Goal: Task Accomplishment & Management: Manage account settings

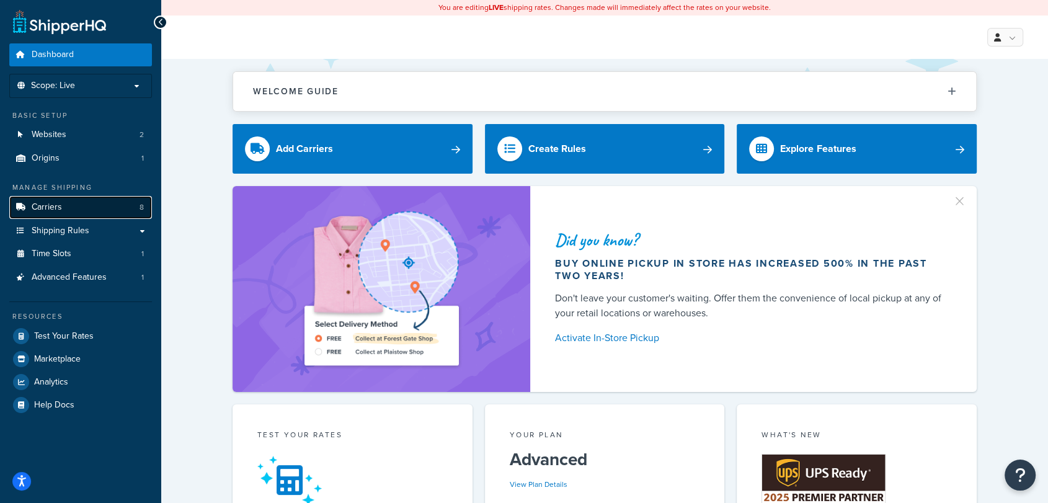
click at [53, 214] on link "Carriers 8" at bounding box center [80, 207] width 143 height 23
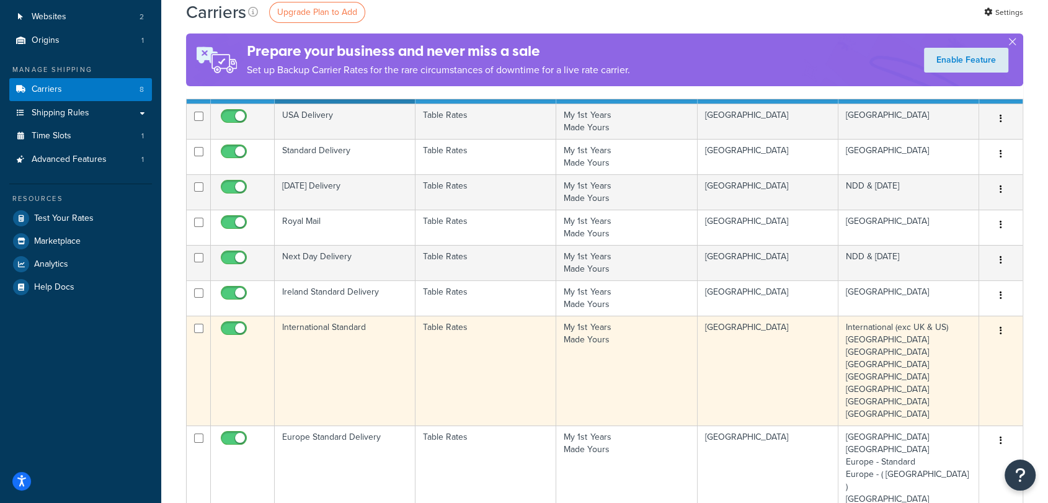
scroll to position [117, 0]
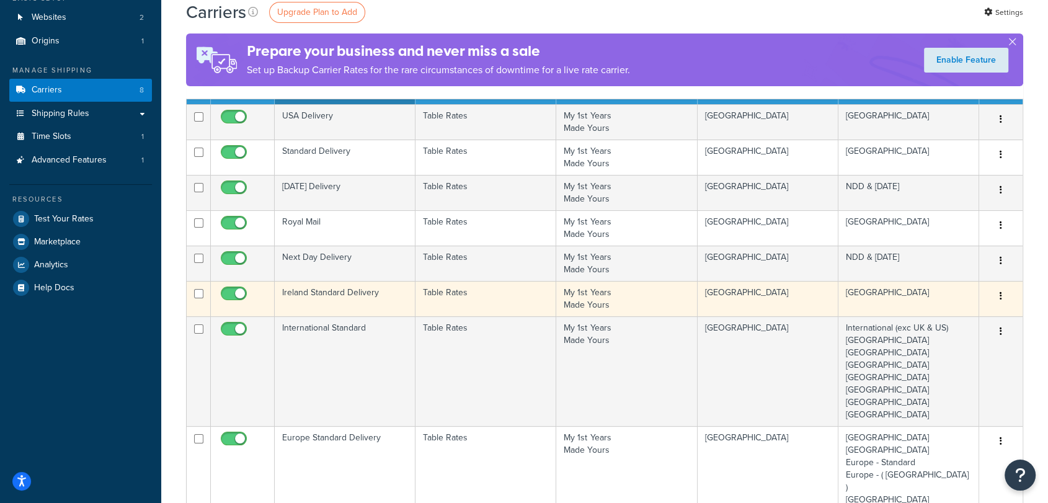
click at [365, 296] on td "Ireland Standard Delivery" at bounding box center [345, 298] width 141 height 35
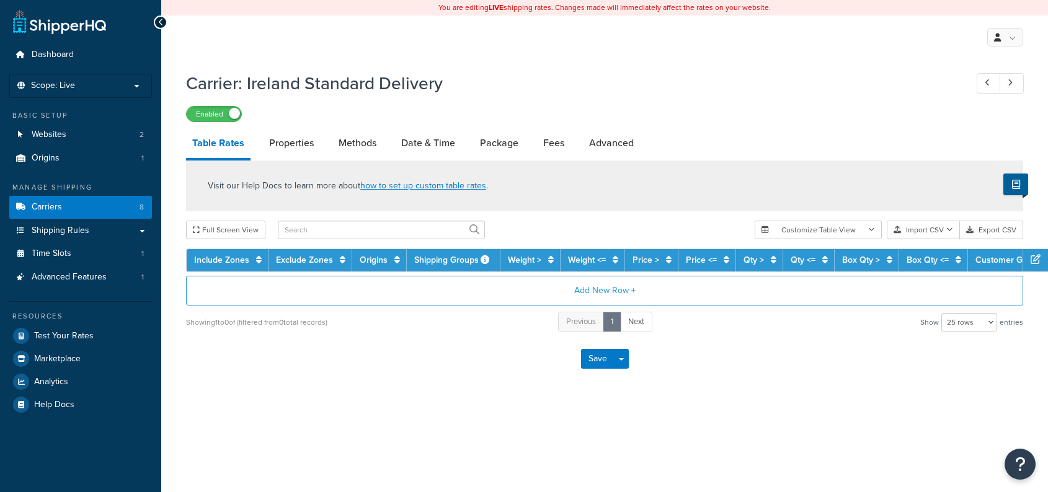
select select "25"
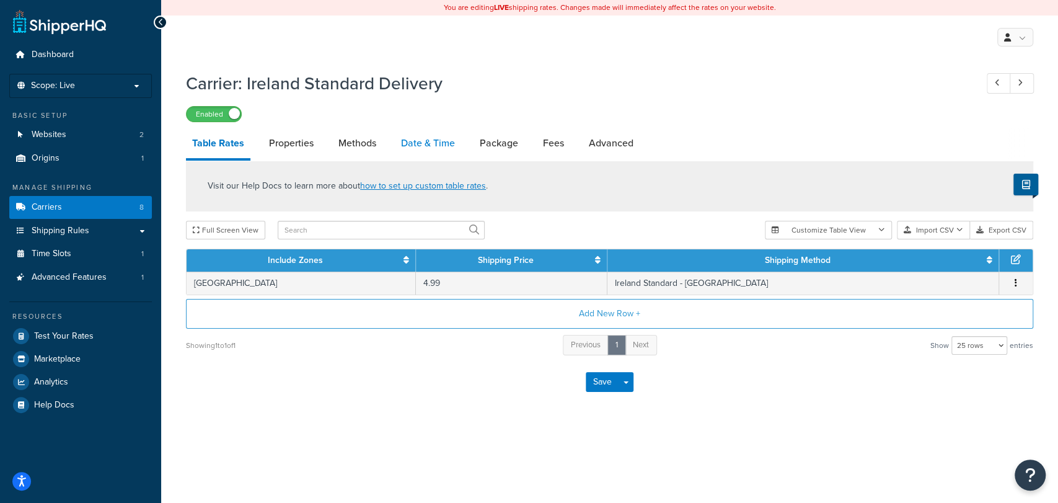
click at [436, 140] on link "Date & Time" at bounding box center [428, 143] width 66 height 30
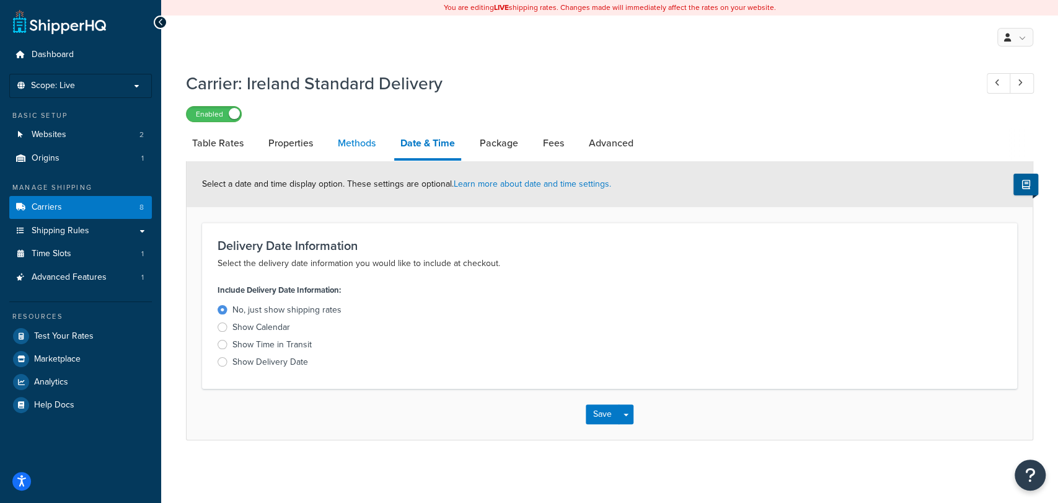
click at [365, 140] on link "Methods" at bounding box center [357, 143] width 50 height 30
select select "25"
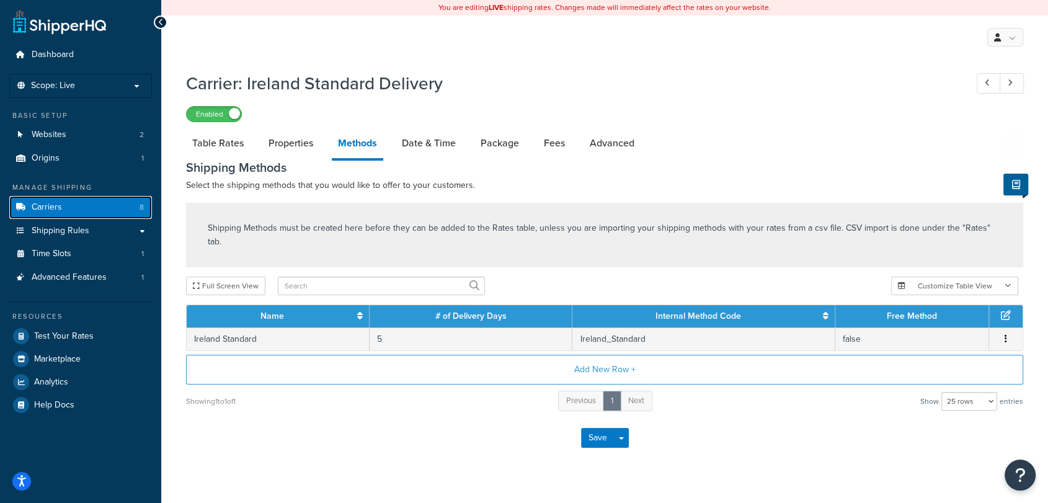
click at [69, 210] on link "Carriers 8" at bounding box center [80, 207] width 143 height 23
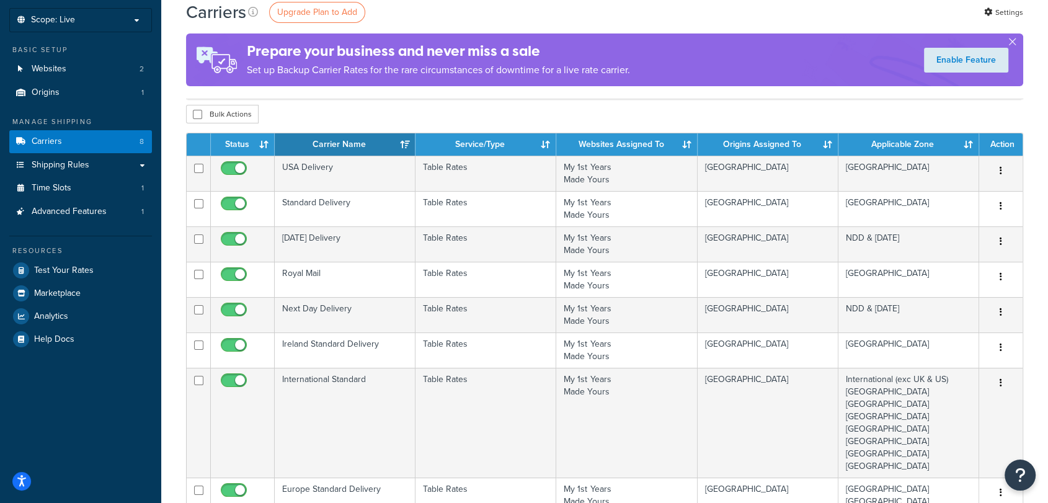
scroll to position [68, 0]
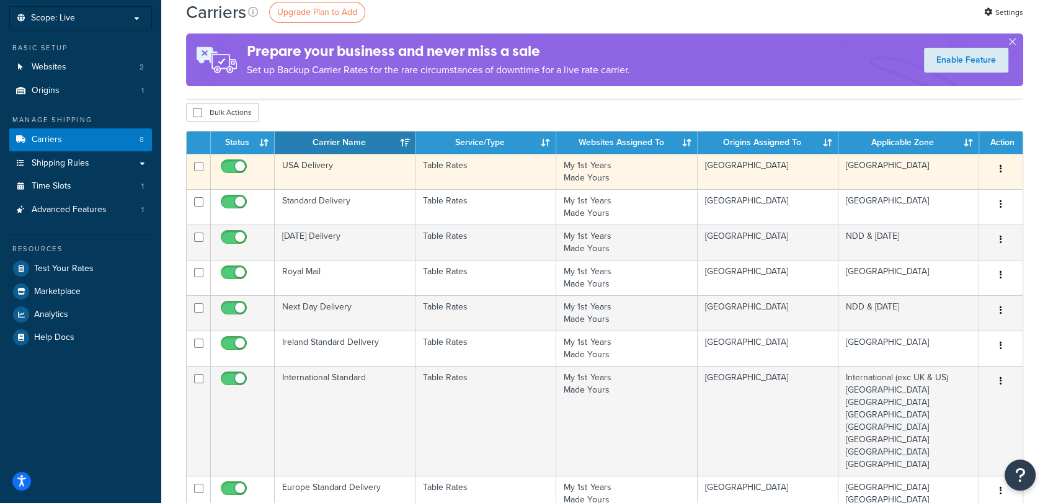
click at [364, 174] on td "USA Delivery" at bounding box center [345, 171] width 141 height 35
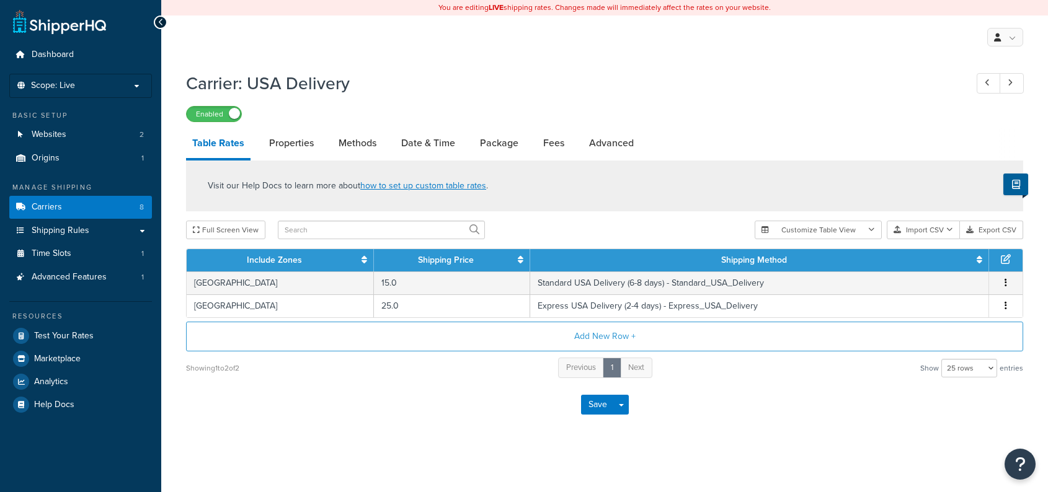
select select "25"
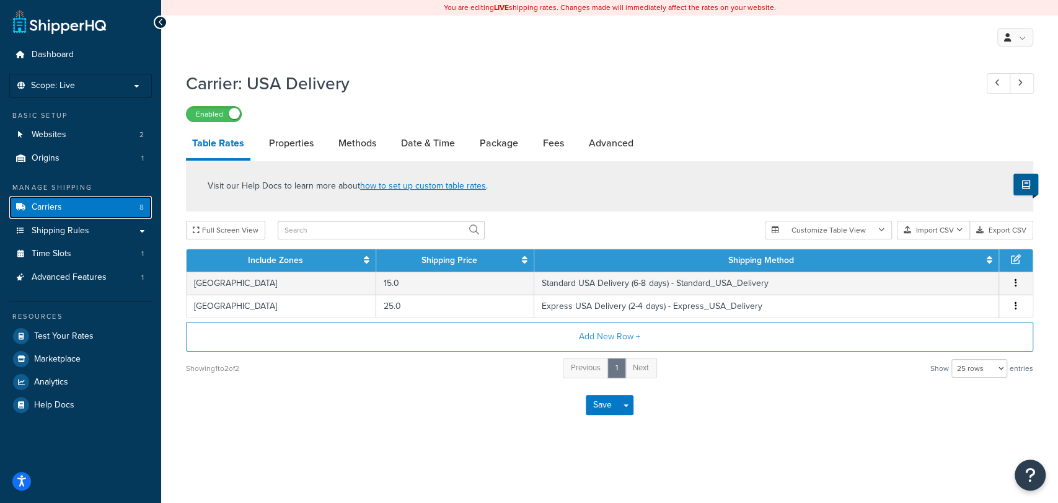
click at [93, 214] on link "Carriers 8" at bounding box center [80, 207] width 143 height 23
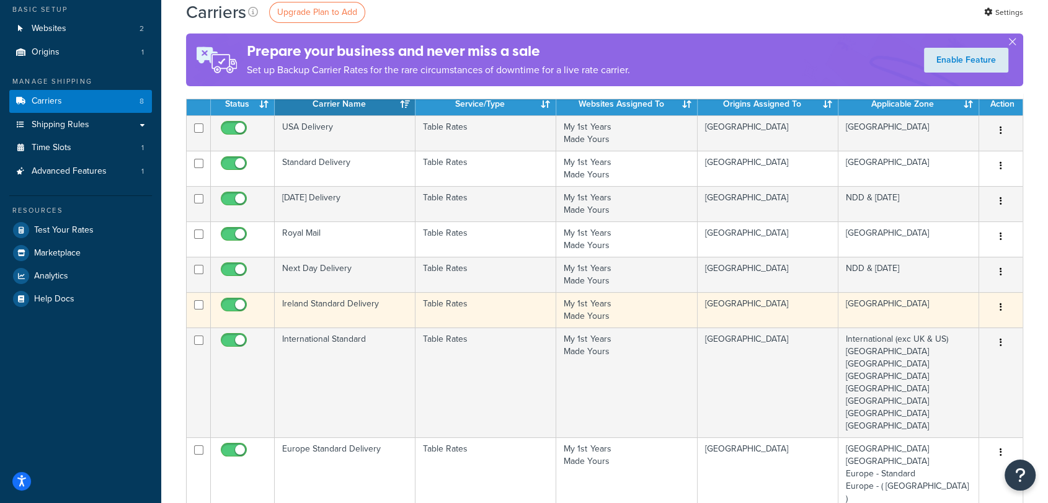
scroll to position [104, 0]
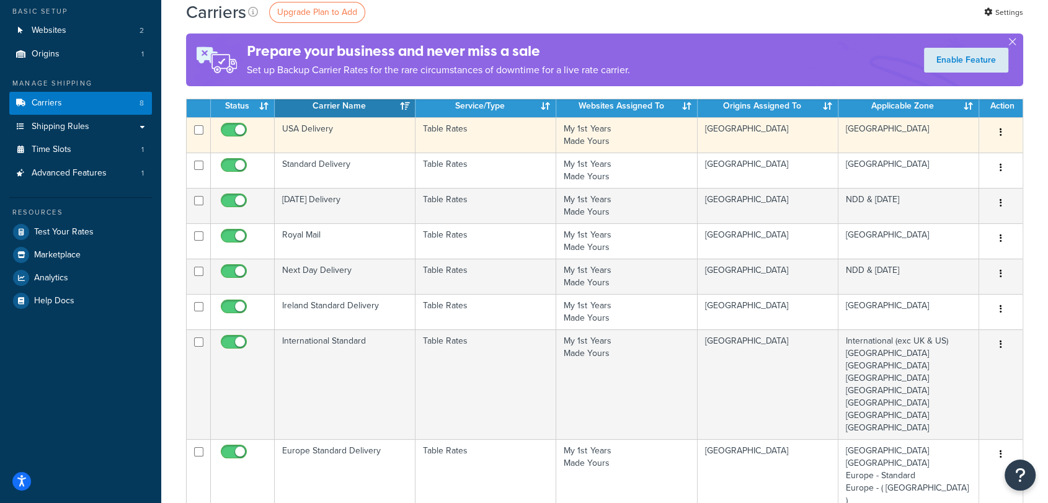
click at [352, 133] on td "USA Delivery" at bounding box center [345, 134] width 141 height 35
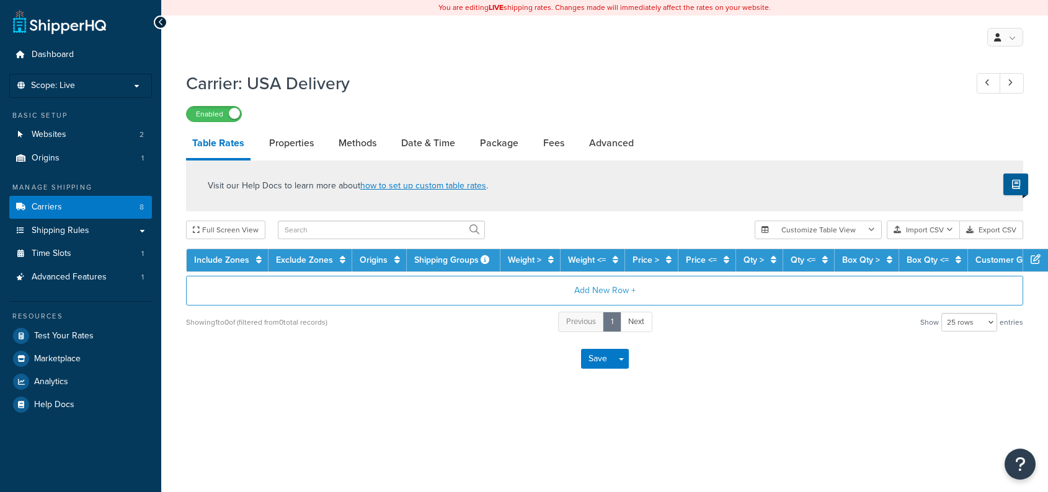
select select "25"
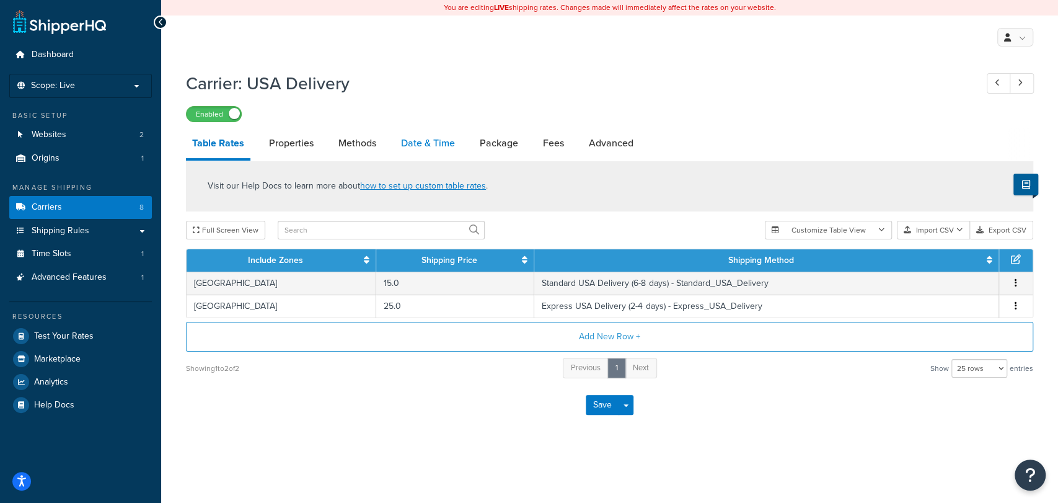
click at [441, 140] on link "Date & Time" at bounding box center [428, 143] width 66 height 30
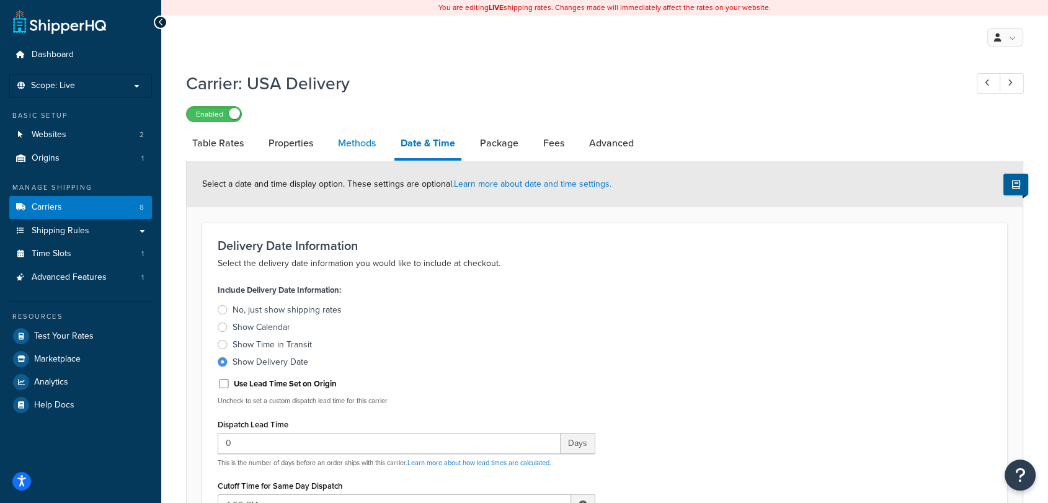
click at [348, 141] on link "Methods" at bounding box center [357, 143] width 50 height 30
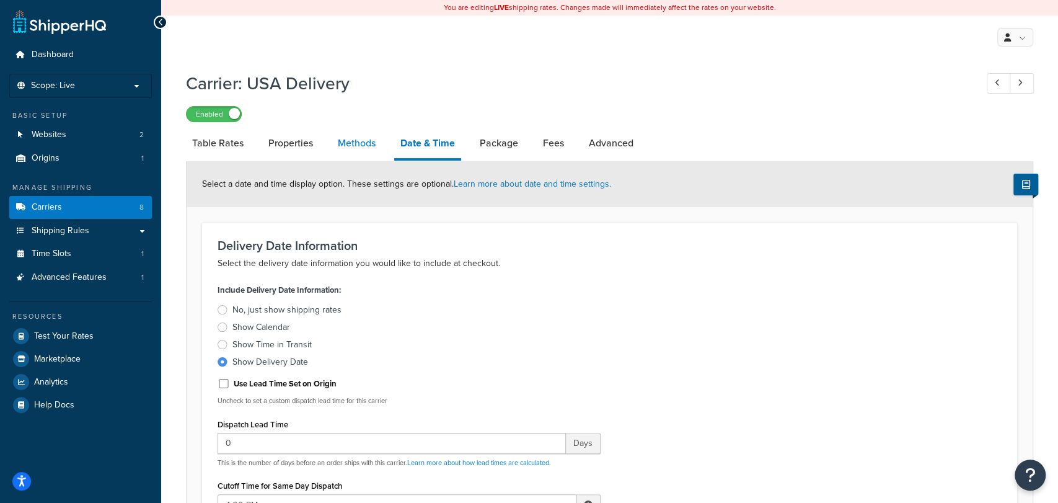
select select "25"
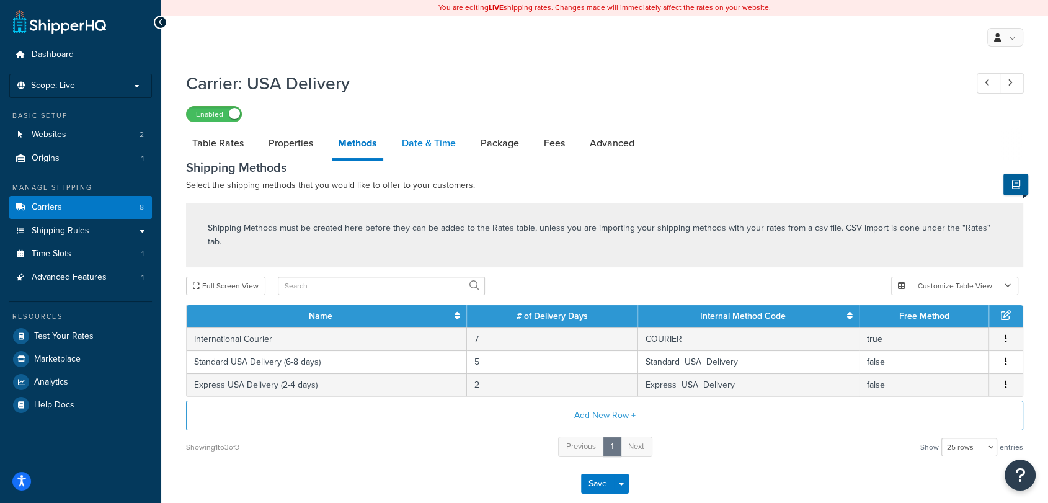
click at [431, 134] on link "Date & Time" at bounding box center [429, 143] width 66 height 30
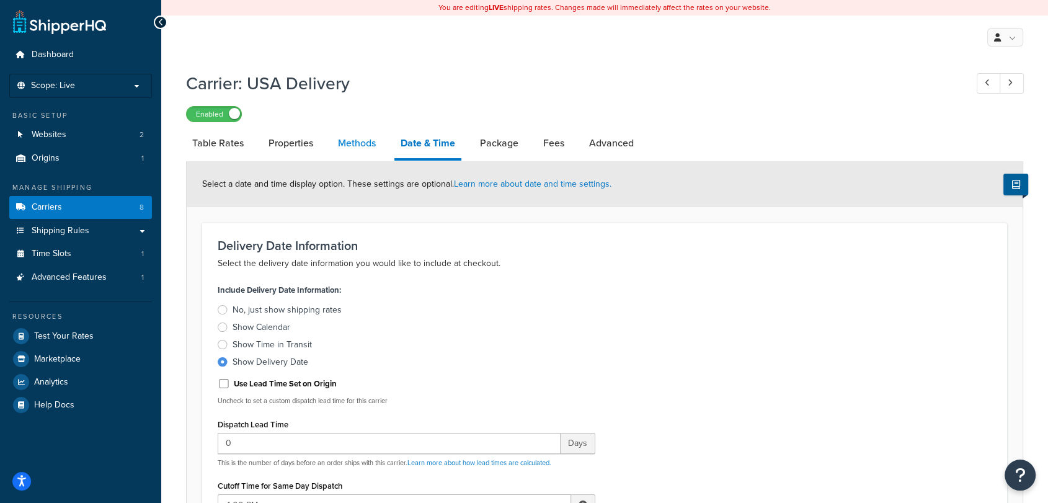
click at [351, 146] on link "Methods" at bounding box center [357, 143] width 50 height 30
select select "25"
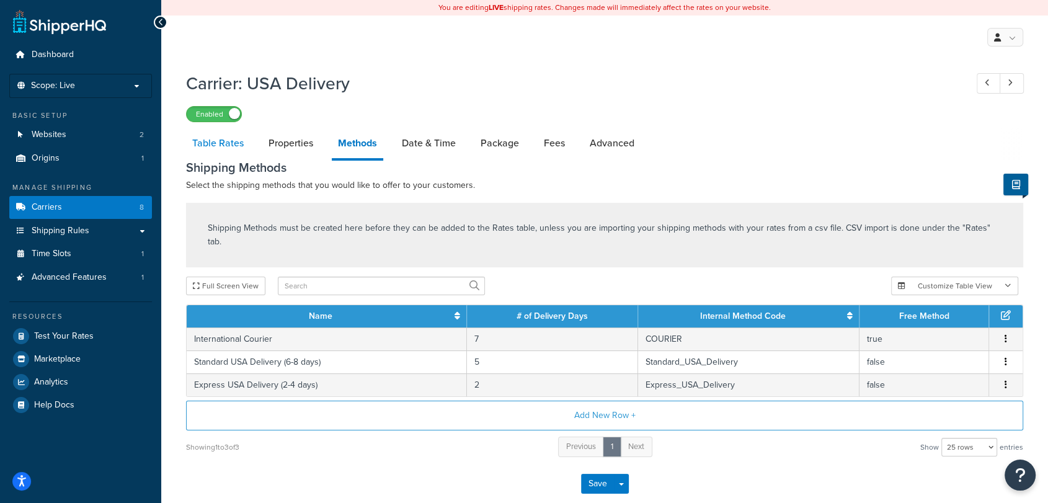
click at [195, 144] on link "Table Rates" at bounding box center [218, 143] width 64 height 30
select select "25"
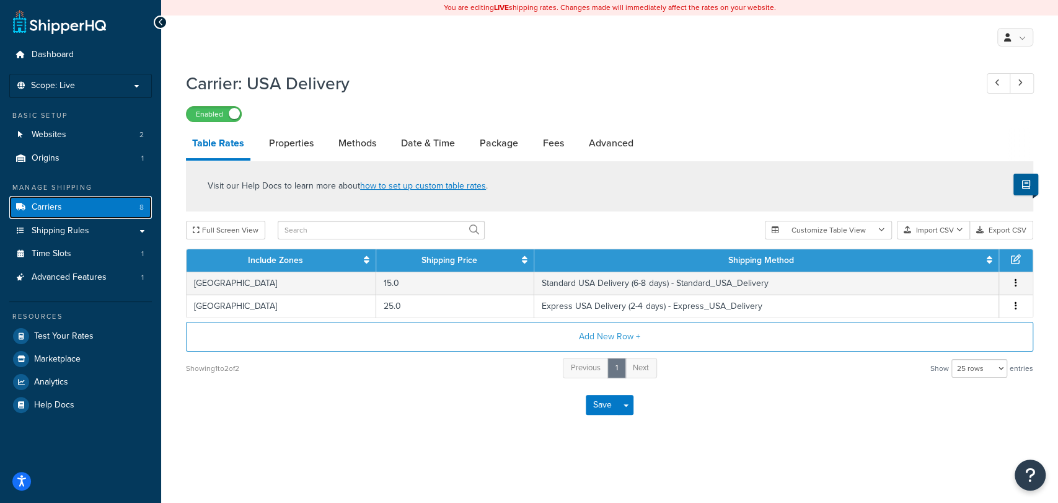
click at [118, 201] on link "Carriers 8" at bounding box center [80, 207] width 143 height 23
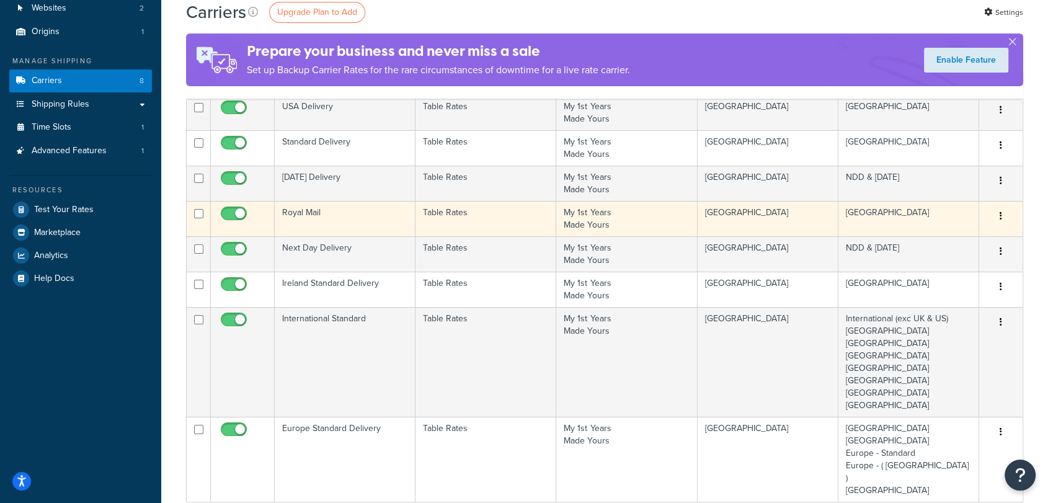
scroll to position [120, 0]
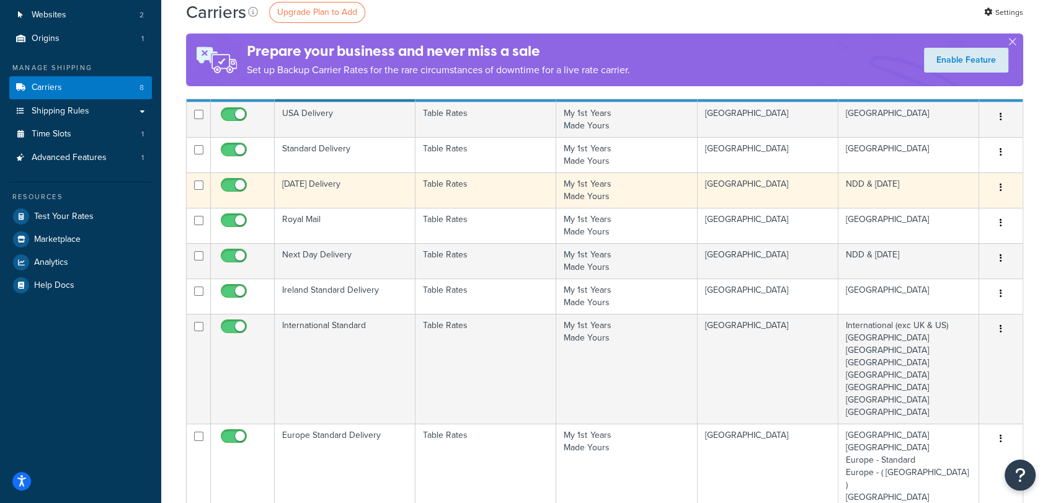
click at [348, 185] on td "Saturday Delivery" at bounding box center [345, 189] width 141 height 35
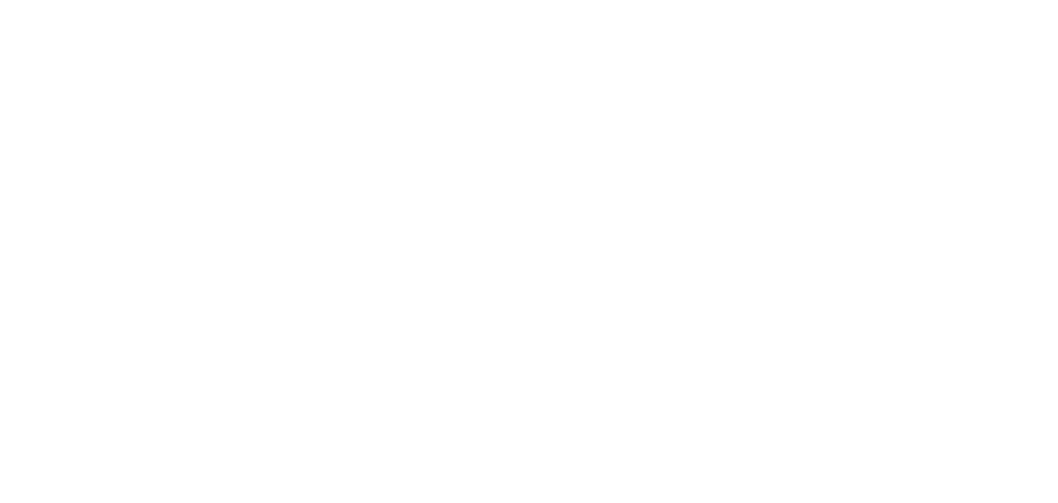
select select "25"
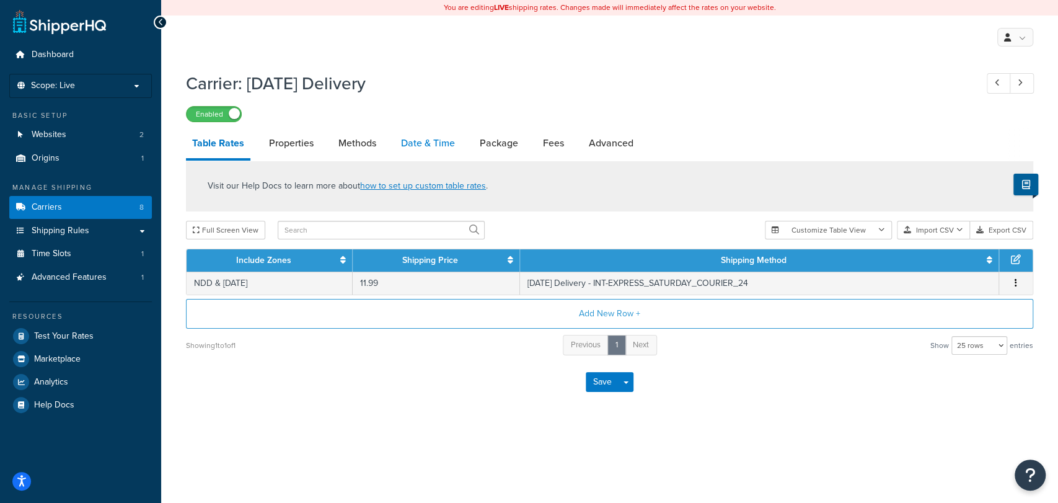
click at [436, 151] on link "Date & Time" at bounding box center [428, 143] width 66 height 30
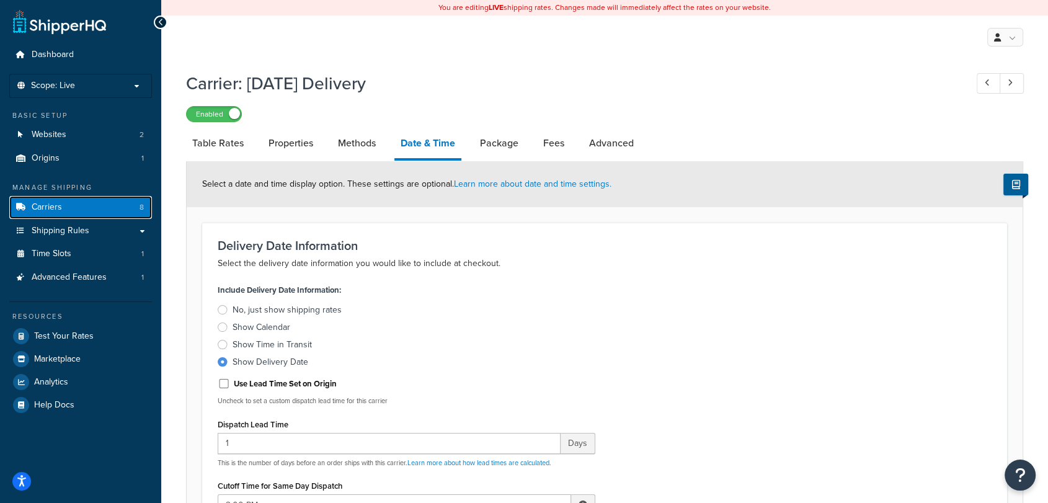
click at [112, 203] on link "Carriers 8" at bounding box center [80, 207] width 143 height 23
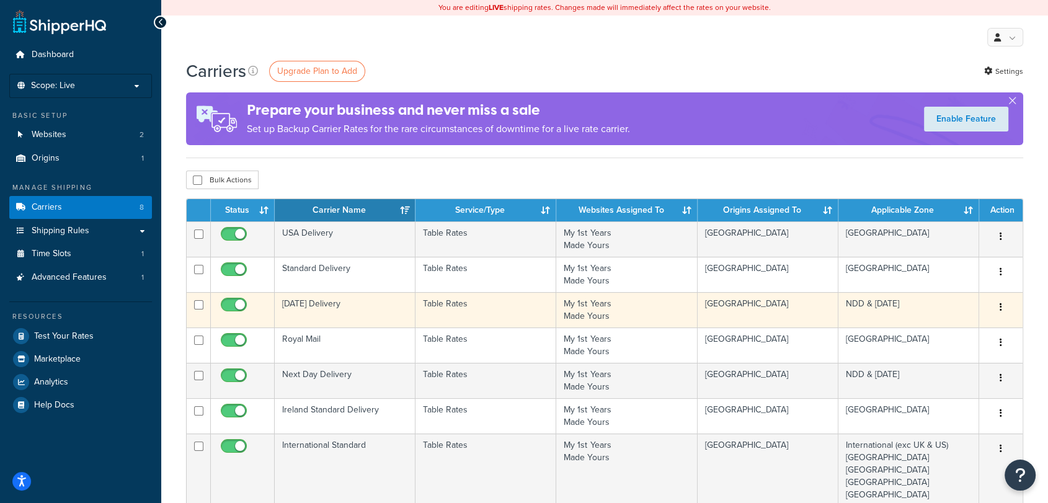
click at [360, 312] on td "[DATE] Delivery" at bounding box center [345, 309] width 141 height 35
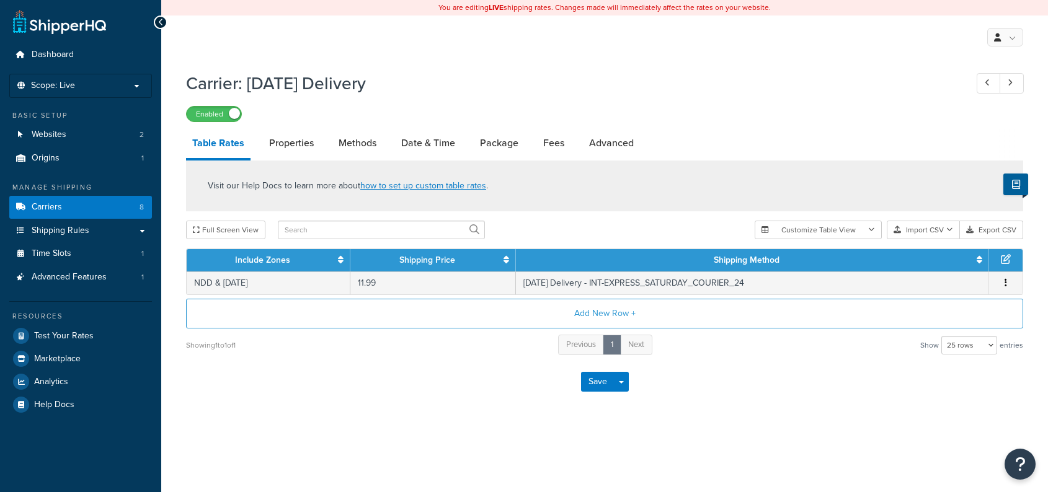
select select "25"
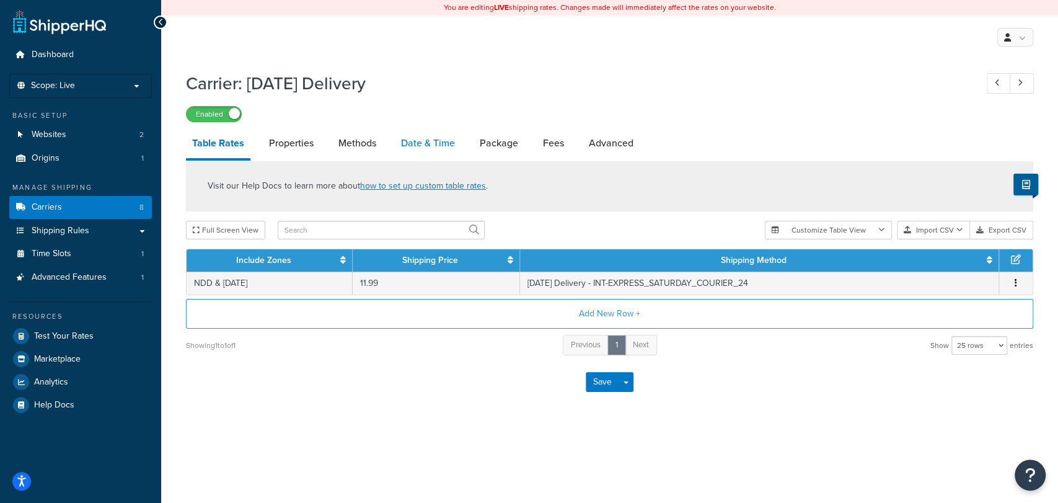
click at [441, 145] on link "Date & Time" at bounding box center [428, 143] width 66 height 30
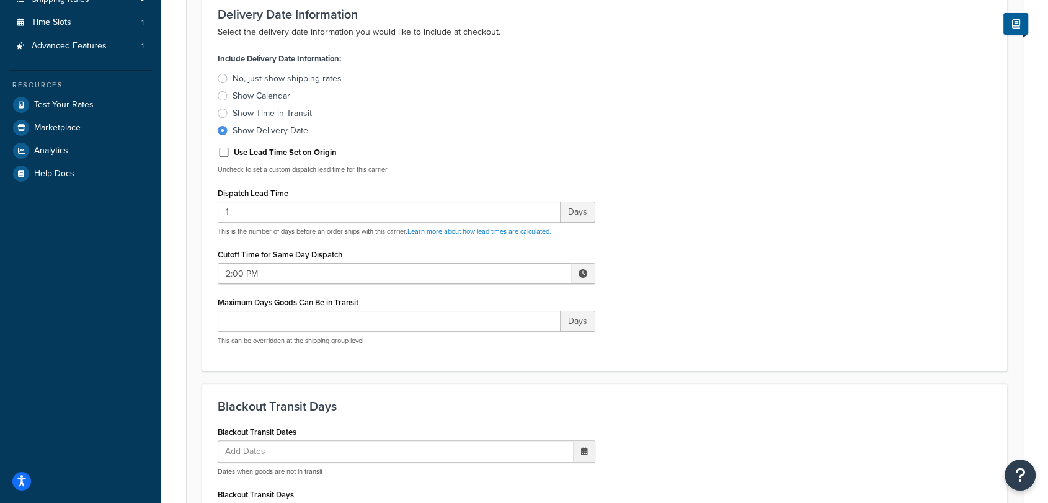
scroll to position [236, 0]
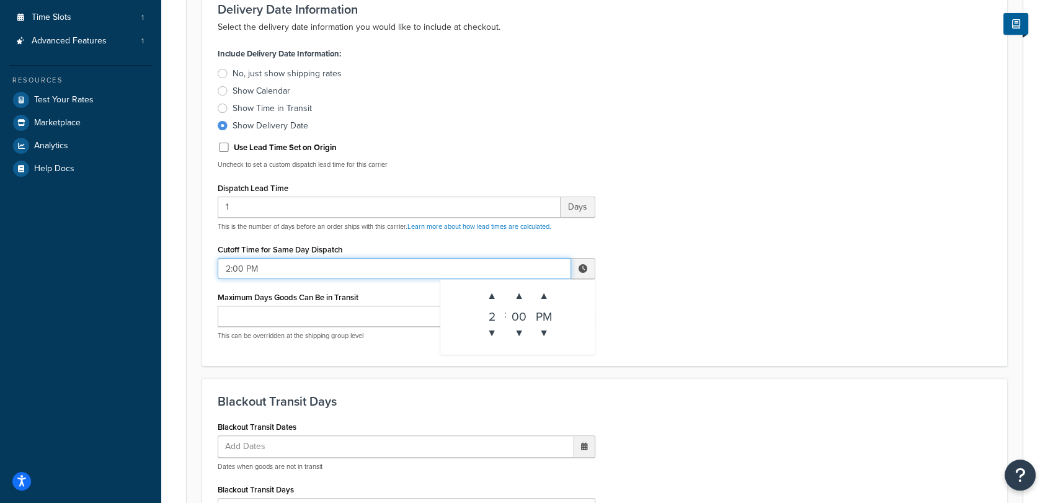
click at [380, 275] on input "2:00 PM" at bounding box center [394, 268] width 353 height 21
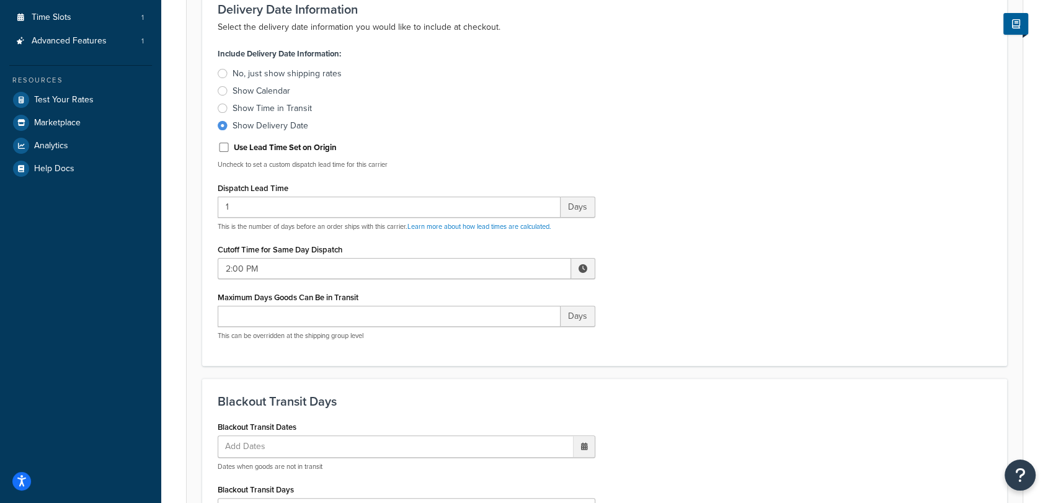
click at [695, 263] on div "Include Delivery Date Information: No, just show shipping rates Show Calendar S…" at bounding box center [604, 197] width 792 height 305
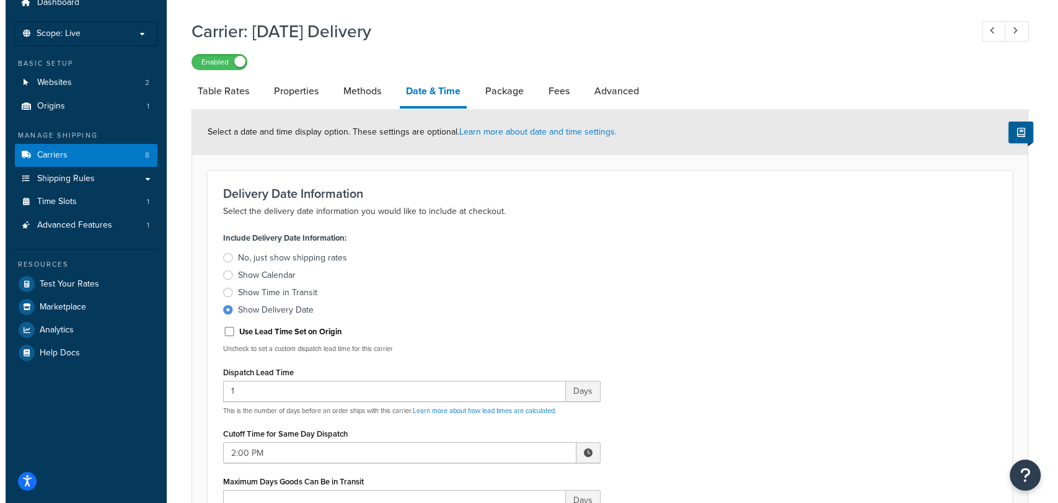
scroll to position [0, 0]
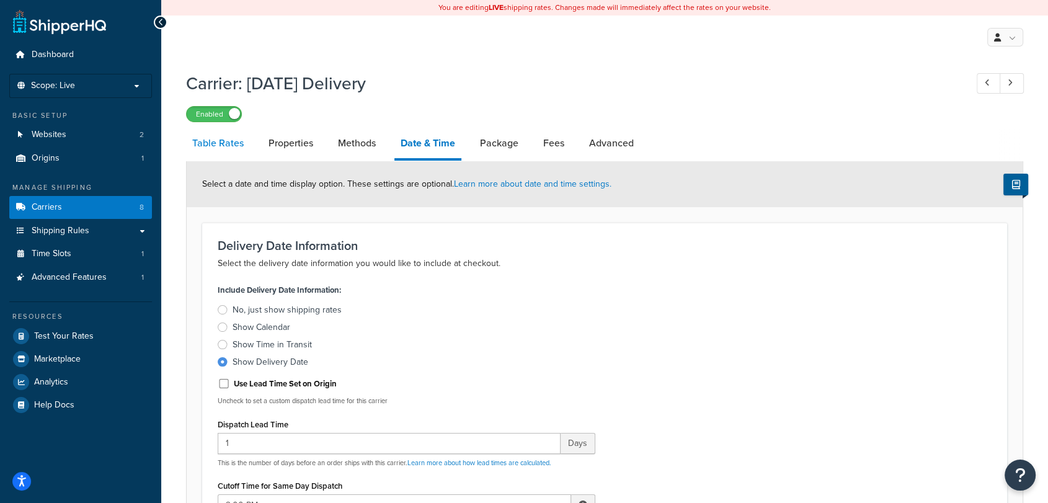
click at [213, 155] on link "Table Rates" at bounding box center [218, 143] width 64 height 30
select select "25"
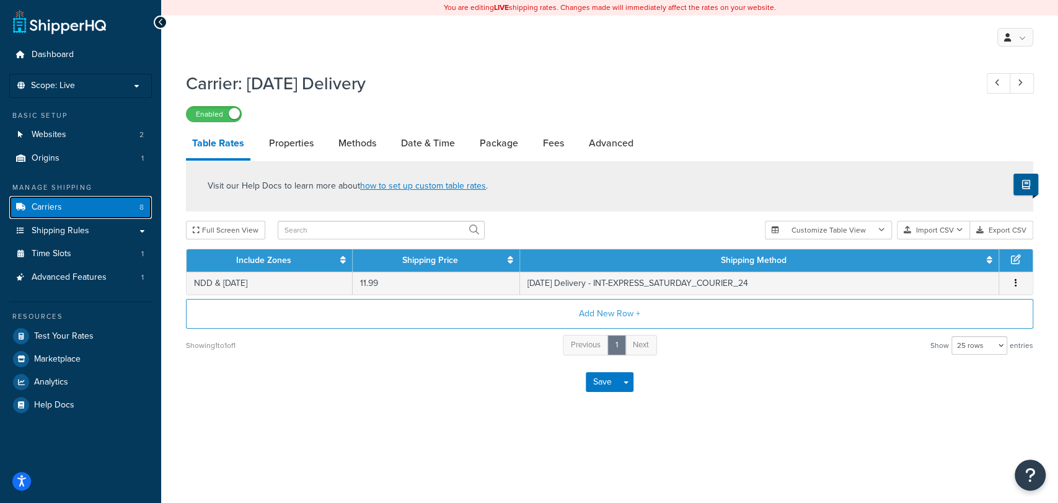
click at [105, 201] on link "Carriers 8" at bounding box center [80, 207] width 143 height 23
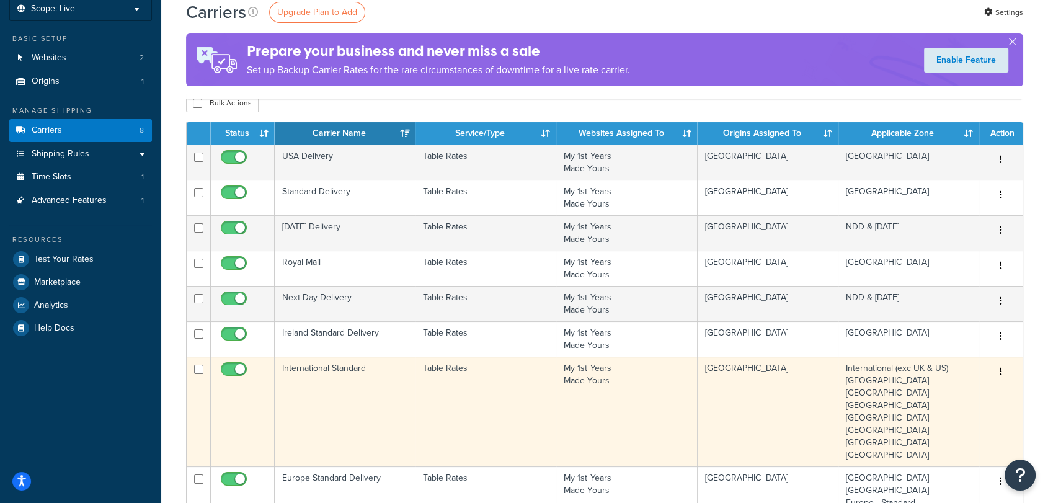
scroll to position [76, 0]
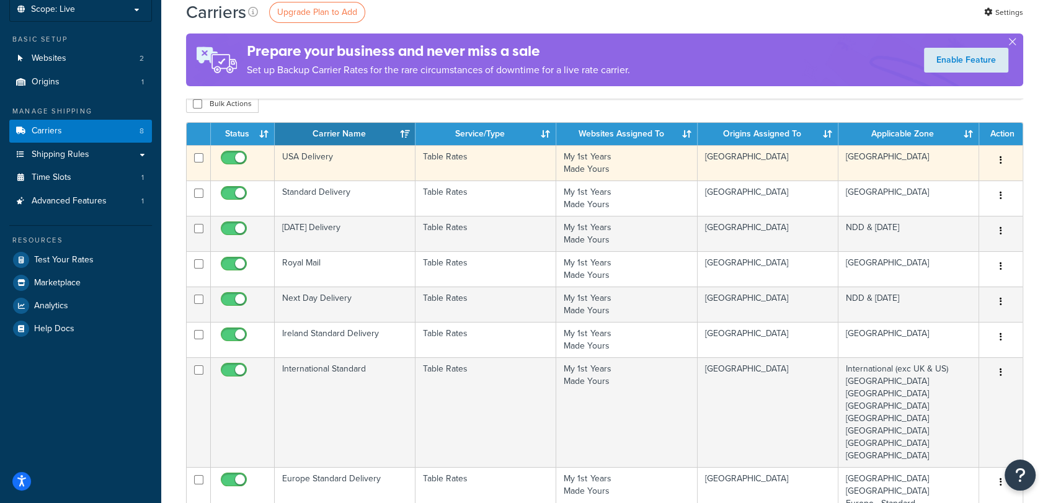
click at [307, 170] on td "USA Delivery" at bounding box center [345, 162] width 141 height 35
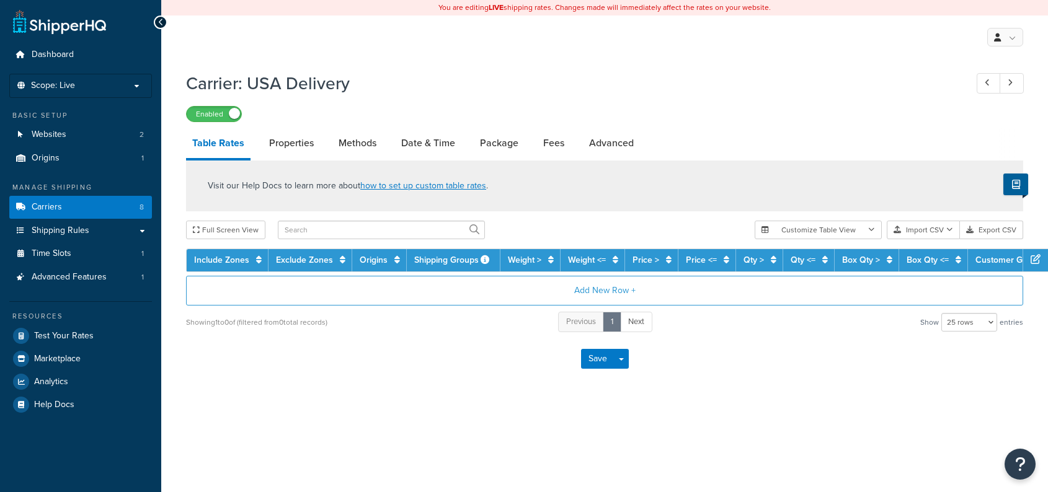
select select "25"
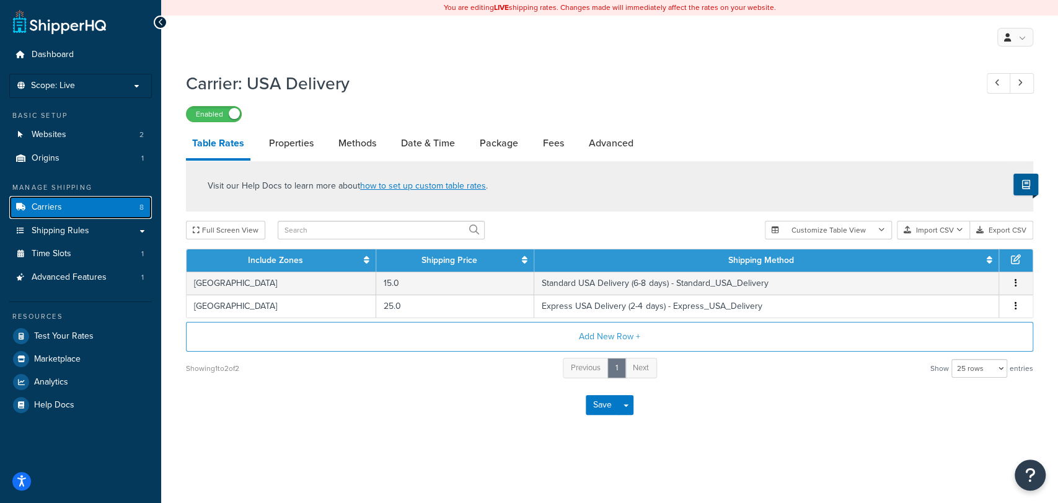
click at [109, 215] on link "Carriers 8" at bounding box center [80, 207] width 143 height 23
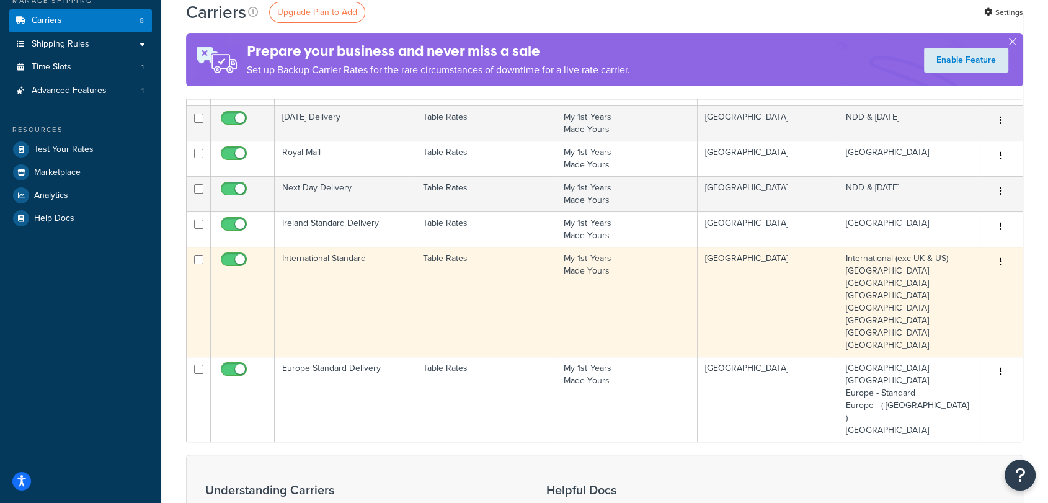
scroll to position [187, 0]
click at [346, 267] on td "International Standard" at bounding box center [345, 301] width 141 height 110
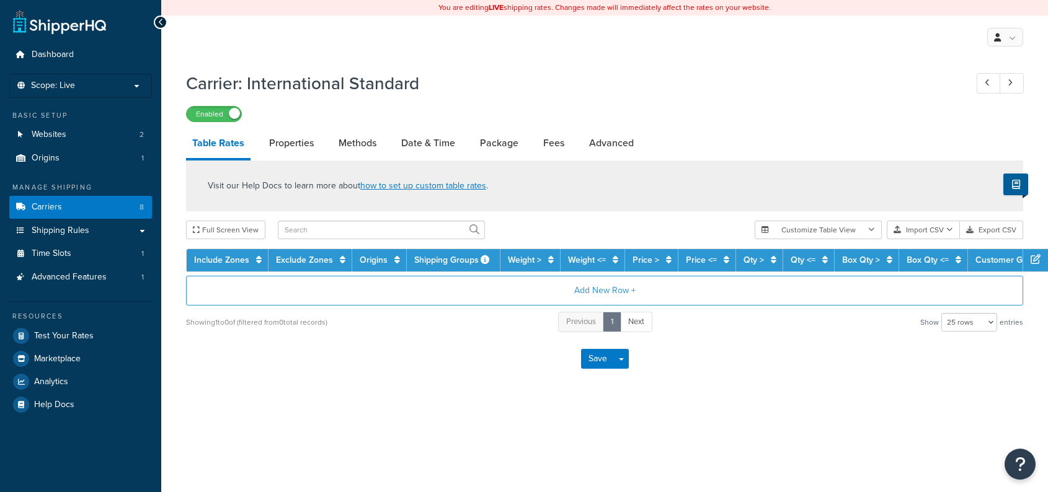
select select "25"
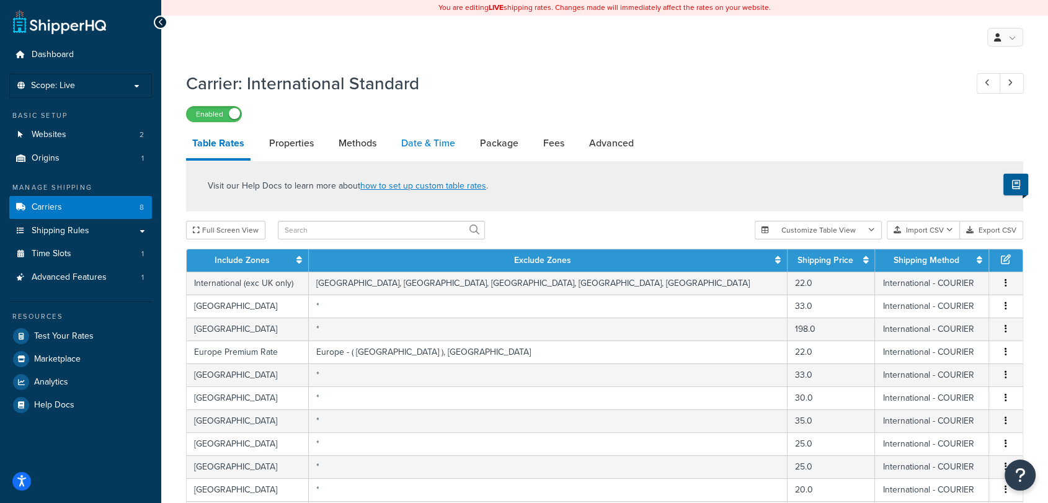
click at [421, 140] on link "Date & Time" at bounding box center [428, 143] width 66 height 30
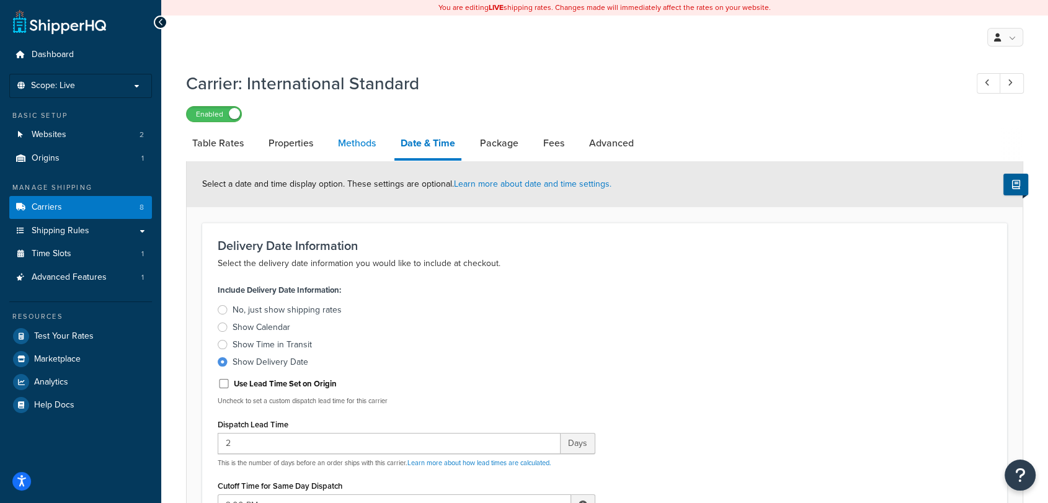
click at [355, 139] on link "Methods" at bounding box center [357, 143] width 50 height 30
select select "25"
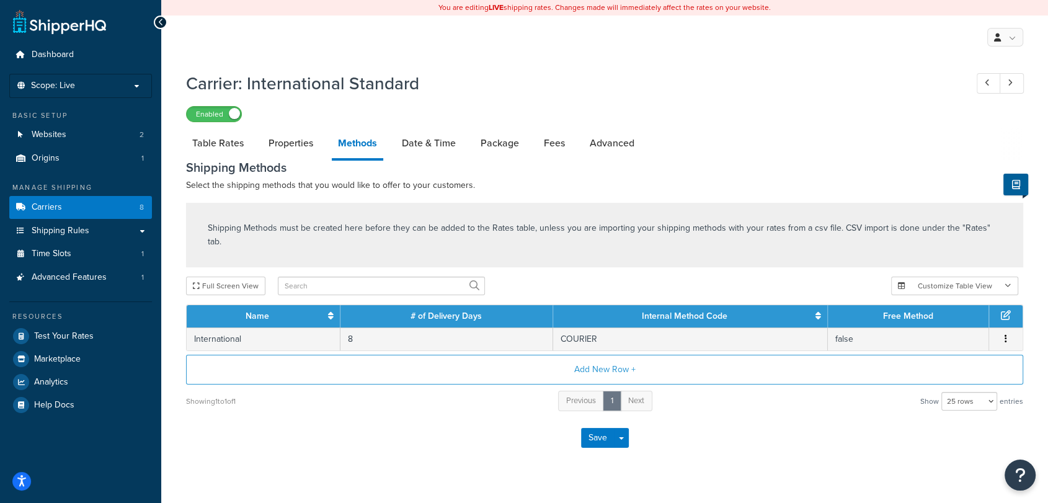
scroll to position [8, 0]
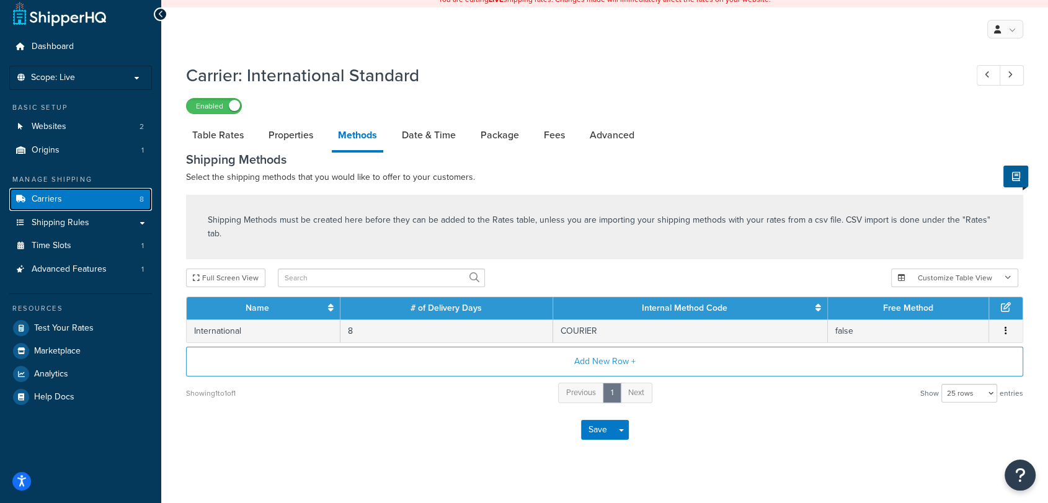
click at [86, 200] on link "Carriers 8" at bounding box center [80, 199] width 143 height 23
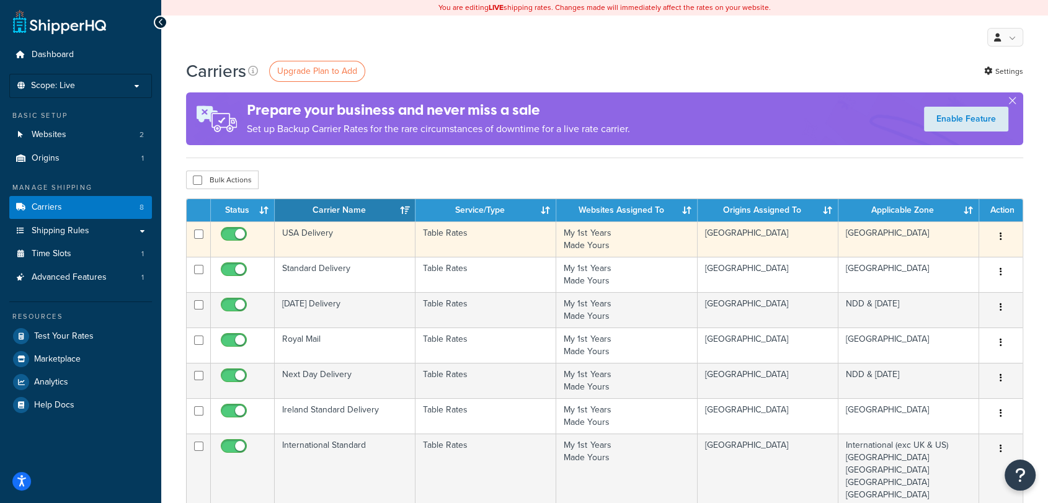
click at [332, 229] on td "USA Delivery" at bounding box center [345, 238] width 141 height 35
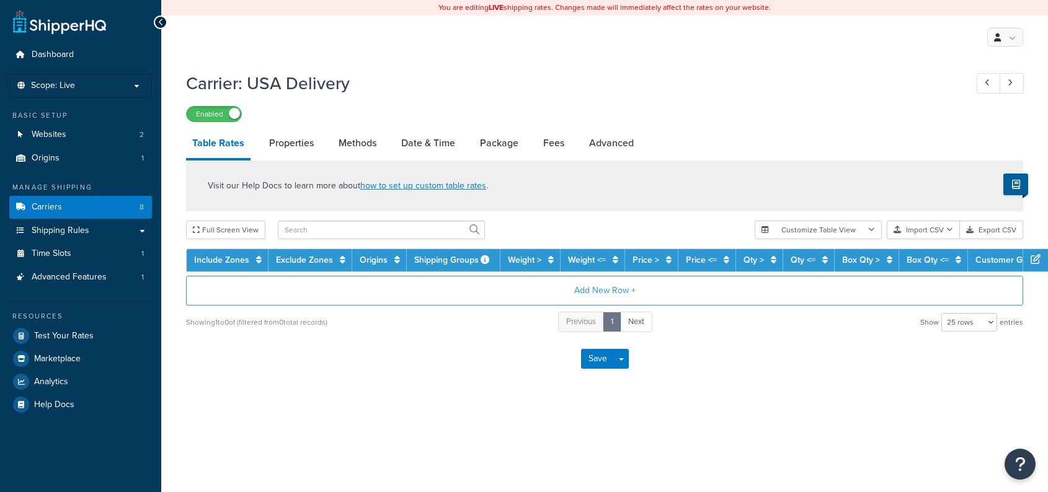
select select "25"
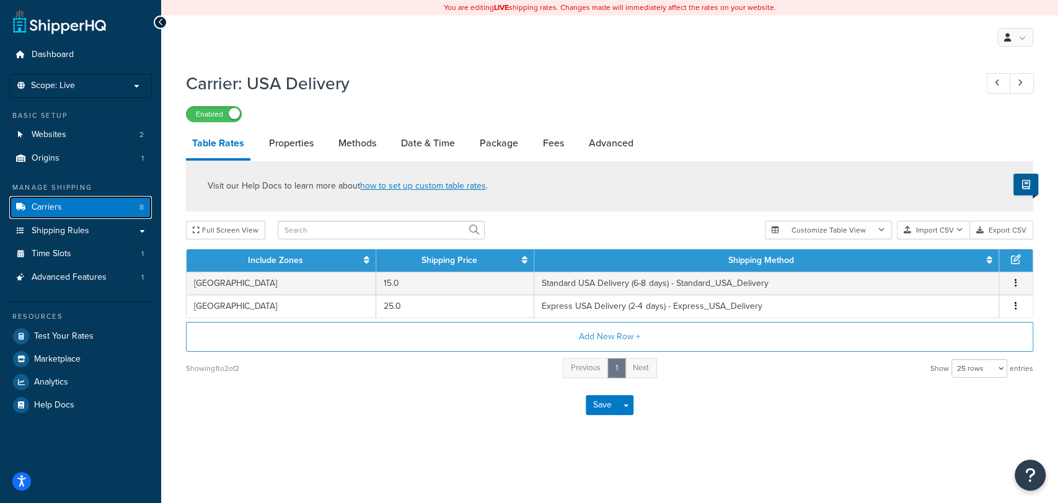
click at [89, 213] on link "Carriers 8" at bounding box center [80, 207] width 143 height 23
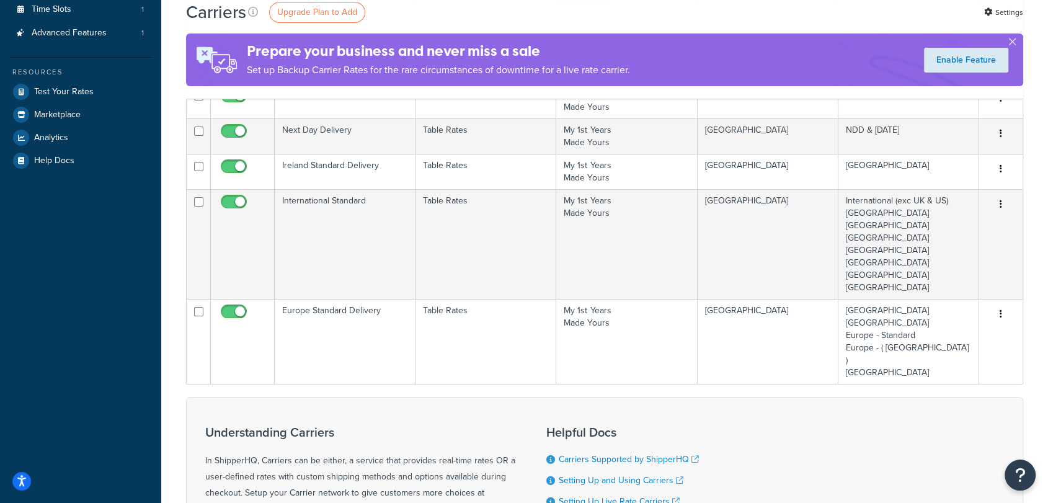
scroll to position [243, 0]
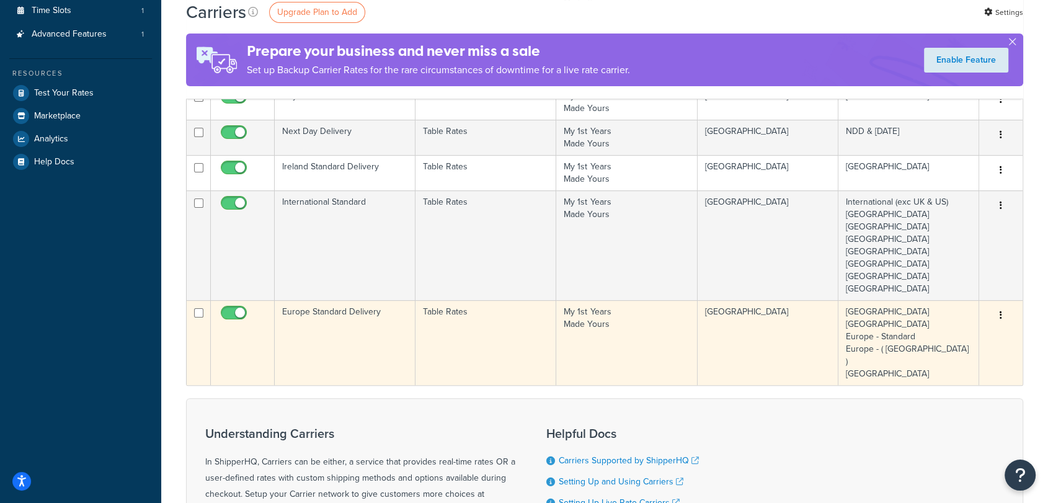
click at [870, 332] on td "[GEOGRAPHIC_DATA] [GEOGRAPHIC_DATA] Europe - Standard Europe - ( [GEOGRAPHIC_DA…" at bounding box center [908, 342] width 141 height 85
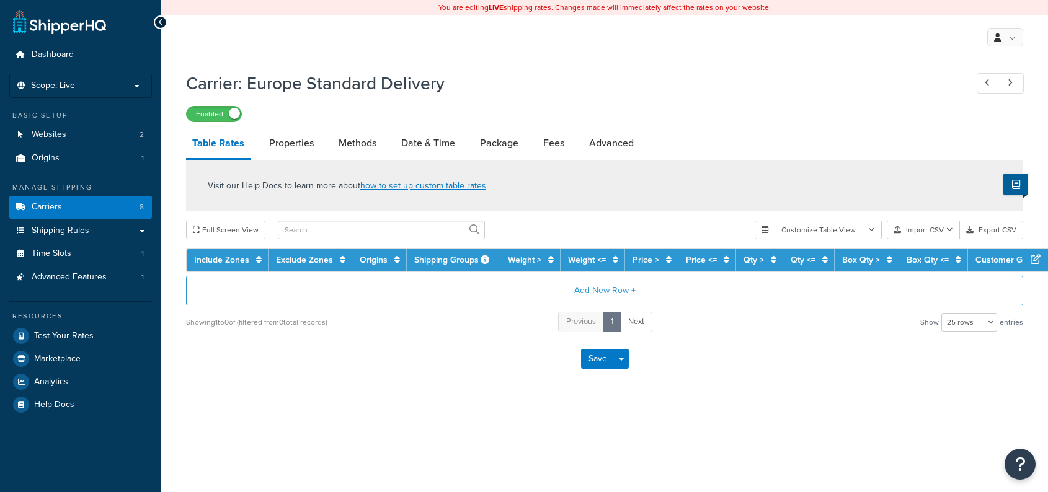
select select "25"
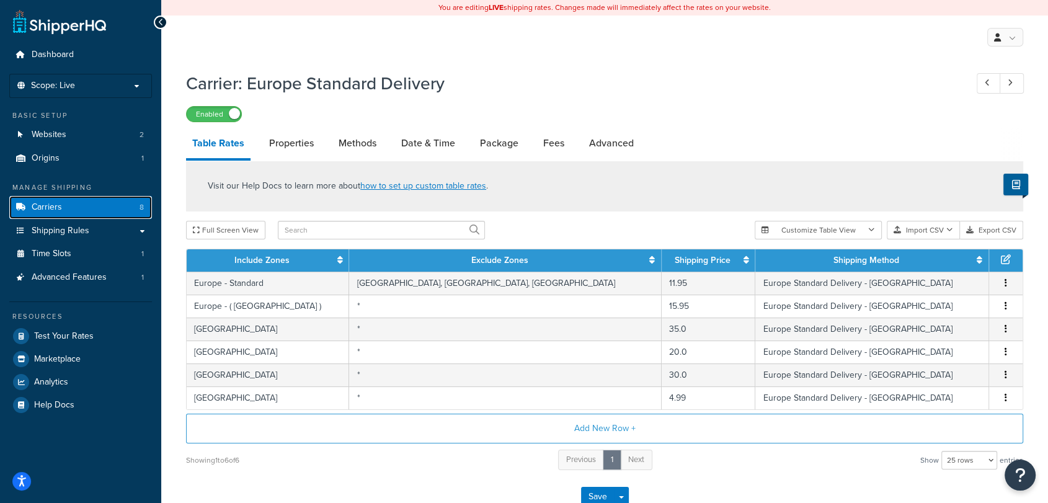
click at [80, 207] on link "Carriers 8" at bounding box center [80, 207] width 143 height 23
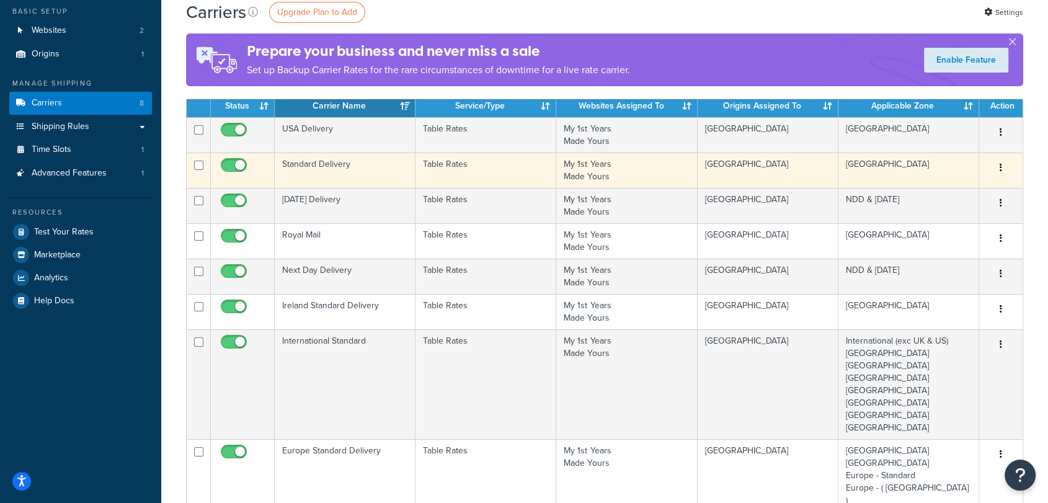
scroll to position [104, 0]
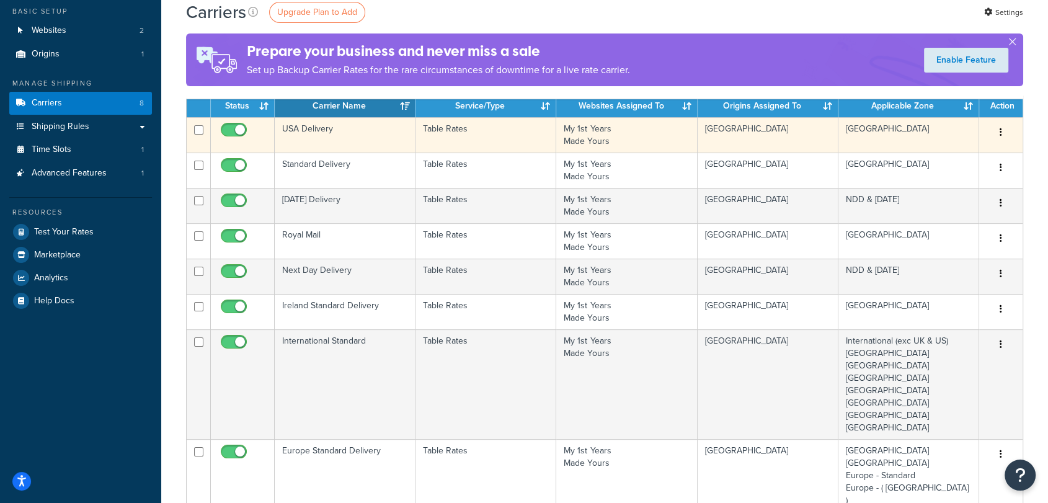
click at [372, 126] on td "USA Delivery" at bounding box center [345, 134] width 141 height 35
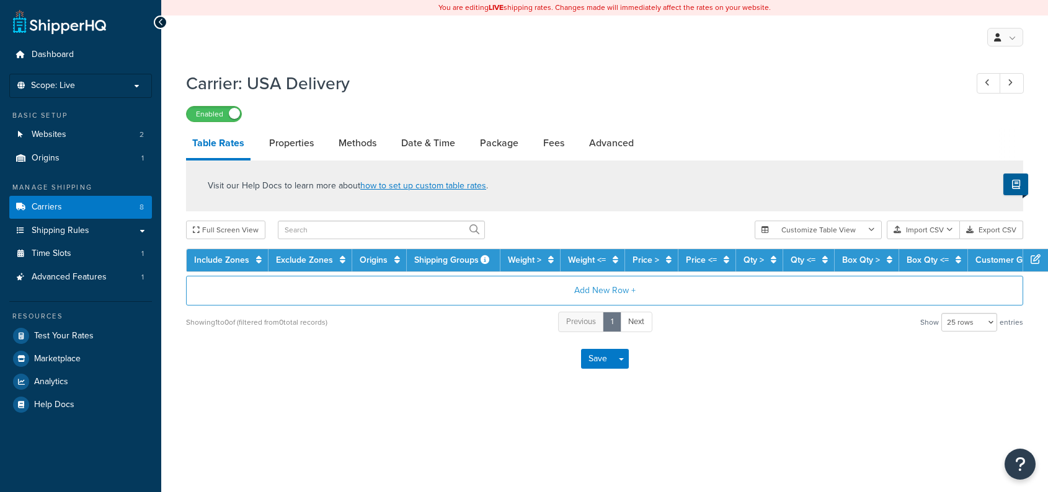
select select "25"
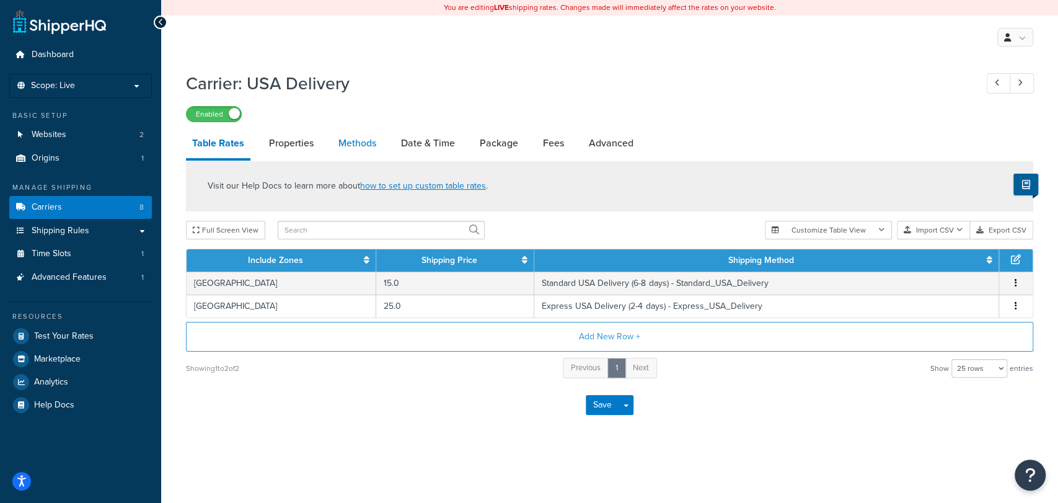
click at [363, 143] on link "Methods" at bounding box center [357, 143] width 50 height 30
select select "25"
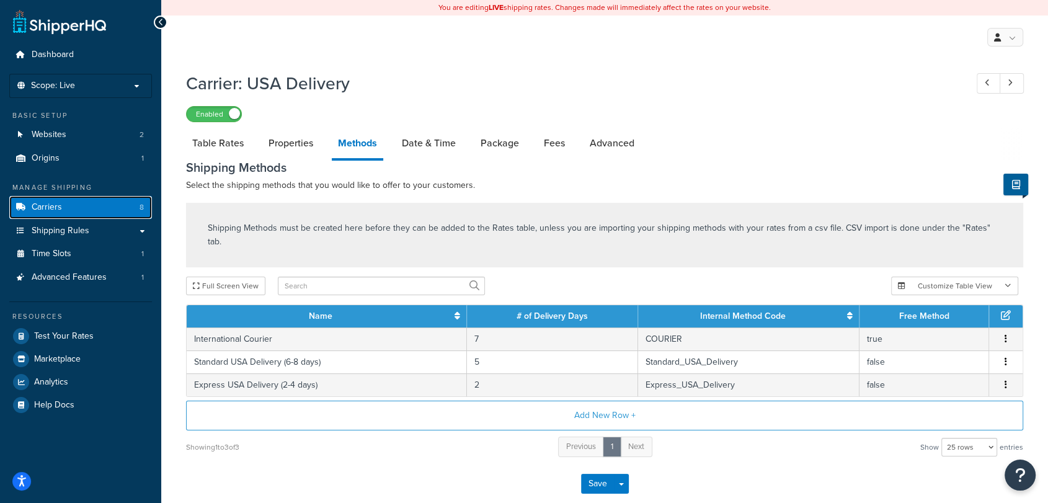
click at [85, 201] on link "Carriers 8" at bounding box center [80, 207] width 143 height 23
select select "25"
click at [214, 140] on link "Table Rates" at bounding box center [218, 143] width 64 height 30
select select "25"
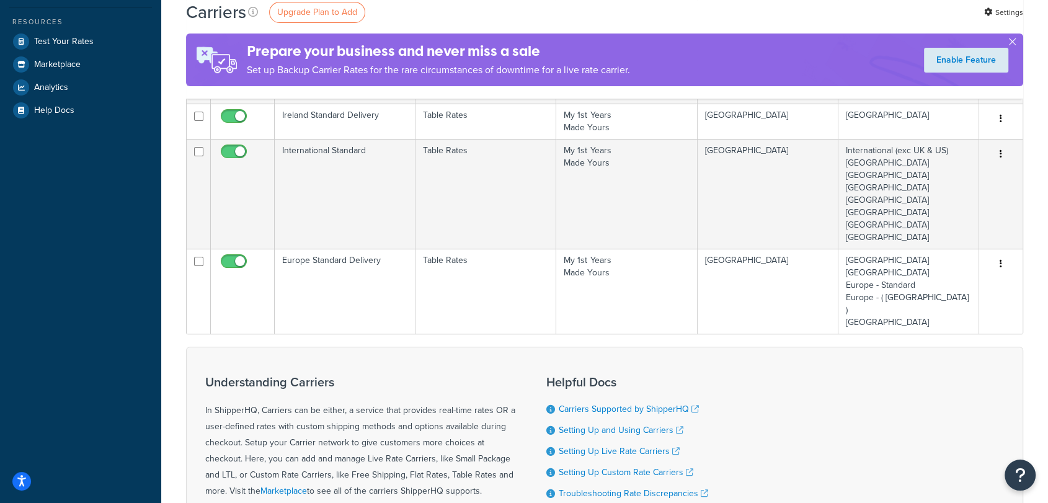
scroll to position [294, 0]
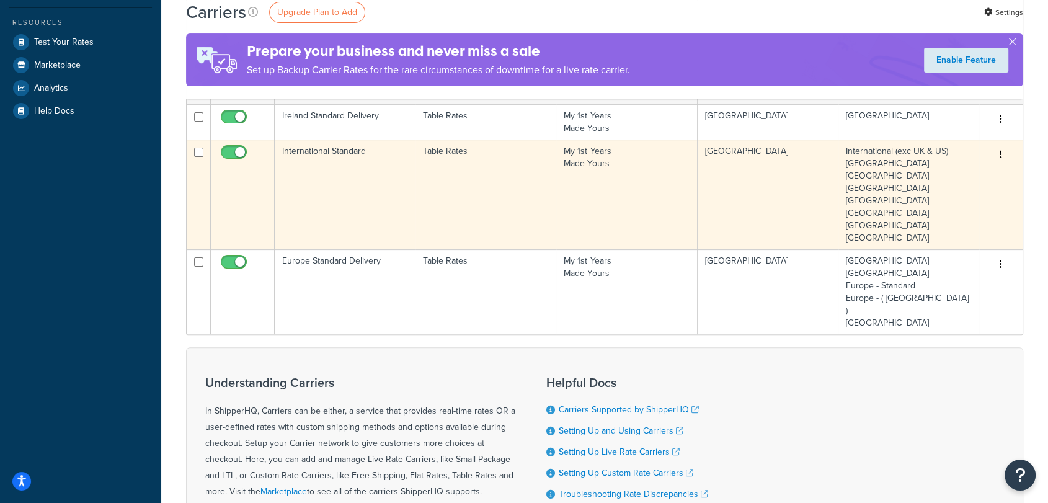
click at [733, 175] on td "[GEOGRAPHIC_DATA]" at bounding box center [767, 194] width 141 height 110
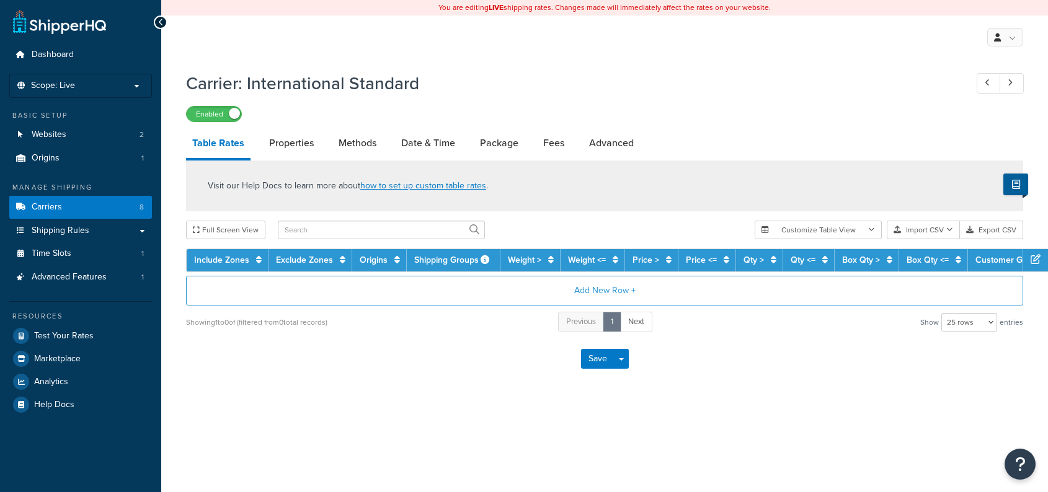
select select "25"
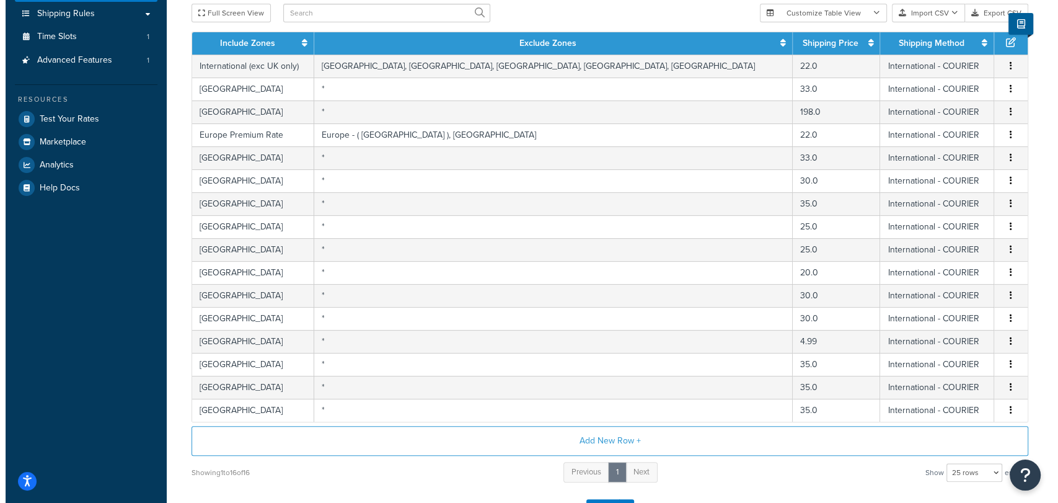
scroll to position [281, 0]
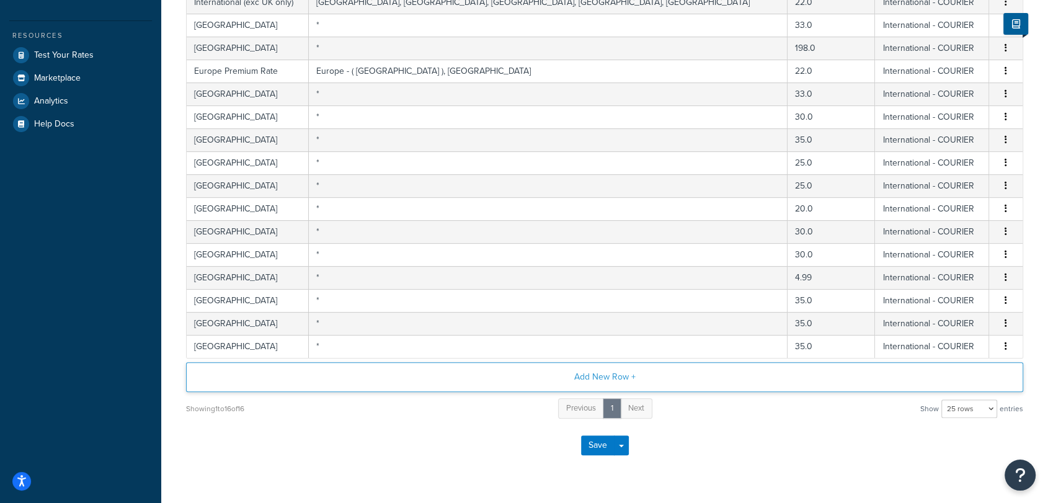
click at [591, 376] on button "Add New Row +" at bounding box center [604, 377] width 837 height 30
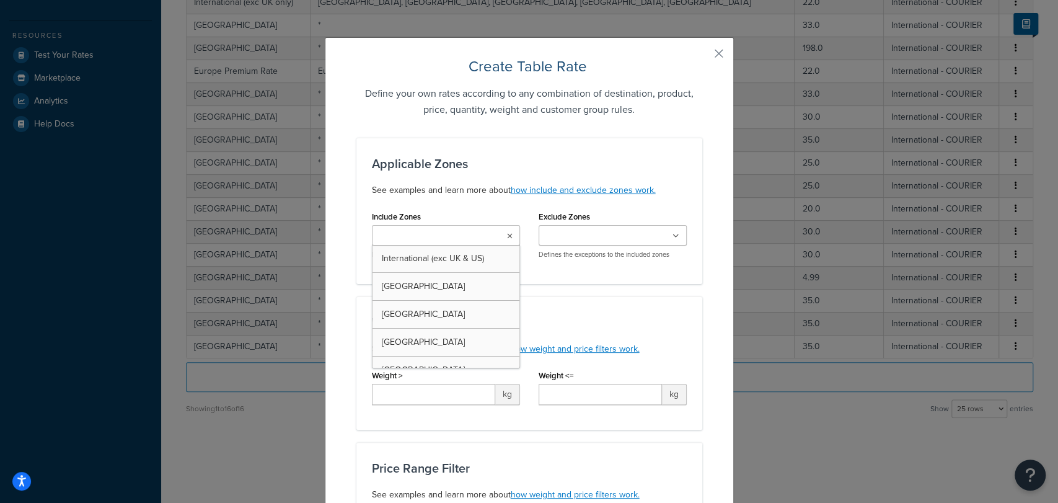
click at [475, 235] on ul at bounding box center [446, 235] width 148 height 20
type input "us"
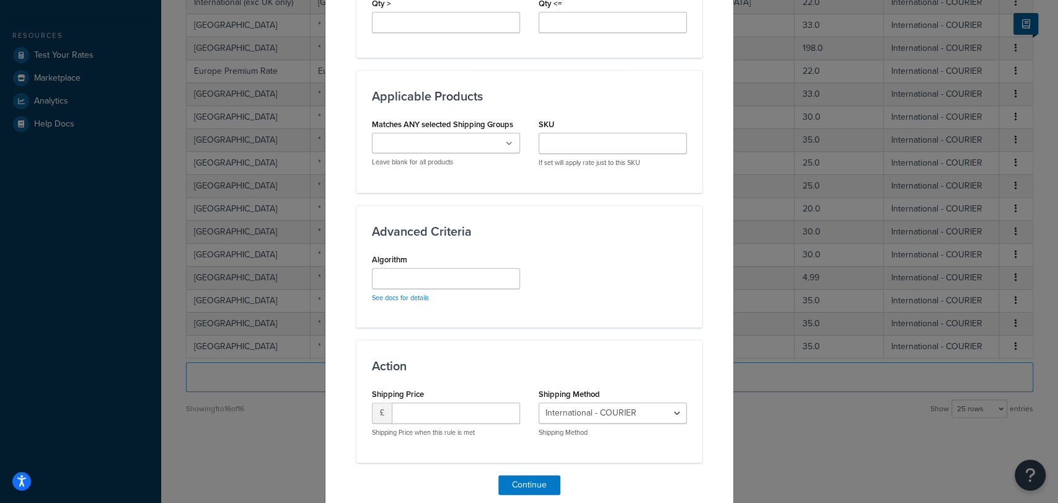
scroll to position [710, 0]
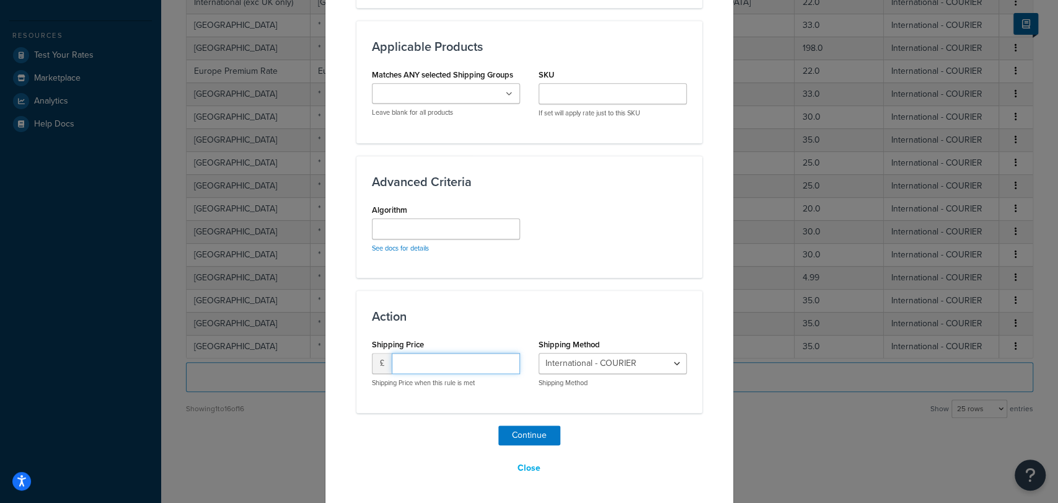
click at [439, 356] on input "number" at bounding box center [456, 363] width 128 height 21
type input "15"
click at [560, 365] on select "International - COURIER" at bounding box center [613, 363] width 148 height 21
click at [642, 330] on div "Action Shipping Price £ 15 Shipping Price when this rule is met Shipping Method…" at bounding box center [529, 351] width 346 height 122
click at [517, 428] on button "Continue" at bounding box center [529, 435] width 62 height 20
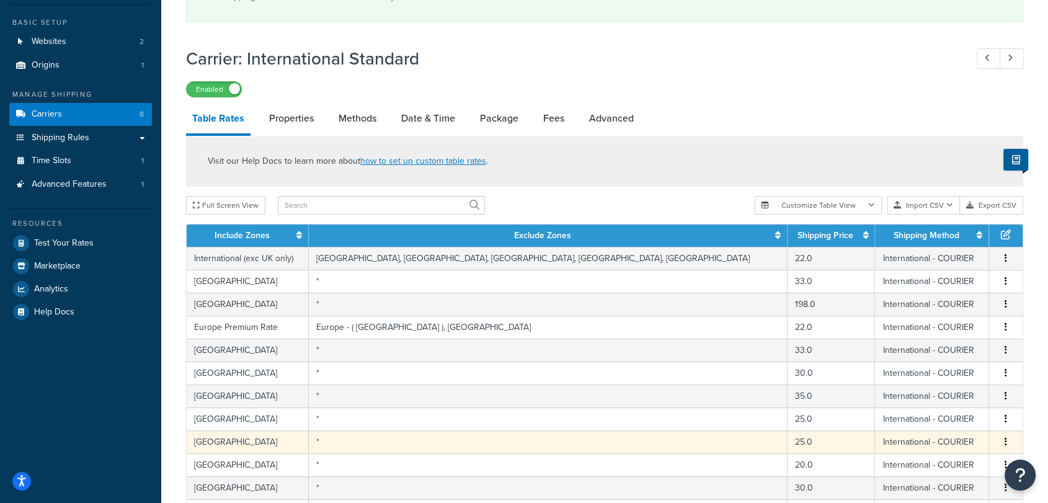
scroll to position [0, 0]
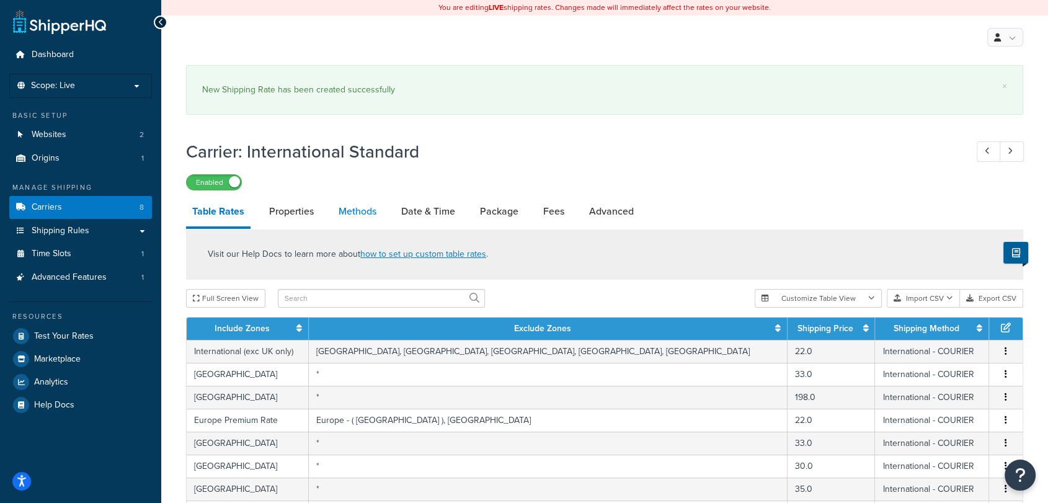
click at [347, 197] on link "Methods" at bounding box center [357, 212] width 50 height 30
select select "25"
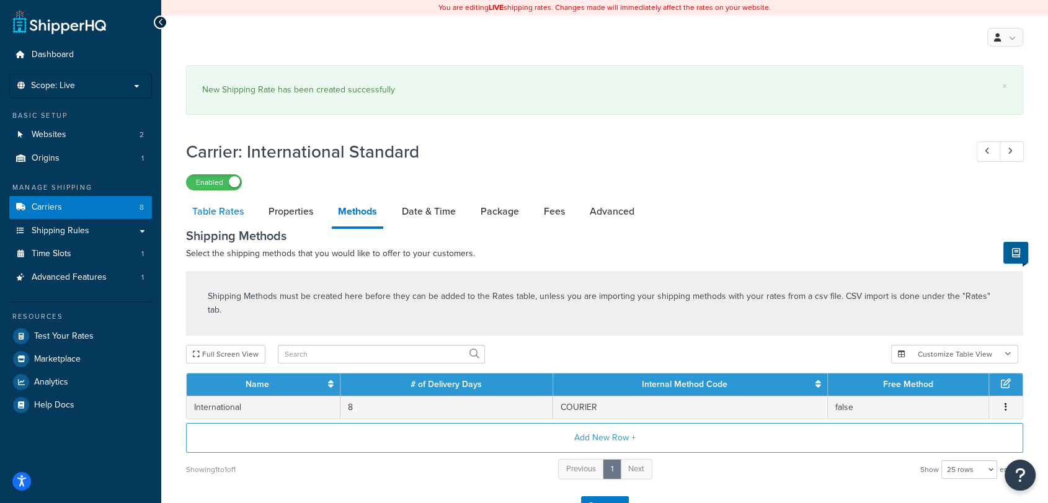
click at [223, 210] on link "Table Rates" at bounding box center [218, 212] width 64 height 30
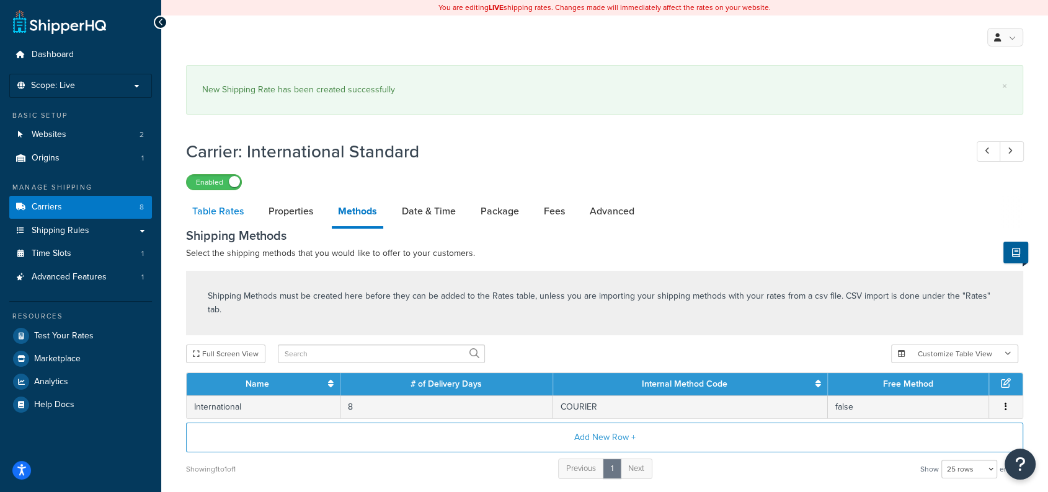
select select "25"
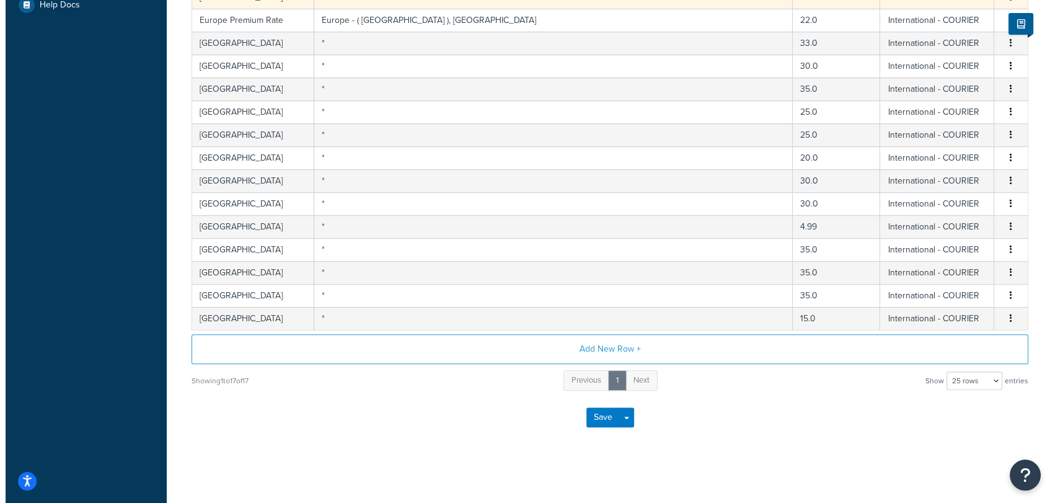
scroll to position [397, 0]
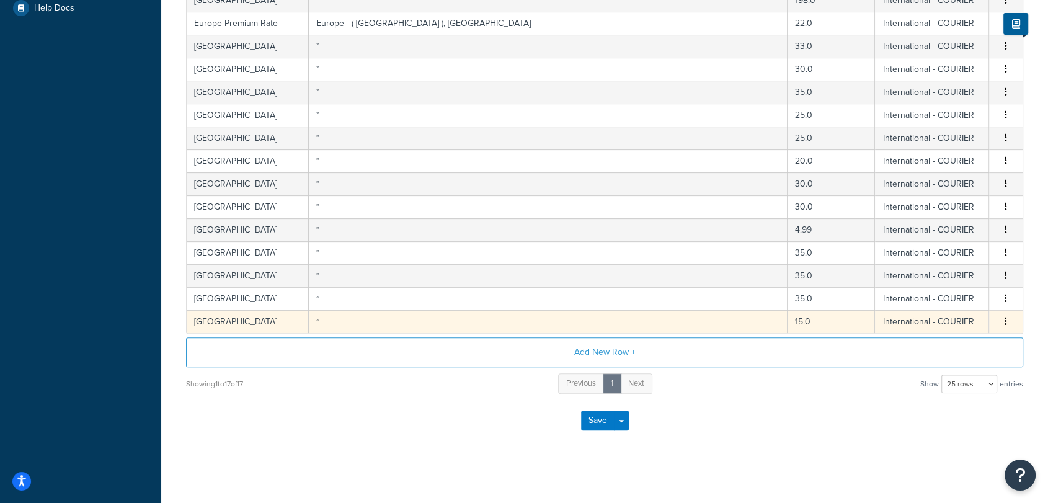
click at [465, 322] on td "*" at bounding box center [548, 321] width 478 height 23
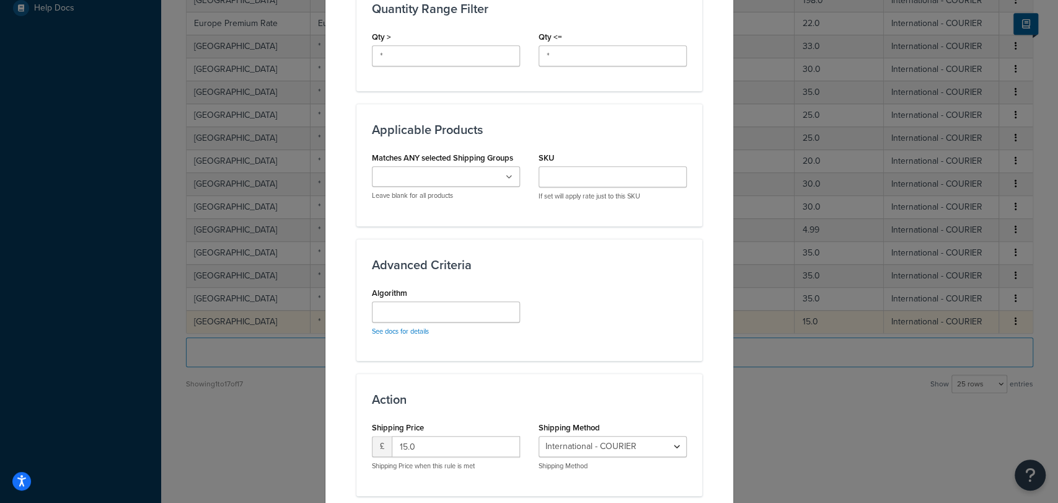
scroll to position [661, 0]
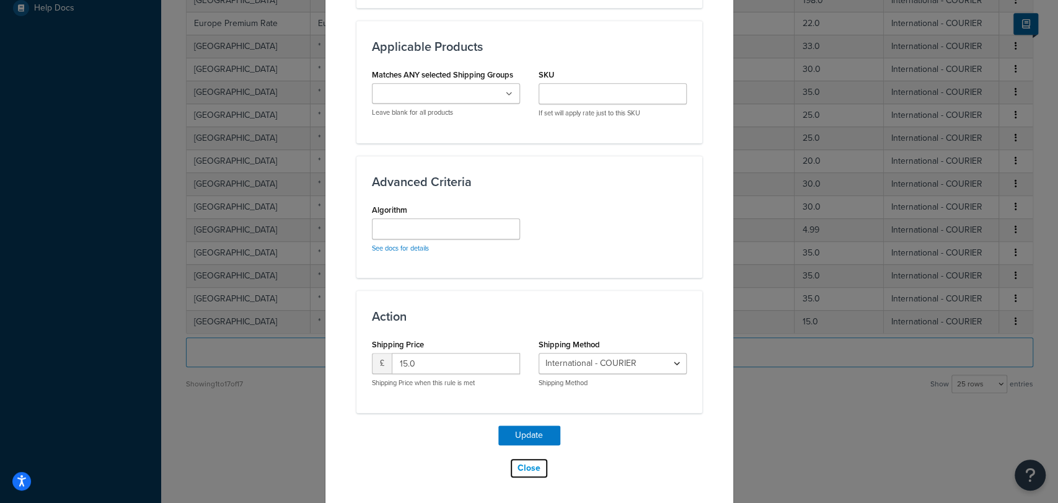
click at [511, 467] on button "Close" at bounding box center [529, 468] width 39 height 21
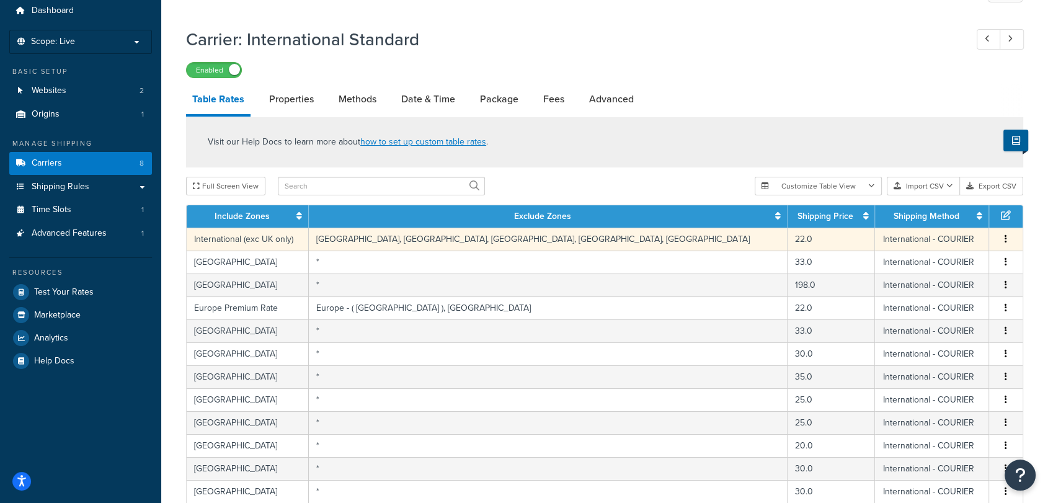
scroll to position [0, 0]
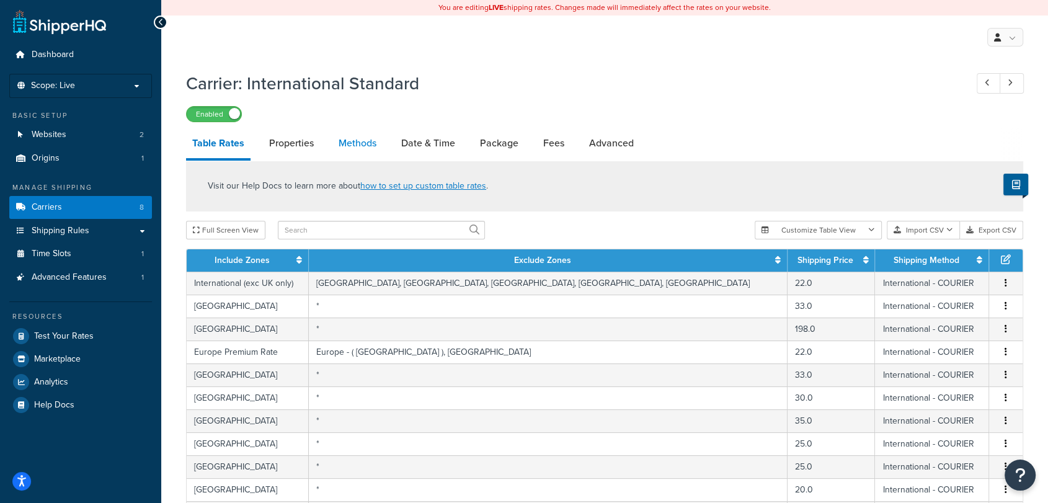
click at [367, 154] on link "Methods" at bounding box center [357, 143] width 50 height 30
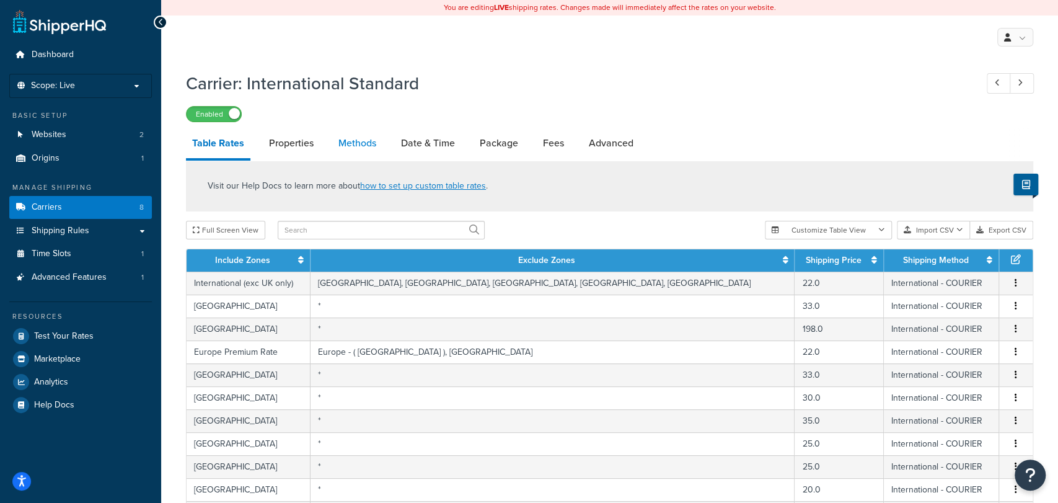
select select "25"
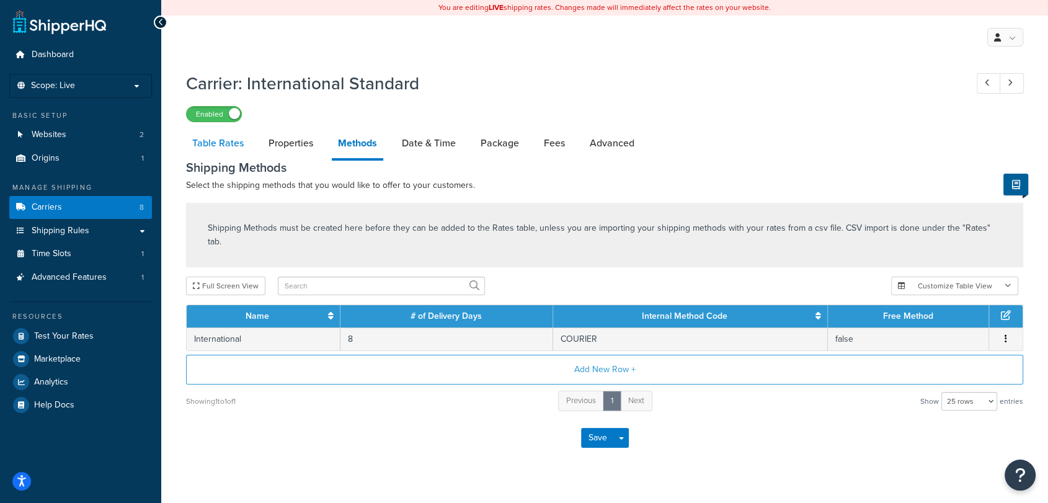
click at [213, 139] on link "Table Rates" at bounding box center [218, 143] width 64 height 30
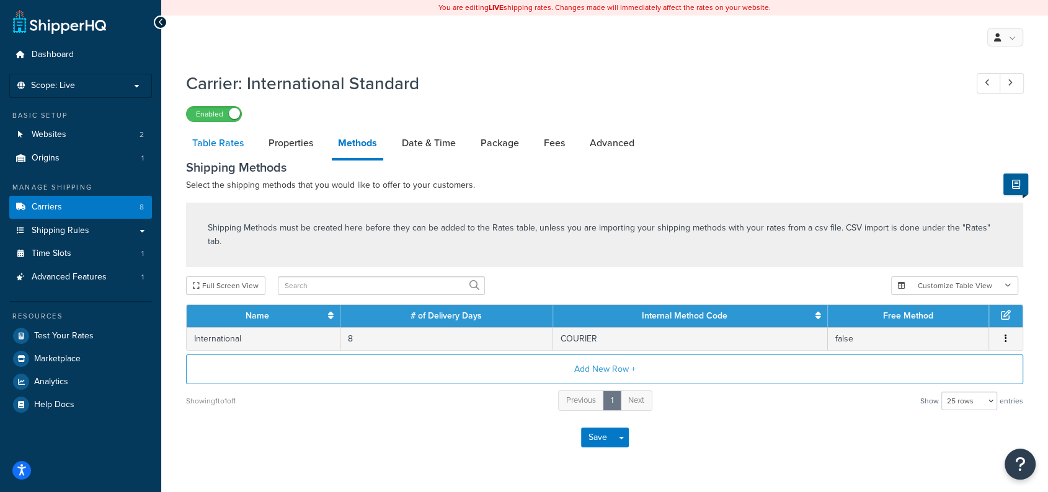
select select "25"
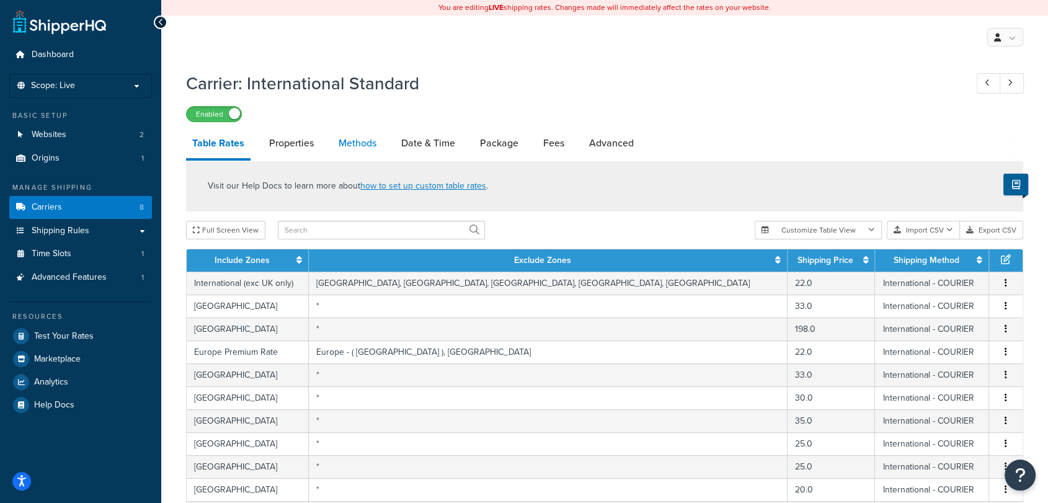
click at [355, 146] on link "Methods" at bounding box center [357, 143] width 50 height 30
select select "25"
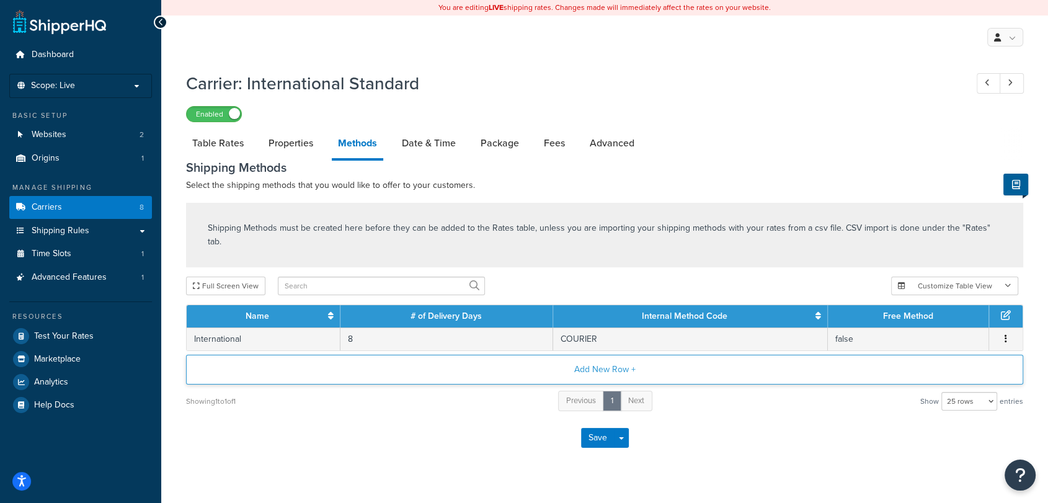
click at [616, 355] on button "Add New Row +" at bounding box center [604, 370] width 837 height 30
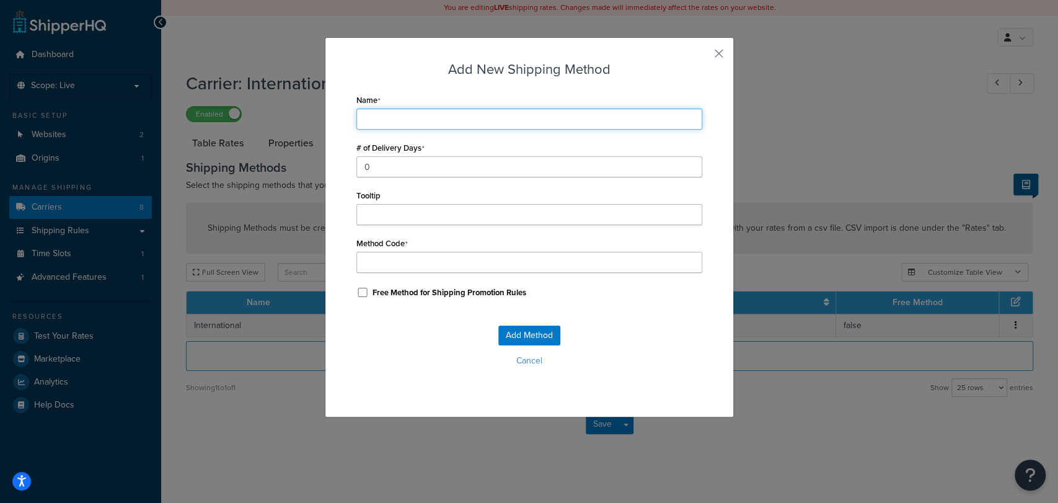
click at [484, 115] on input "Name" at bounding box center [529, 118] width 346 height 21
type input "E"
type input "Ex"
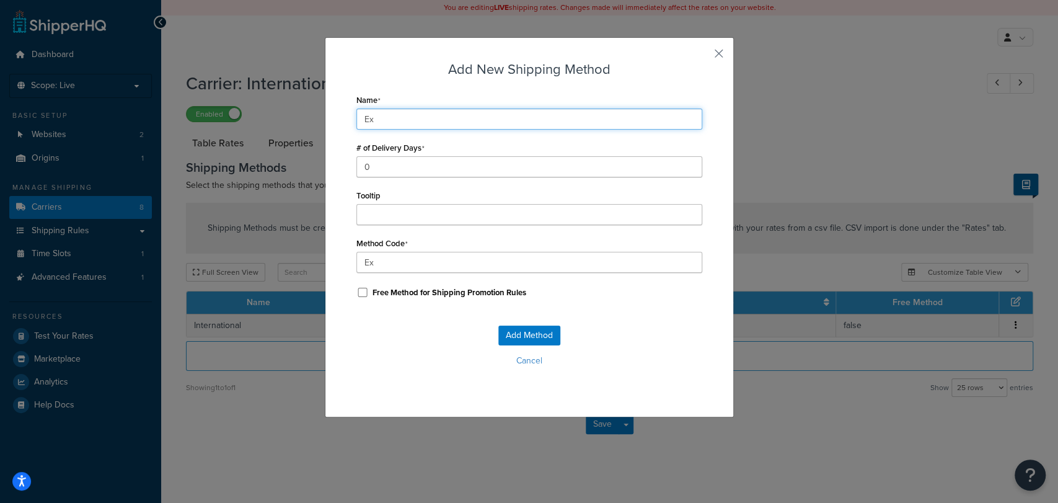
type input "Exp"
type input "Expr"
type input "Expre"
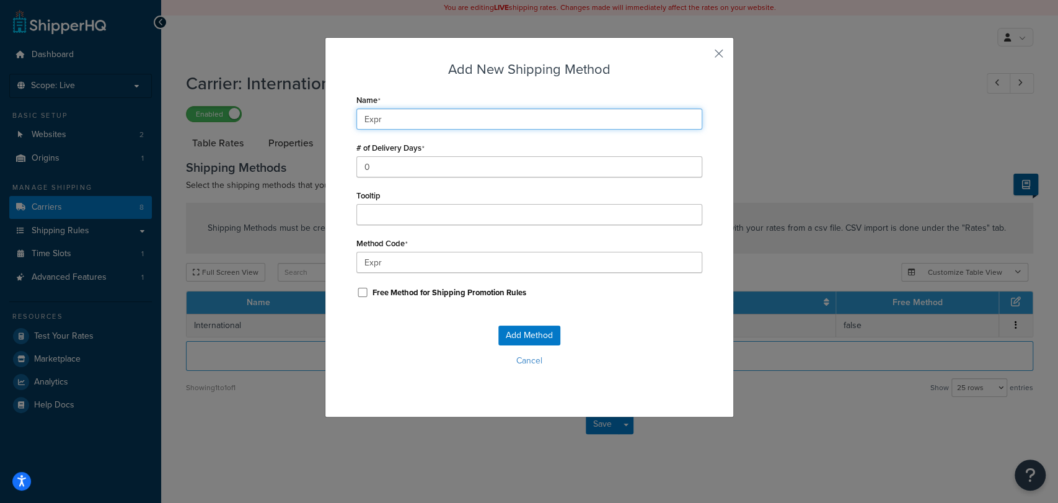
type input "Expre"
type input "Expres"
type input "Express"
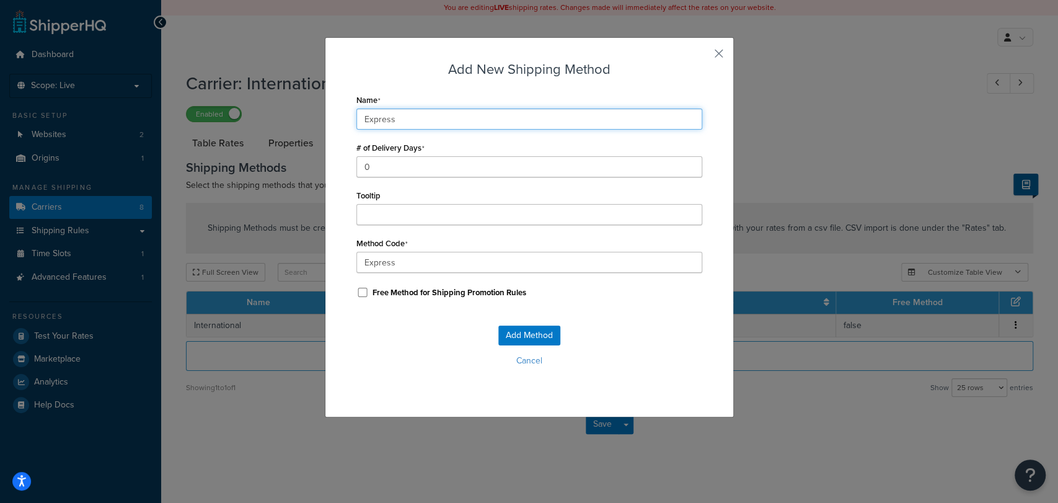
type input "Express"
type input "Express_"
type input "Express i"
type input "Express_i"
type input "Express in"
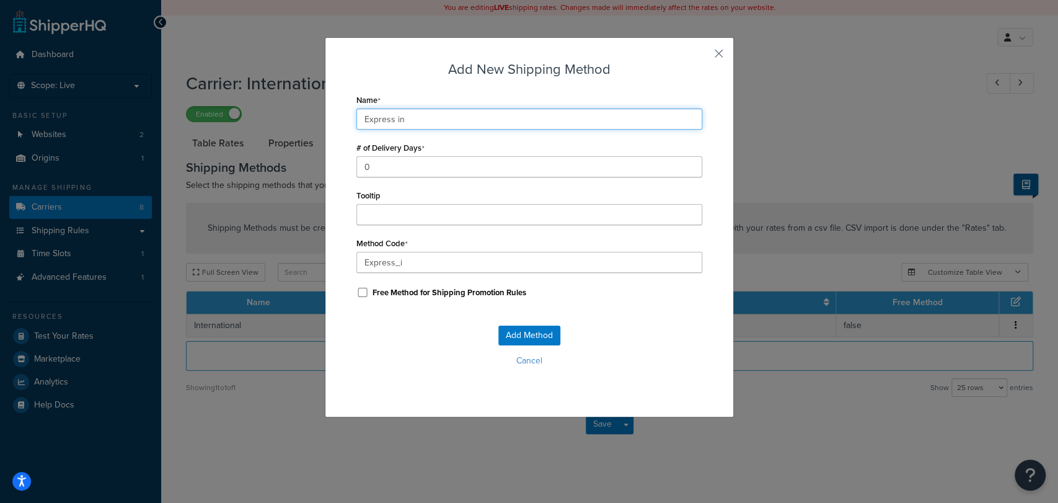
type input "Express_in"
type input "Express int"
type input "Express_int"
type input "Express inte"
type input "Express_inte"
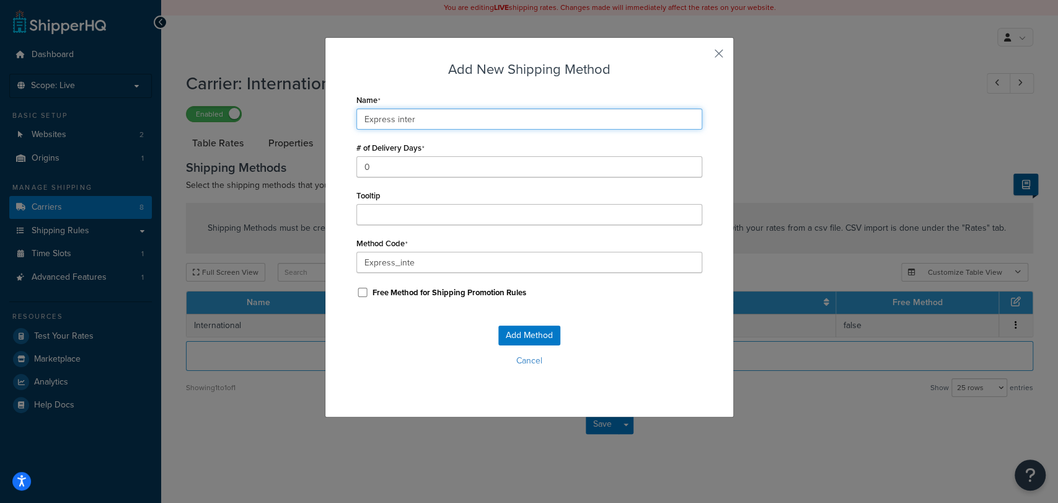
type input "Express intern"
type input "Express_intern"
type input "Express interna"
type input "Express_interna"
type input "Express interna"
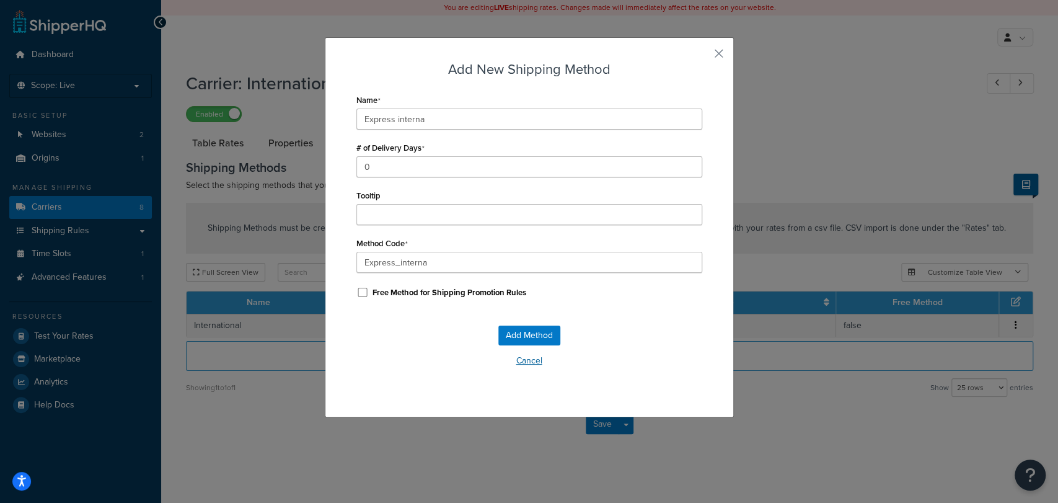
click at [531, 363] on button "Cancel" at bounding box center [529, 361] width 346 height 19
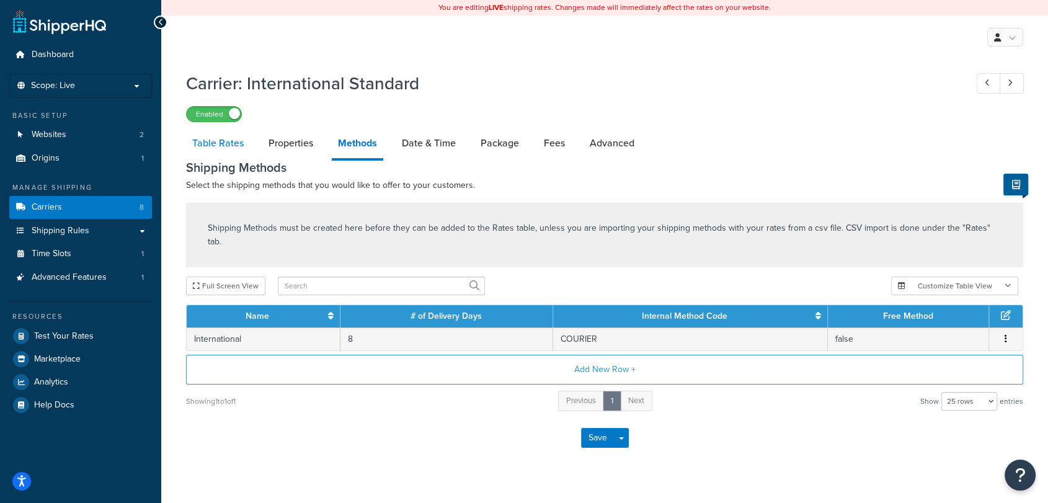
click at [227, 138] on link "Table Rates" at bounding box center [218, 143] width 64 height 30
select select "25"
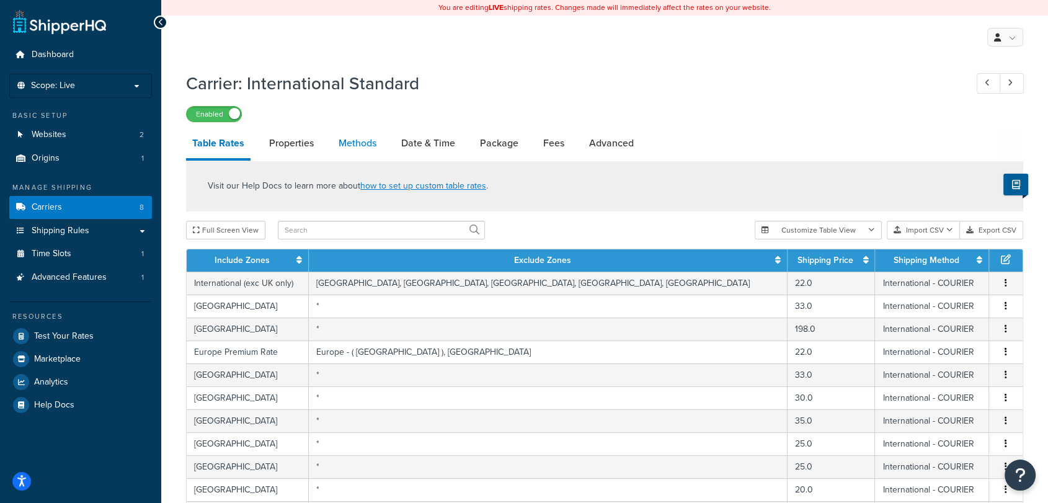
click at [344, 147] on link "Methods" at bounding box center [357, 143] width 50 height 30
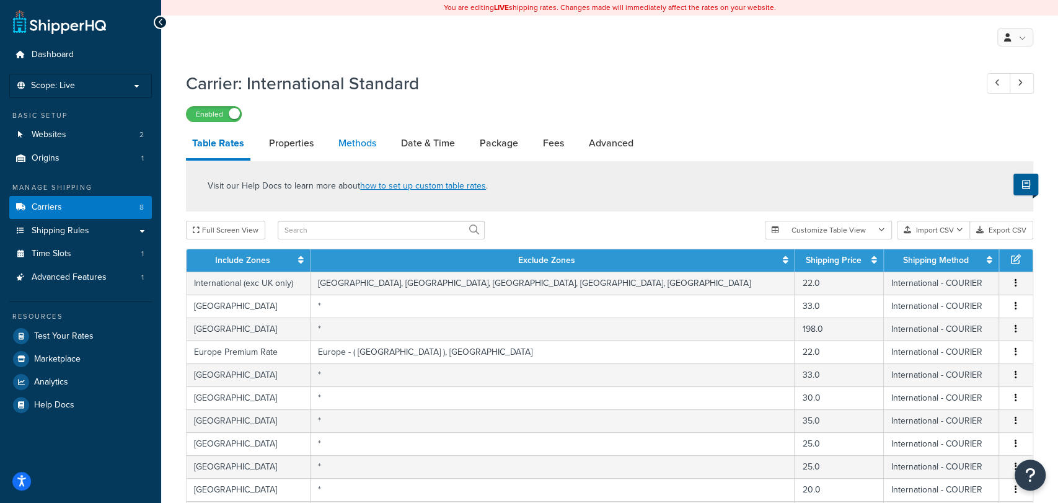
select select "25"
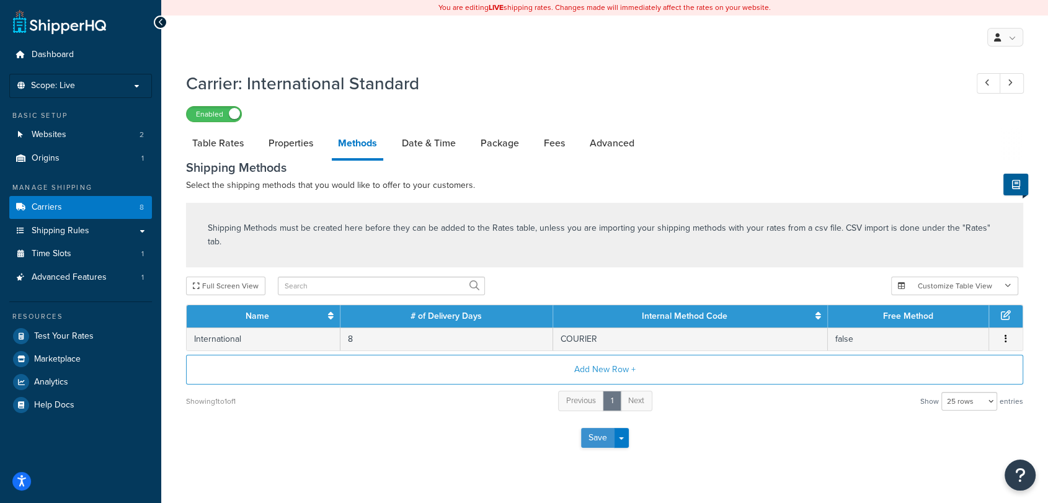
click at [589, 428] on button "Save" at bounding box center [597, 438] width 33 height 20
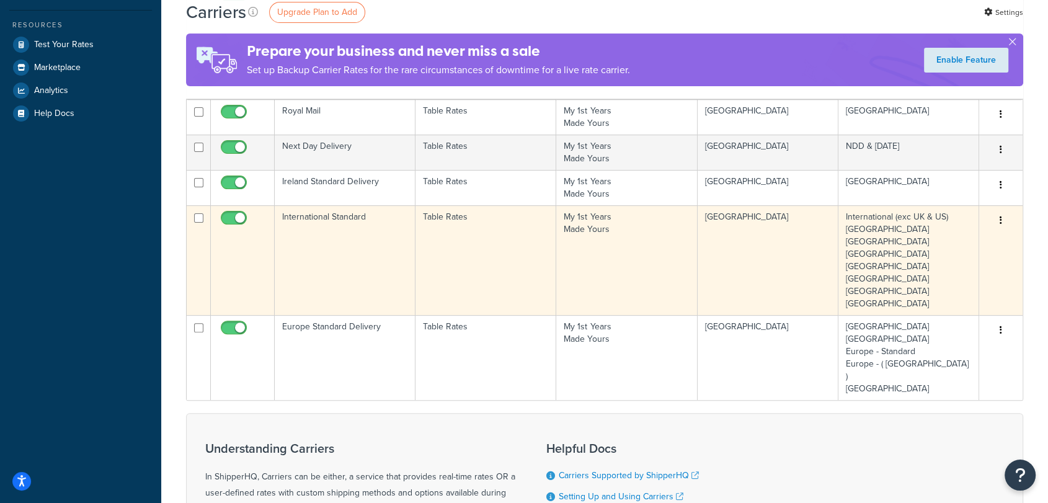
scroll to position [292, 0]
click at [356, 247] on td "International Standard" at bounding box center [345, 260] width 141 height 110
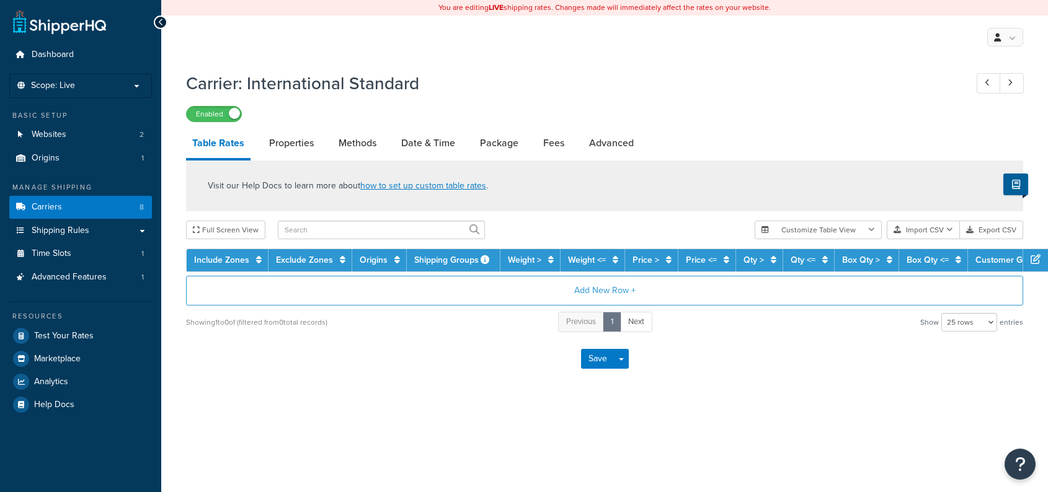
select select "25"
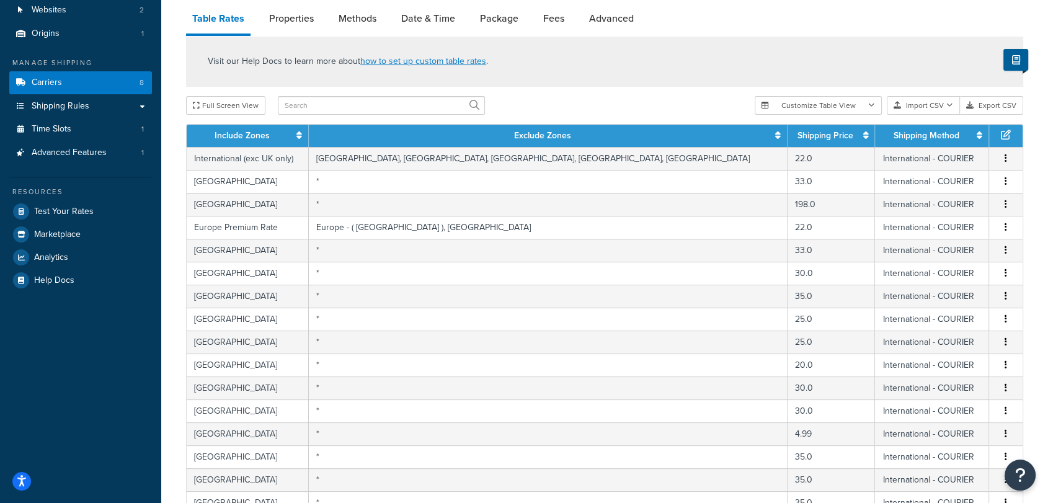
scroll to position [97, 0]
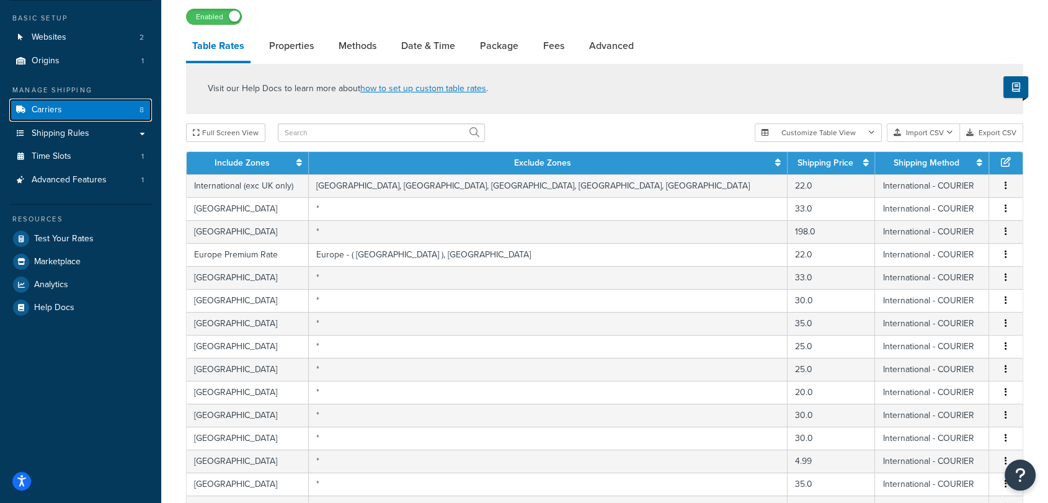
click at [107, 110] on link "Carriers 8" at bounding box center [80, 110] width 143 height 23
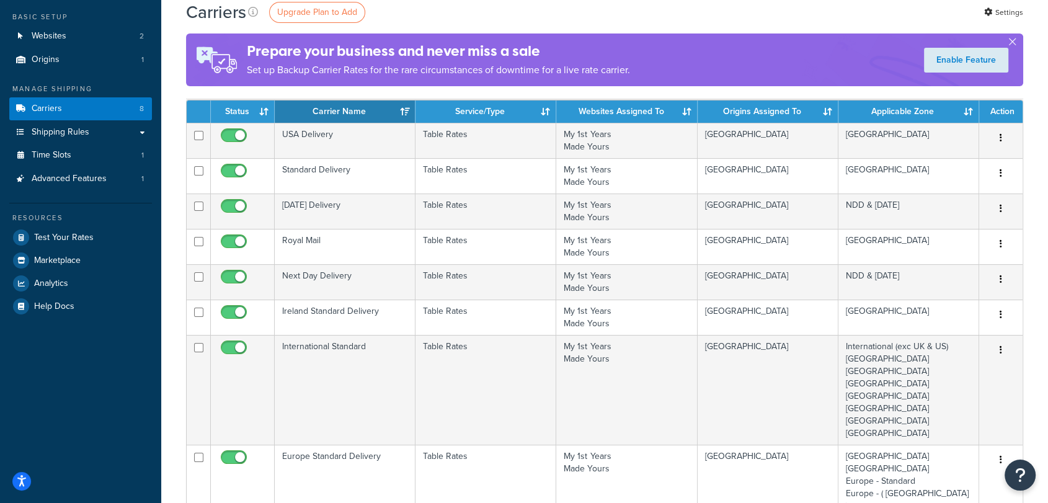
scroll to position [95, 0]
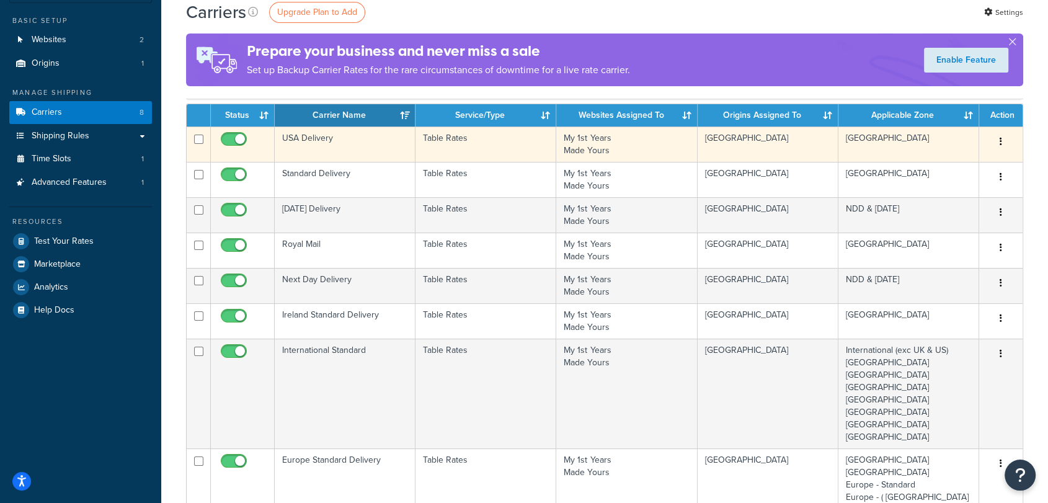
click at [225, 136] on input "checkbox" at bounding box center [235, 142] width 34 height 15
checkbox input "false"
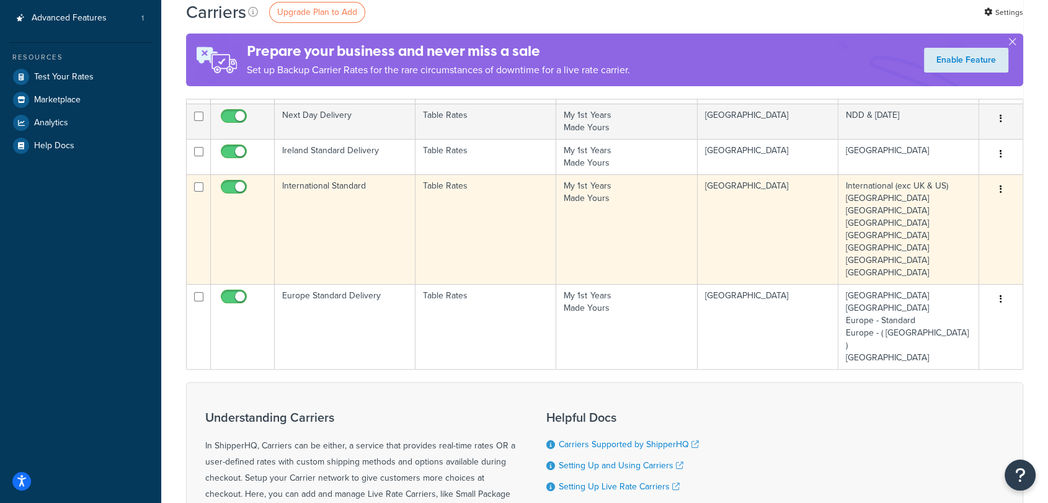
scroll to position [262, 0]
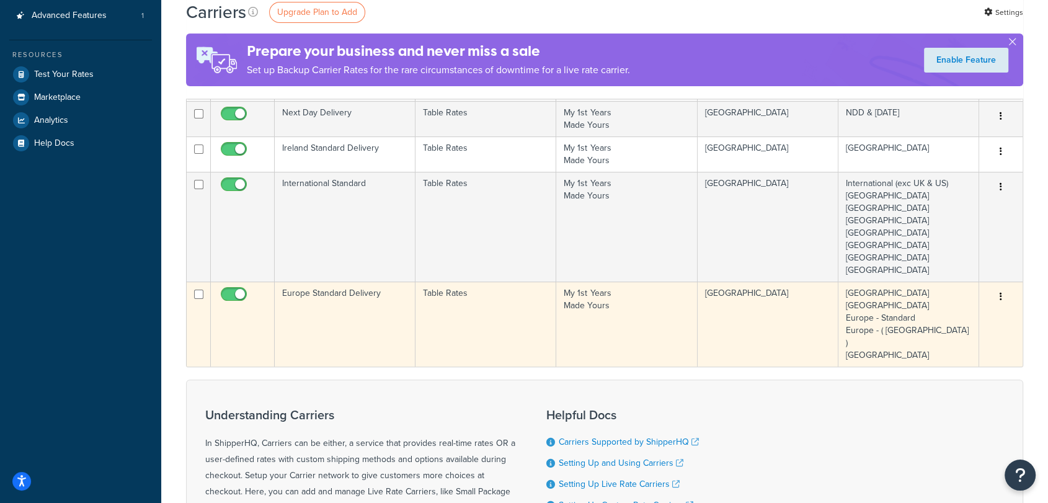
click at [552, 311] on td "Table Rates" at bounding box center [485, 323] width 141 height 85
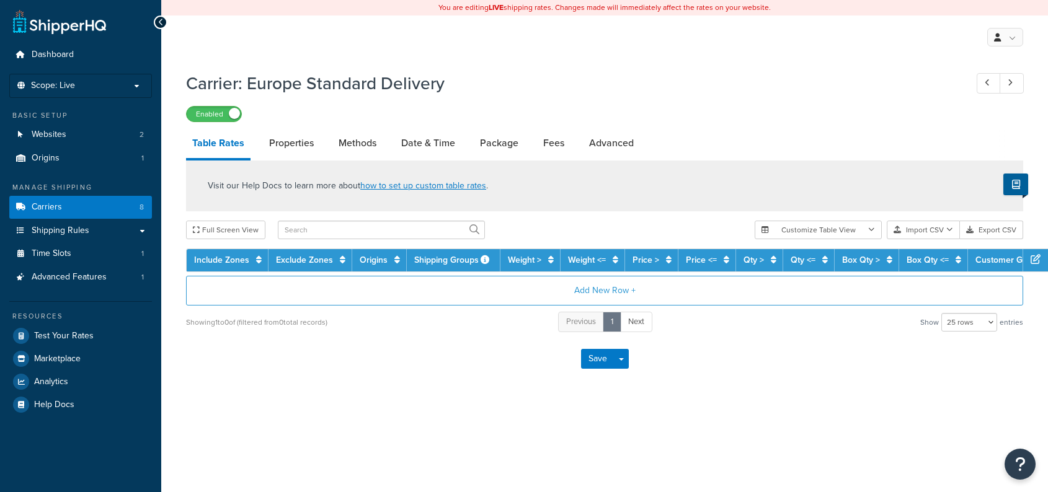
select select "25"
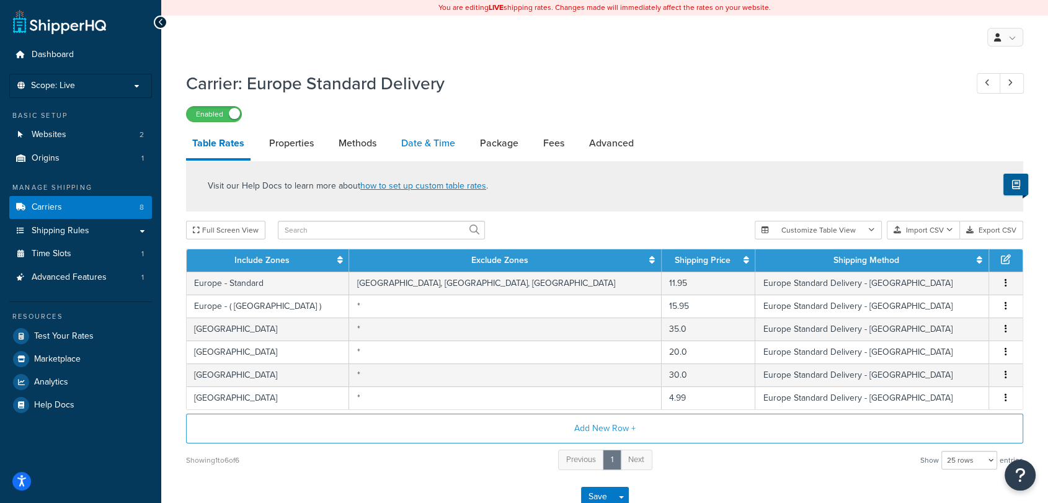
click at [422, 142] on link "Date & Time" at bounding box center [428, 143] width 66 height 30
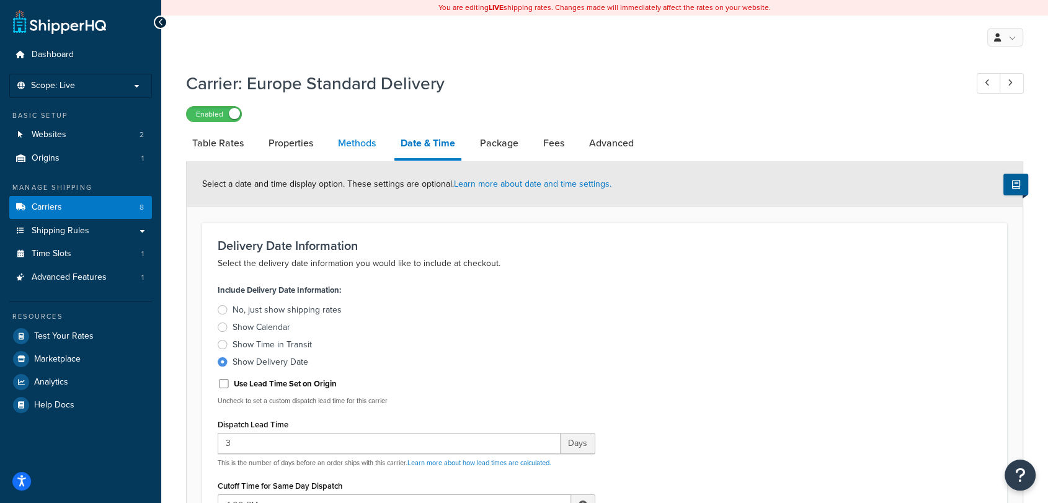
click at [365, 136] on link "Methods" at bounding box center [357, 143] width 50 height 30
select select "25"
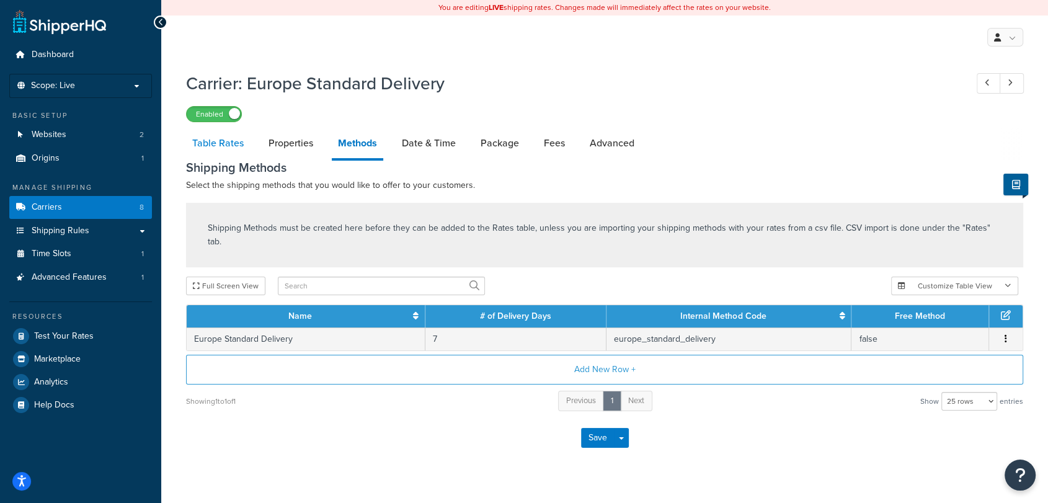
click at [239, 148] on link "Table Rates" at bounding box center [218, 143] width 64 height 30
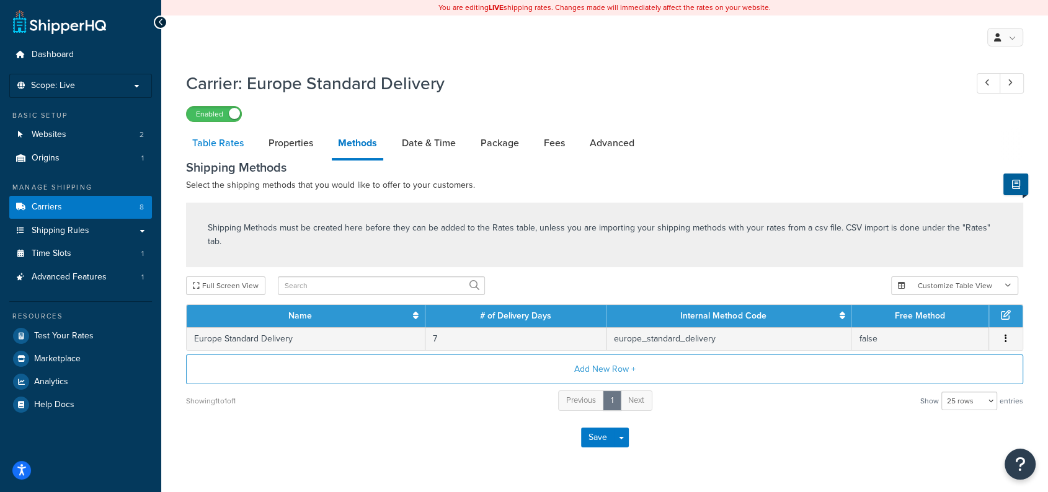
select select "25"
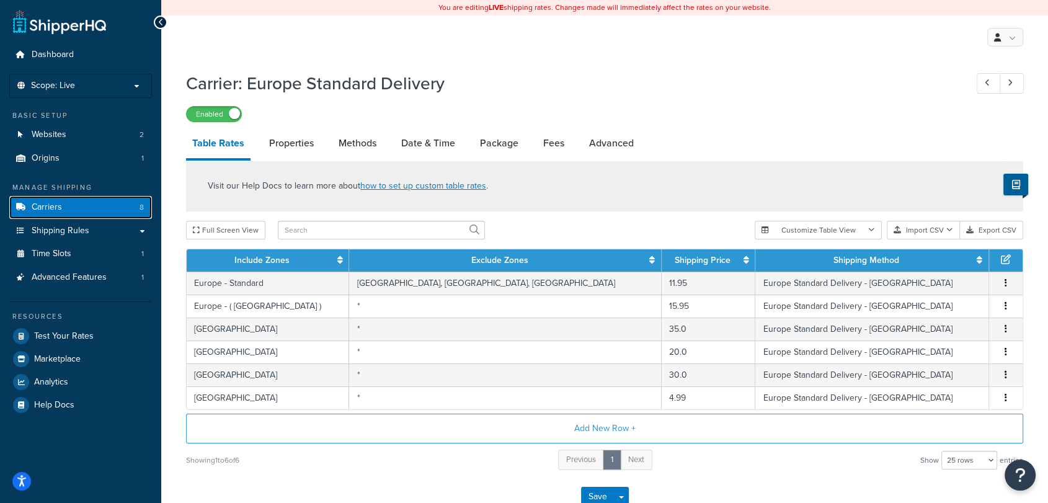
click at [76, 207] on link "Carriers 8" at bounding box center [80, 207] width 143 height 23
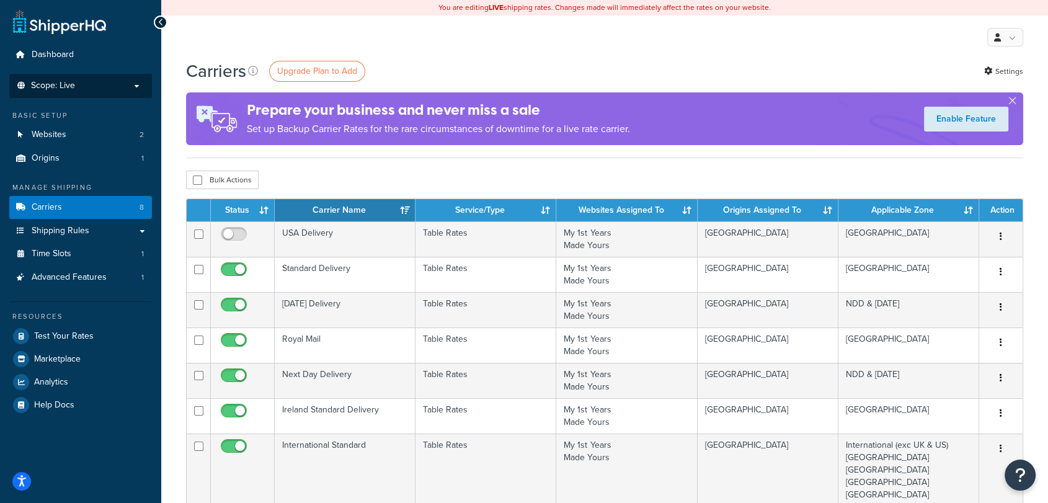
click at [102, 84] on p "Scope: Live" at bounding box center [80, 86] width 131 height 11
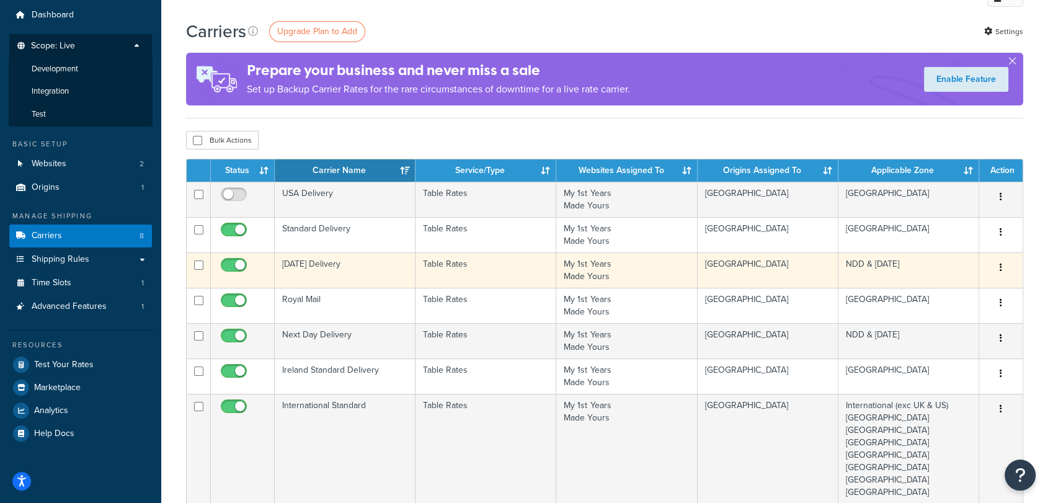
scroll to position [39, 0]
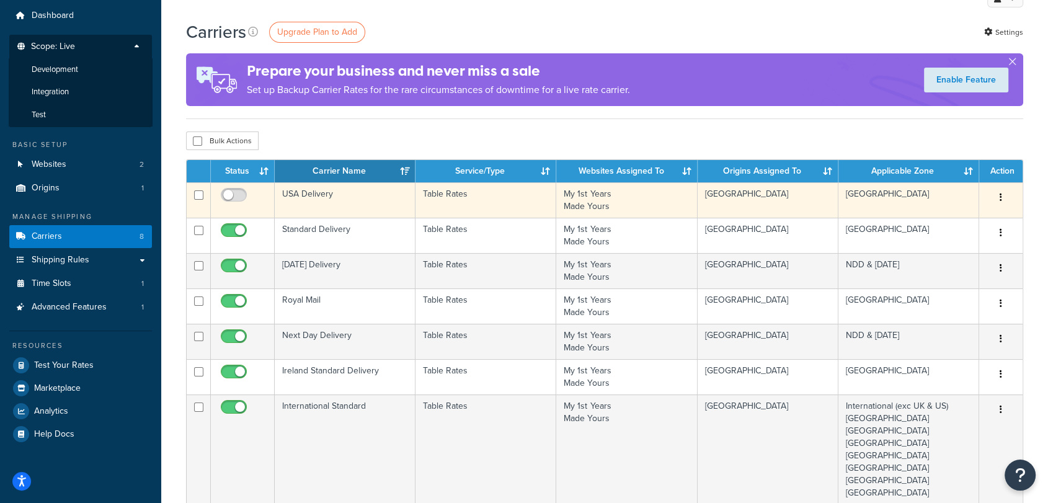
click at [367, 205] on td "USA Delivery" at bounding box center [345, 199] width 141 height 35
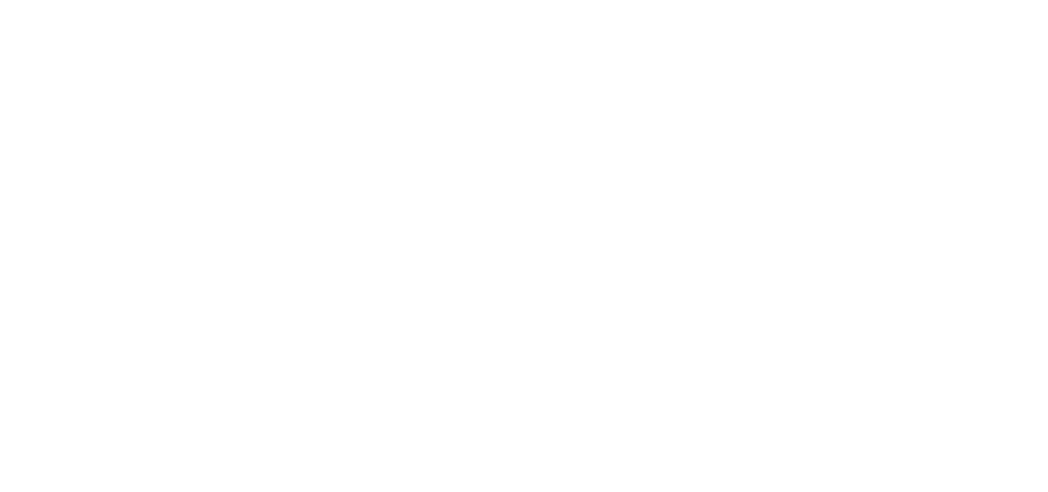
select select "25"
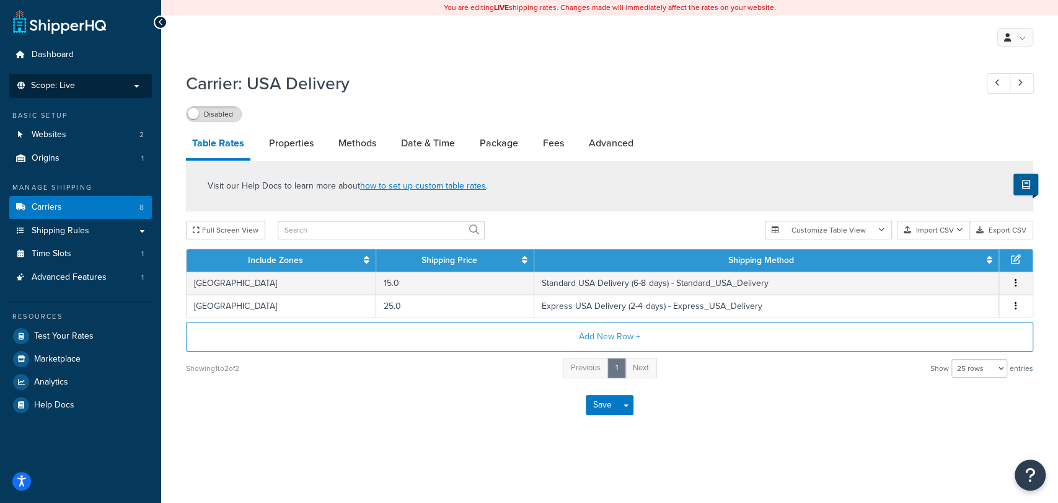
click at [94, 86] on p "Scope: Live" at bounding box center [80, 86] width 131 height 11
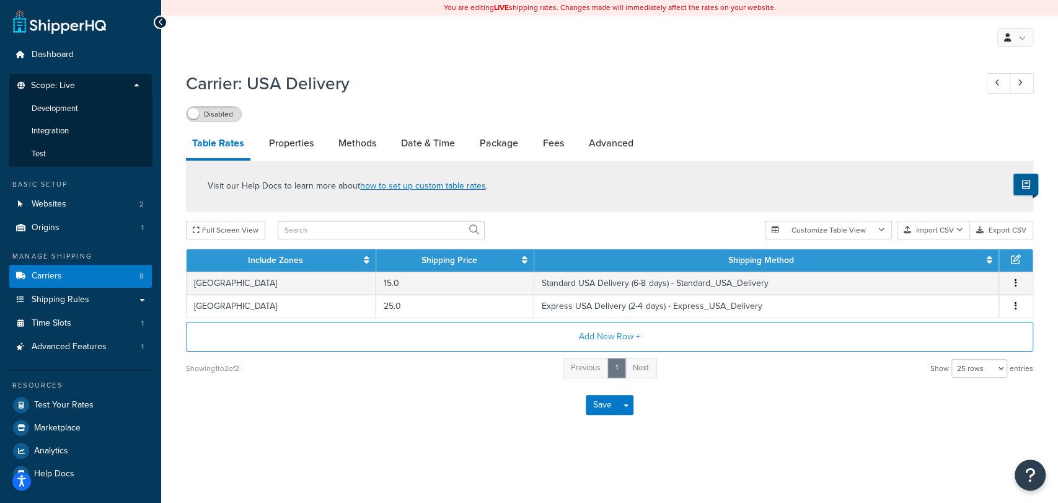
click at [428, 99] on div "Carrier: [GEOGRAPHIC_DATA] Delivery Disabled" at bounding box center [609, 93] width 847 height 57
click at [603, 103] on div "Carrier: [GEOGRAPHIC_DATA] Delivery Disabled" at bounding box center [609, 93] width 847 height 57
click at [104, 278] on link "Carriers 8" at bounding box center [80, 276] width 143 height 23
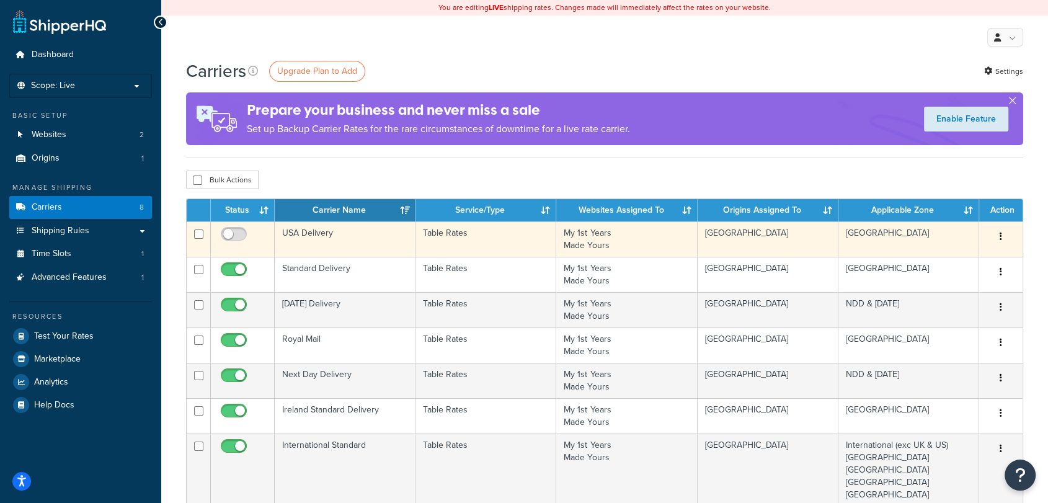
click at [362, 239] on td "USA Delivery" at bounding box center [345, 238] width 141 height 35
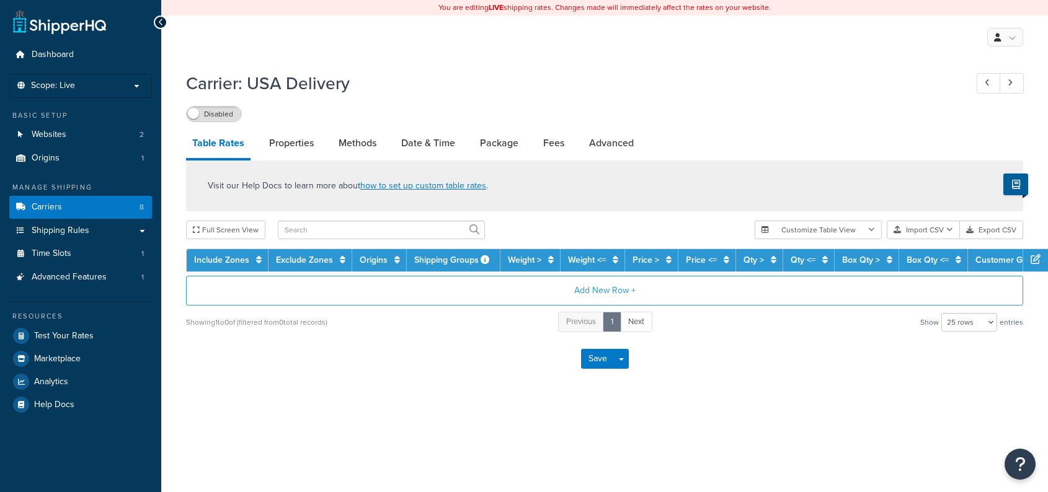
select select "25"
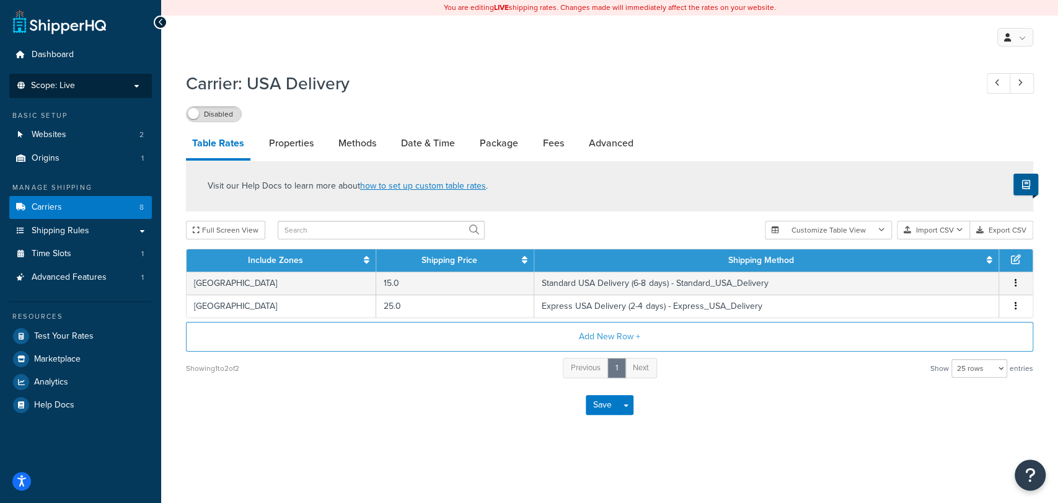
click at [98, 92] on li "Scope: Live" at bounding box center [80, 86] width 143 height 24
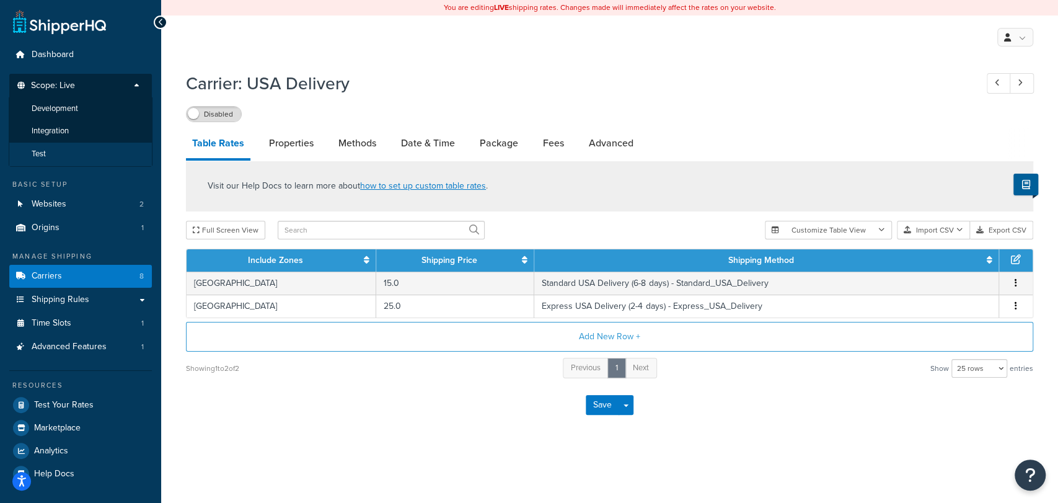
click at [82, 154] on li "Test" at bounding box center [81, 154] width 144 height 23
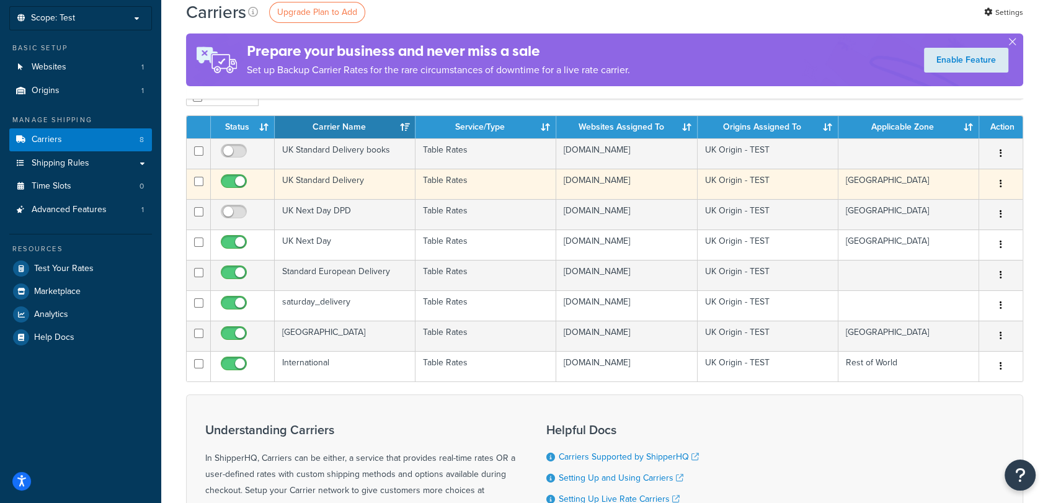
scroll to position [66, 0]
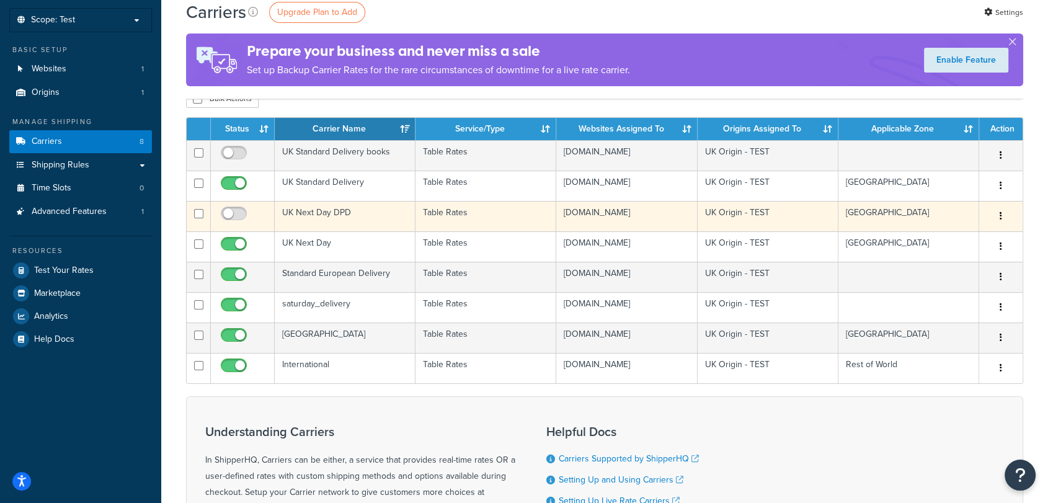
click at [442, 225] on td "Table Rates" at bounding box center [485, 216] width 141 height 30
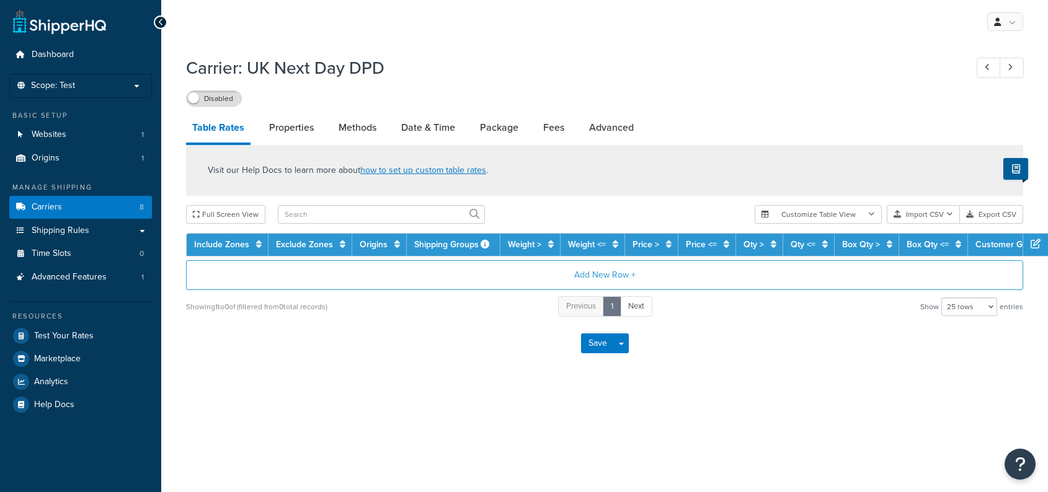
select select "25"
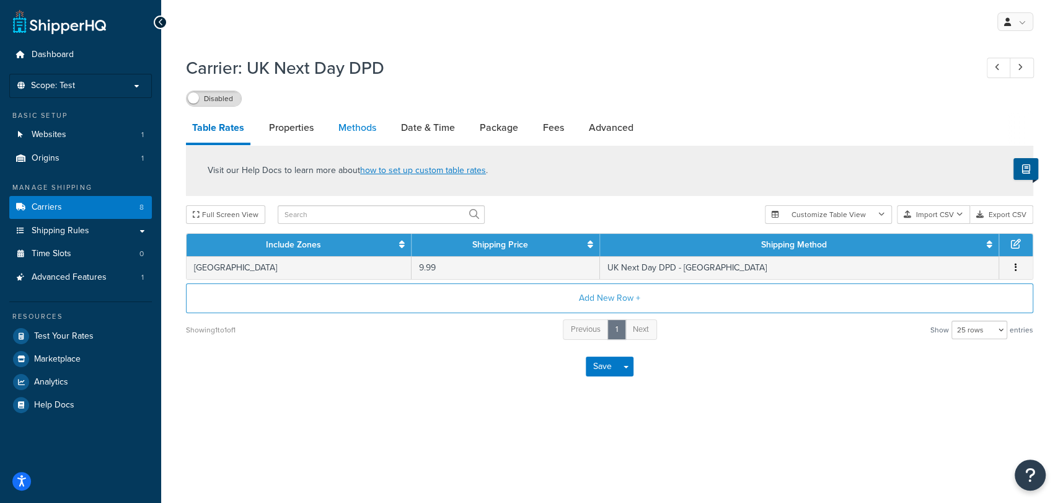
click at [351, 136] on link "Methods" at bounding box center [357, 128] width 50 height 30
select select "25"
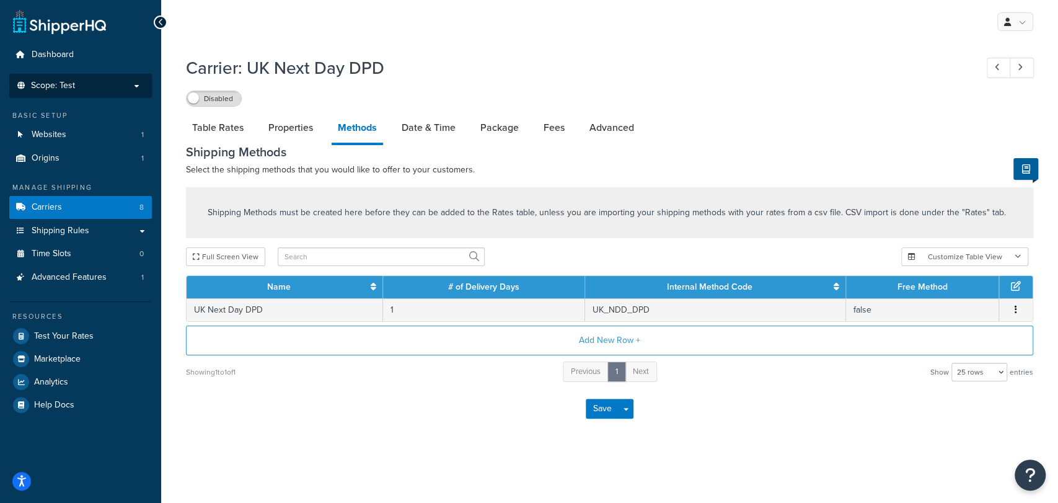
click at [83, 85] on p "Scope: Test" at bounding box center [80, 86] width 131 height 11
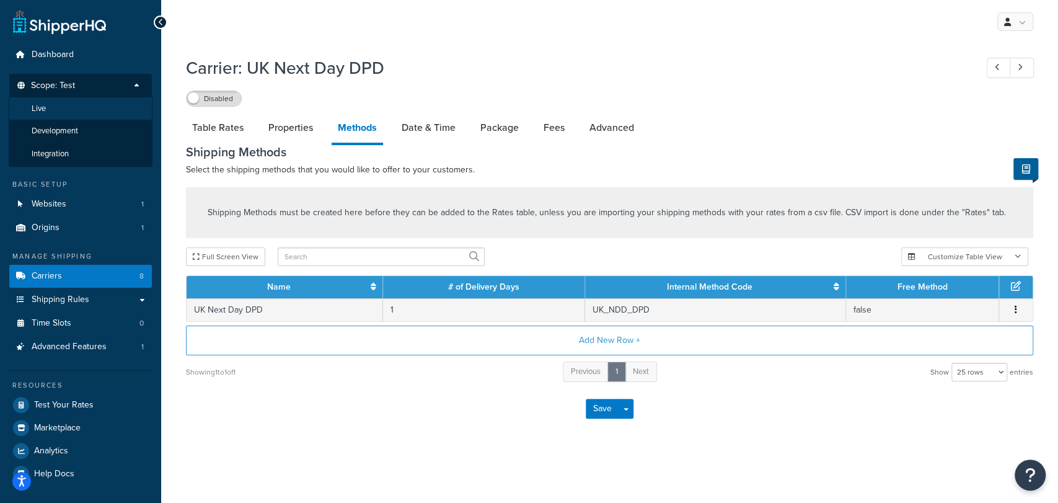
click at [69, 115] on li "Live" at bounding box center [81, 108] width 144 height 23
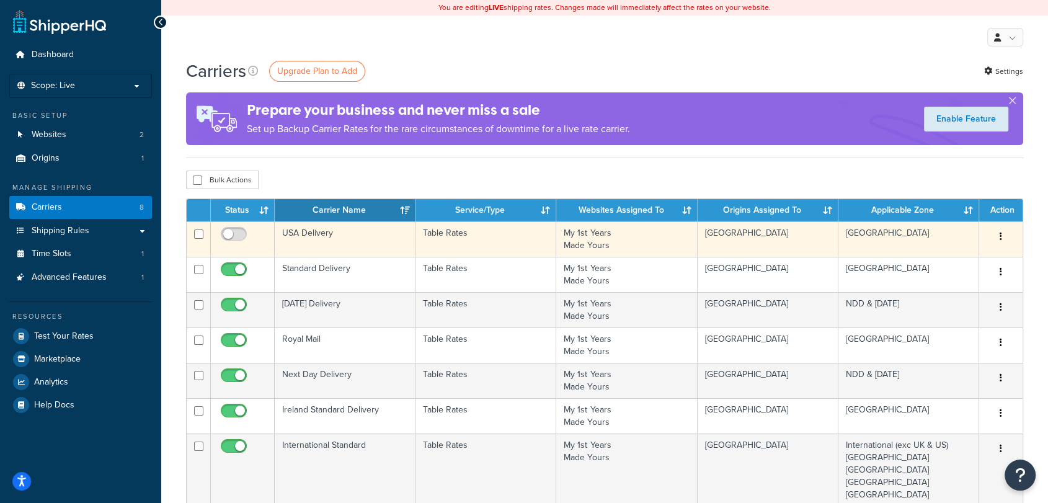
click at [355, 247] on td "USA Delivery" at bounding box center [345, 238] width 141 height 35
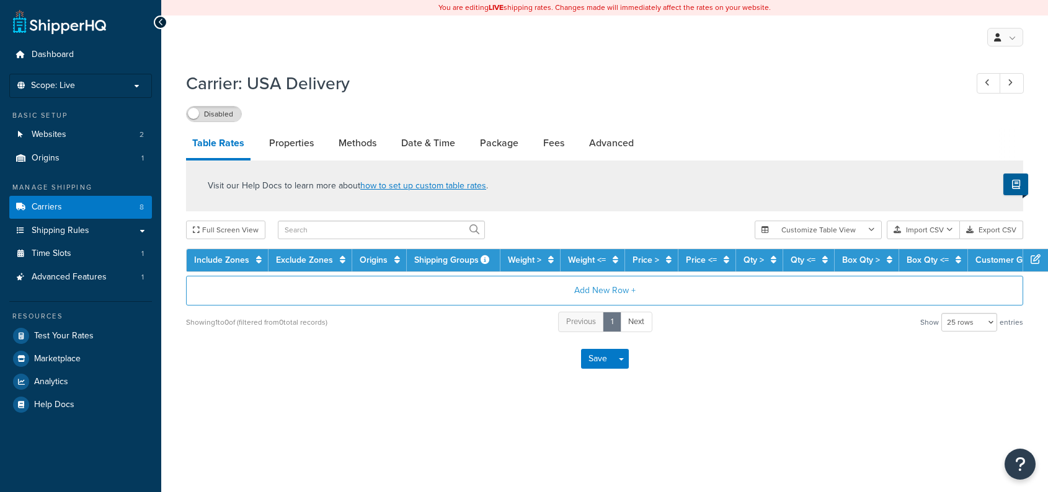
select select "25"
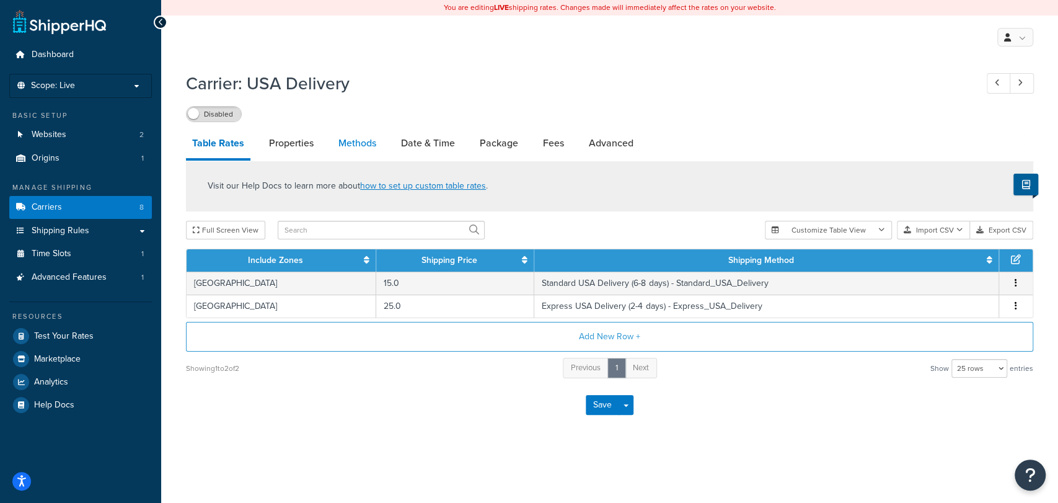
click at [363, 138] on link "Methods" at bounding box center [357, 143] width 50 height 30
select select "25"
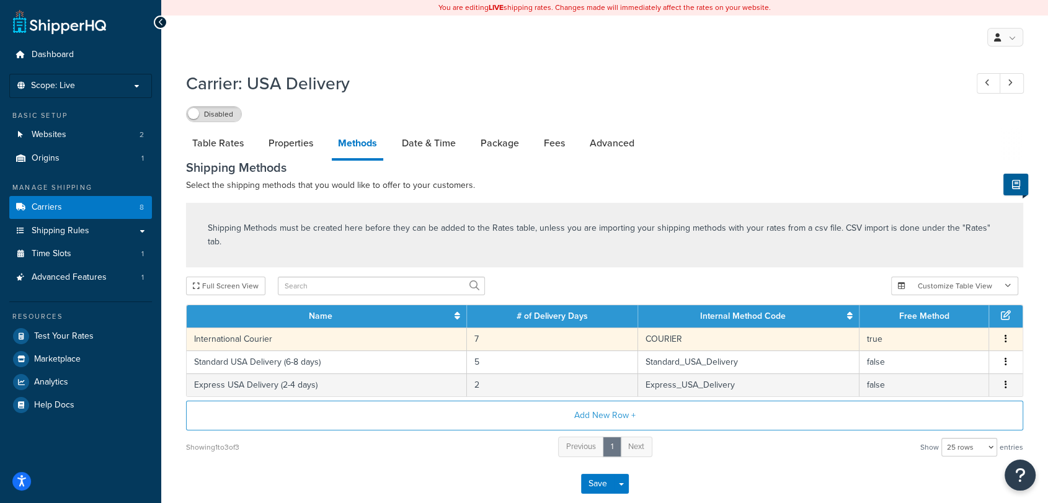
click at [1002, 332] on button "button" at bounding box center [1006, 339] width 10 height 14
click at [952, 337] on div "Delete" at bounding box center [942, 337] width 88 height 25
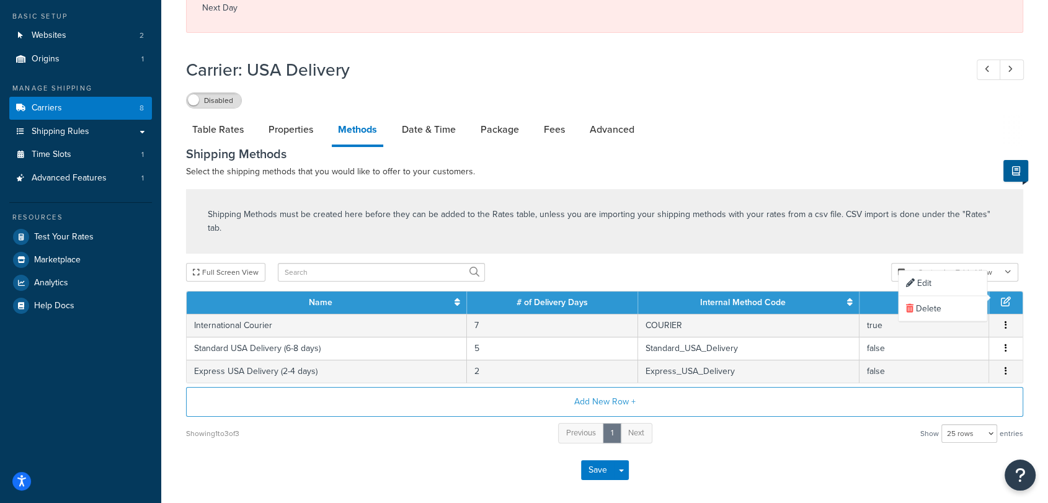
scroll to position [118, 0]
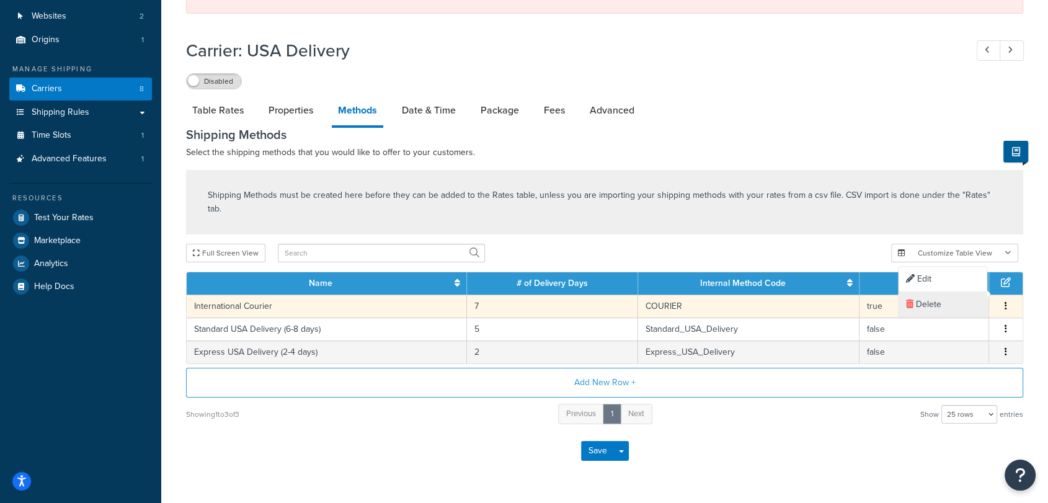
click at [955, 304] on div "Delete" at bounding box center [942, 304] width 88 height 25
click at [920, 304] on div "Delete" at bounding box center [942, 304] width 88 height 25
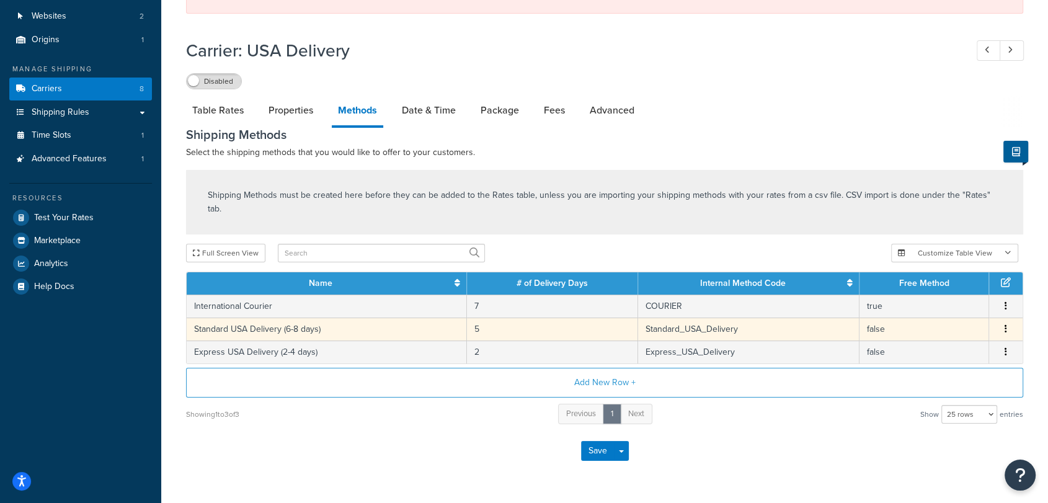
click at [1006, 324] on icon "button" at bounding box center [1005, 328] width 2 height 9
click at [927, 334] on div "Delete" at bounding box center [942, 328] width 88 height 25
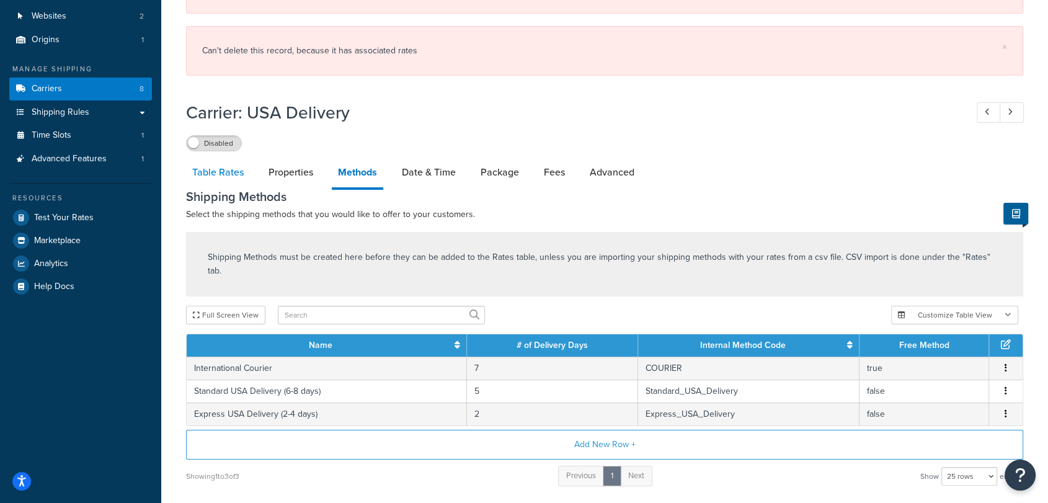
click at [210, 163] on link "Table Rates" at bounding box center [218, 172] width 64 height 30
select select "25"
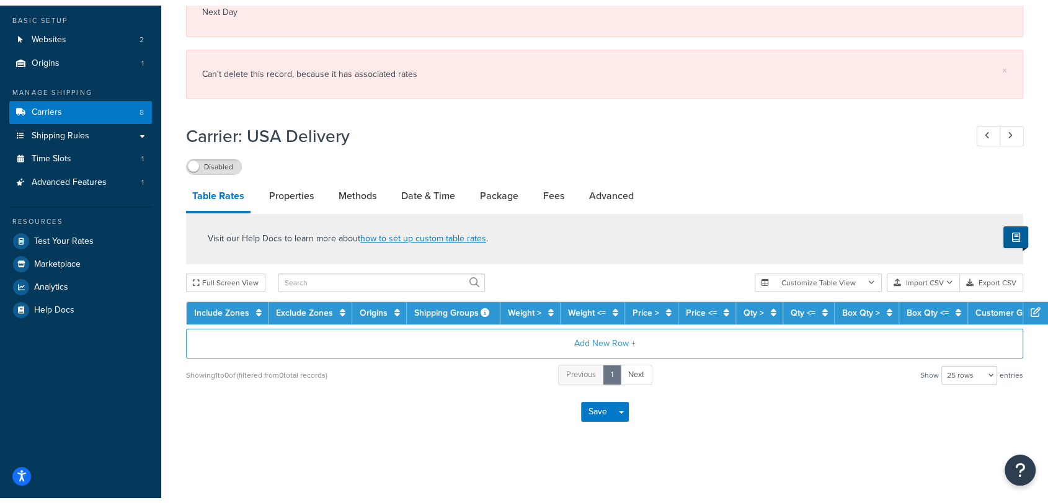
scroll to position [118, 0]
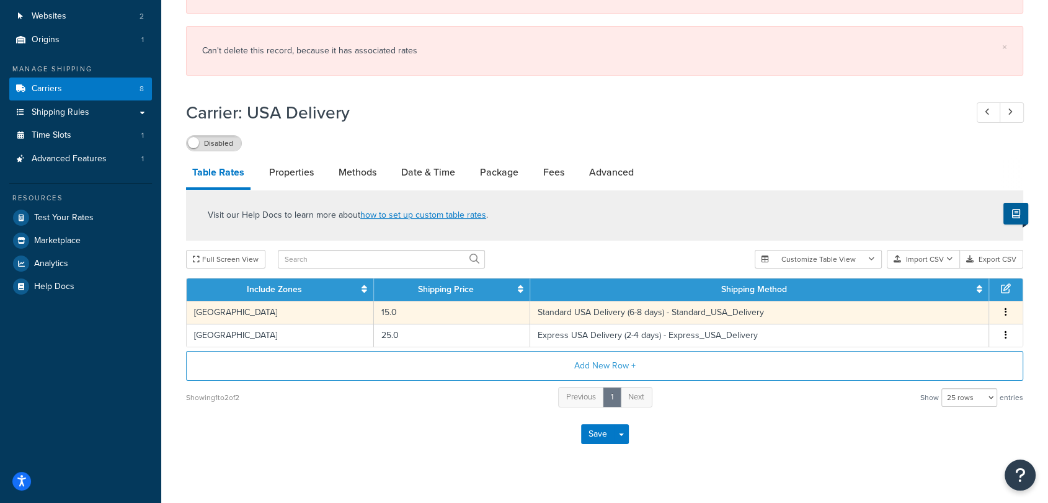
click at [1012, 309] on span "Edit Duplicate Delete" at bounding box center [1005, 313] width 19 height 14
click at [1004, 312] on icon "button" at bounding box center [1005, 311] width 2 height 9
click at [953, 340] on div "Delete" at bounding box center [942, 337] width 88 height 25
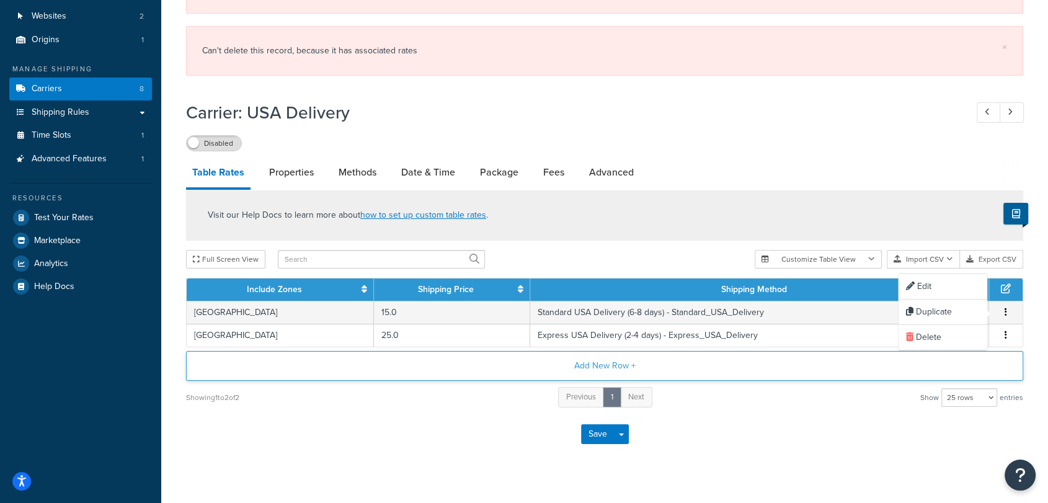
scroll to position [113, 0]
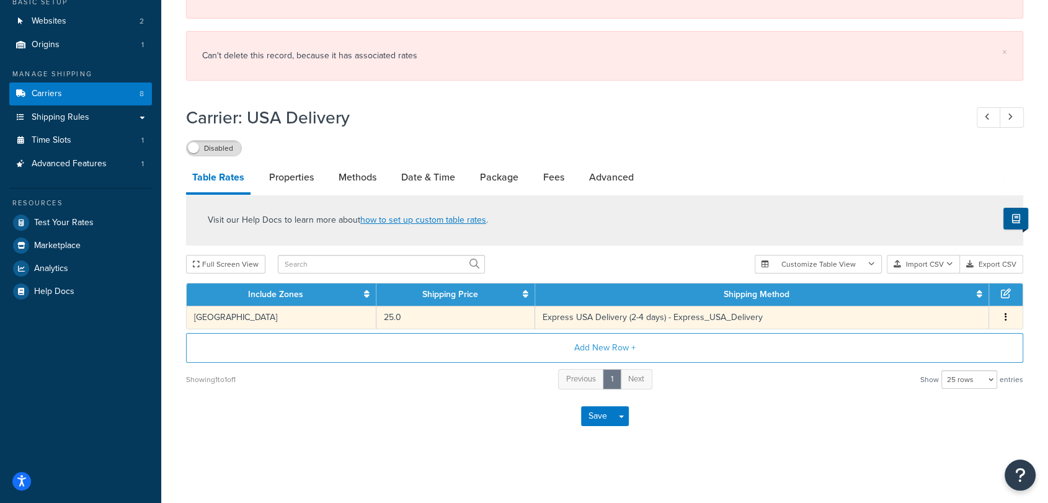
click at [1007, 316] on button "button" at bounding box center [1006, 318] width 10 height 14
click at [957, 352] on div "Delete" at bounding box center [942, 342] width 88 height 25
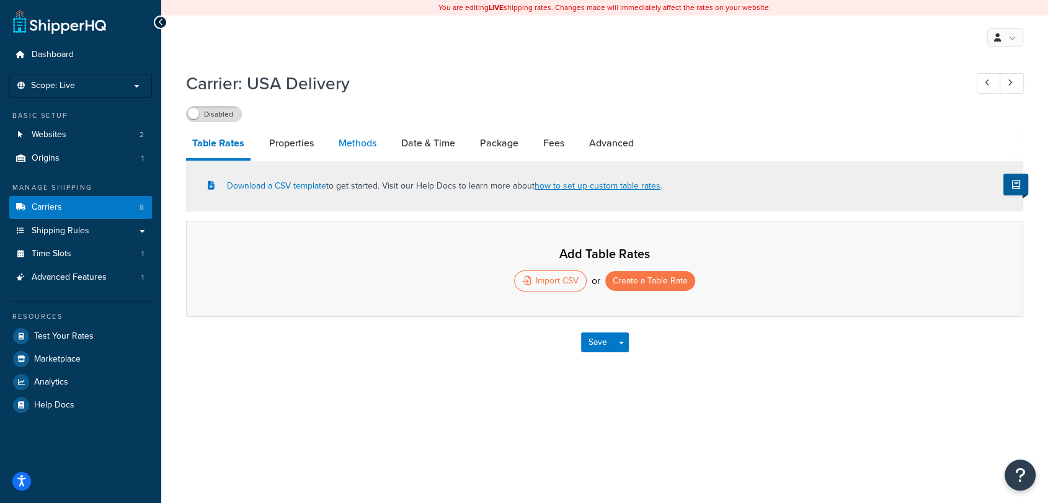
scroll to position [0, 0]
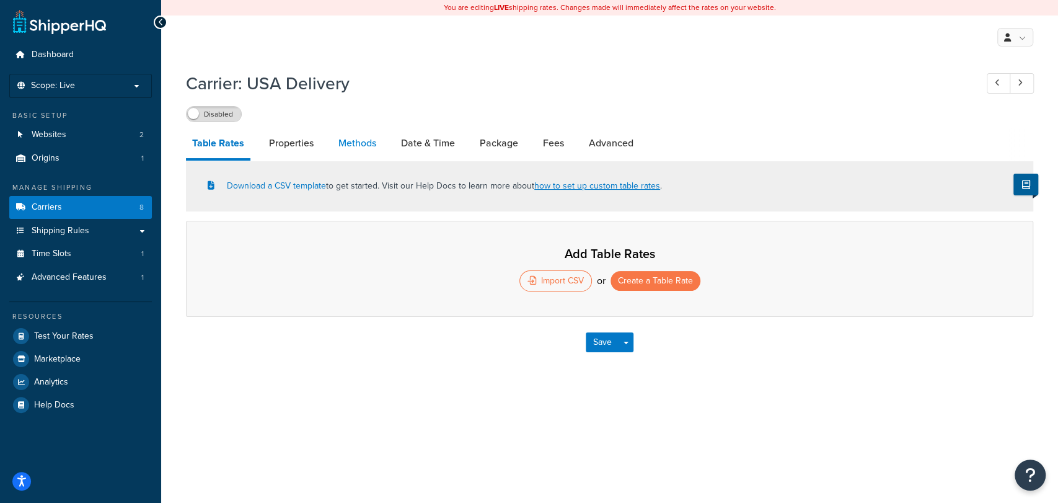
click at [360, 219] on div "Download a CSV template to get started. Visit our Help Docs to learn more about…" at bounding box center [610, 239] width 866 height 156
click at [347, 138] on link "Methods" at bounding box center [357, 143] width 50 height 30
select select "25"
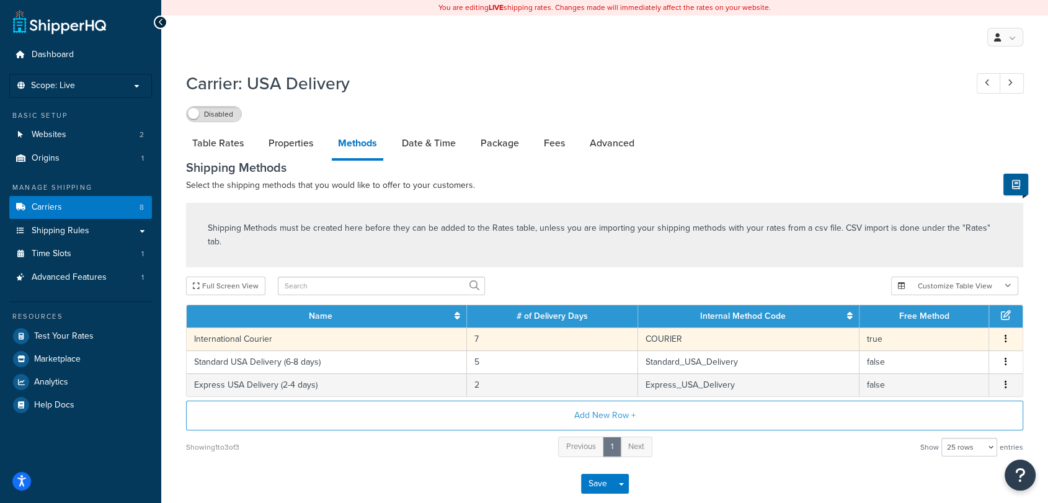
click at [1011, 332] on span "Edit Delete" at bounding box center [1005, 339] width 19 height 14
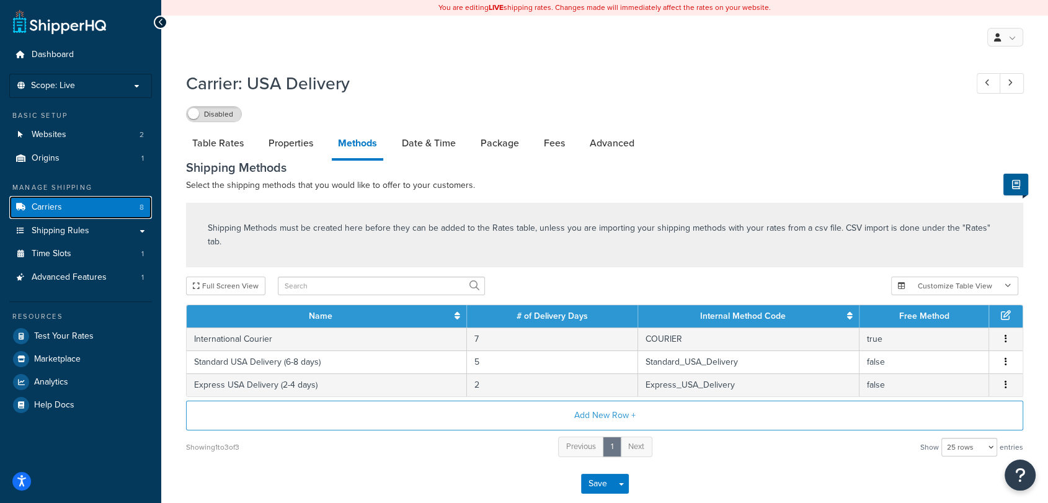
click at [64, 206] on link "Carriers 8" at bounding box center [80, 207] width 143 height 23
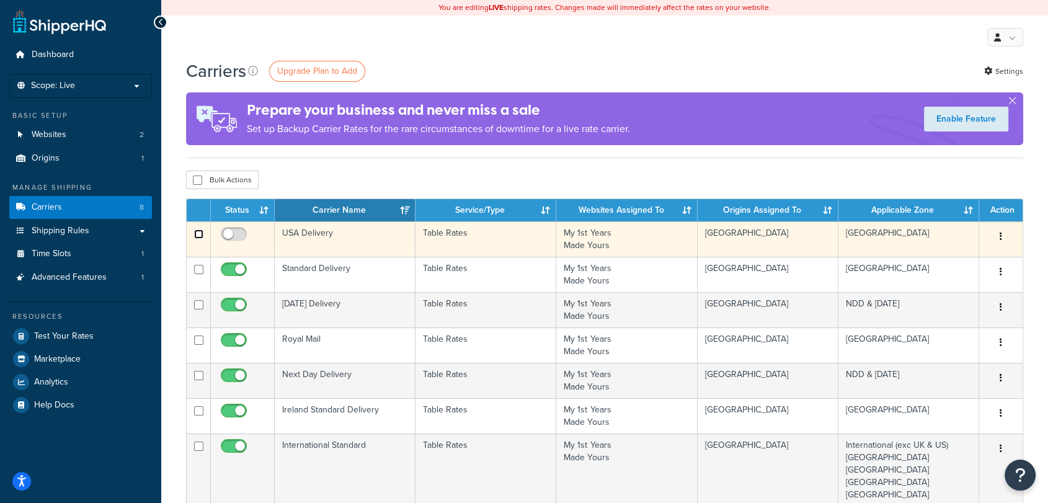
click at [202, 237] on input "checkbox" at bounding box center [198, 233] width 9 height 9
checkbox input "true"
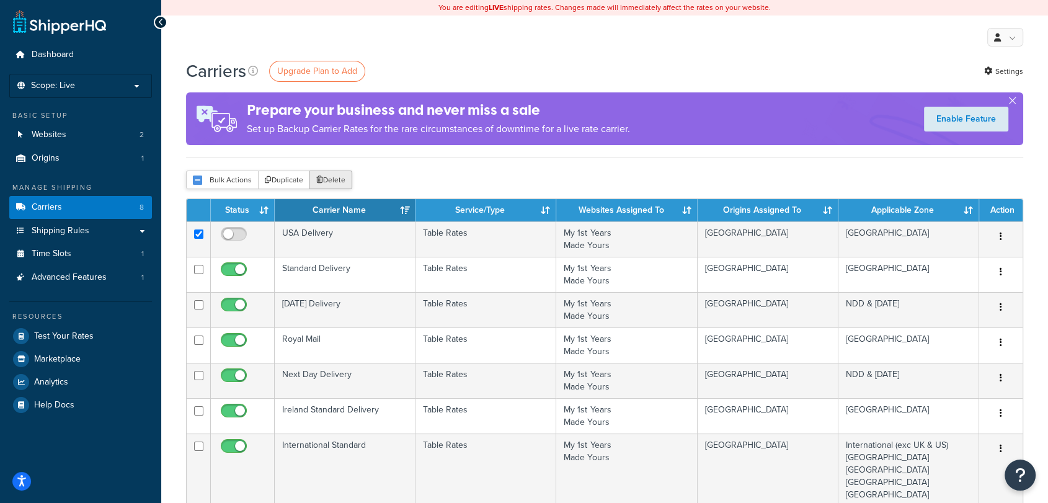
click at [335, 175] on button "Delete" at bounding box center [330, 179] width 43 height 19
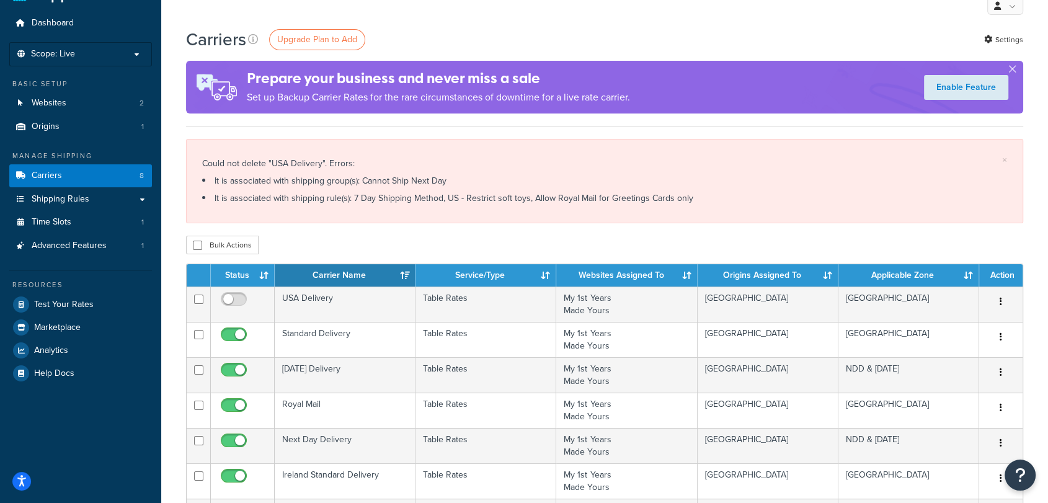
scroll to position [30, 0]
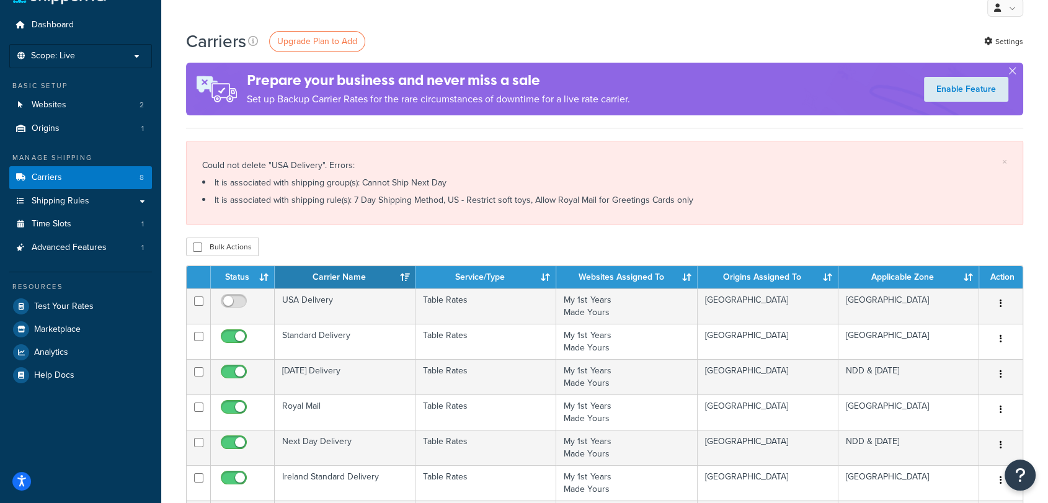
drag, startPoint x: 0, startPoint y: 0, endPoint x: 451, endPoint y: 185, distance: 487.7
click at [451, 185] on li "It is associated with shipping group(s): Cannot Ship Next Day" at bounding box center [604, 182] width 805 height 17
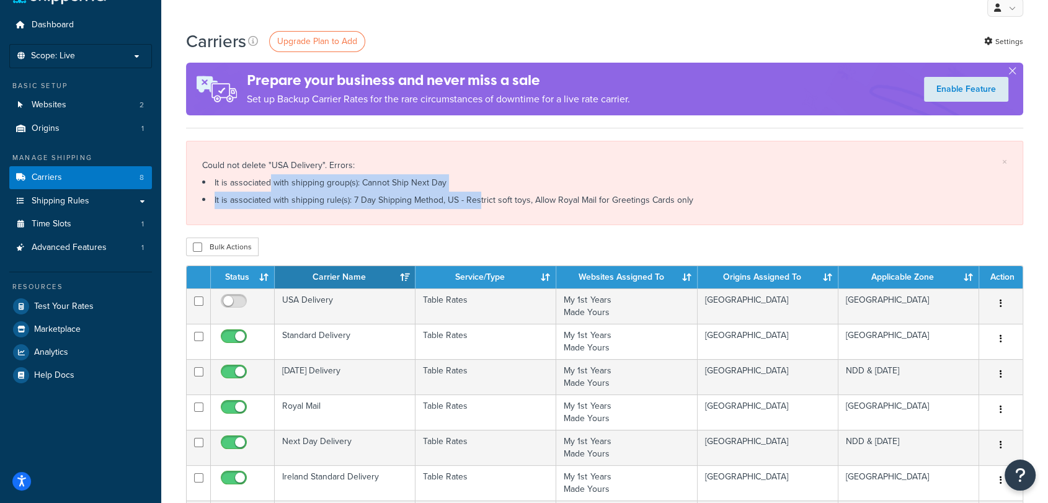
drag, startPoint x: 270, startPoint y: 182, endPoint x: 475, endPoint y: 198, distance: 205.8
click at [475, 198] on div "Could not delete "USA Delivery". Errors: It is associated with shipping group(s…" at bounding box center [604, 183] width 805 height 52
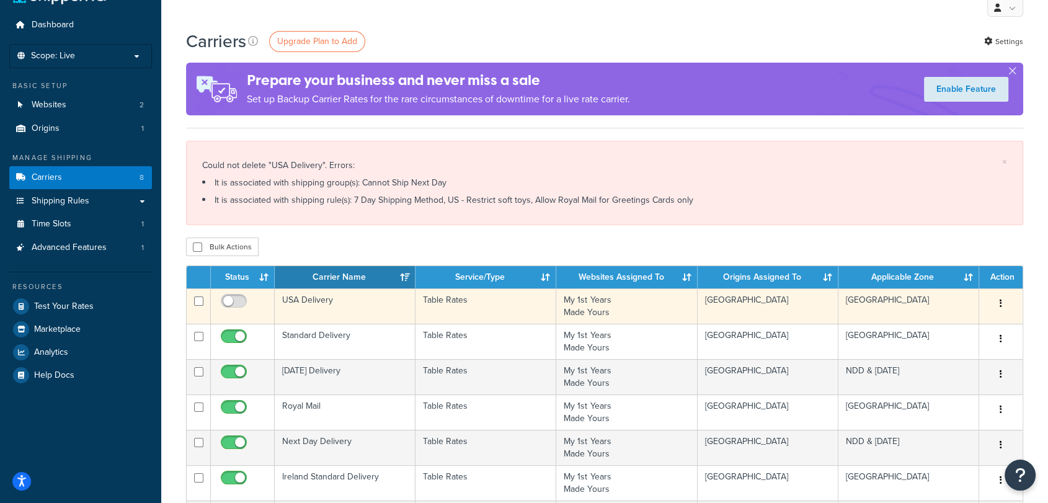
click at [307, 307] on td "USA Delivery" at bounding box center [345, 305] width 141 height 35
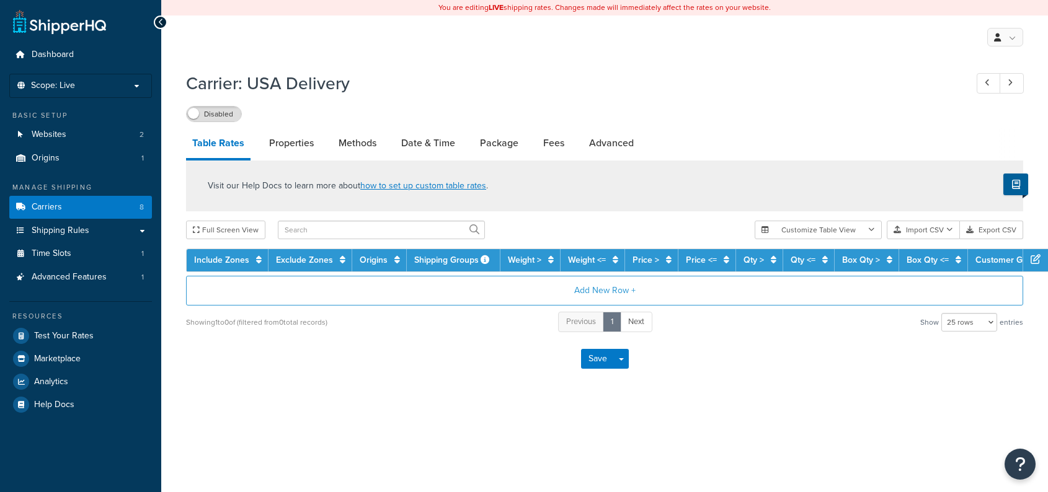
select select "25"
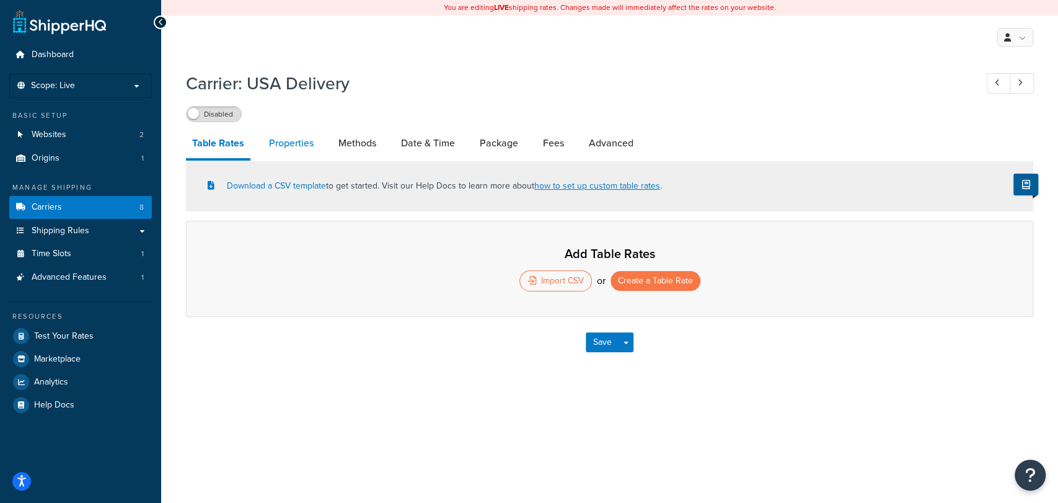
click at [301, 145] on link "Properties" at bounding box center [291, 143] width 57 height 30
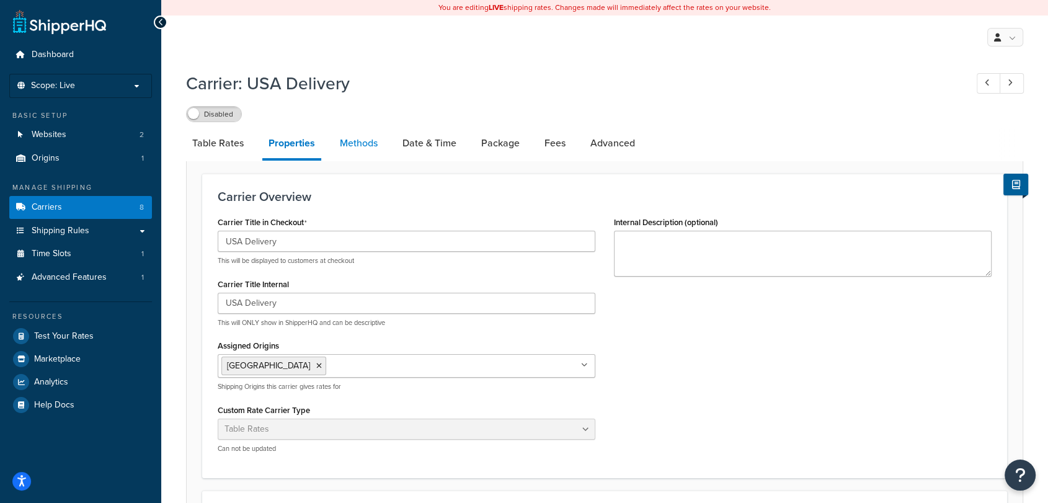
click at [373, 130] on link "Methods" at bounding box center [359, 143] width 50 height 30
select select "25"
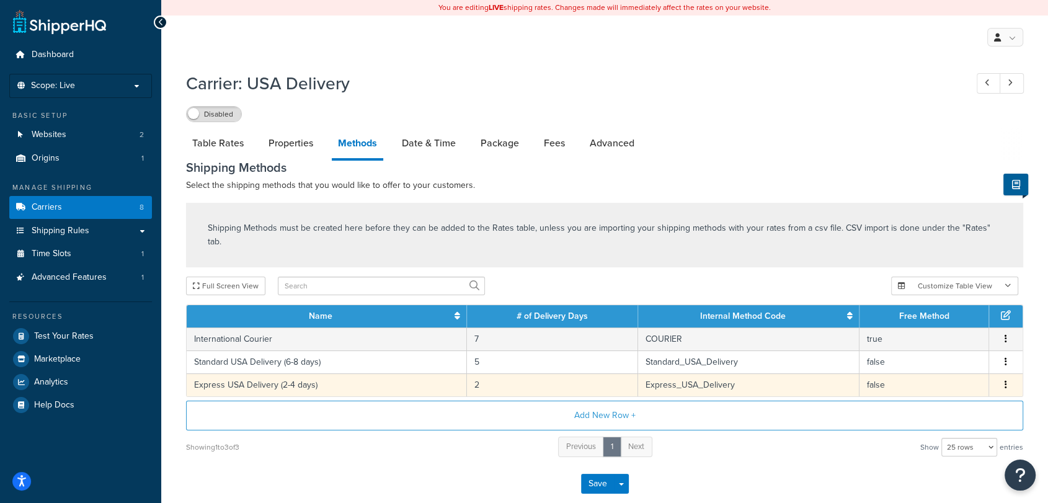
click at [1007, 373] on td "Edit Delete" at bounding box center [1005, 384] width 33 height 23
click at [1005, 380] on icon "button" at bounding box center [1005, 384] width 2 height 9
click at [981, 379] on div "Delete" at bounding box center [942, 383] width 88 height 25
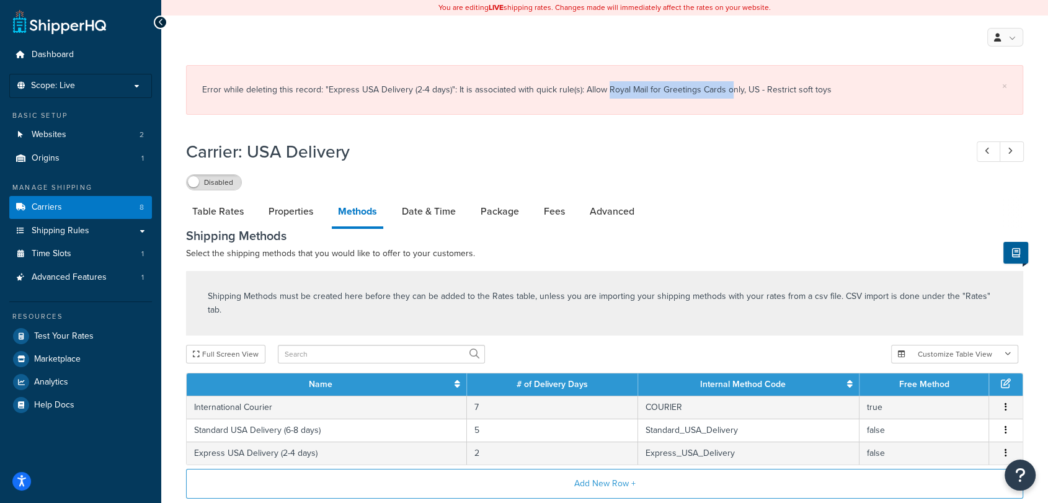
drag, startPoint x: 604, startPoint y: 86, endPoint x: 723, endPoint y: 92, distance: 118.5
click at [723, 92] on div "Error while deleting this record: "Express USA Delivery (2-4 days)": It is asso…" at bounding box center [604, 89] width 805 height 17
drag, startPoint x: 577, startPoint y: 91, endPoint x: 715, endPoint y: 84, distance: 137.8
click at [715, 84] on div "Error while deleting this record: "Express USA Delivery (2-4 days)": It is asso…" at bounding box center [604, 89] width 805 height 17
click at [297, 218] on link "Properties" at bounding box center [290, 212] width 57 height 30
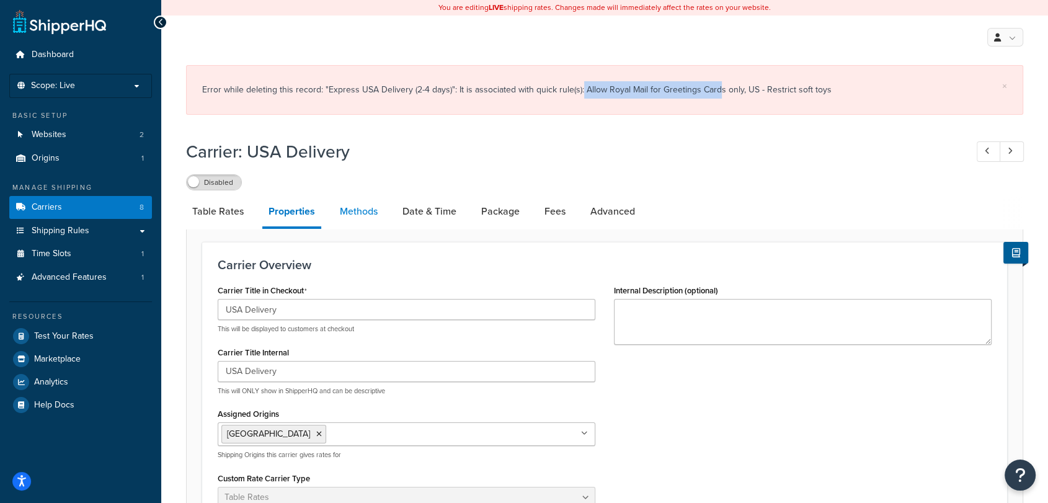
click at [352, 219] on link "Methods" at bounding box center [359, 212] width 50 height 30
select select "25"
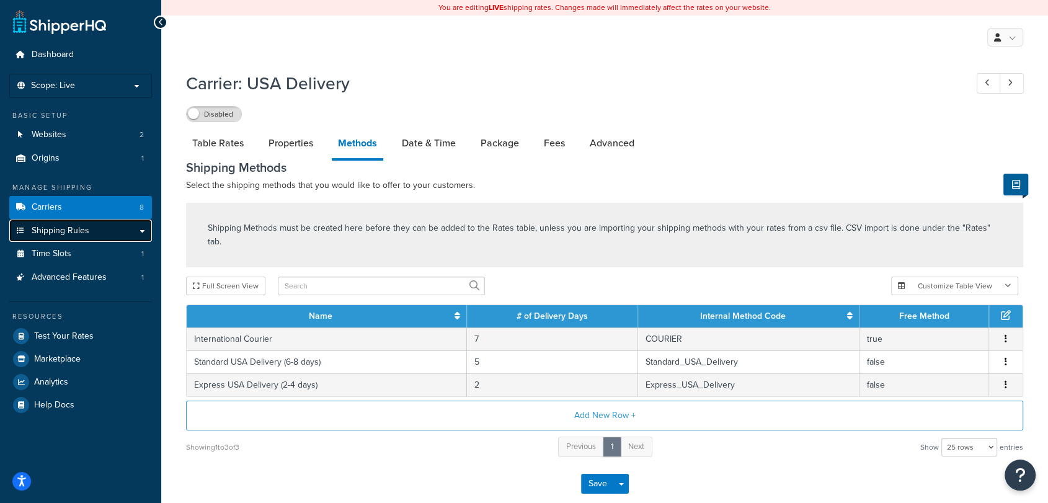
click at [130, 230] on link "Shipping Rules" at bounding box center [80, 230] width 143 height 23
click at [142, 234] on link "Shipping Rules" at bounding box center [80, 230] width 143 height 23
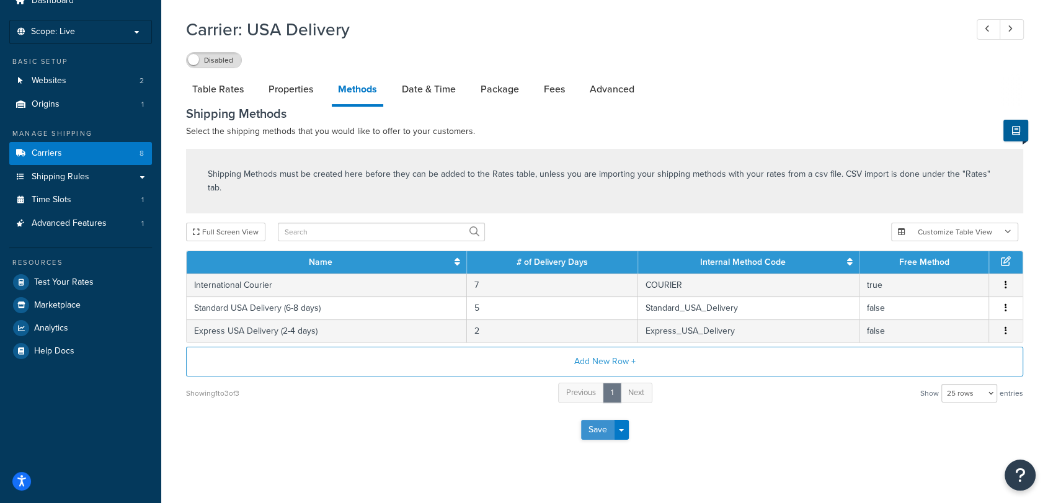
click at [590, 420] on button "Save" at bounding box center [597, 430] width 33 height 20
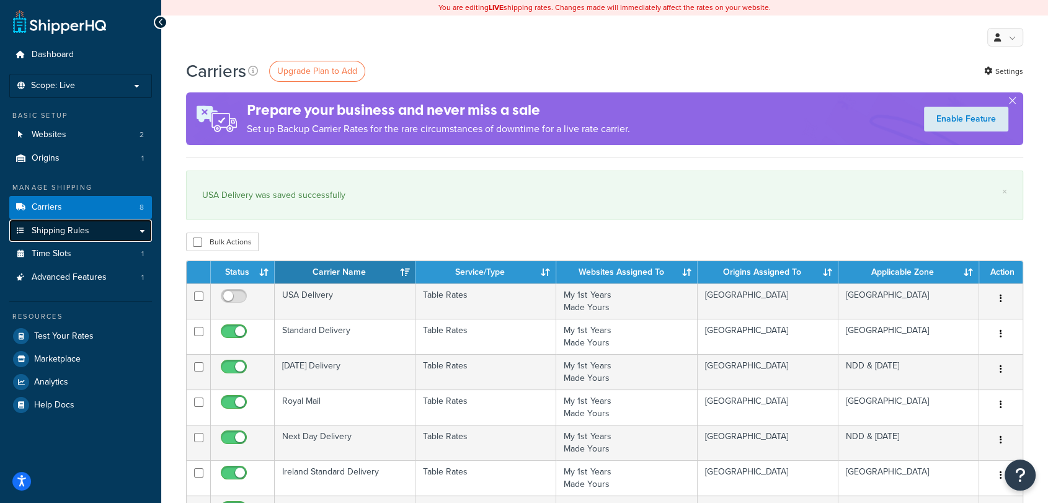
click at [58, 236] on link "Shipping Rules" at bounding box center [80, 230] width 143 height 23
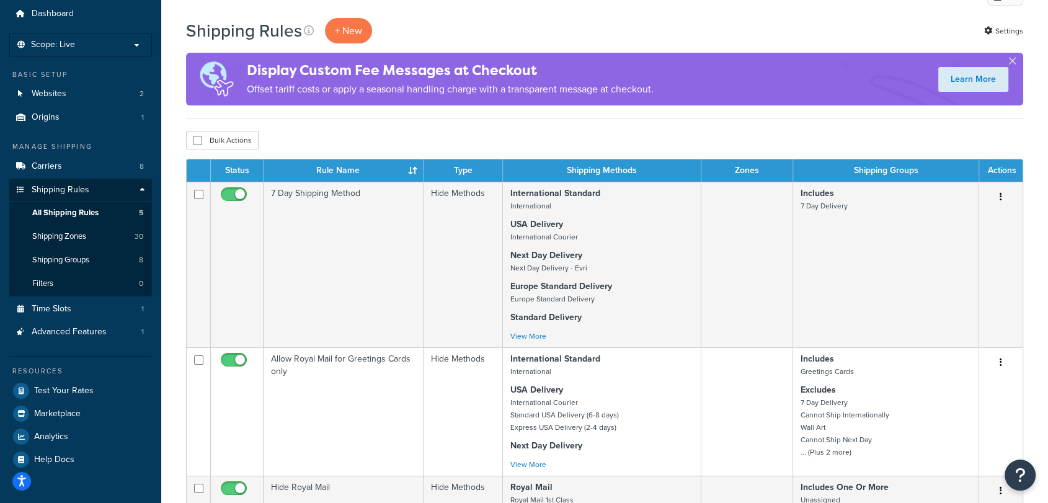
scroll to position [33, 0]
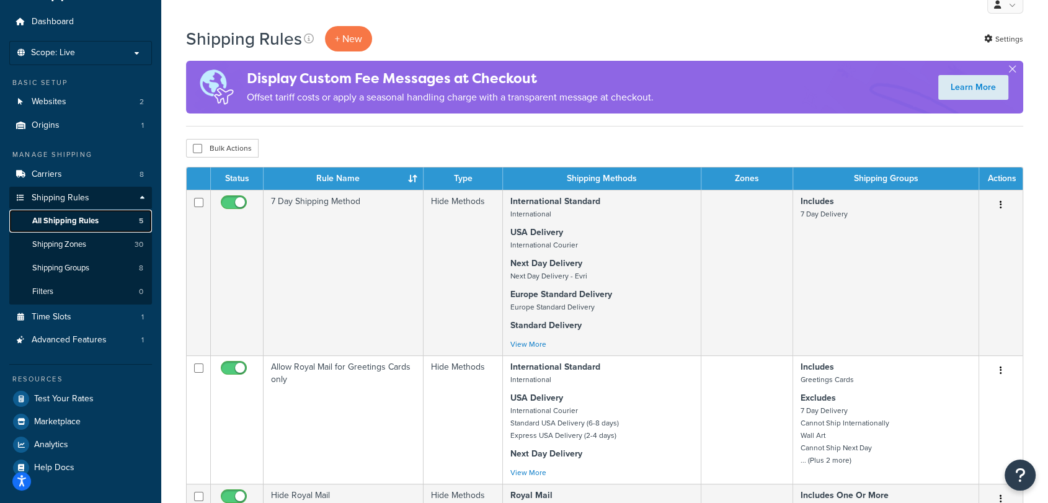
click at [81, 222] on span "All Shipping Rules" at bounding box center [65, 221] width 66 height 11
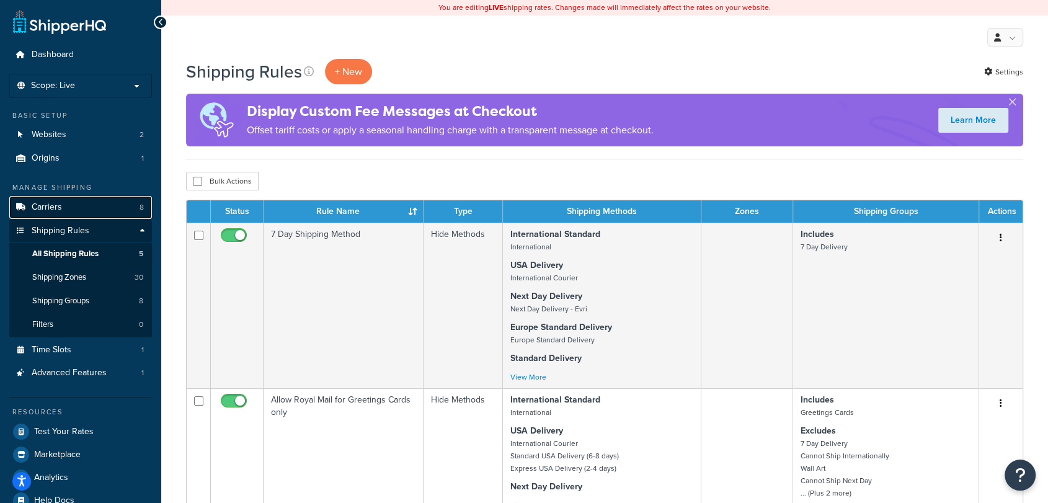
click at [64, 205] on link "Carriers 8" at bounding box center [80, 207] width 143 height 23
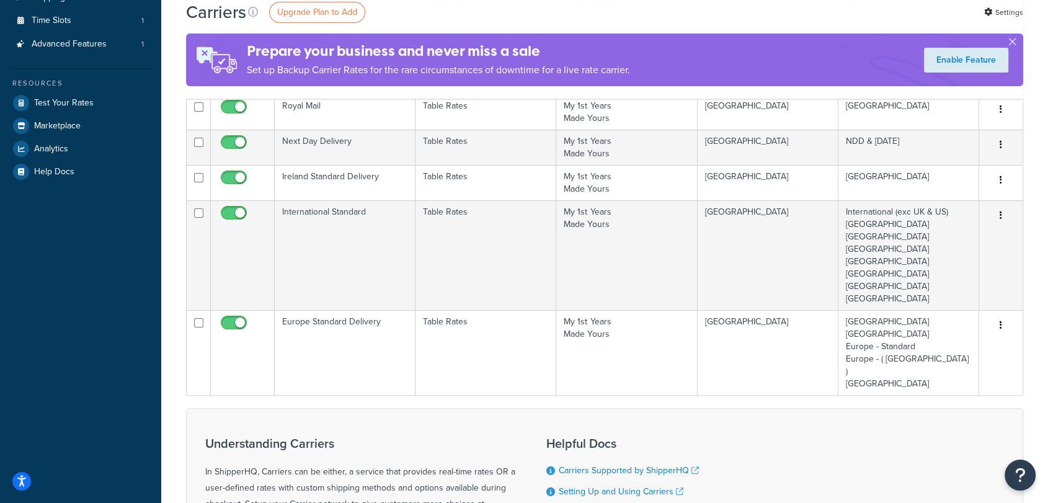
scroll to position [234, 0]
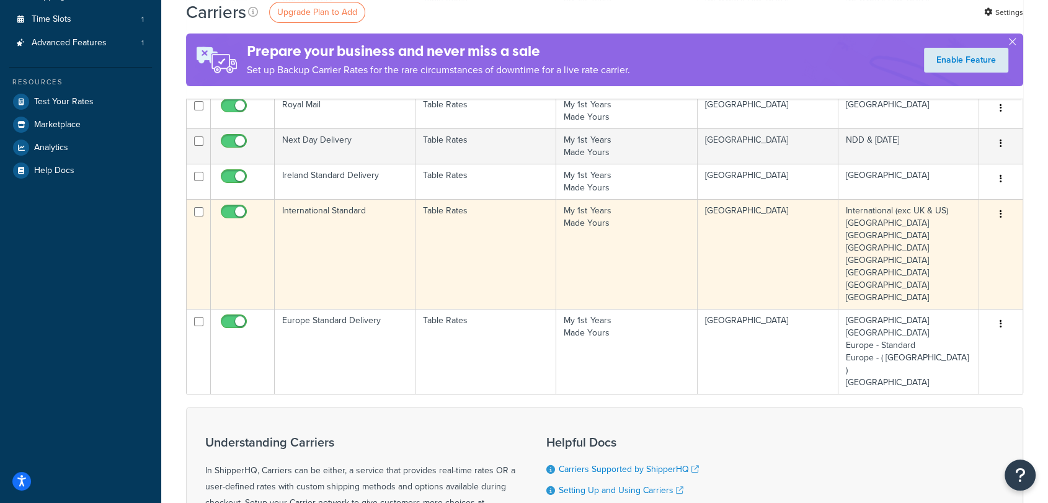
click at [361, 233] on td "International Standard" at bounding box center [345, 254] width 141 height 110
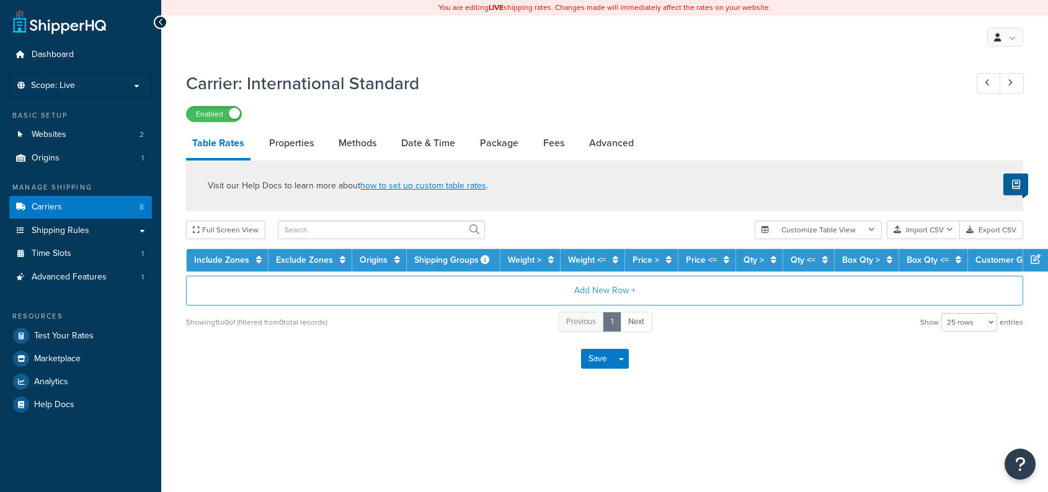
select select "25"
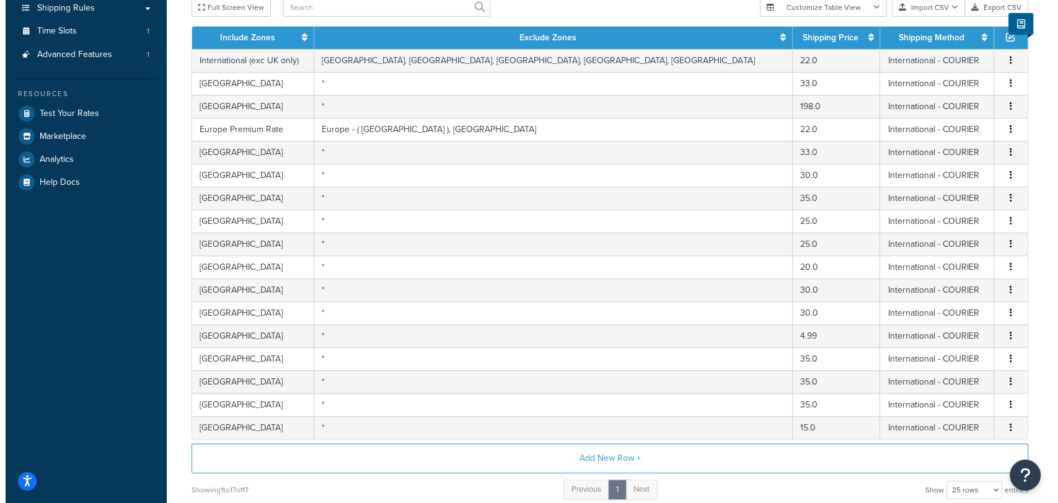
scroll to position [332, 0]
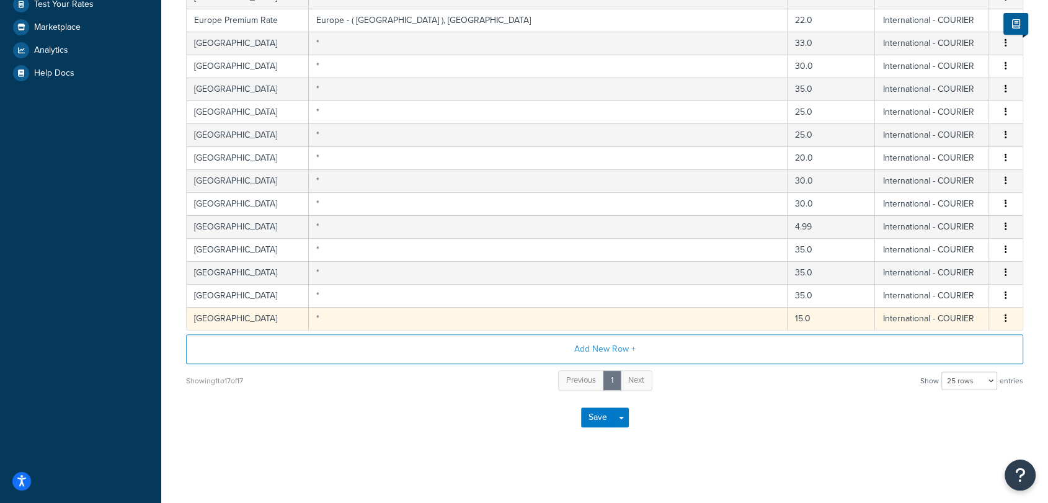
click at [487, 321] on td "*" at bounding box center [548, 318] width 478 height 23
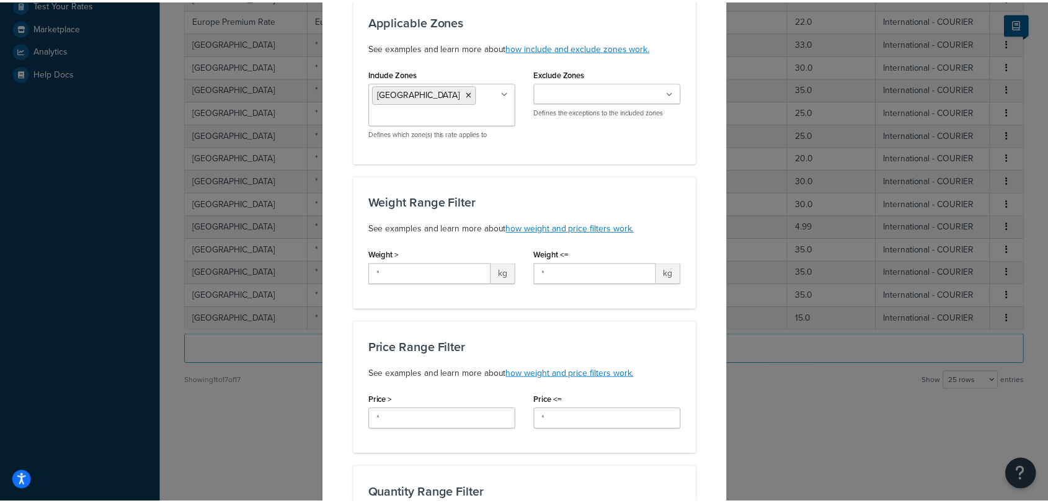
scroll to position [0, 0]
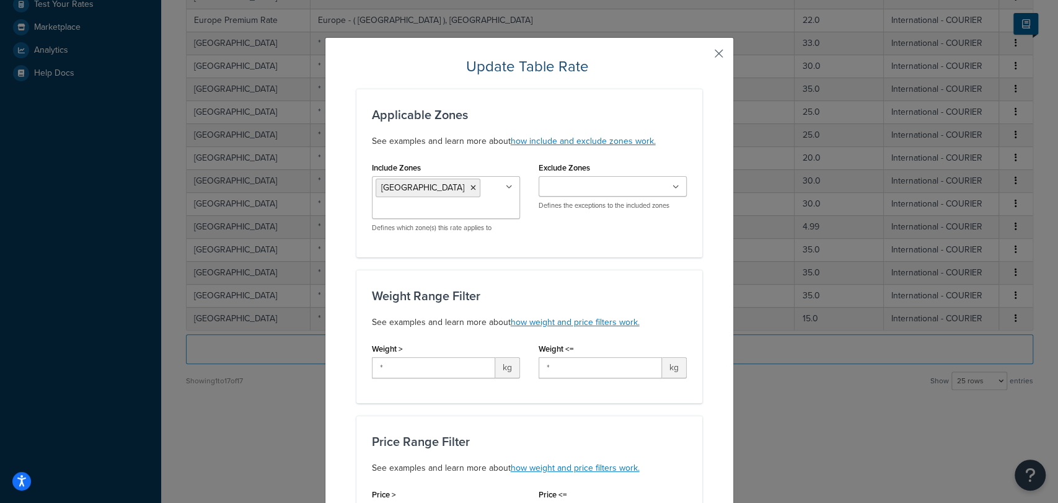
click at [702, 56] on button "button" at bounding box center [700, 57] width 3 height 3
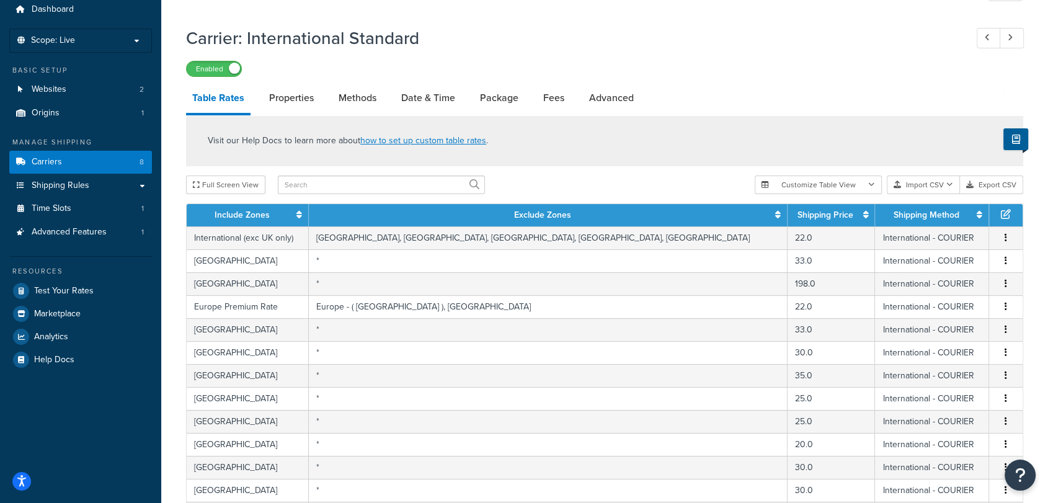
scroll to position [45, 0]
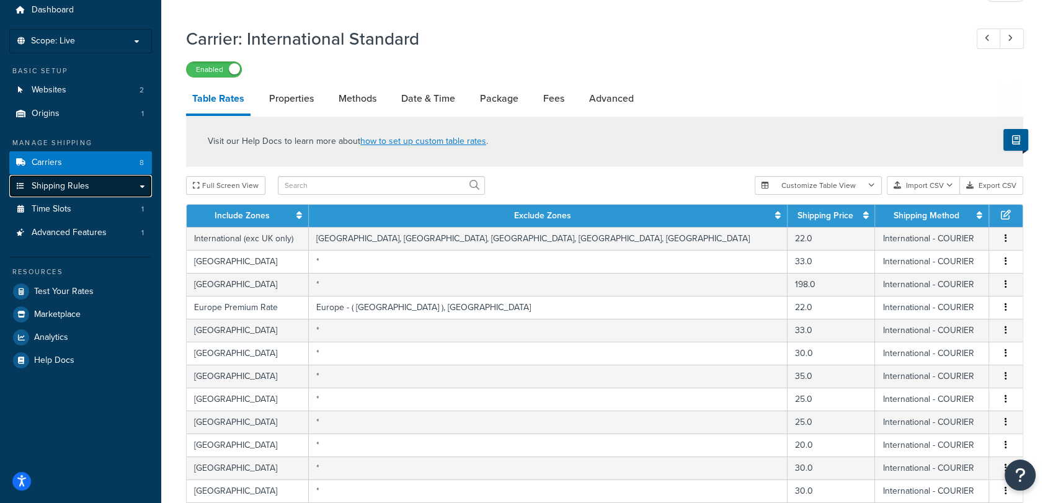
click at [124, 190] on link "Shipping Rules" at bounding box center [80, 186] width 143 height 23
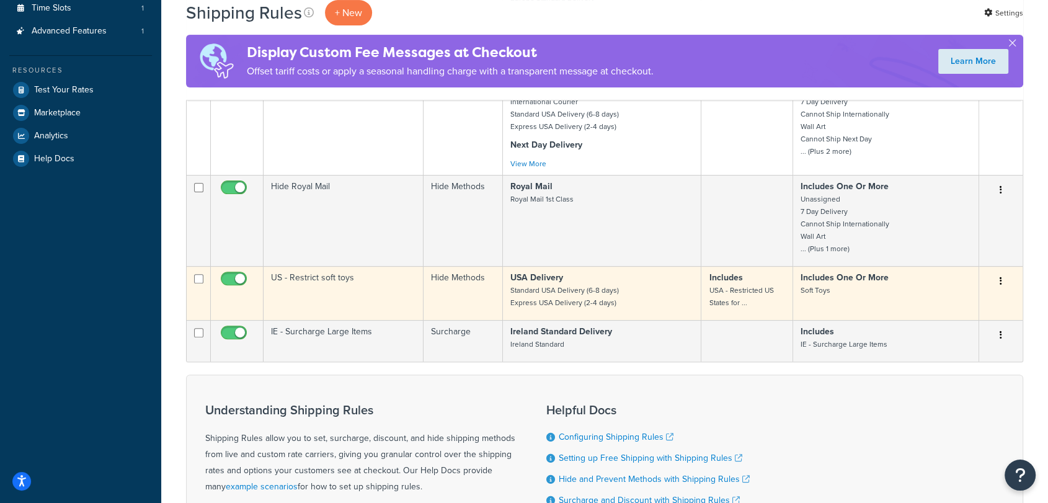
scroll to position [337, 0]
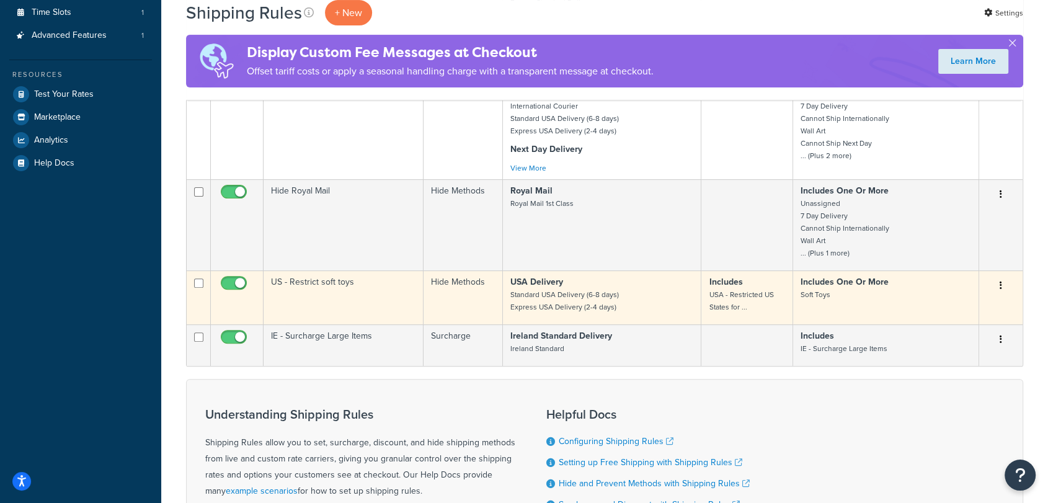
click at [918, 293] on p "Includes One Or More Soft Toys" at bounding box center [885, 288] width 170 height 25
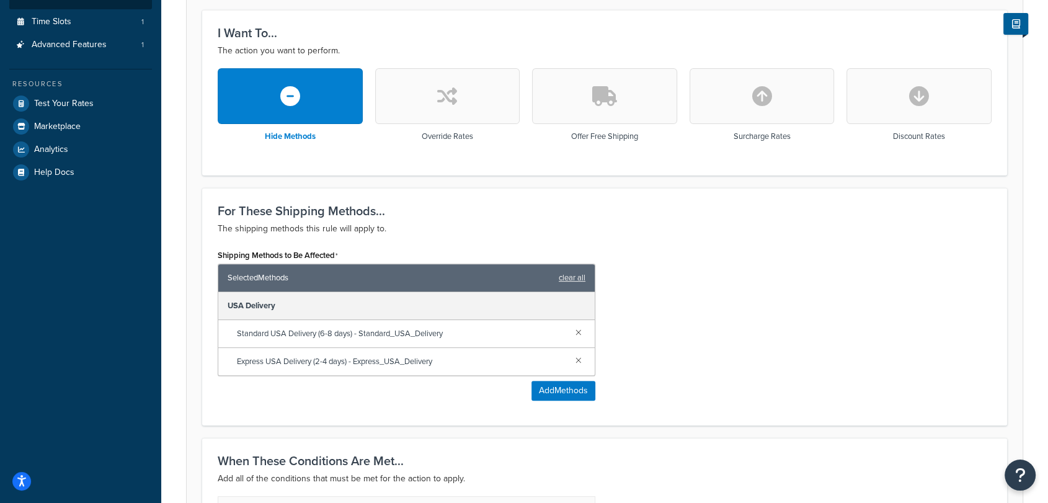
scroll to position [329, 0]
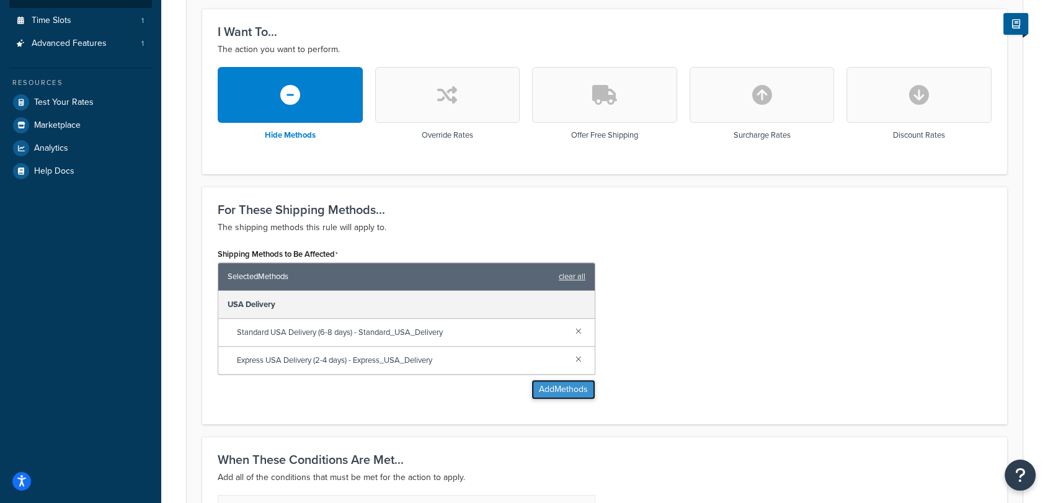
click at [560, 385] on button "Add Methods" at bounding box center [563, 389] width 64 height 20
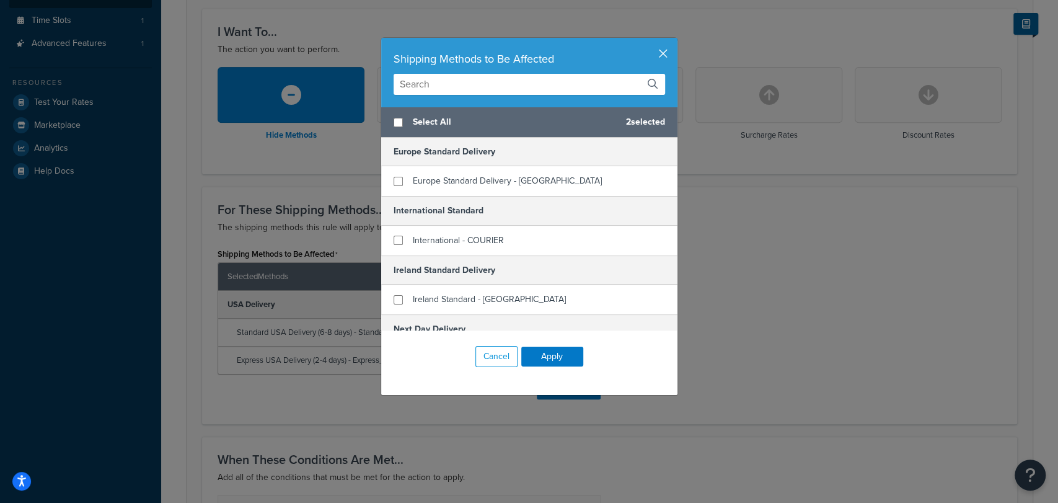
click at [674, 41] on button "button" at bounding box center [675, 39] width 3 height 3
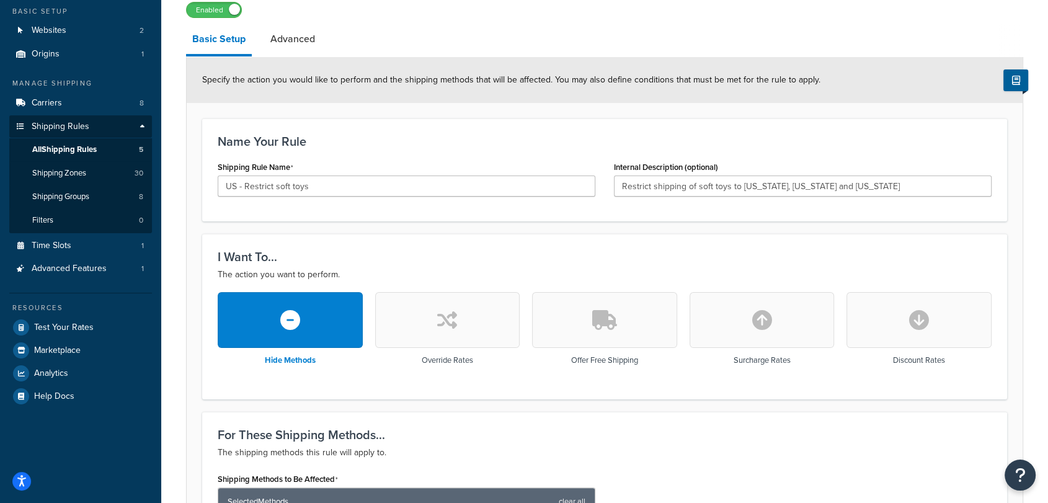
scroll to position [0, 0]
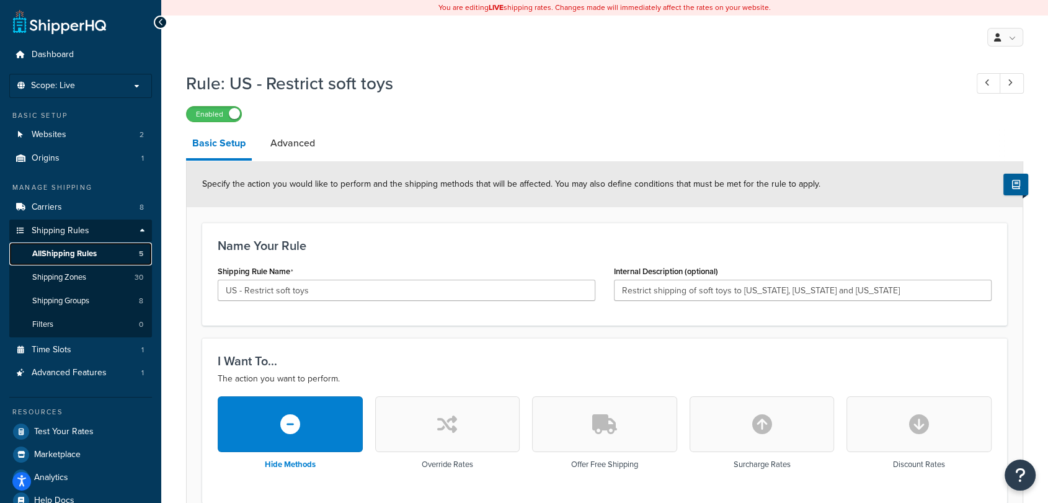
click at [109, 254] on link "All Shipping Rules 5" at bounding box center [80, 253] width 143 height 23
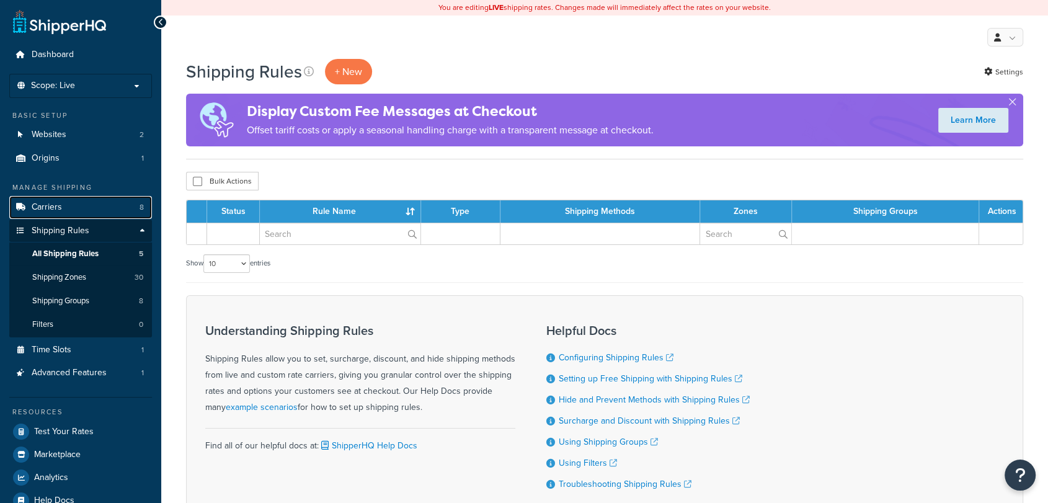
click at [58, 202] on span "Carriers" at bounding box center [47, 207] width 30 height 11
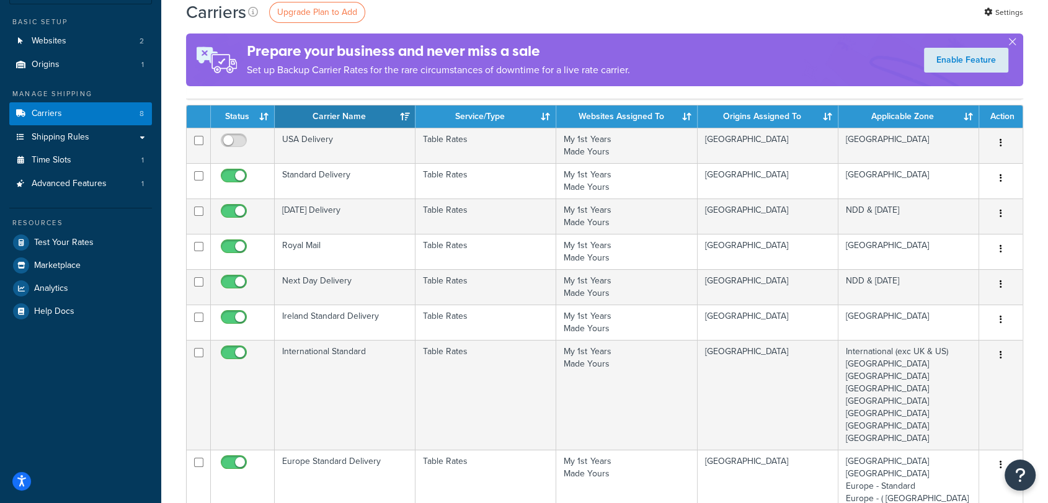
scroll to position [84, 0]
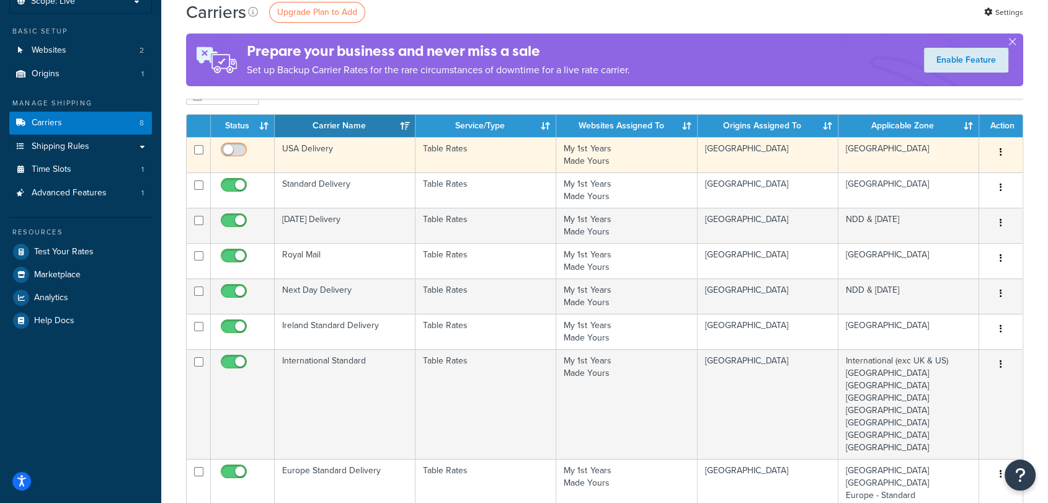
click at [233, 149] on input "checkbox" at bounding box center [235, 152] width 34 height 15
click at [236, 148] on input "checkbox" at bounding box center [235, 152] width 34 height 15
checkbox input "false"
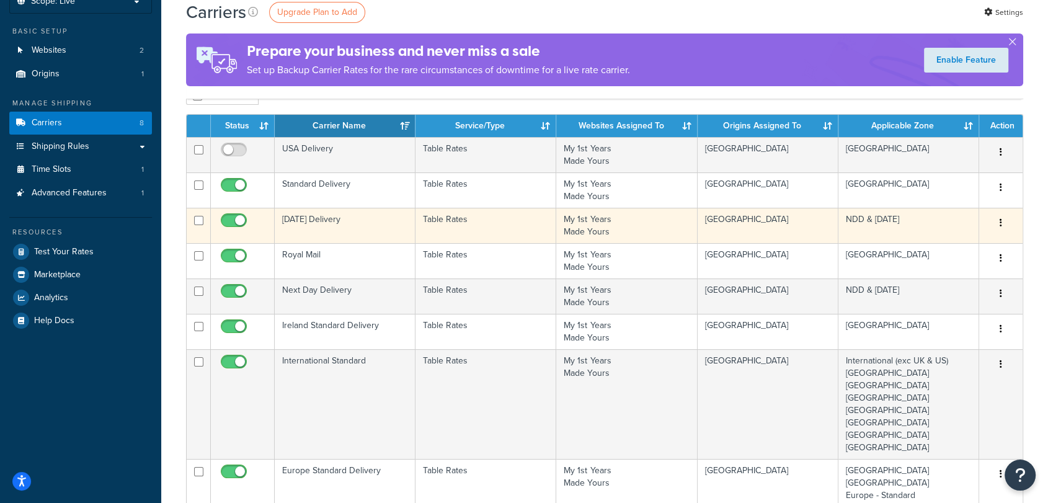
click at [330, 218] on td "Saturday Delivery" at bounding box center [345, 225] width 141 height 35
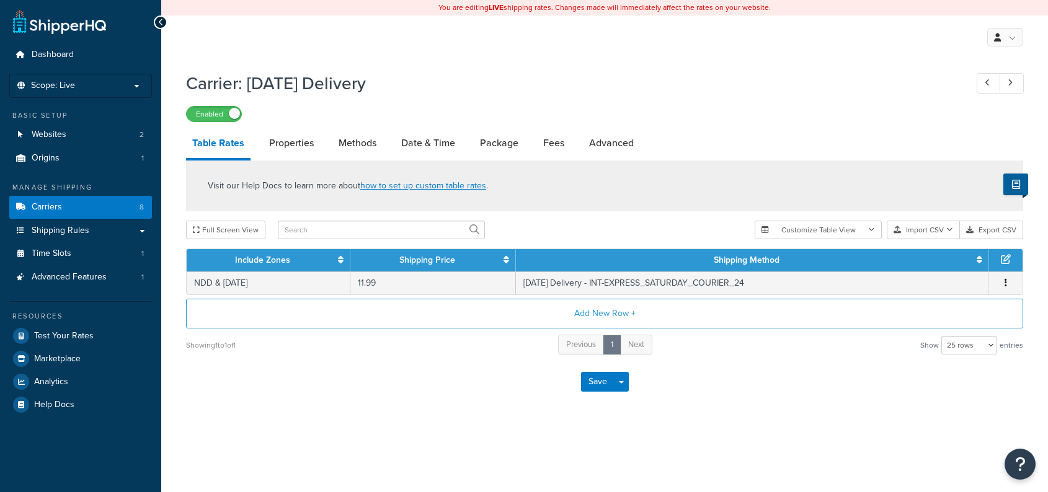
select select "25"
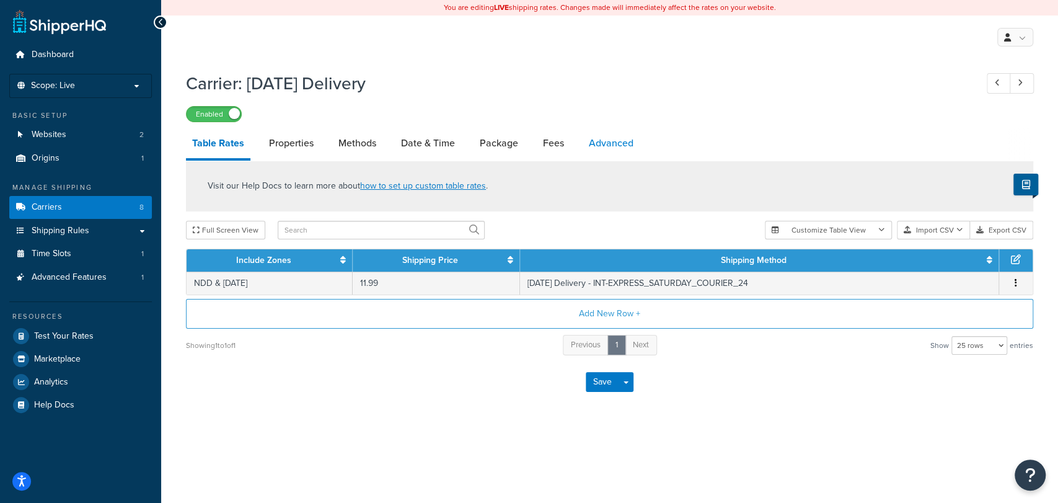
click at [611, 140] on link "Advanced" at bounding box center [611, 143] width 57 height 30
select select "false"
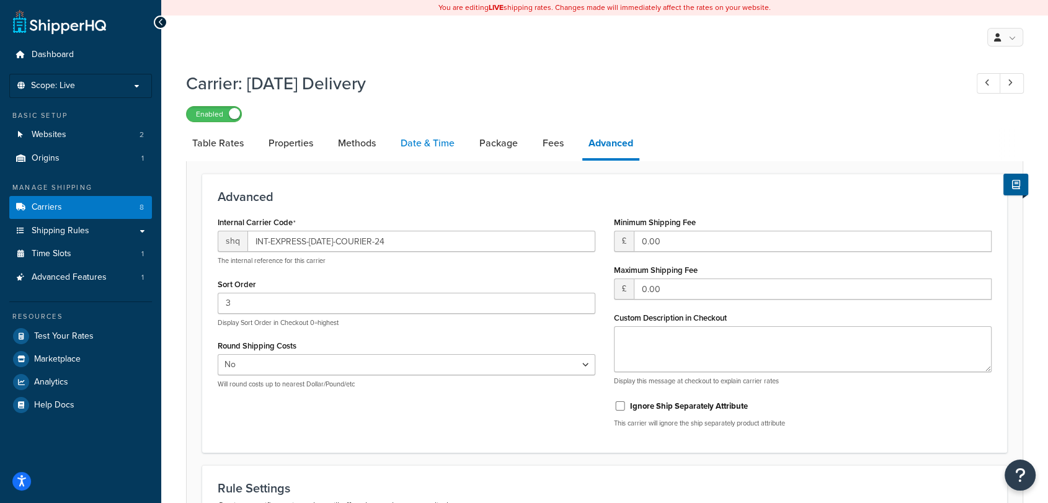
click at [401, 143] on link "Date & Time" at bounding box center [427, 143] width 66 height 30
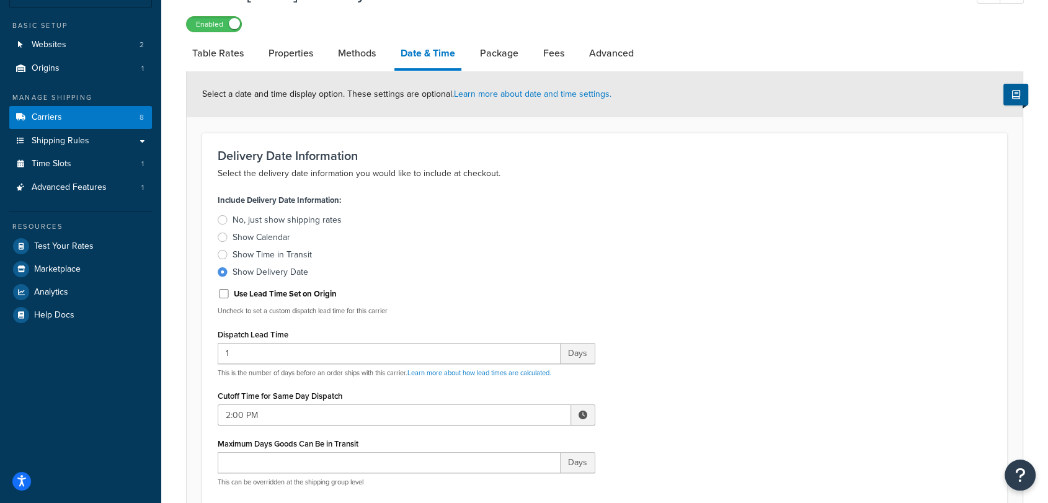
scroll to position [84, 0]
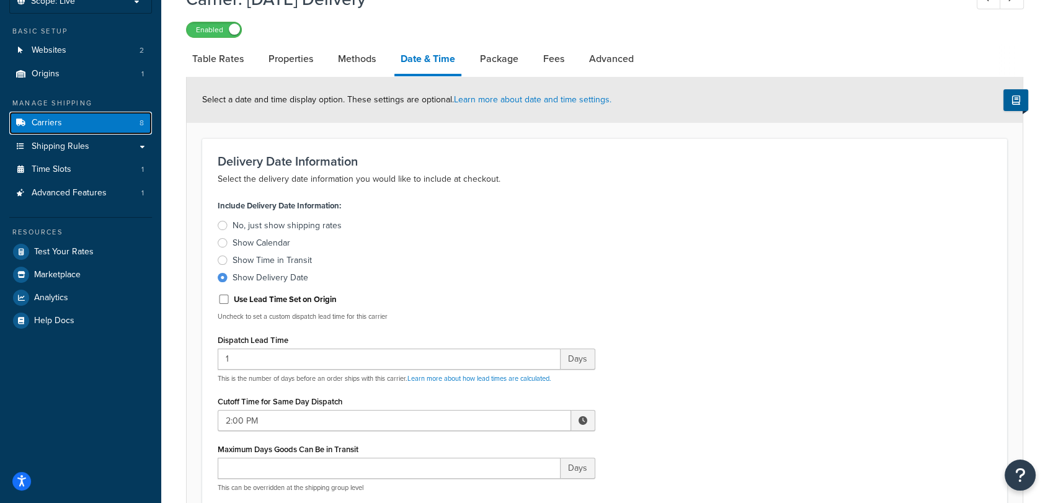
click at [68, 126] on link "Carriers 8" at bounding box center [80, 123] width 143 height 23
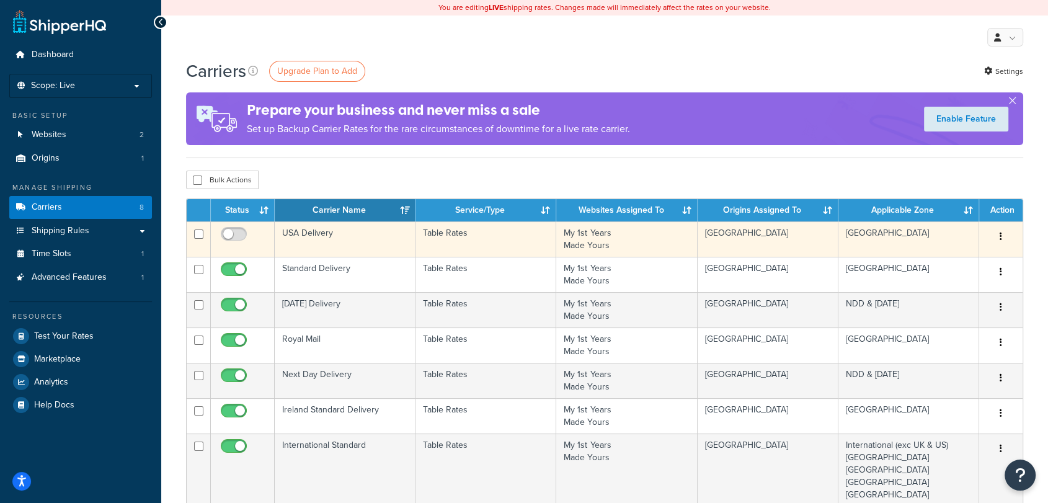
click at [338, 236] on td "USA Delivery" at bounding box center [345, 238] width 141 height 35
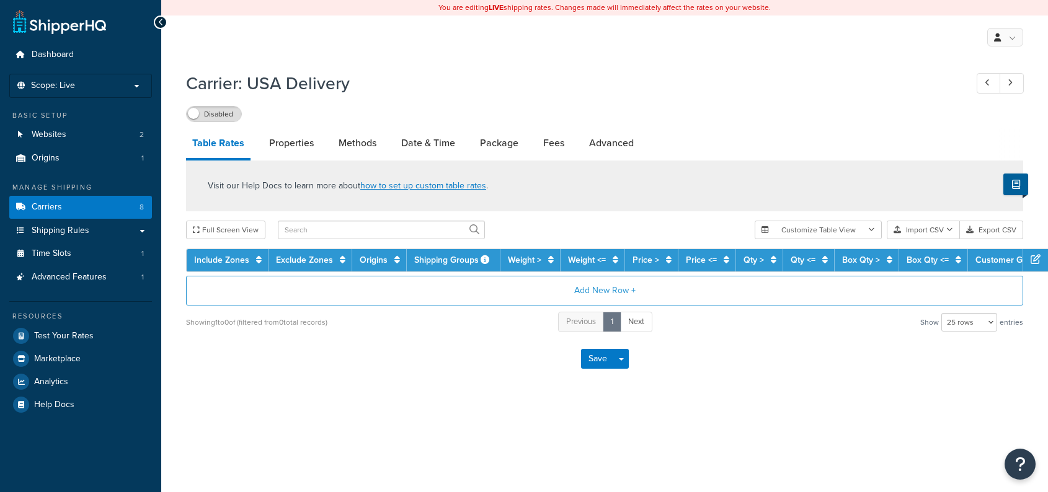
select select "25"
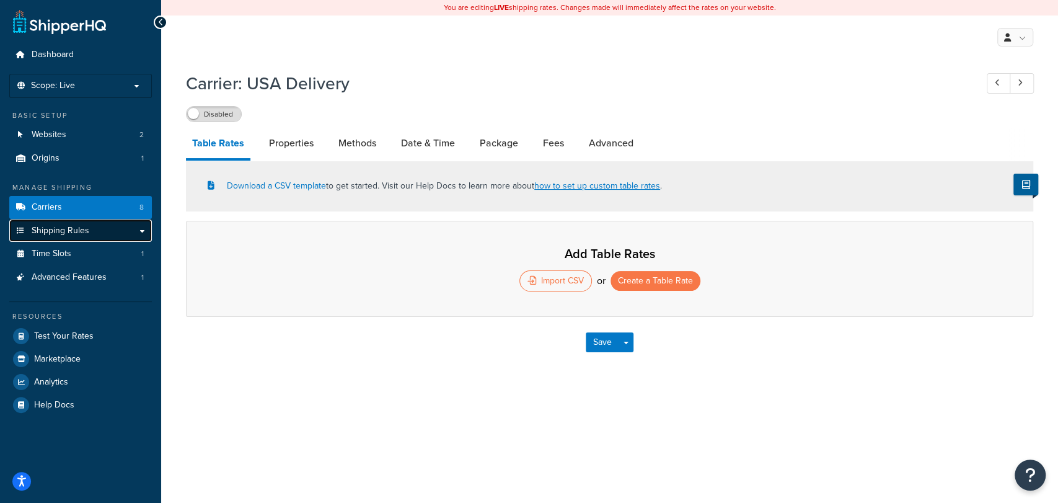
click at [113, 237] on link "Shipping Rules" at bounding box center [80, 230] width 143 height 23
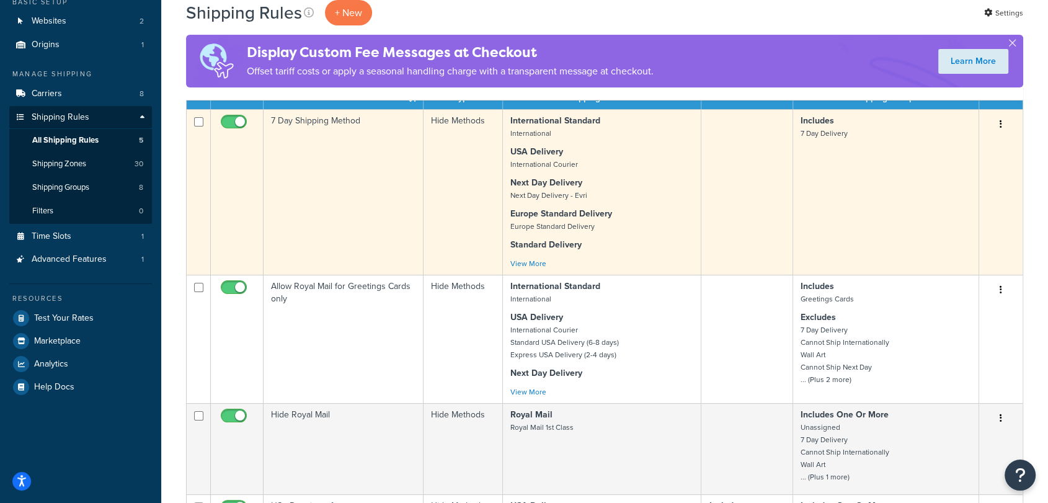
scroll to position [99, 0]
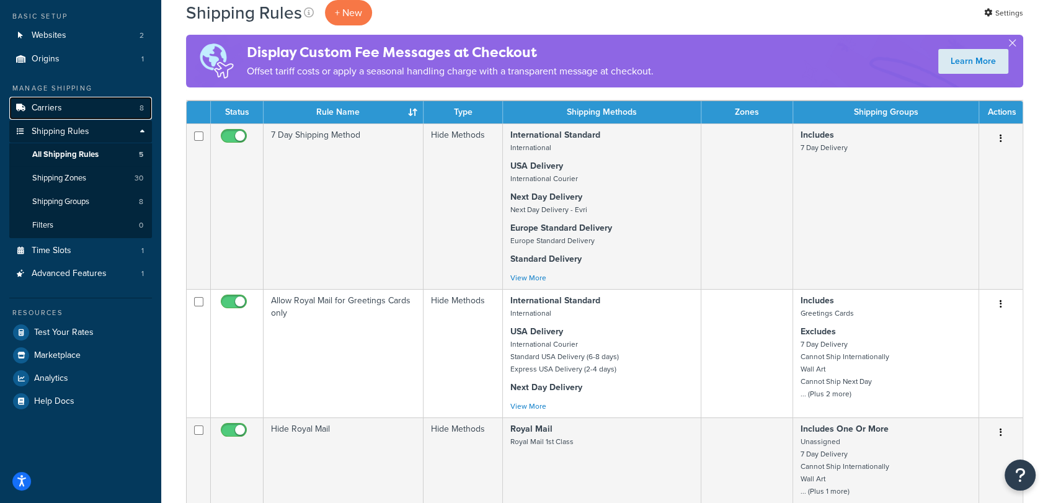
click at [100, 105] on link "Carriers 8" at bounding box center [80, 108] width 143 height 23
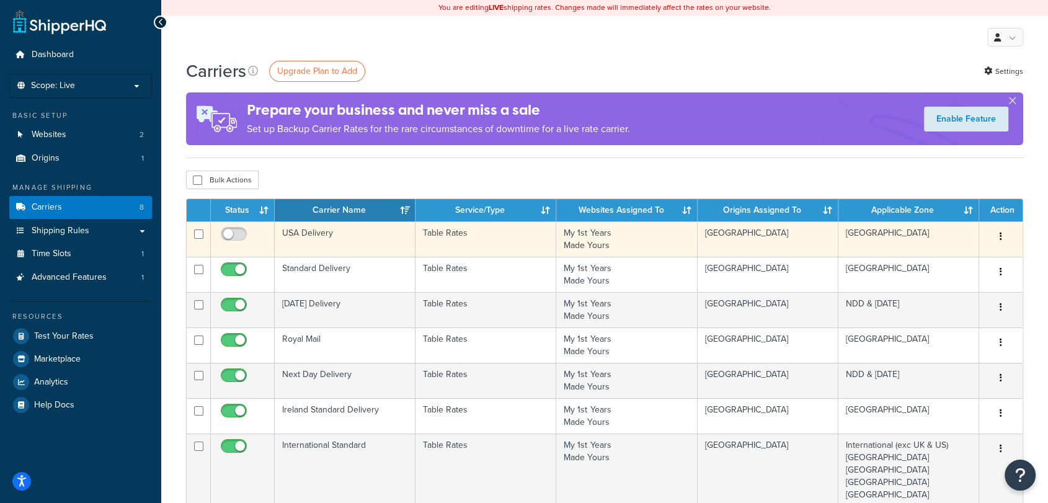
click at [316, 236] on td "USA Delivery" at bounding box center [345, 238] width 141 height 35
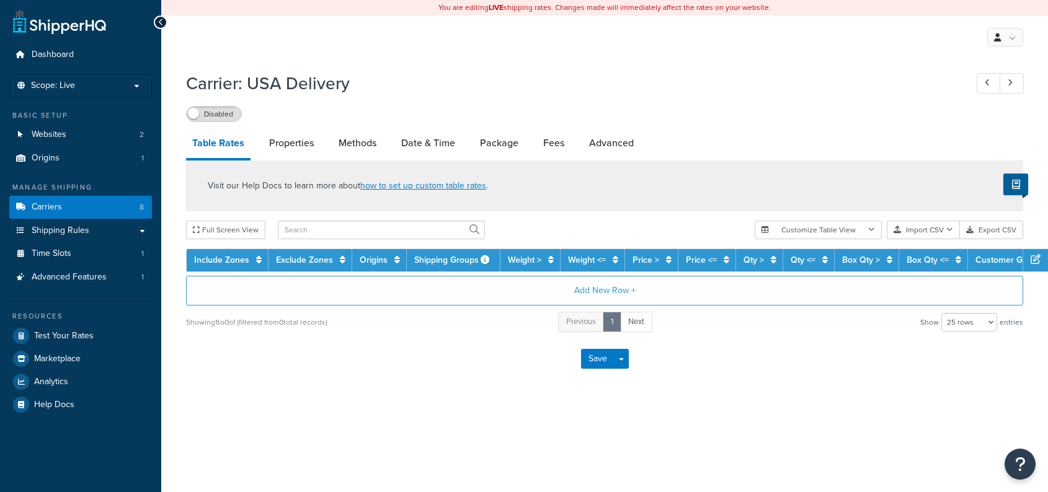
select select "25"
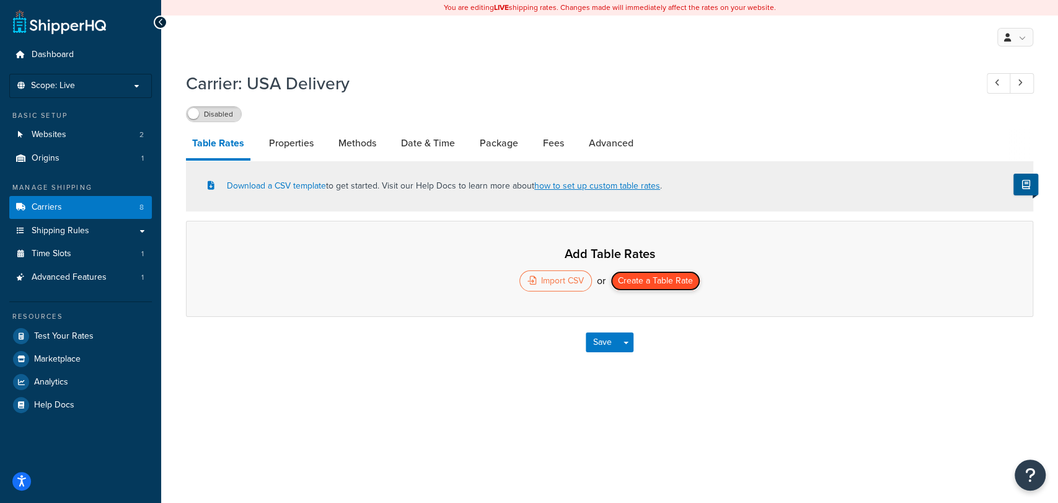
click at [665, 282] on button "Create a Table Rate" at bounding box center [656, 281] width 90 height 20
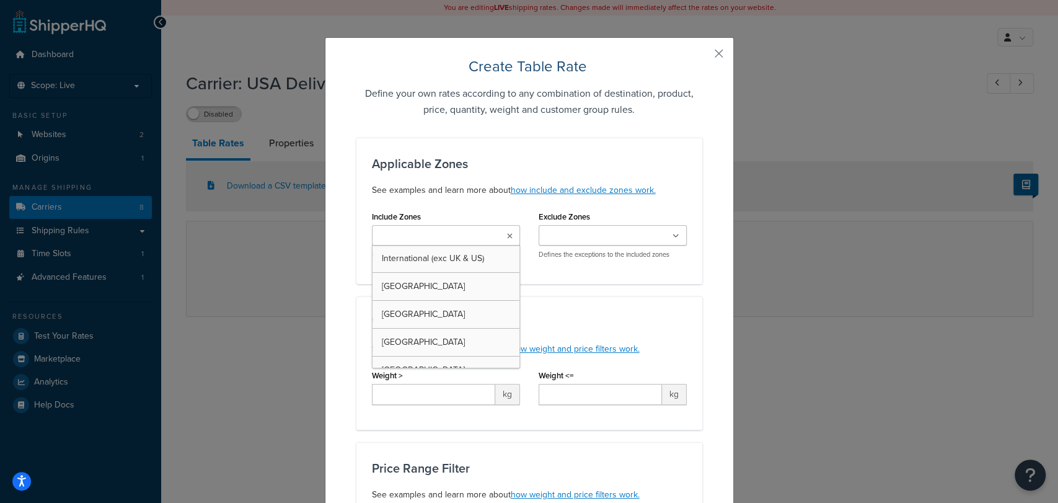
click at [443, 229] on input "Include Zones" at bounding box center [431, 236] width 110 height 14
type input "u"
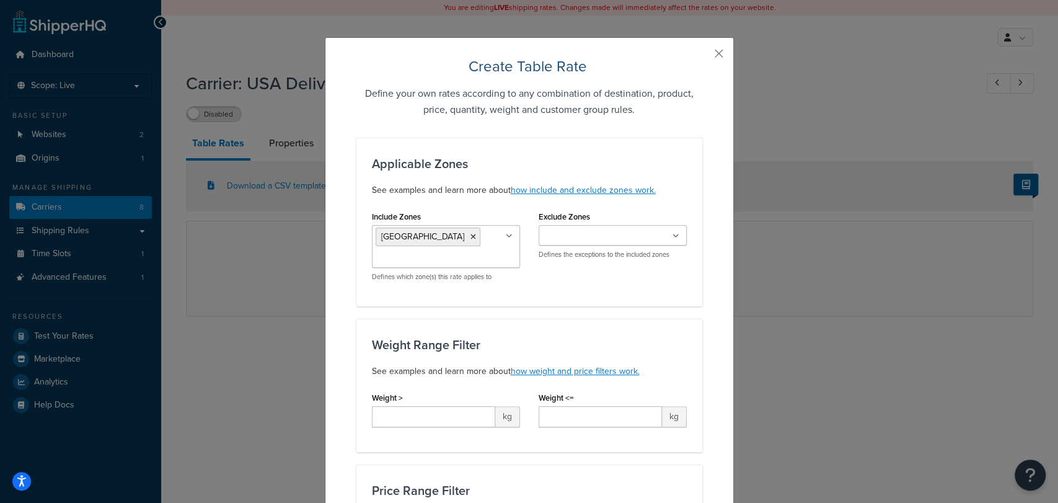
click at [619, 283] on div "Include Zones USA International (exc UK & US) Pakistan Greece Norway Cyprus NDD…" at bounding box center [530, 249] width 334 height 83
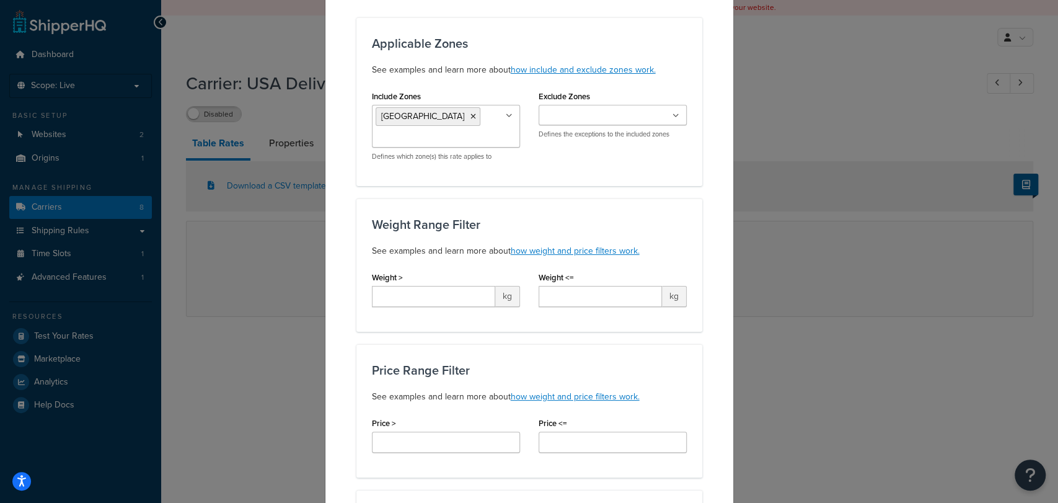
scroll to position [120, 0]
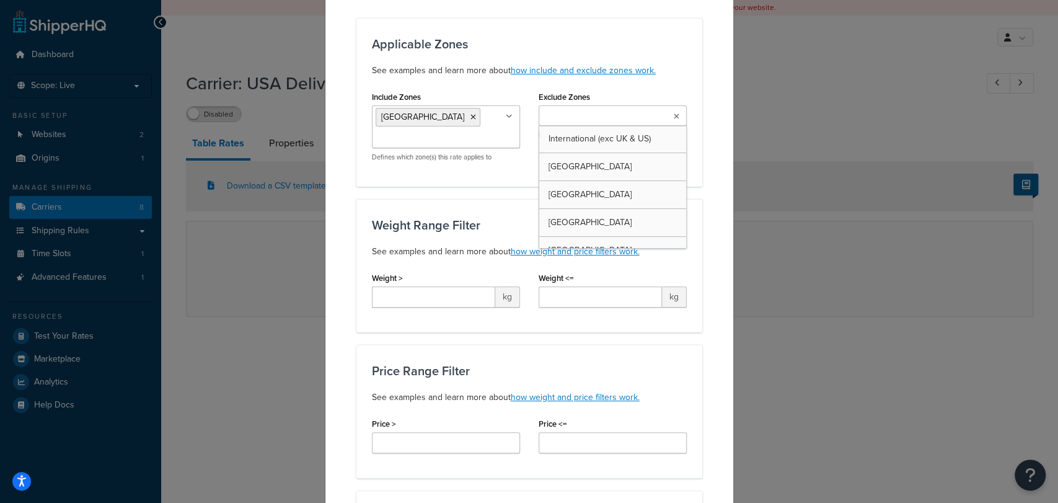
click at [618, 110] on input "Exclude Zones" at bounding box center [597, 117] width 110 height 14
click at [422, 237] on div "Weight Range Filter See examples and learn more about how weight and price filt…" at bounding box center [529, 238] width 315 height 41
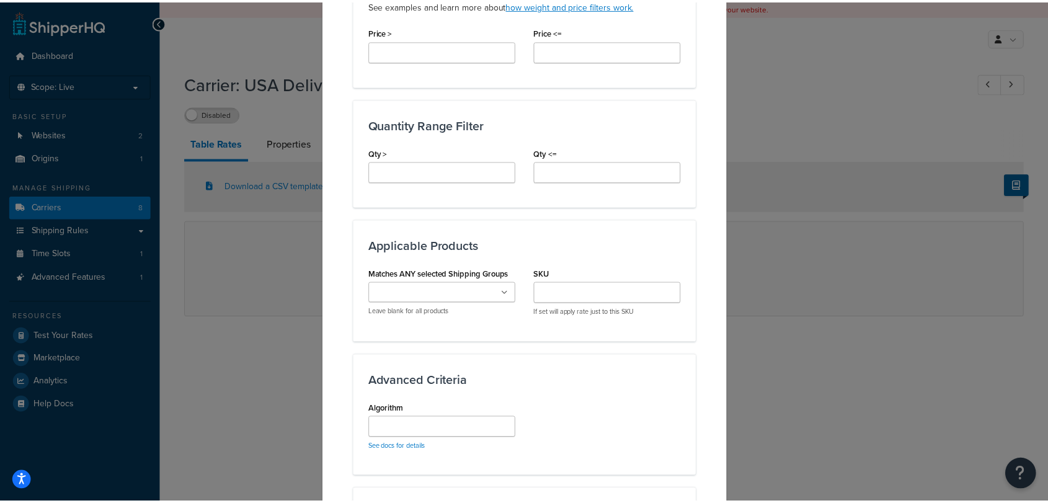
scroll to position [710, 0]
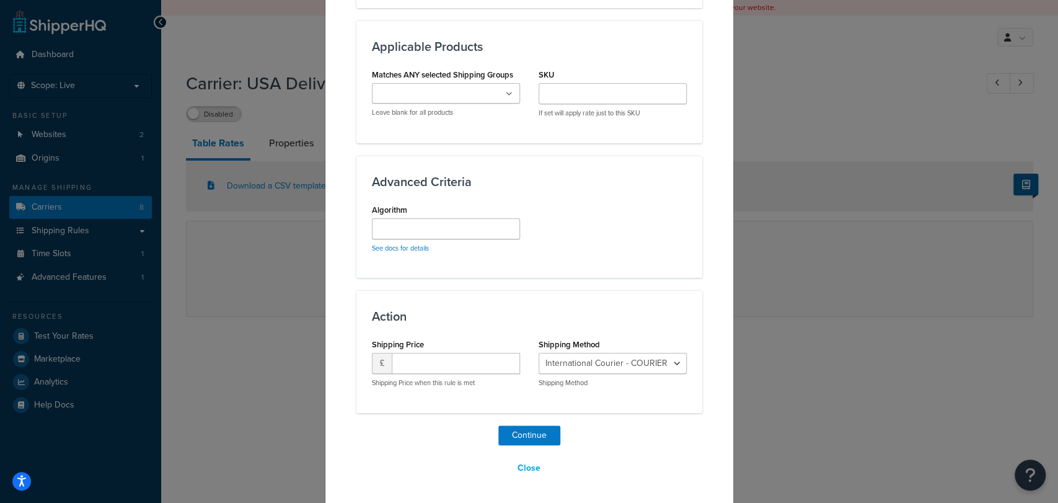
click at [418, 373] on div "£ Shipping Price when this rule is met" at bounding box center [446, 370] width 148 height 35
click at [435, 363] on input "number" at bounding box center [456, 363] width 128 height 21
type input "15"
click at [635, 368] on select "International Courier - COURIER Standard USA Delivery (6-8 days) - Standard_USA…" at bounding box center [613, 363] width 148 height 21
select select "173375"
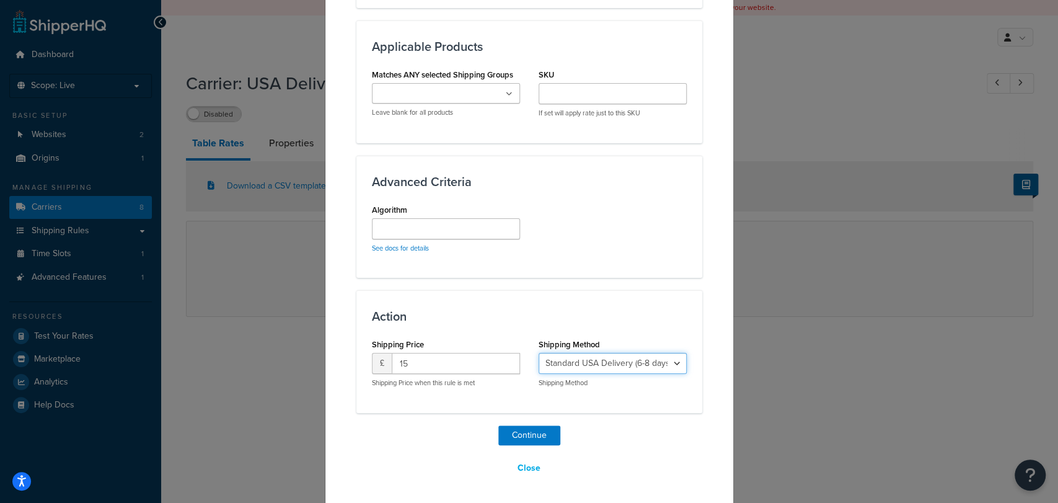
click at [539, 353] on select "International Courier - COURIER Standard USA Delivery (6-8 days) - Standard_USA…" at bounding box center [613, 363] width 148 height 21
click at [504, 427] on button "Continue" at bounding box center [529, 435] width 62 height 20
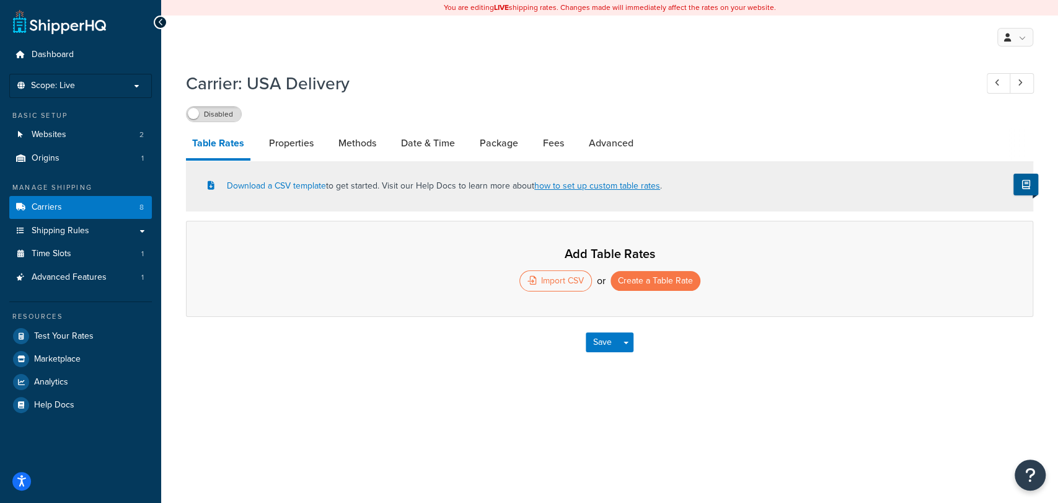
select select "25"
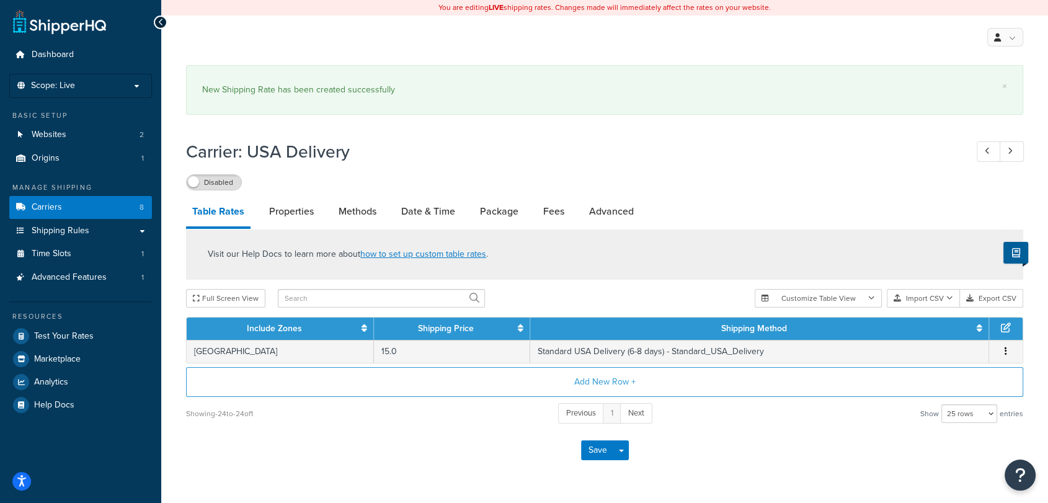
scroll to position [34, 0]
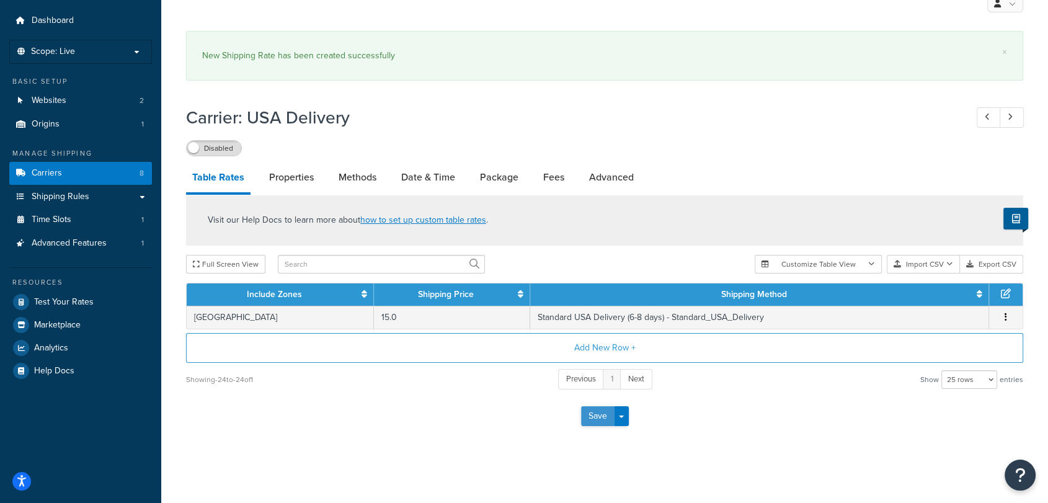
click at [593, 410] on button "Save" at bounding box center [597, 416] width 33 height 20
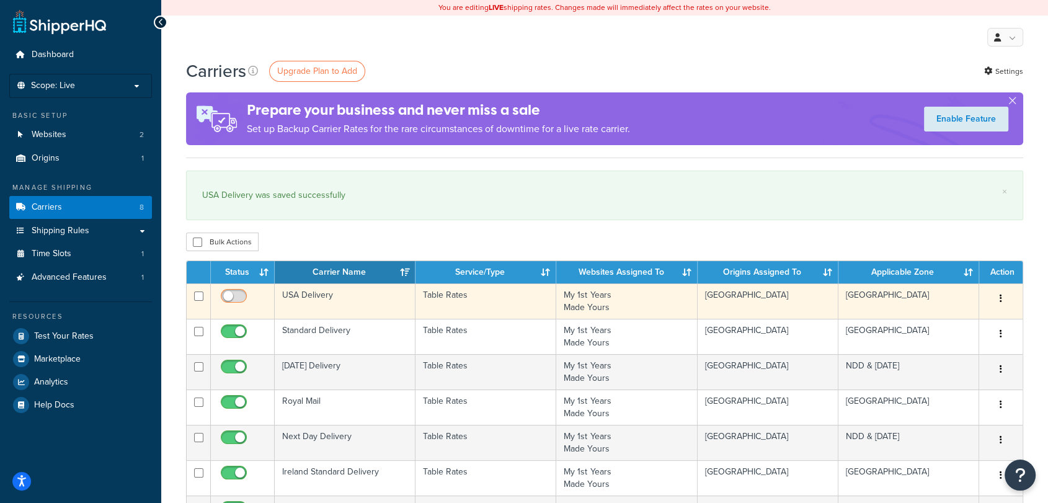
click at [236, 296] on input "checkbox" at bounding box center [235, 298] width 34 height 15
checkbox input "true"
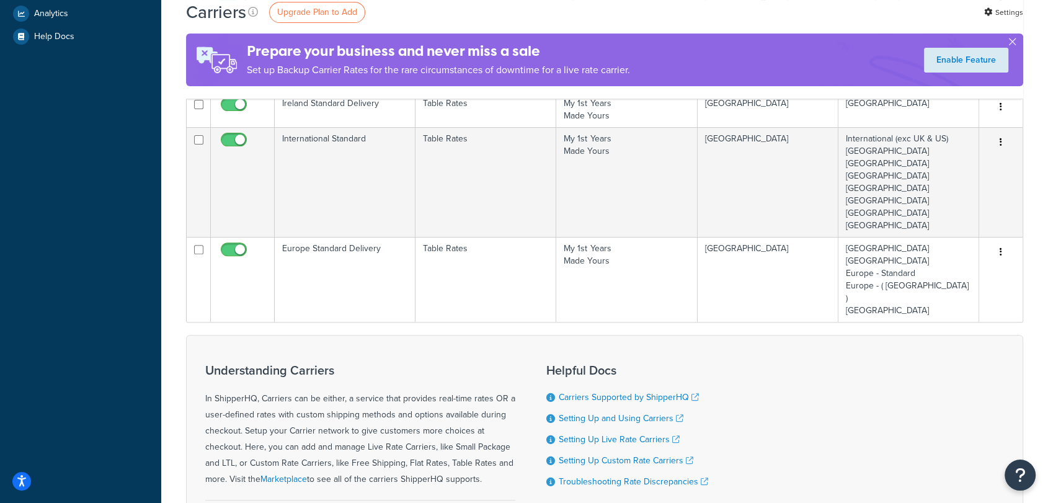
scroll to position [386, 0]
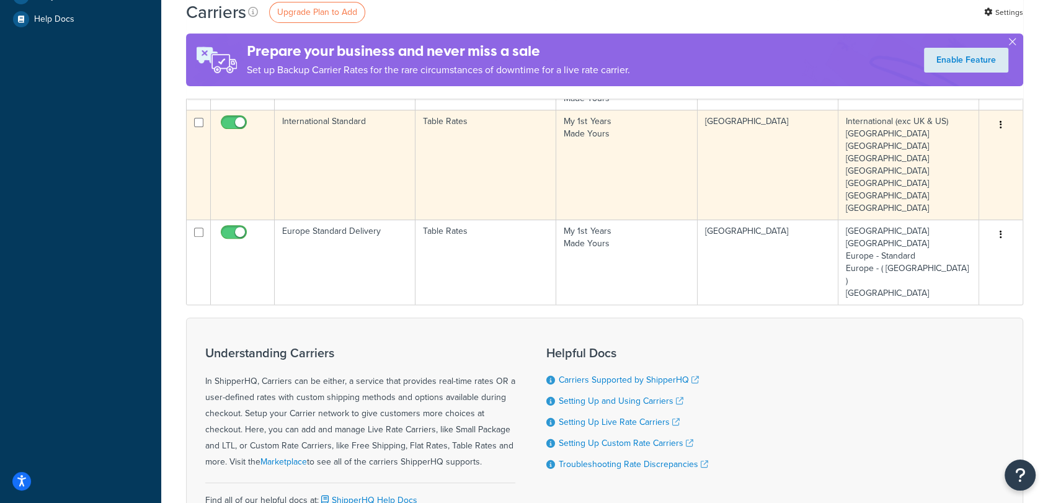
click at [384, 170] on td "International Standard" at bounding box center [345, 165] width 141 height 110
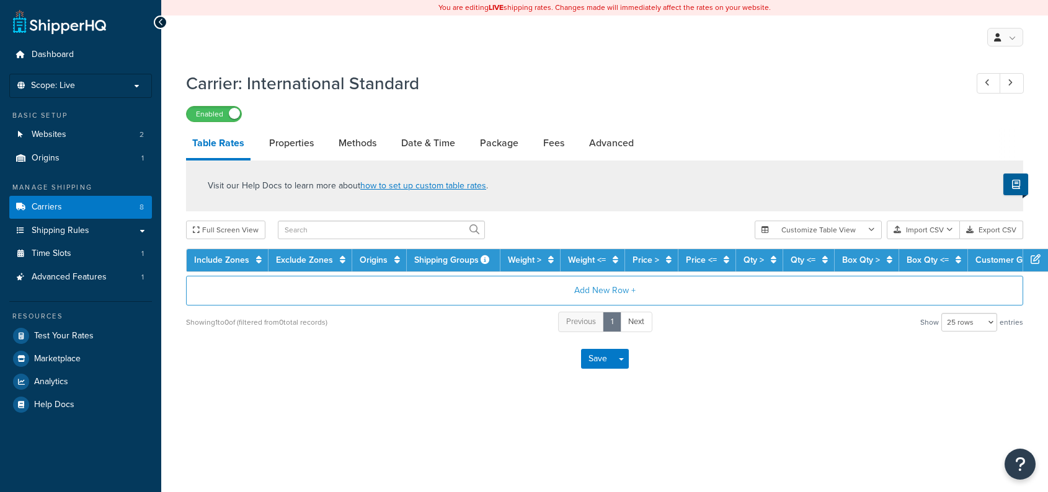
select select "25"
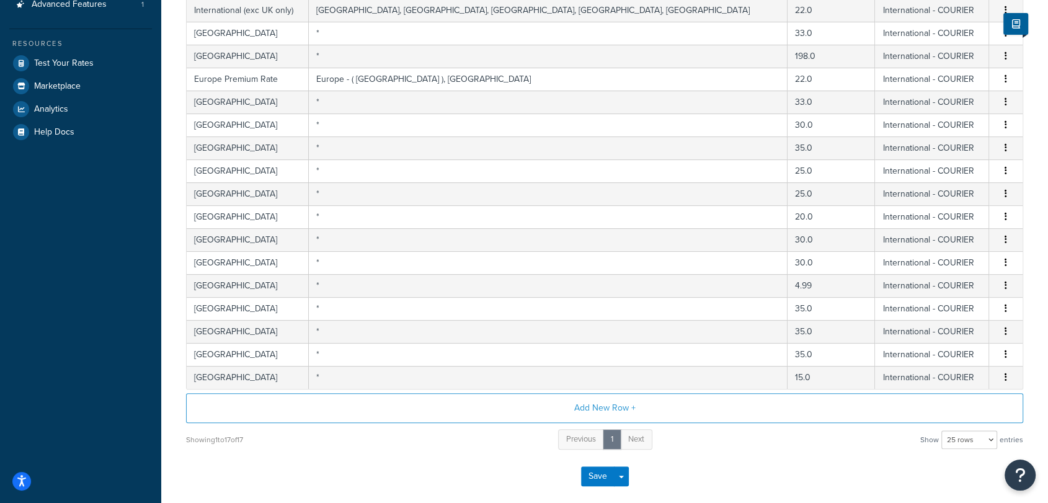
scroll to position [332, 0]
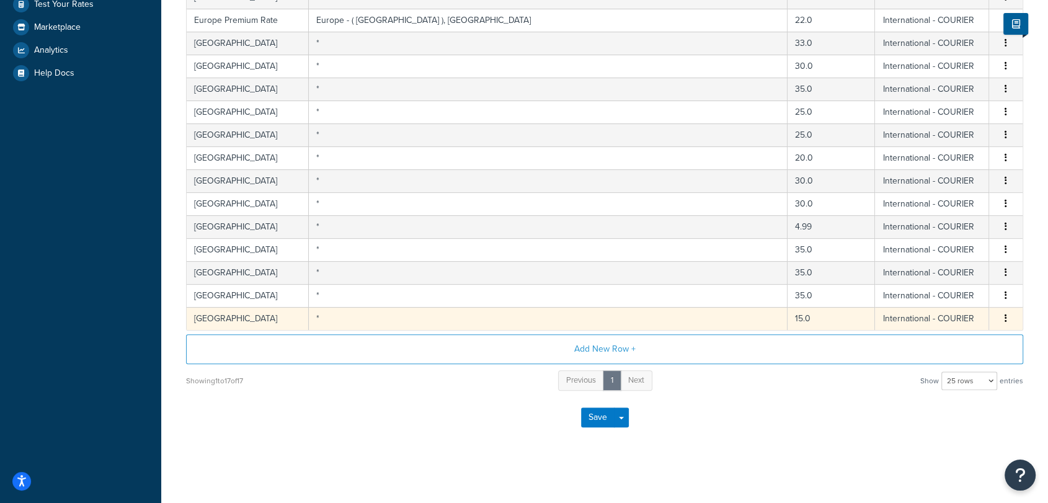
click at [1006, 319] on icon "button" at bounding box center [1005, 318] width 2 height 9
click at [945, 348] on div "Delete" at bounding box center [942, 342] width 88 height 25
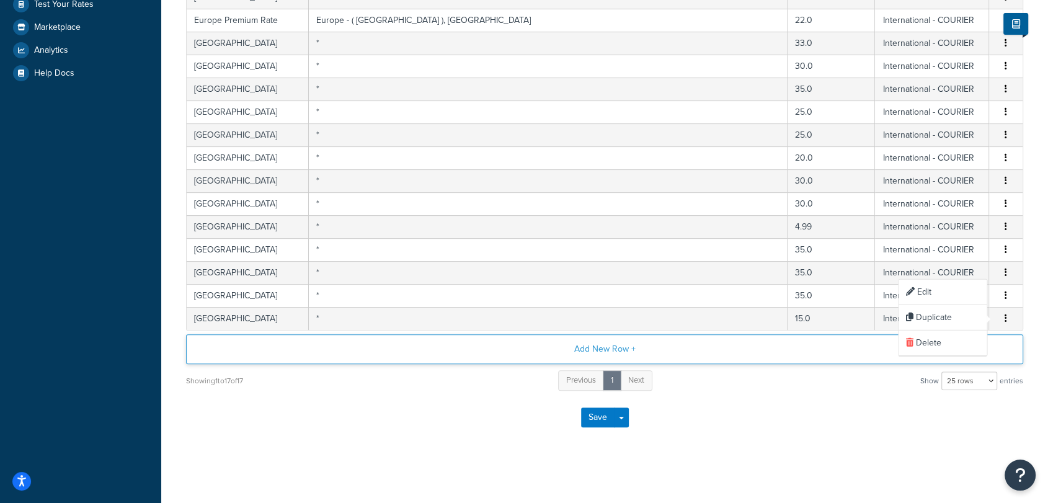
scroll to position [309, 0]
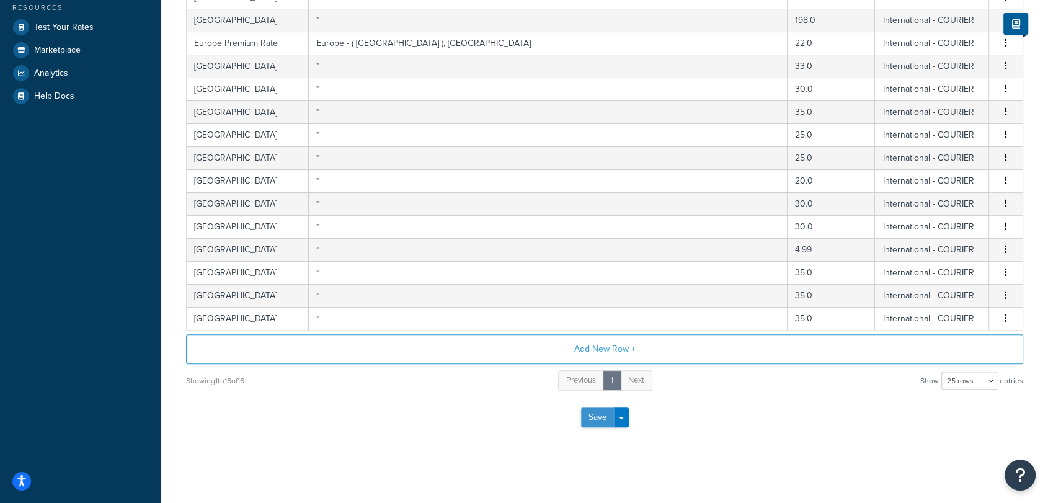
click at [590, 412] on button "Save" at bounding box center [597, 417] width 33 height 20
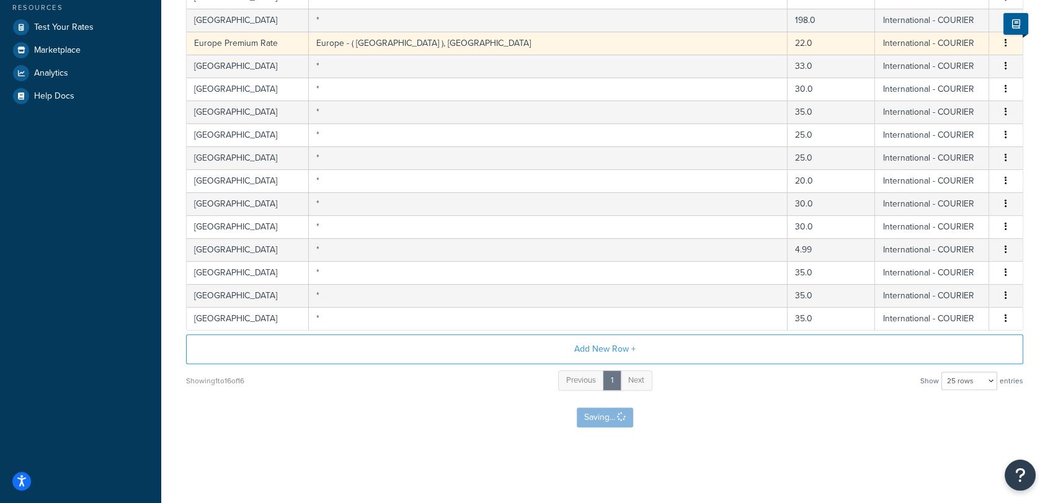
scroll to position [0, 0]
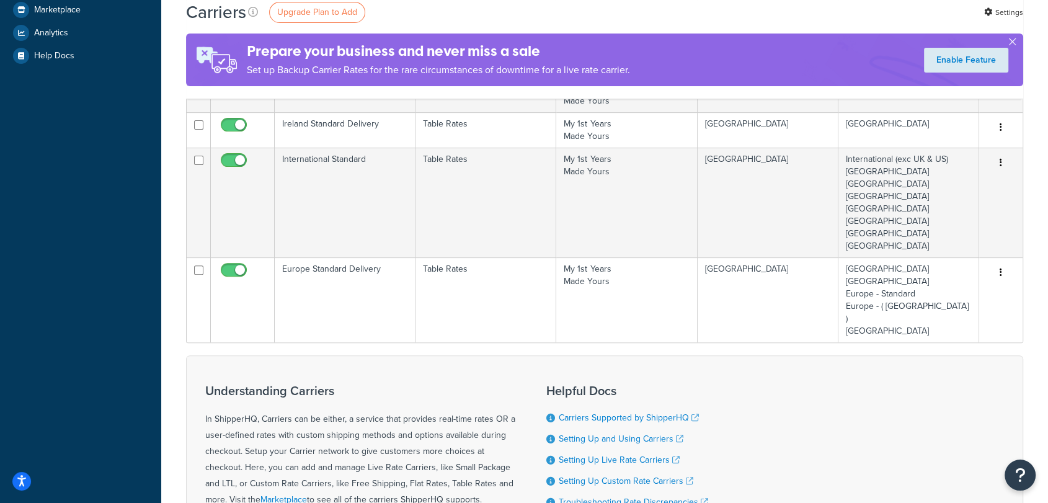
scroll to position [350, 0]
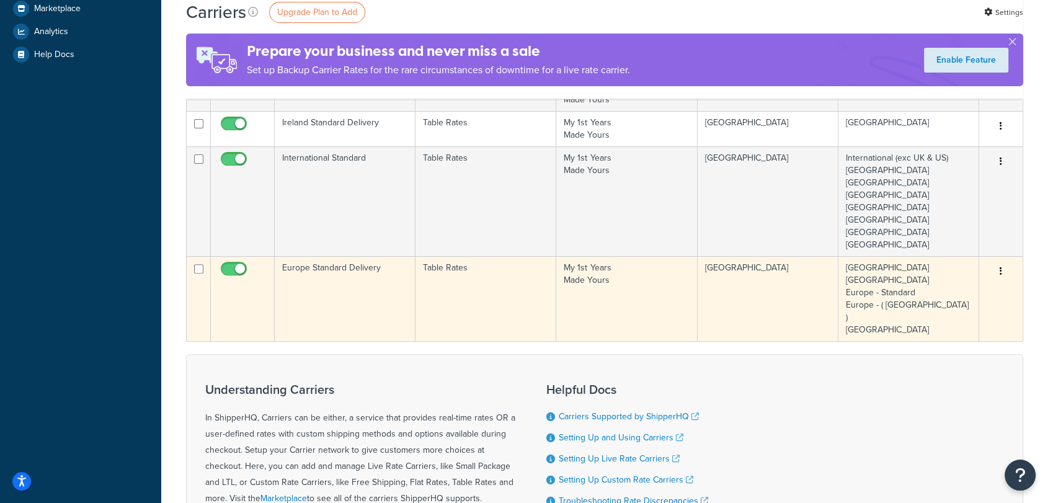
click at [516, 283] on td "Table Rates" at bounding box center [485, 298] width 141 height 85
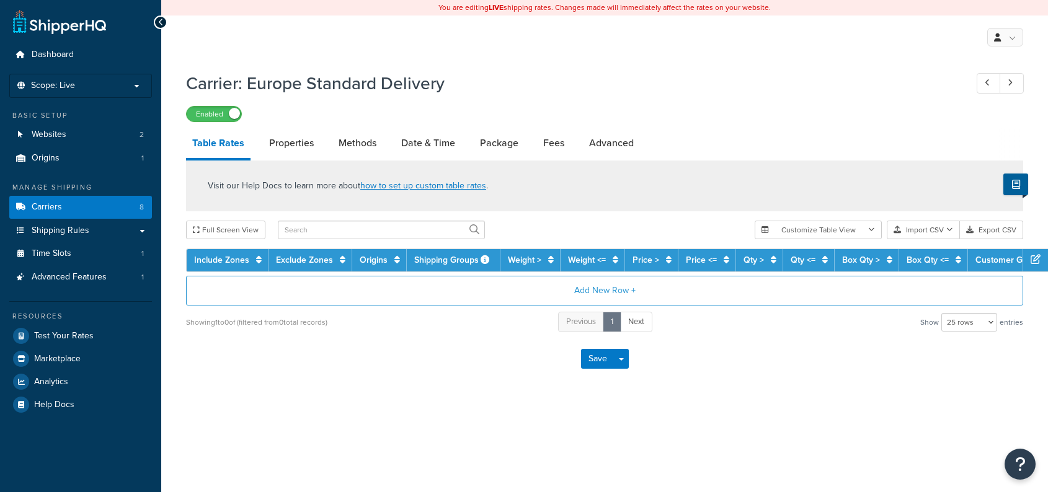
select select "25"
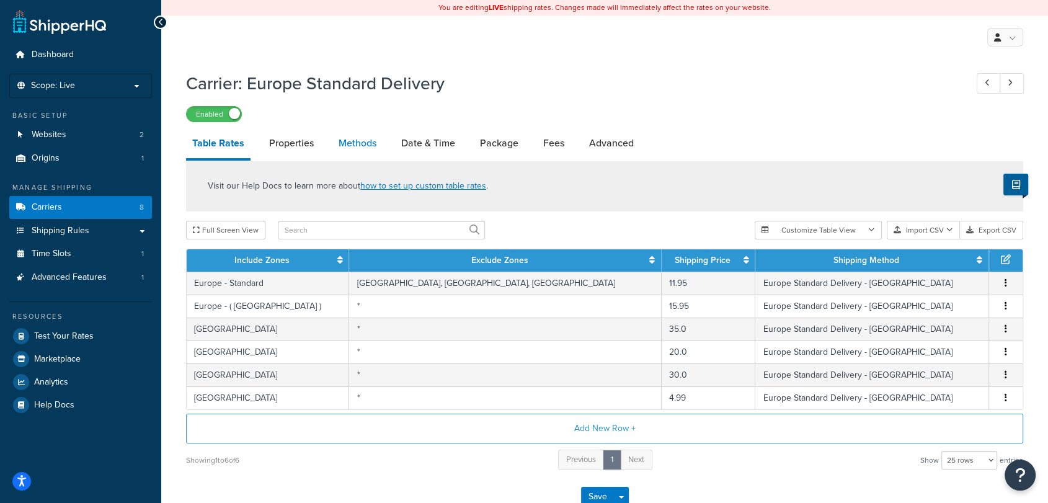
click link "Methods"
select select "25"
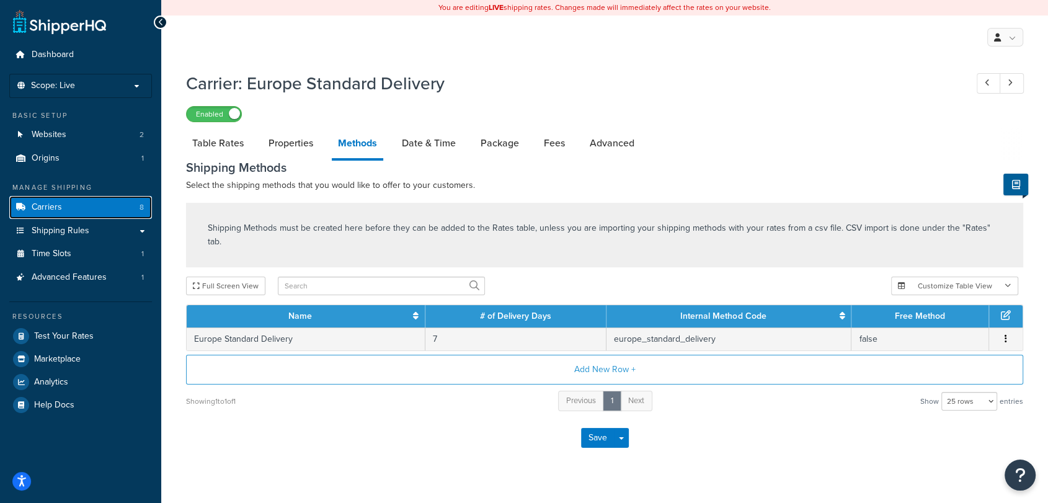
click link "Carriers 8"
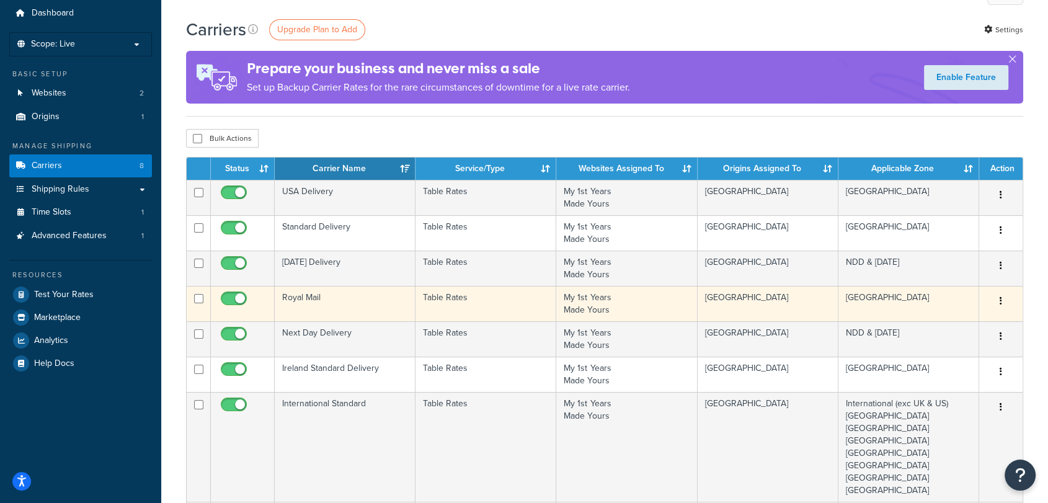
scroll to position [40, 0]
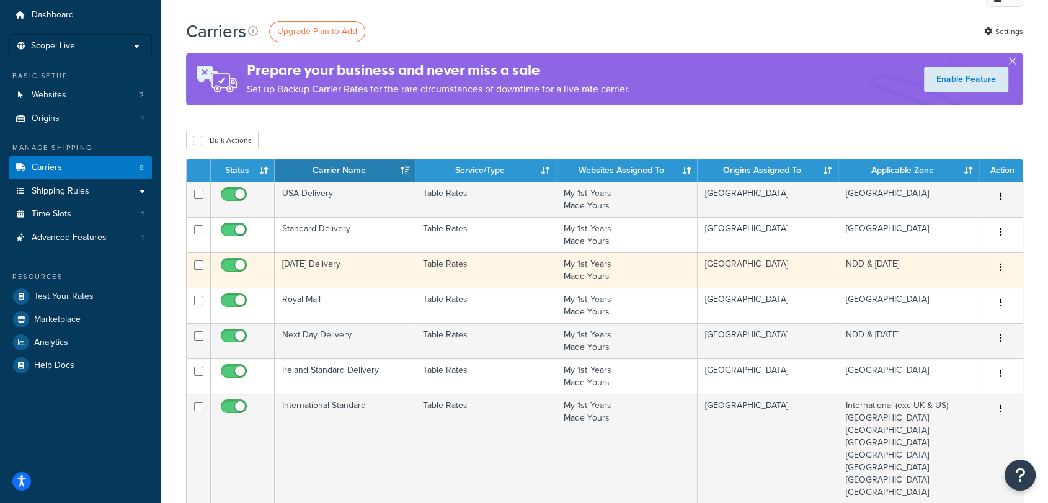
click at [379, 276] on td "[DATE] Delivery" at bounding box center [345, 269] width 141 height 35
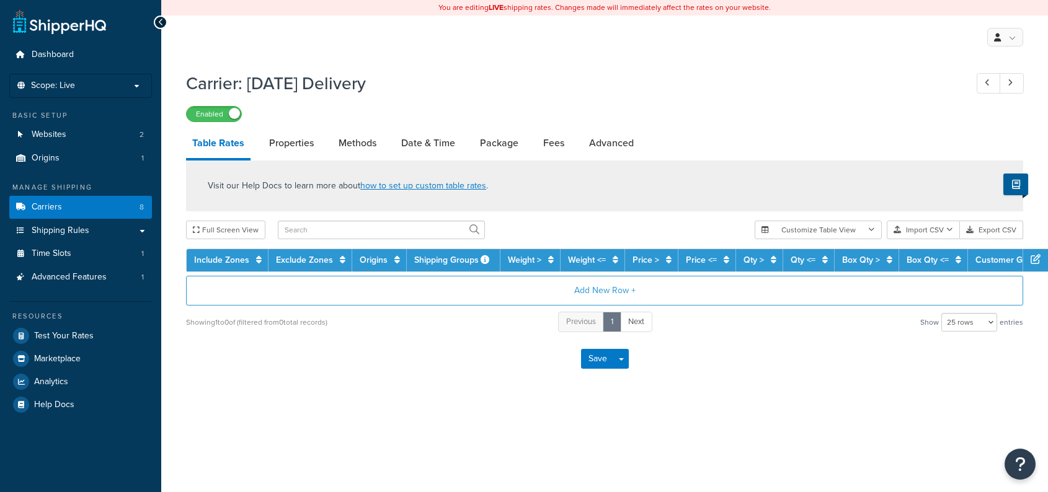
select select "25"
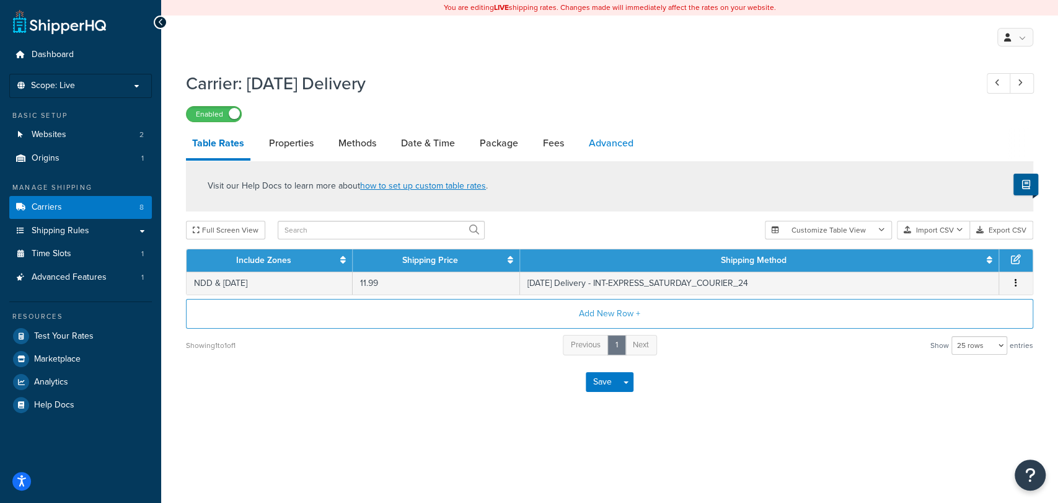
click at [620, 142] on link "Advanced" at bounding box center [611, 143] width 57 height 30
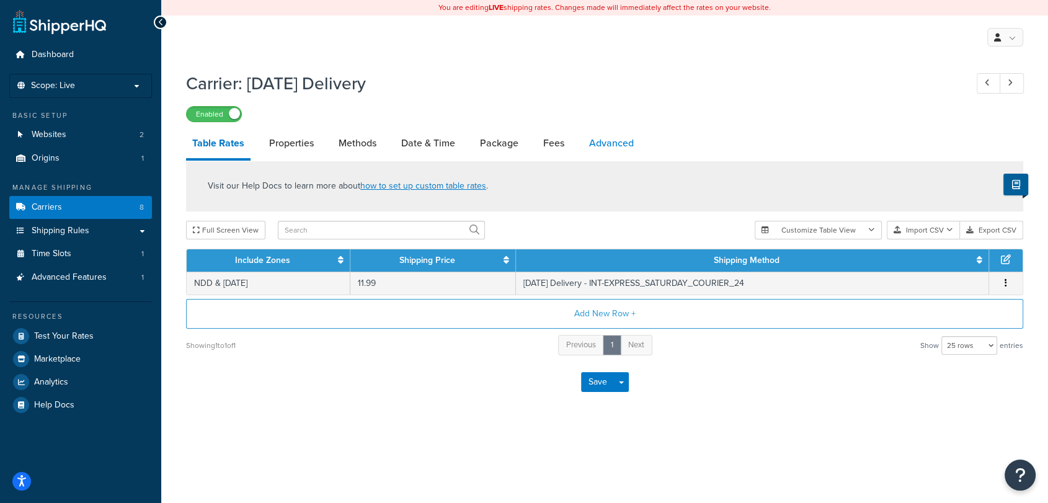
select select "false"
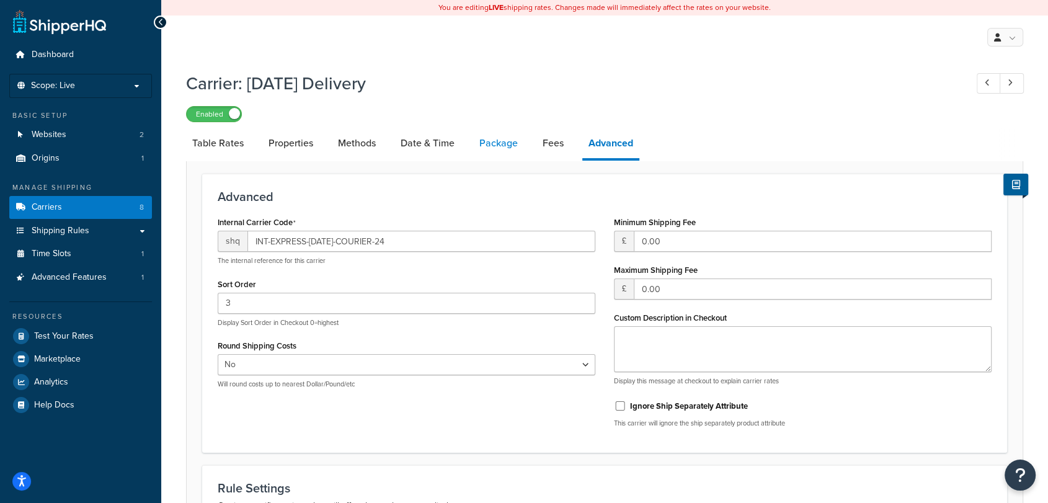
click at [494, 140] on link "Package" at bounding box center [498, 143] width 51 height 30
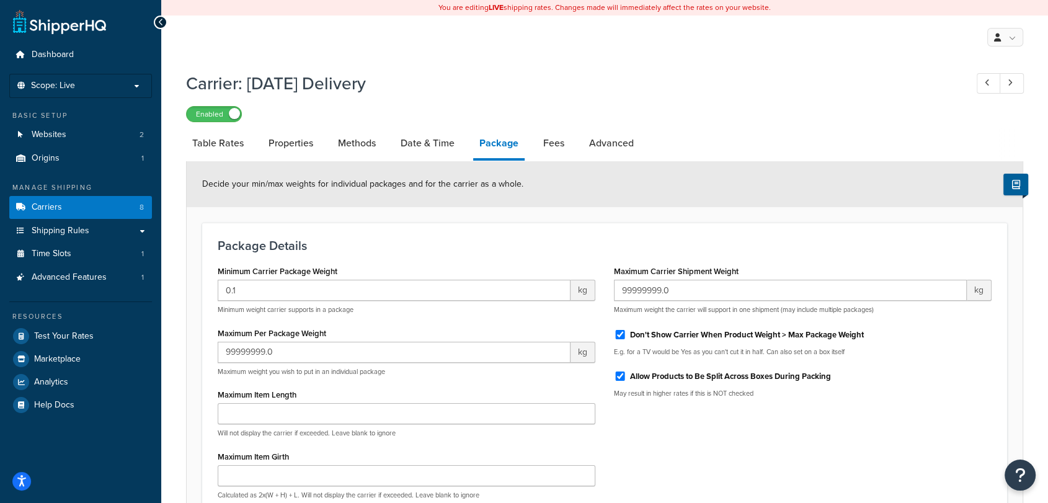
scroll to position [135, 0]
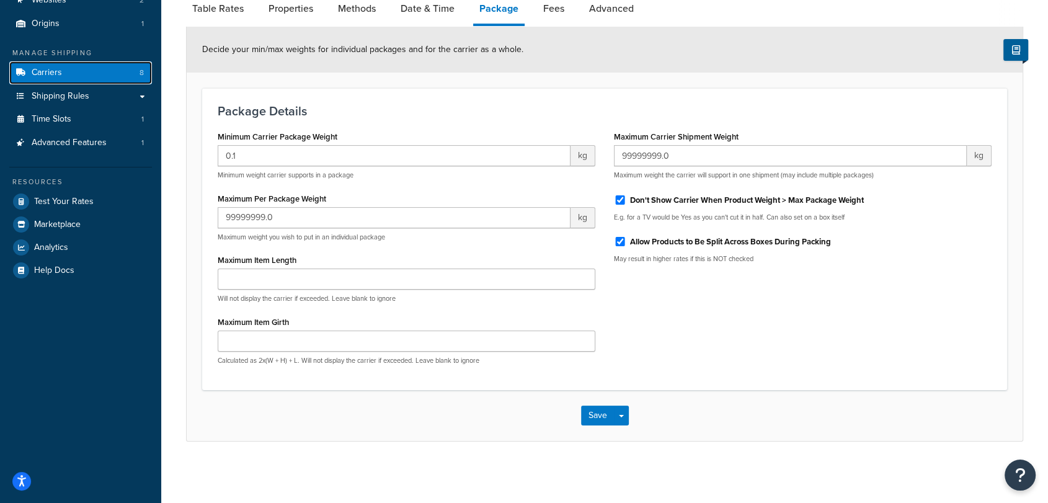
click at [86, 71] on link "Carriers 8" at bounding box center [80, 72] width 143 height 23
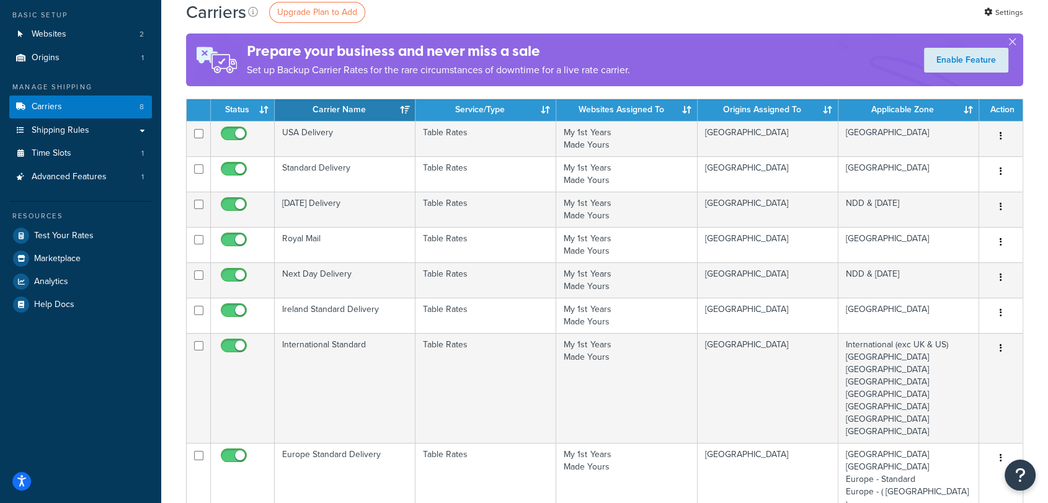
scroll to position [99, 0]
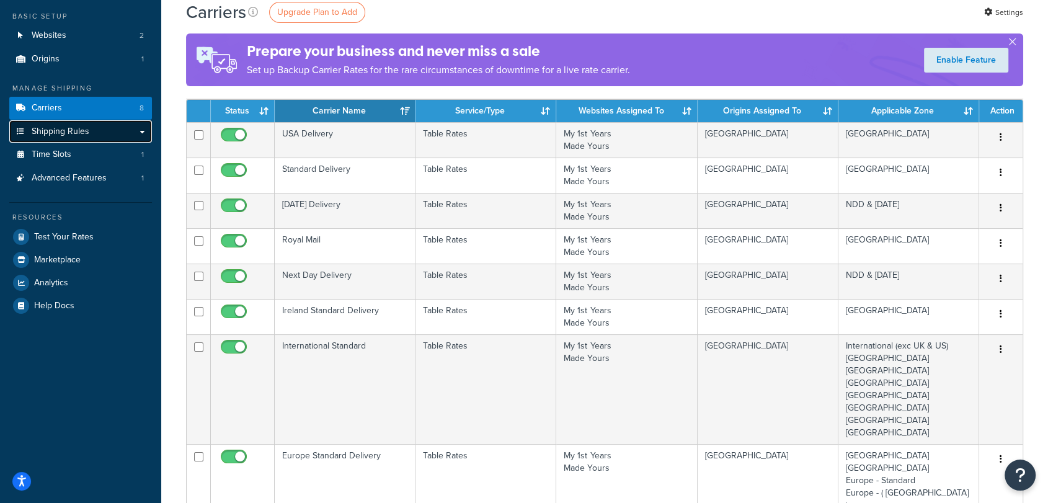
click at [143, 130] on link "Shipping Rules" at bounding box center [80, 131] width 143 height 23
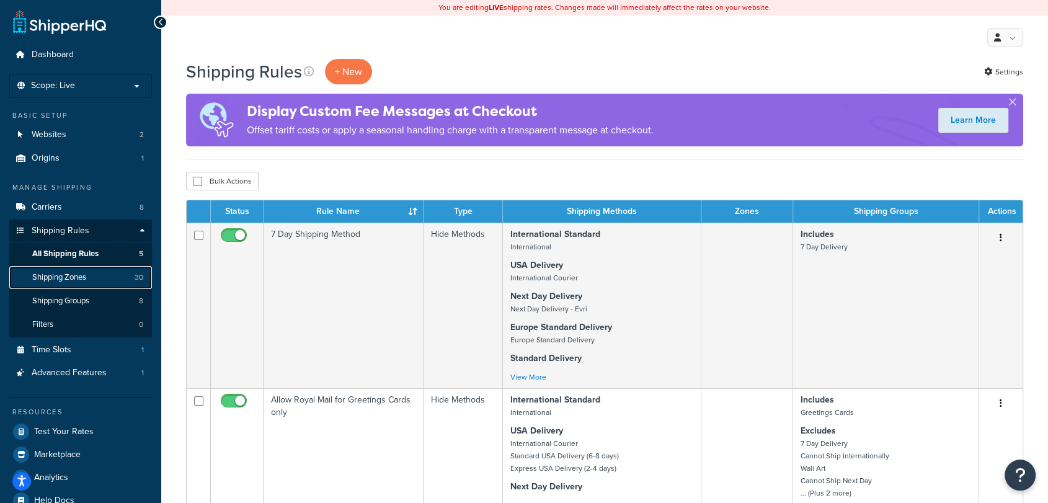
click at [92, 280] on link "Shipping Zones 30" at bounding box center [80, 277] width 143 height 23
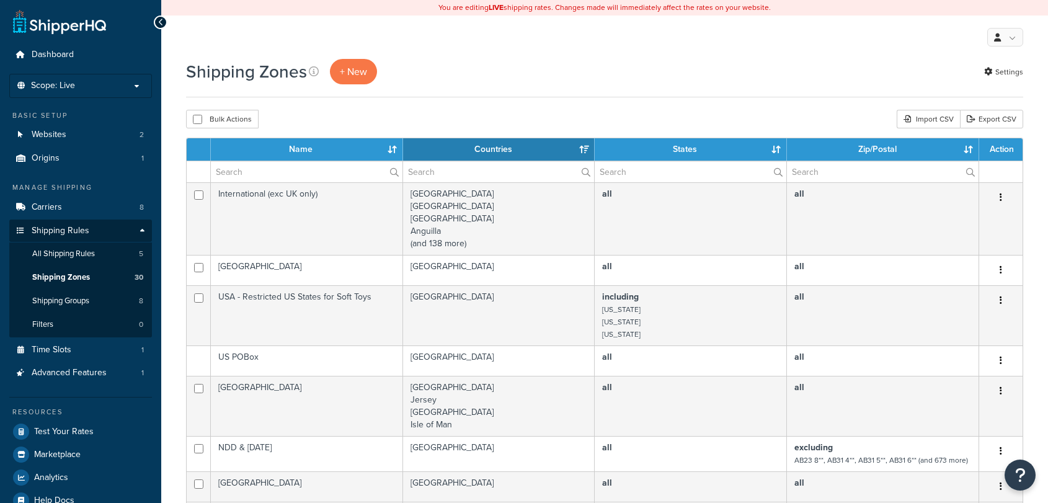
select select "15"
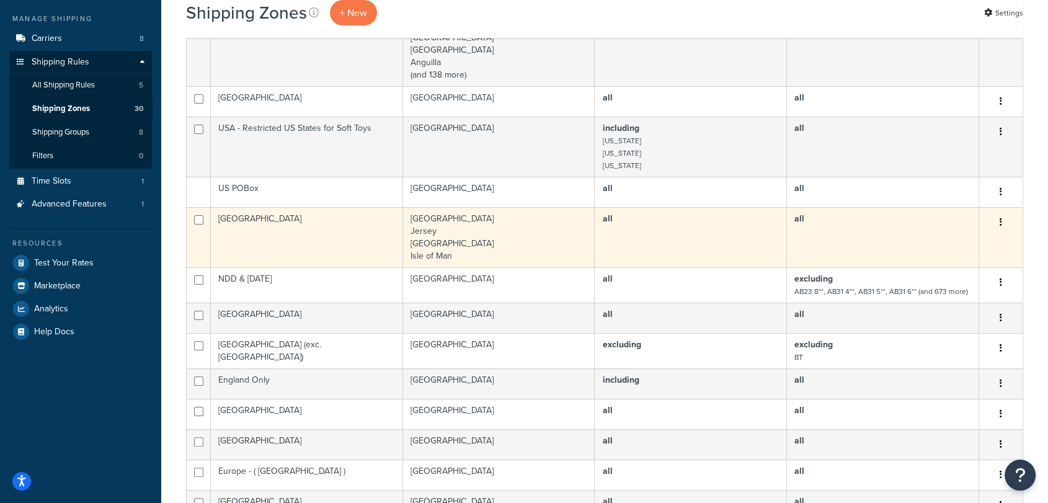
scroll to position [168, 0]
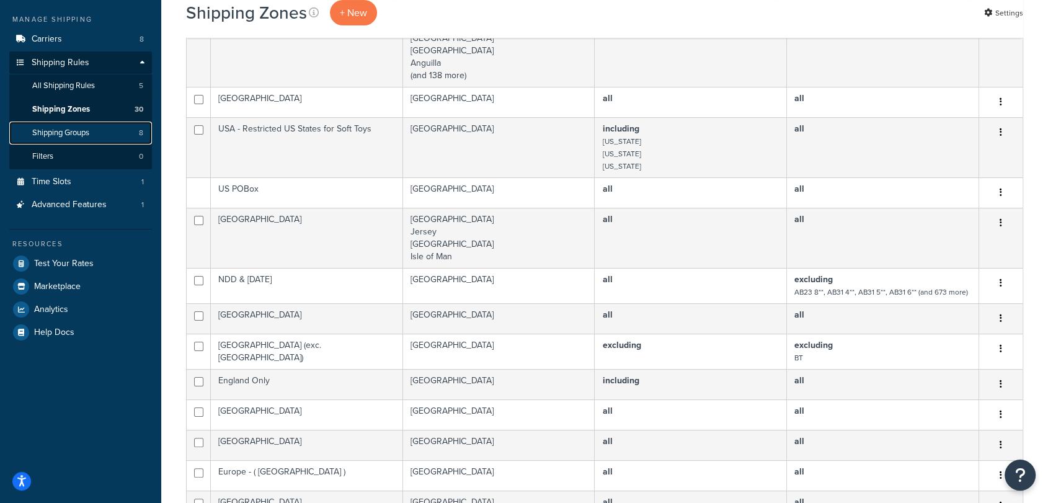
click at [110, 125] on link "Shipping Groups 8" at bounding box center [80, 133] width 143 height 23
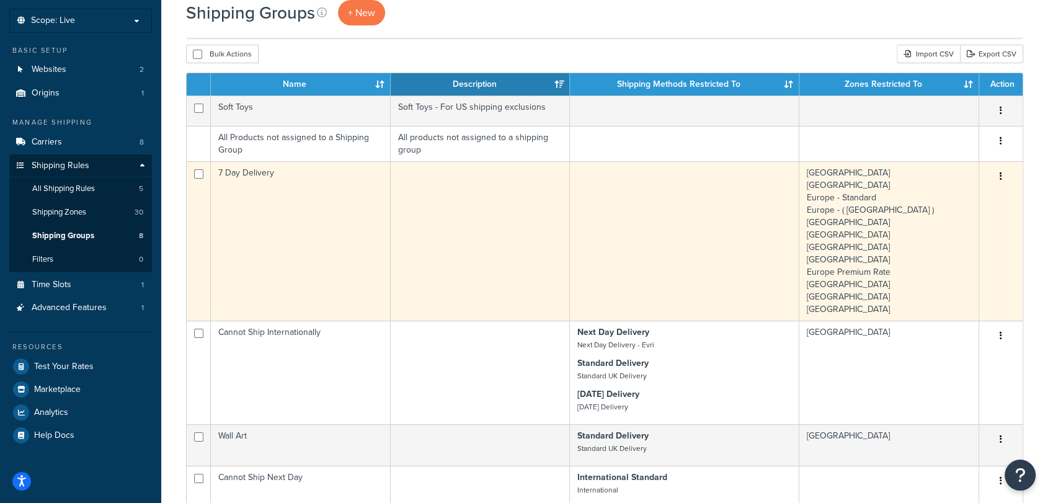
scroll to position [66, 0]
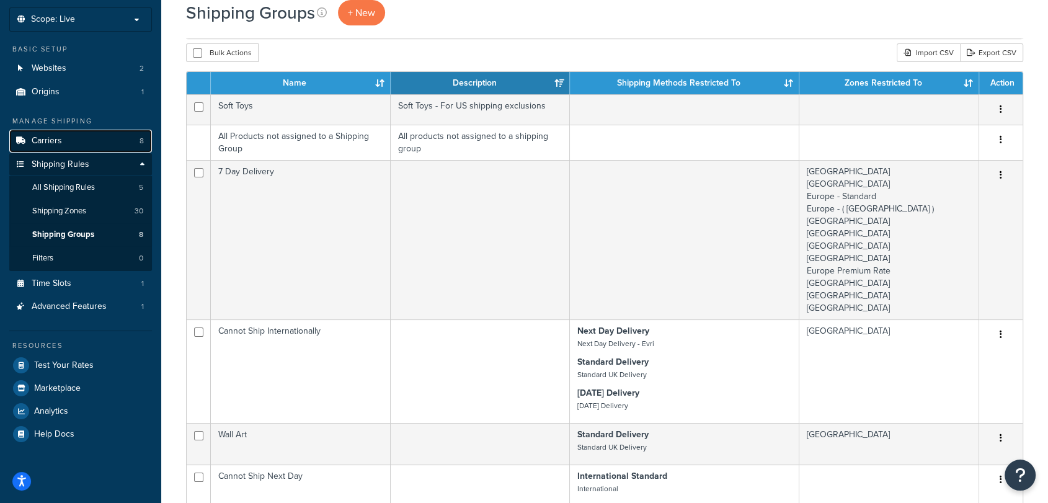
click at [84, 138] on link "Carriers 8" at bounding box center [80, 141] width 143 height 23
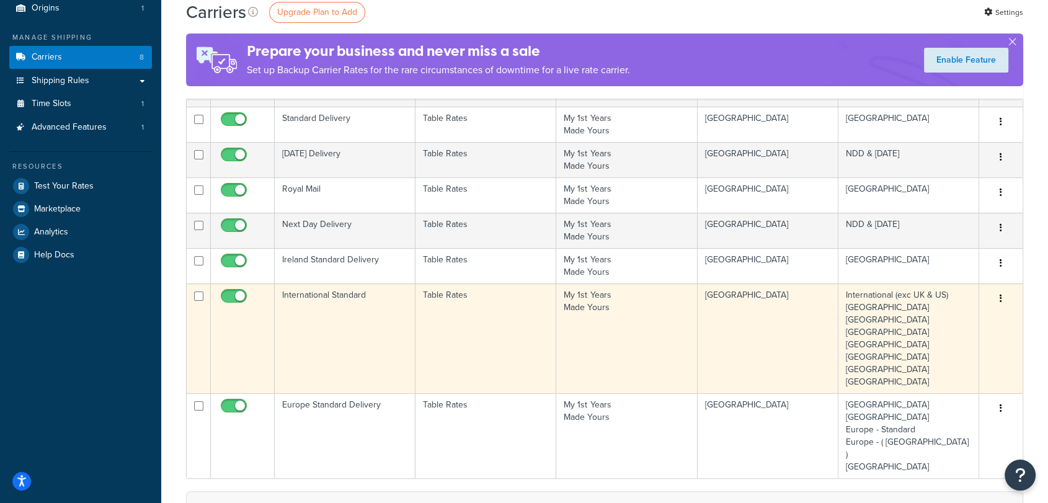
scroll to position [206, 0]
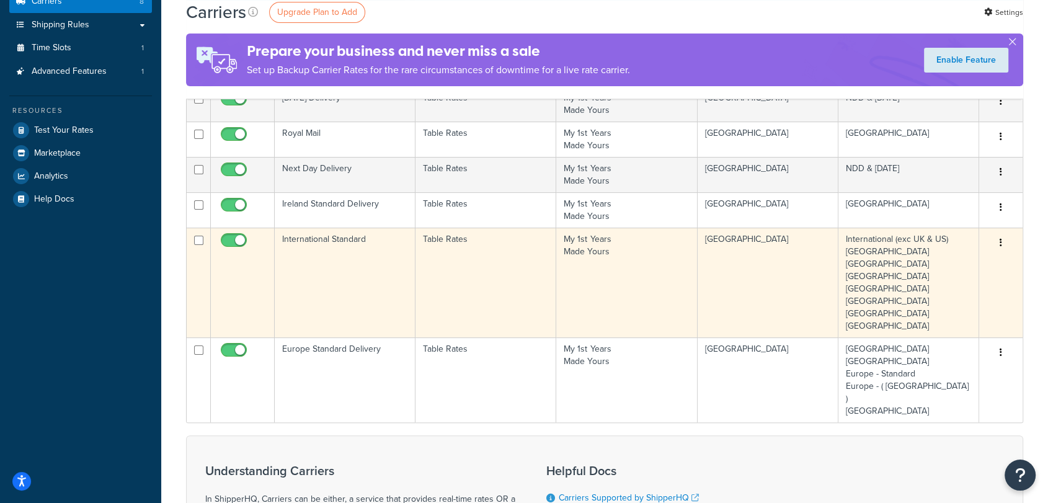
click at [428, 294] on td "Table Rates" at bounding box center [485, 283] width 141 height 110
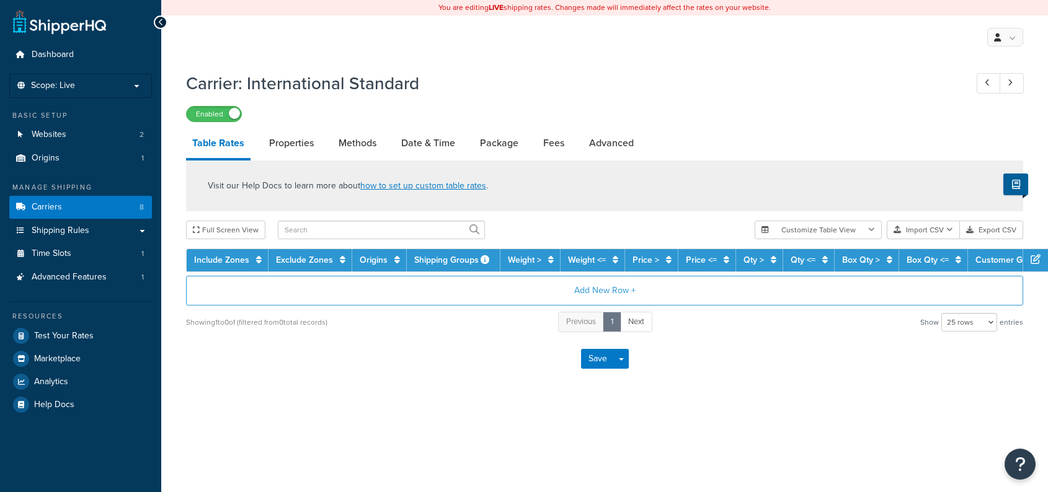
select select "25"
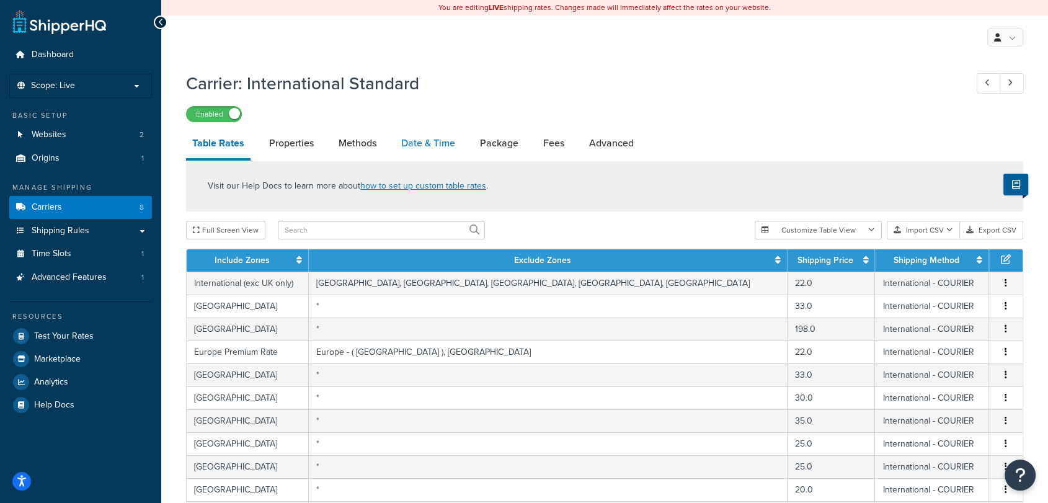
click at [434, 144] on link "Date & Time" at bounding box center [428, 143] width 66 height 30
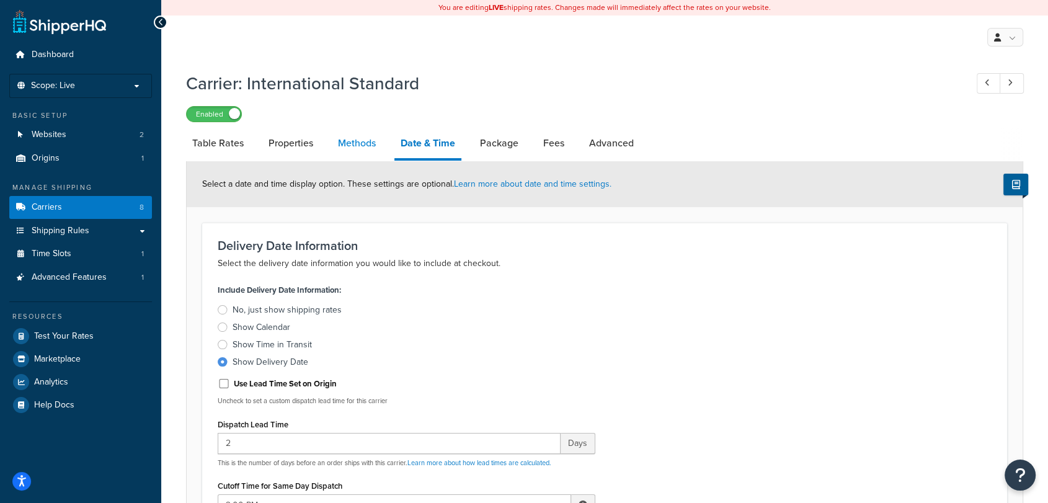
click at [365, 145] on link "Methods" at bounding box center [357, 143] width 50 height 30
select select "25"
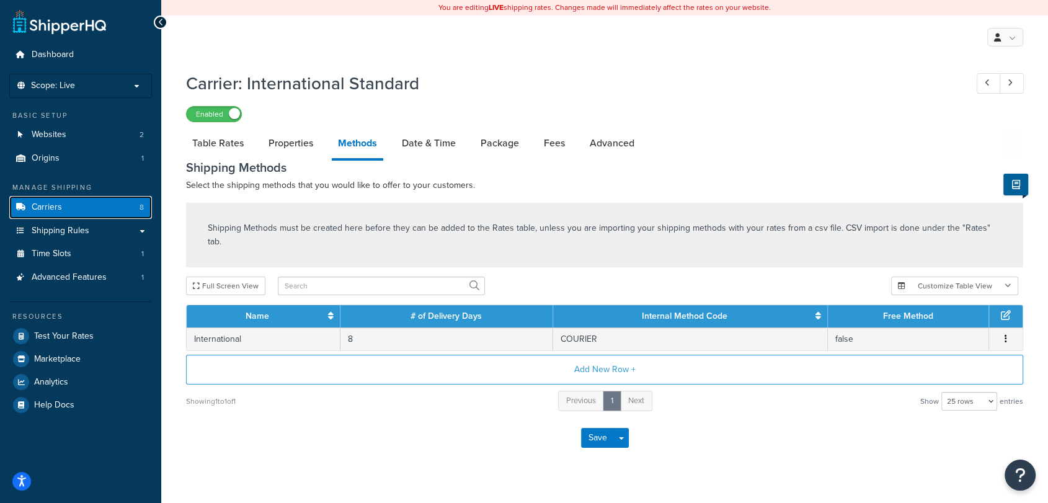
click at [109, 204] on link "Carriers 8" at bounding box center [80, 207] width 143 height 23
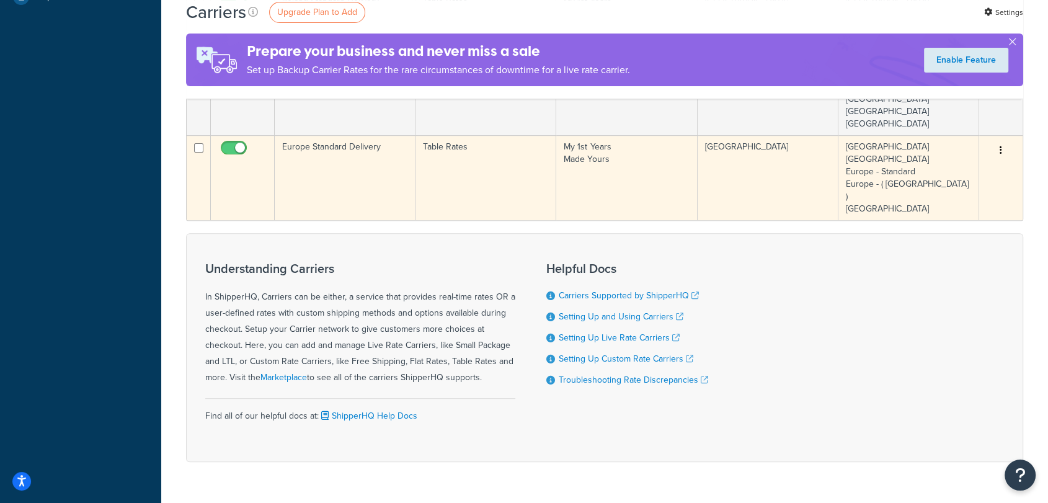
scroll to position [412, 0]
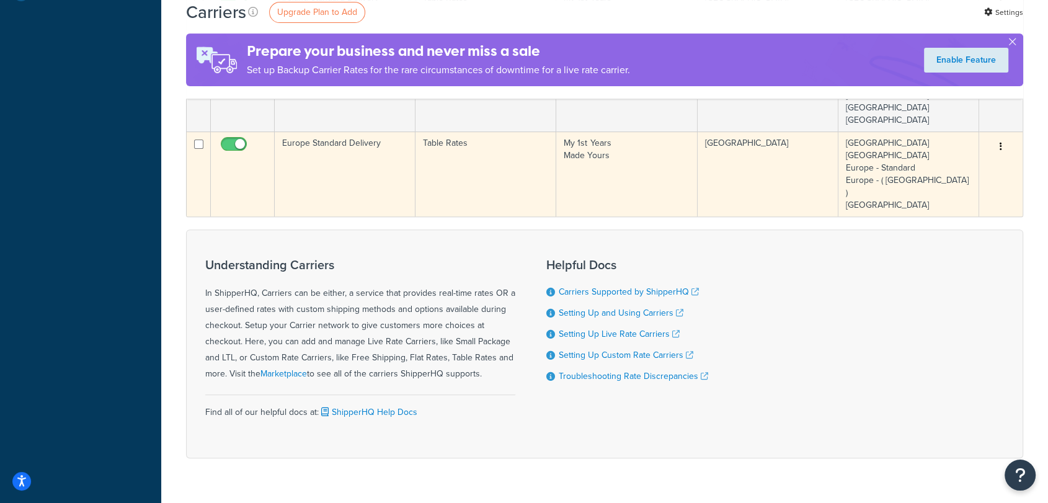
click at [346, 162] on td "Europe Standard Delivery" at bounding box center [345, 173] width 141 height 85
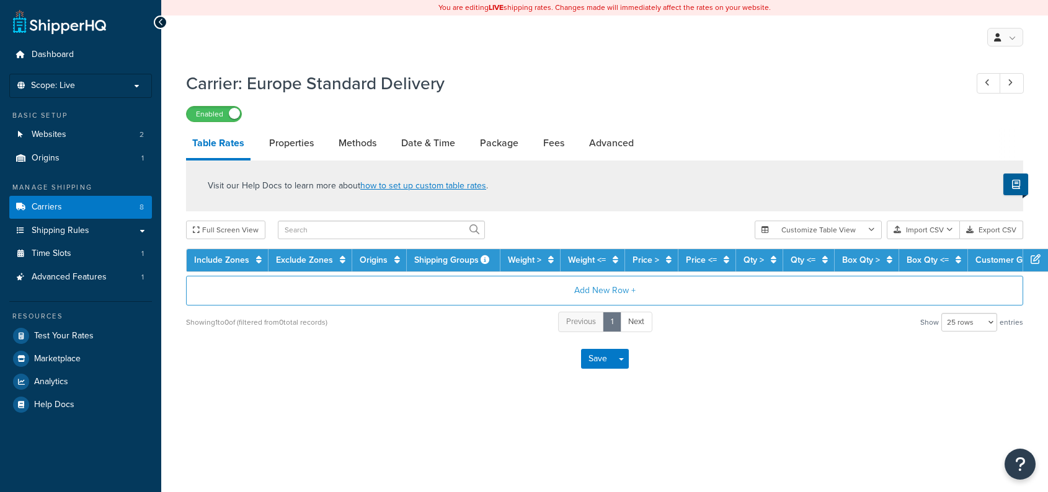
select select "25"
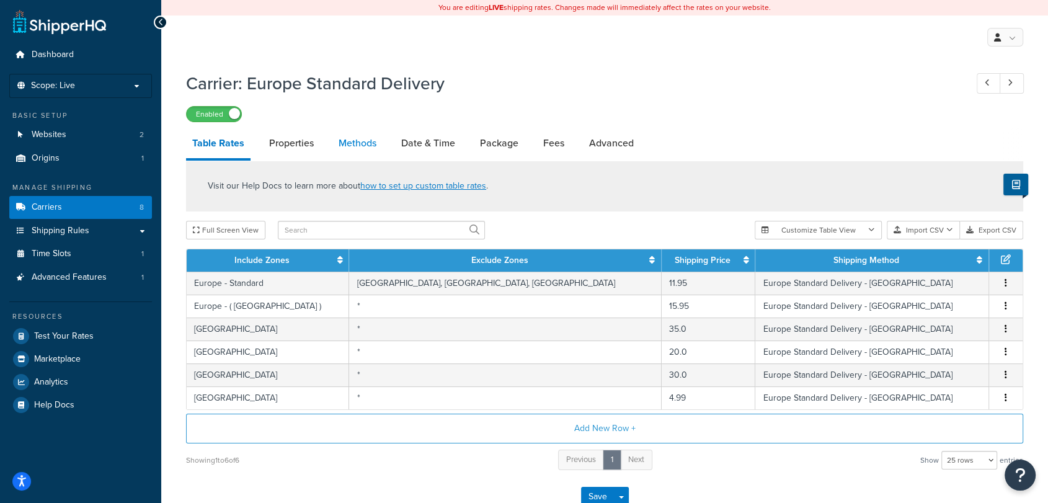
click at [372, 143] on link "Methods" at bounding box center [357, 143] width 50 height 30
select select "25"
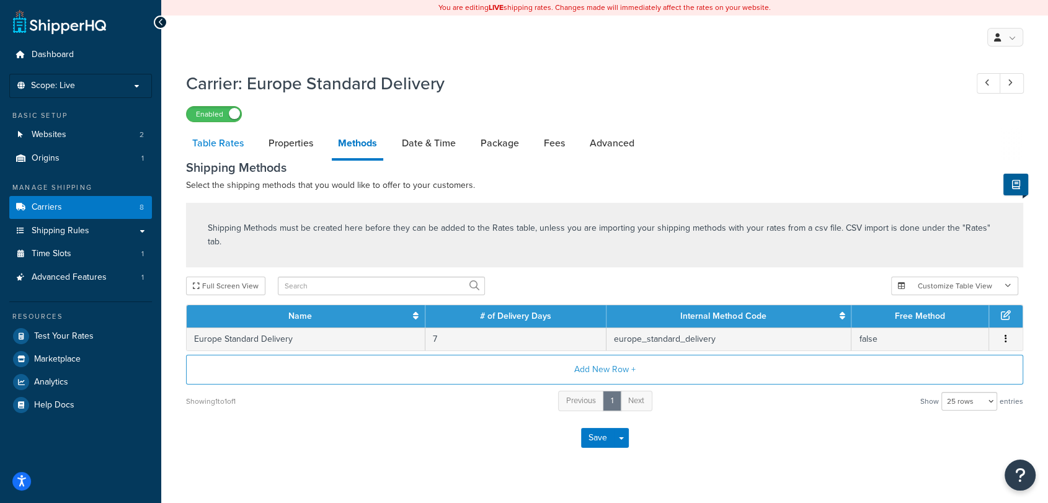
click at [203, 144] on link "Table Rates" at bounding box center [218, 143] width 64 height 30
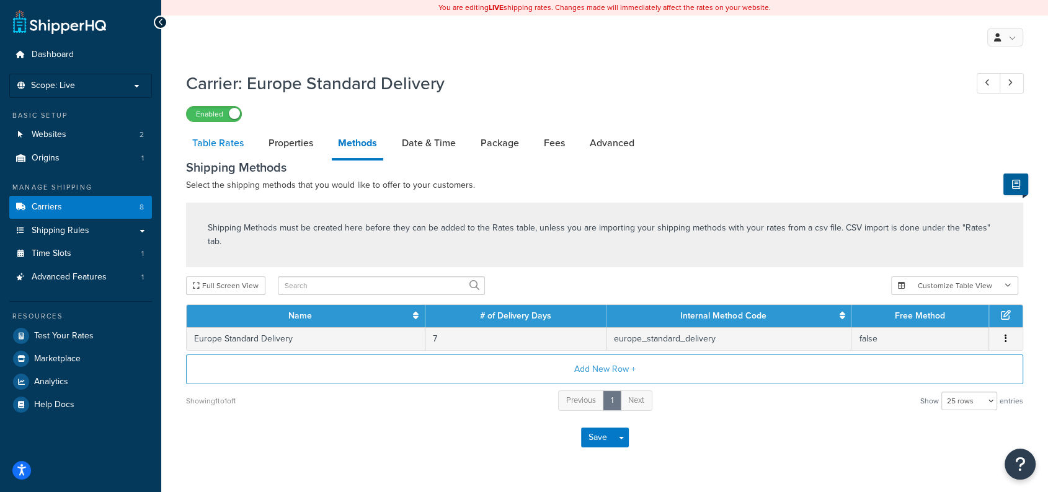
select select "25"
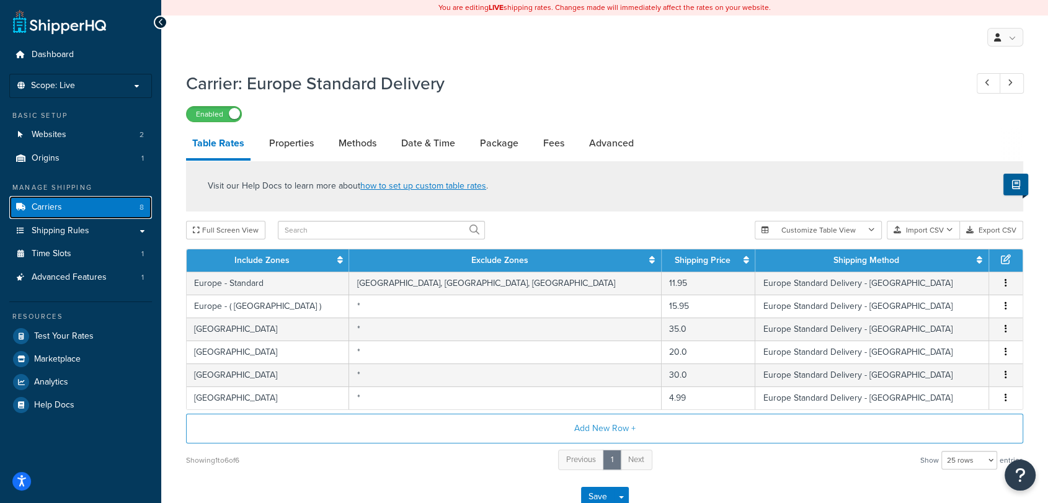
click at [90, 210] on link "Carriers 8" at bounding box center [80, 207] width 143 height 23
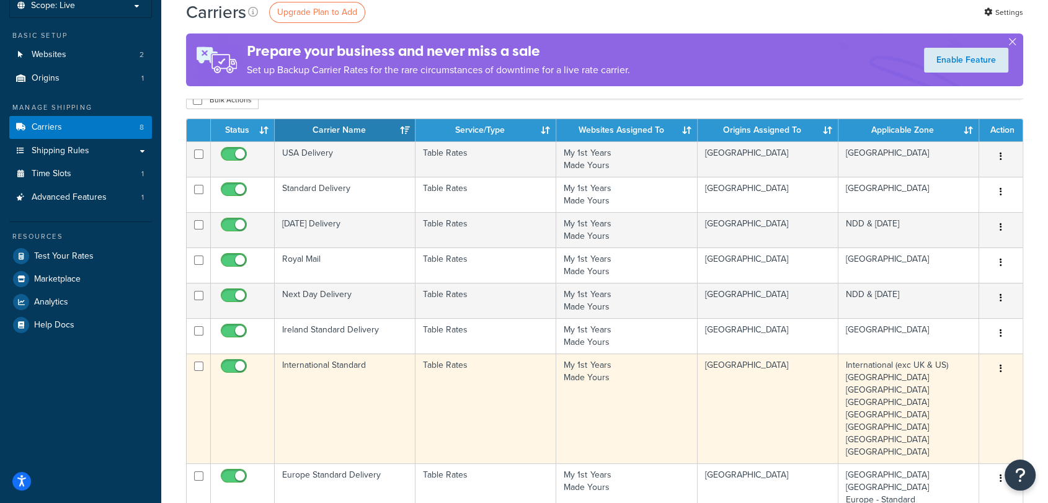
scroll to position [79, 0]
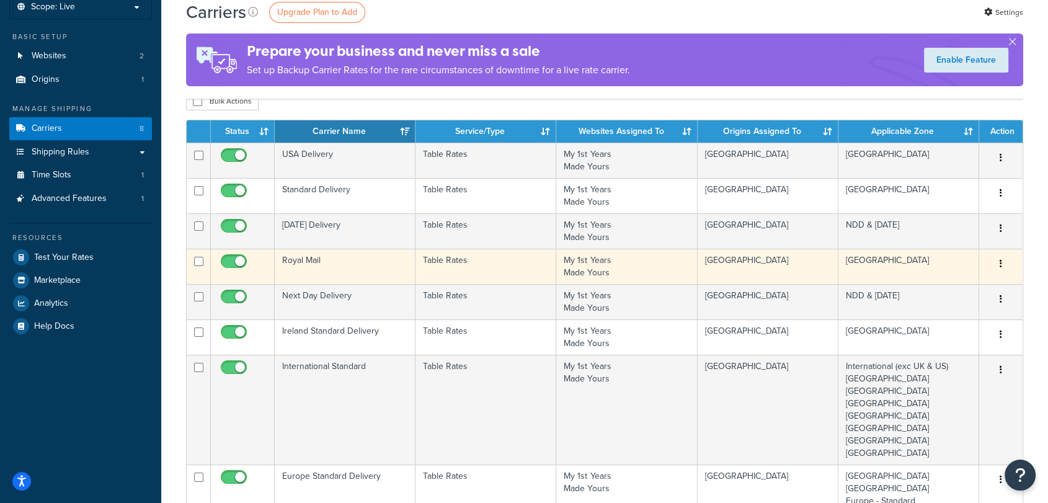
click at [484, 268] on td "Table Rates" at bounding box center [485, 266] width 141 height 35
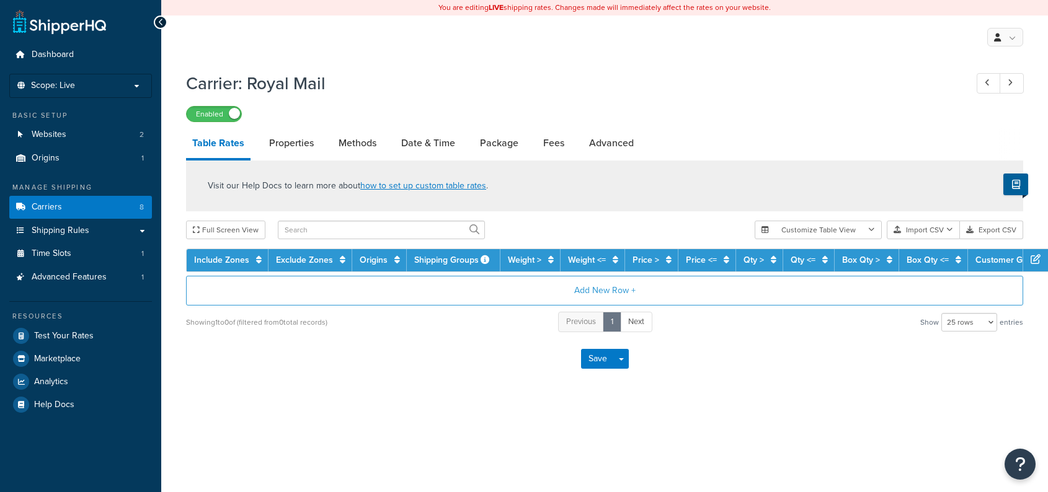
select select "25"
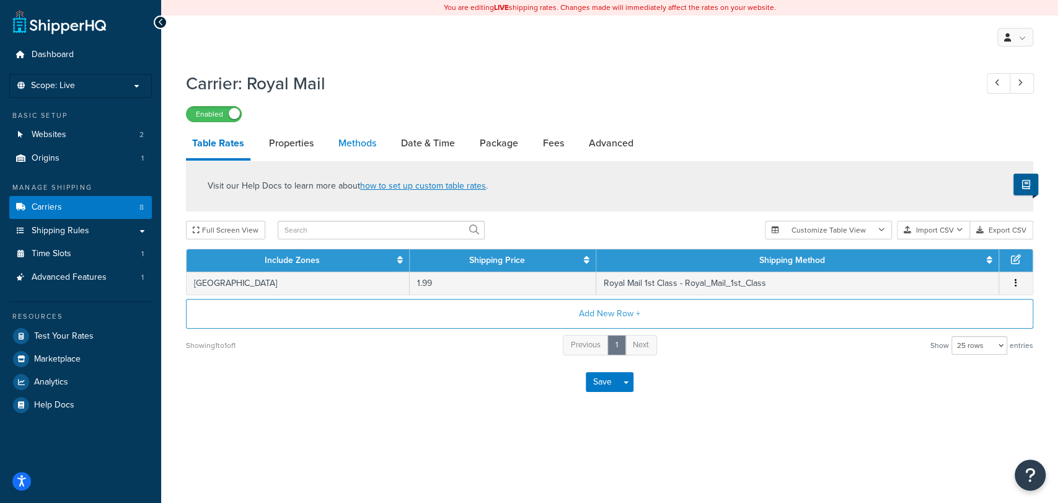
click at [339, 146] on link "Methods" at bounding box center [357, 143] width 50 height 30
select select "25"
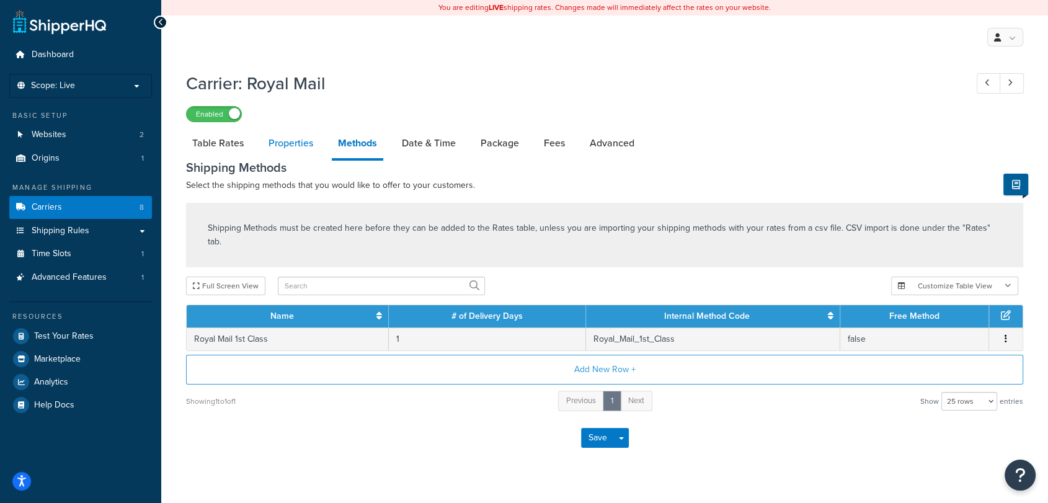
click at [273, 150] on link "Properties" at bounding box center [290, 143] width 57 height 30
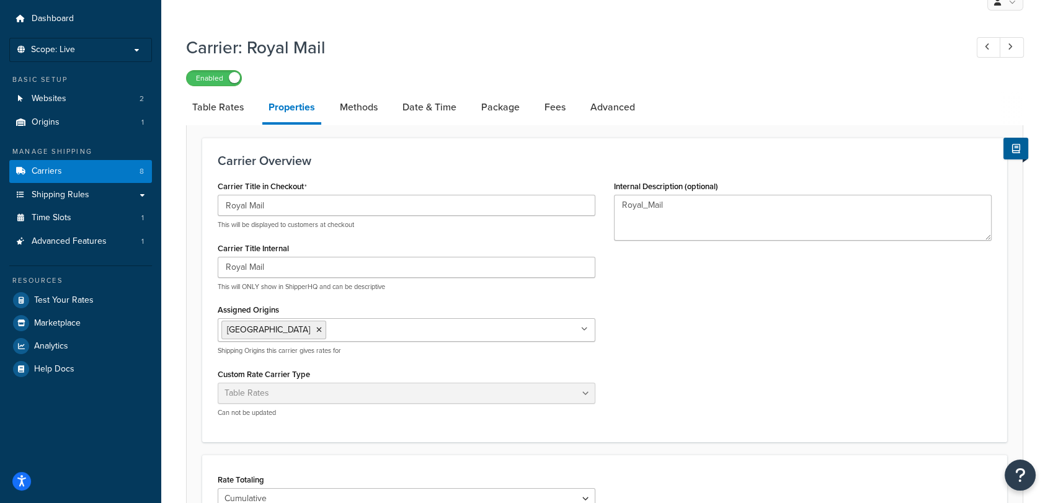
scroll to position [32, 0]
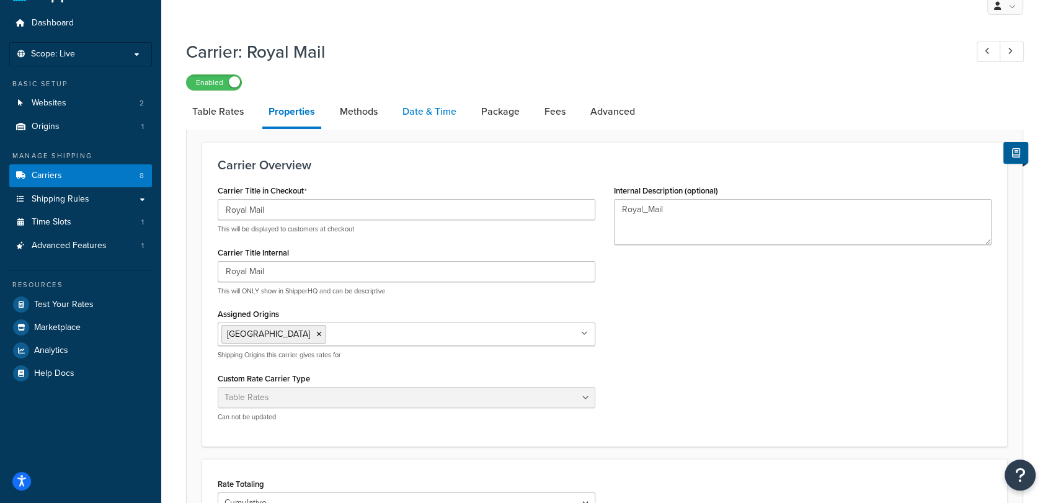
click at [445, 110] on link "Date & Time" at bounding box center [429, 112] width 66 height 30
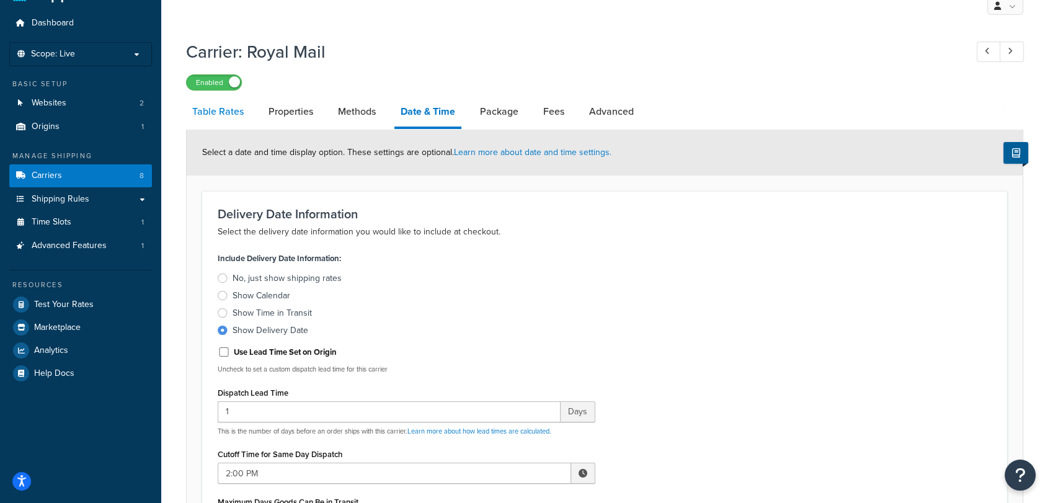
click at [200, 111] on link "Table Rates" at bounding box center [218, 112] width 64 height 30
select select "25"
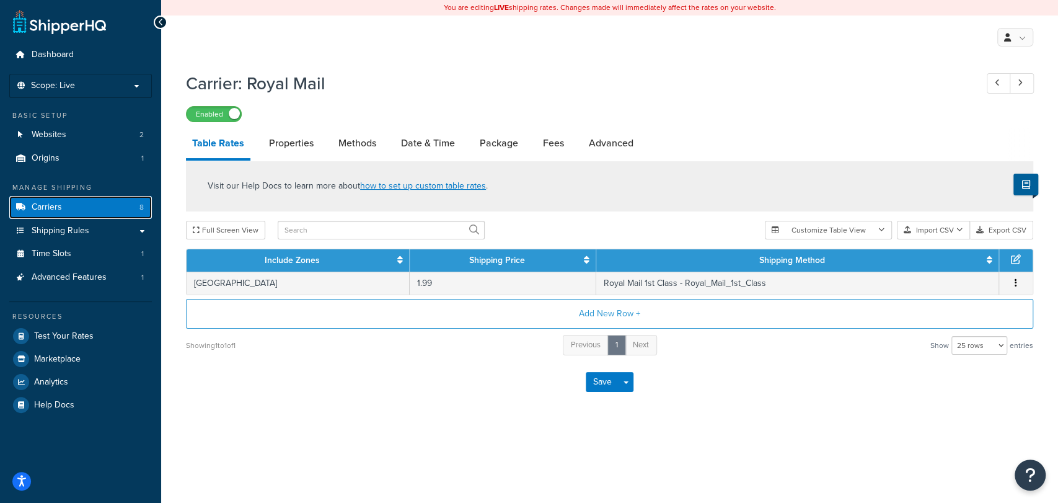
click at [75, 209] on link "Carriers 8" at bounding box center [80, 207] width 143 height 23
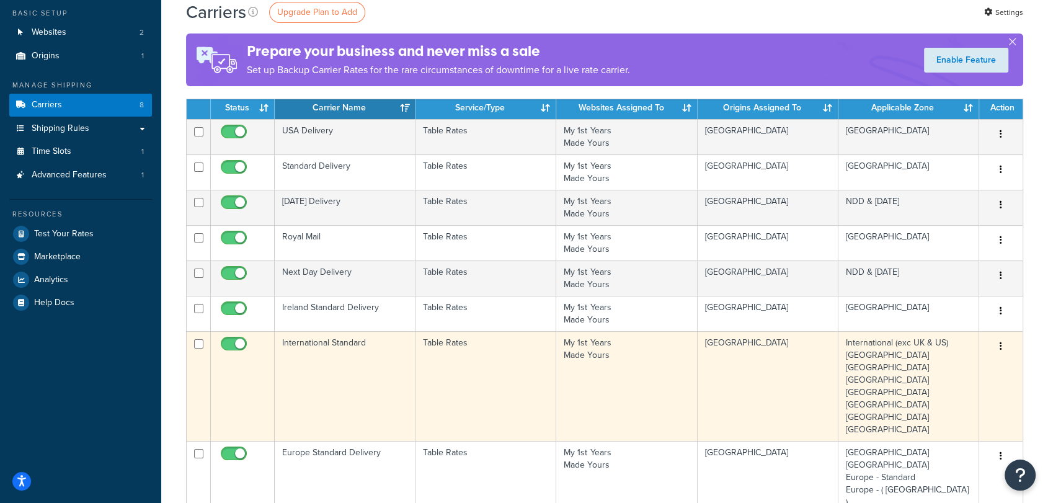
scroll to position [99, 0]
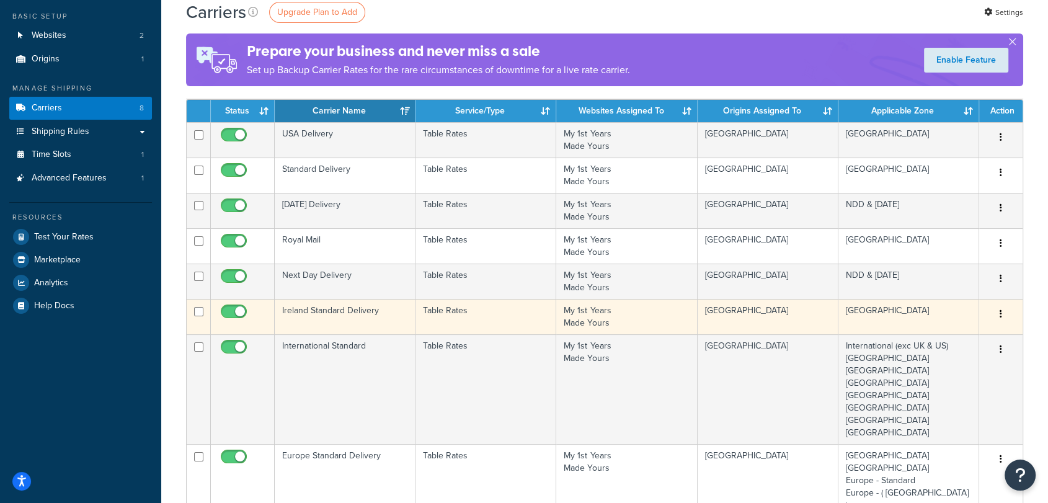
click at [407, 331] on td "Ireland Standard Delivery" at bounding box center [345, 316] width 141 height 35
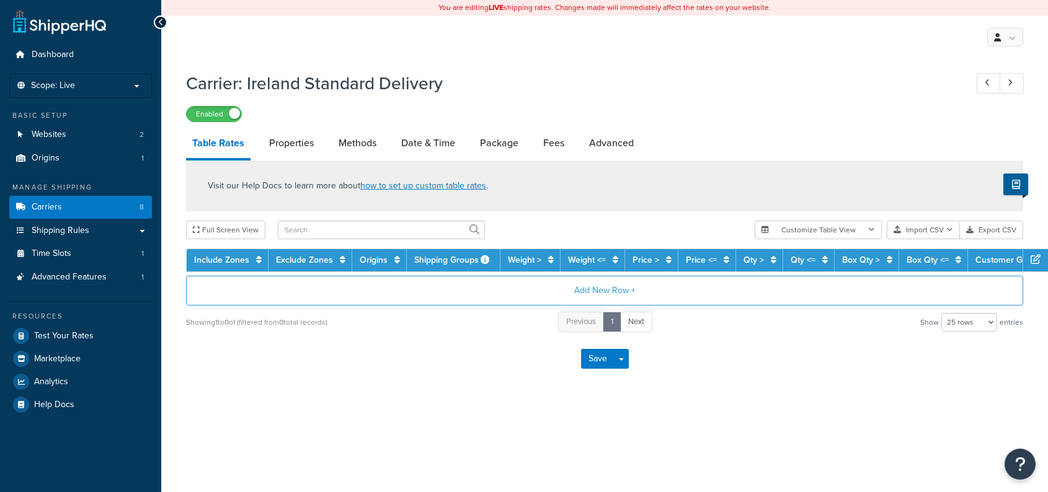
select select "25"
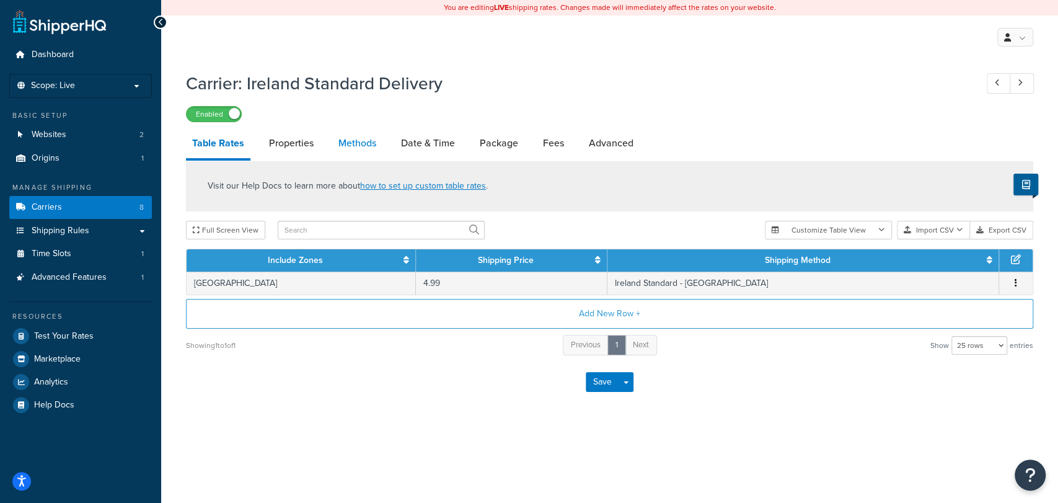
click at [358, 136] on link "Methods" at bounding box center [357, 143] width 50 height 30
select select "25"
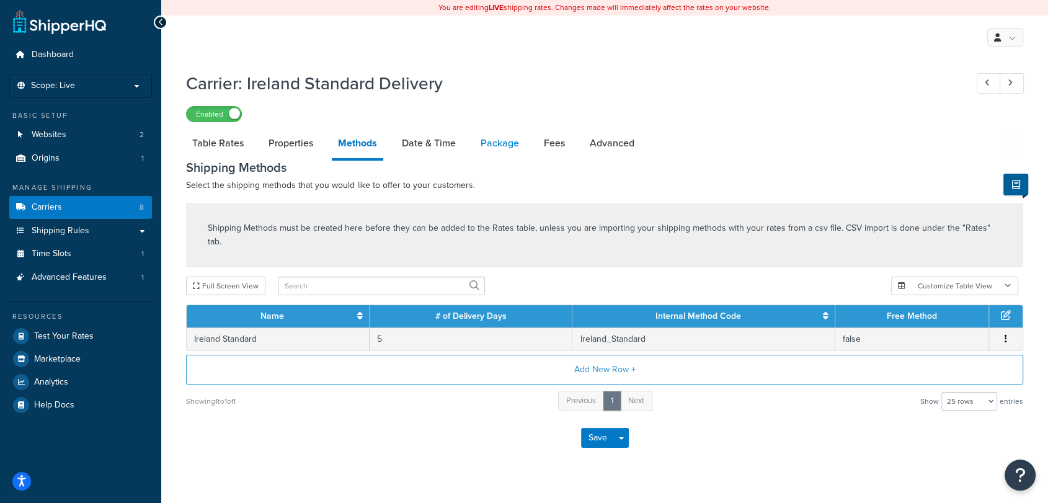
click at [490, 136] on link "Package" at bounding box center [499, 143] width 51 height 30
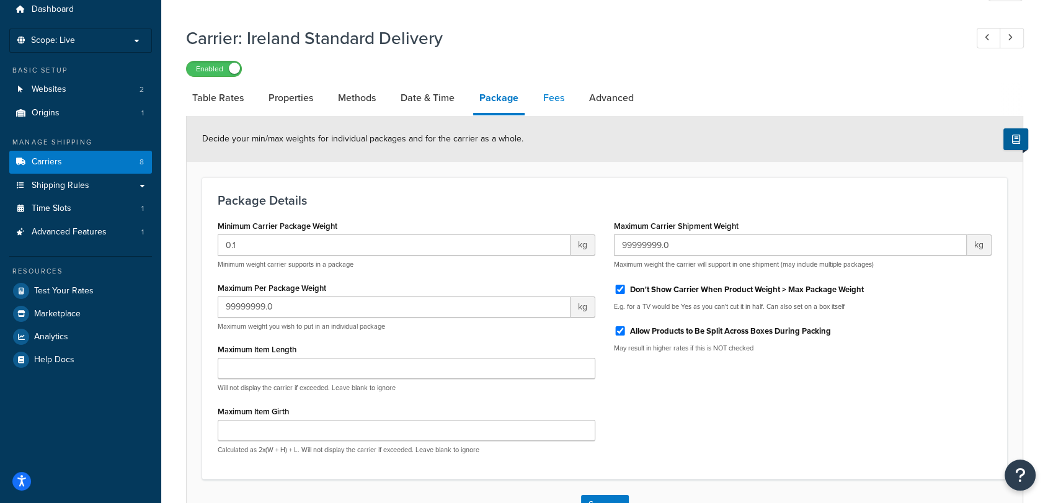
scroll to position [43, 0]
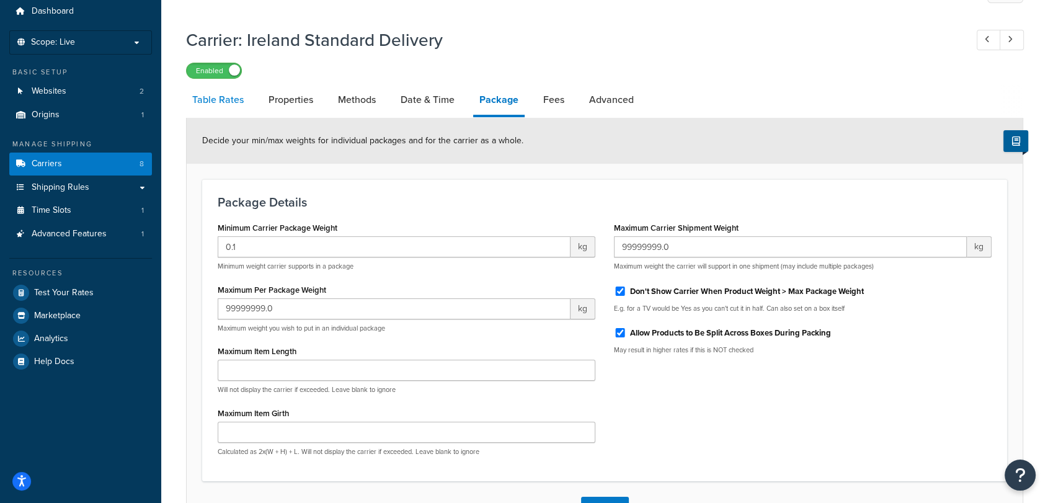
click at [218, 100] on link "Table Rates" at bounding box center [218, 100] width 64 height 30
select select "25"
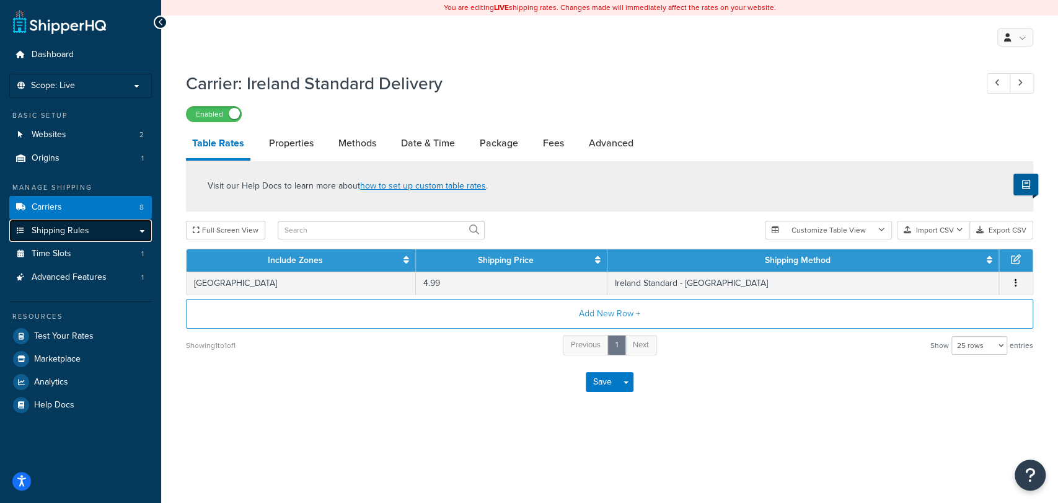
click at [144, 234] on link "Shipping Rules" at bounding box center [80, 230] width 143 height 23
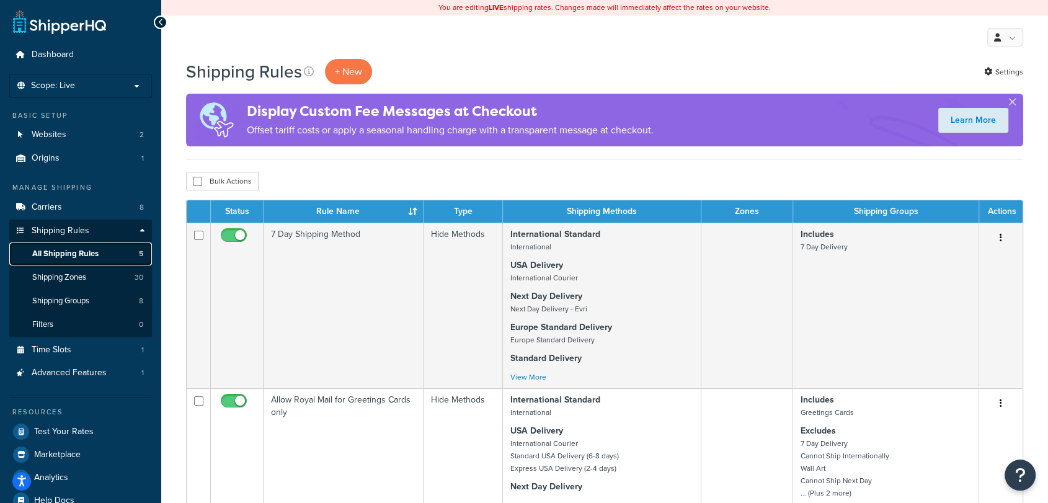
click at [95, 259] on span "All Shipping Rules" at bounding box center [65, 254] width 66 height 11
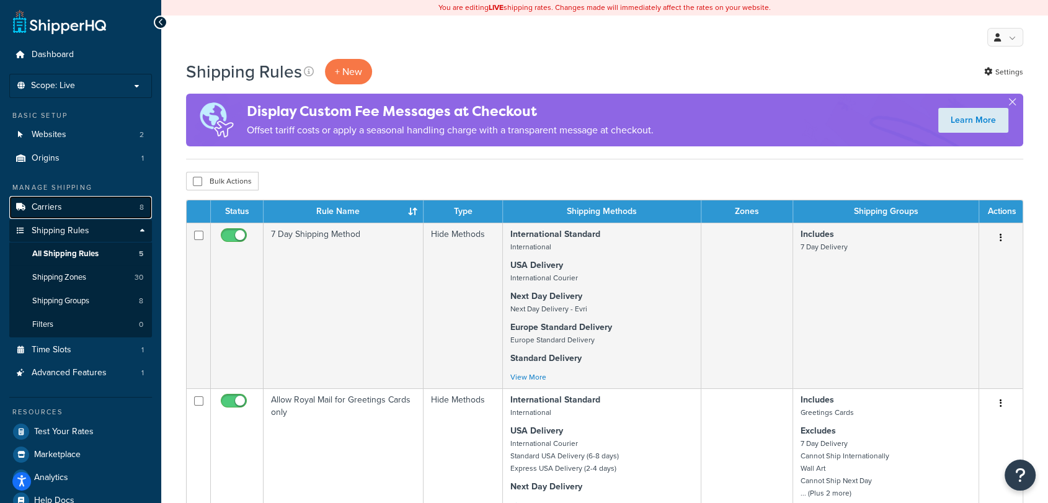
click at [77, 206] on link "Carriers 8" at bounding box center [80, 207] width 143 height 23
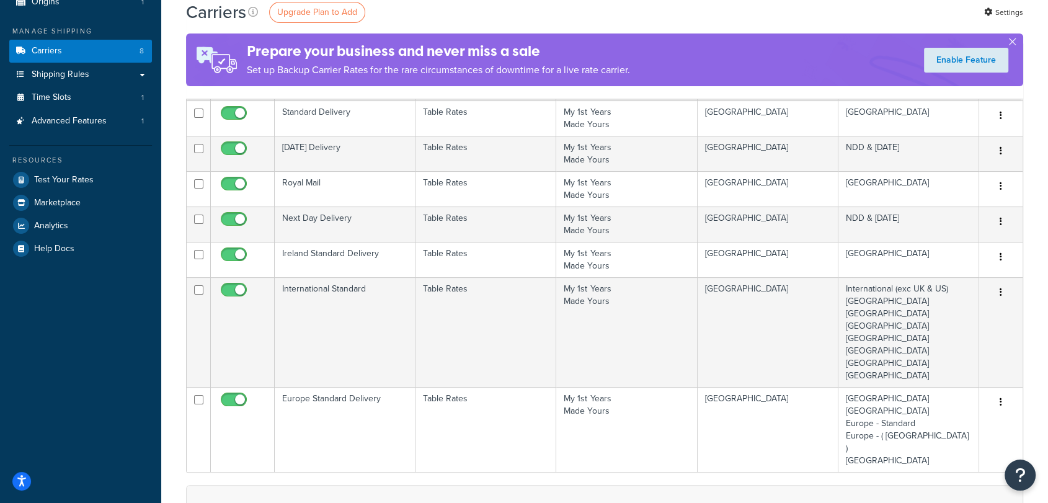
scroll to position [204, 0]
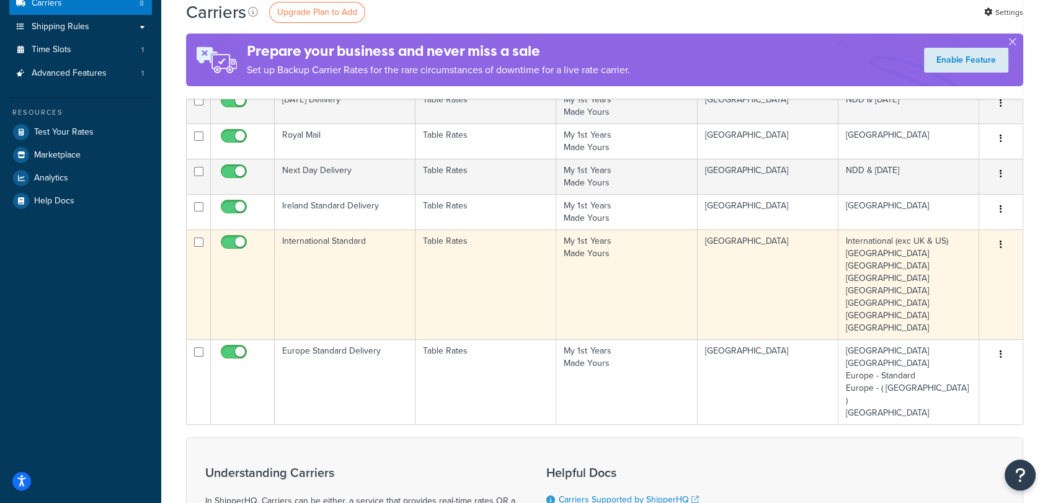
click at [554, 269] on td "Table Rates" at bounding box center [485, 284] width 141 height 110
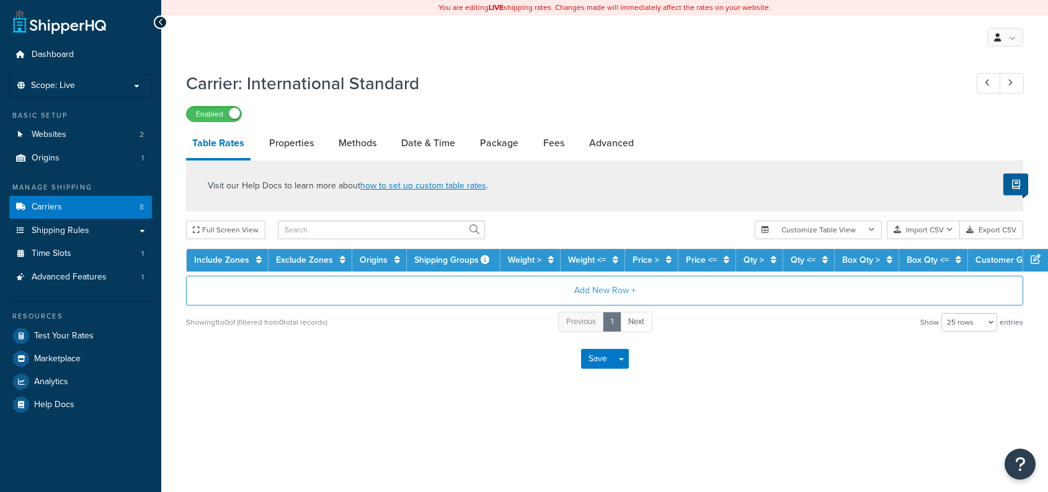
select select "25"
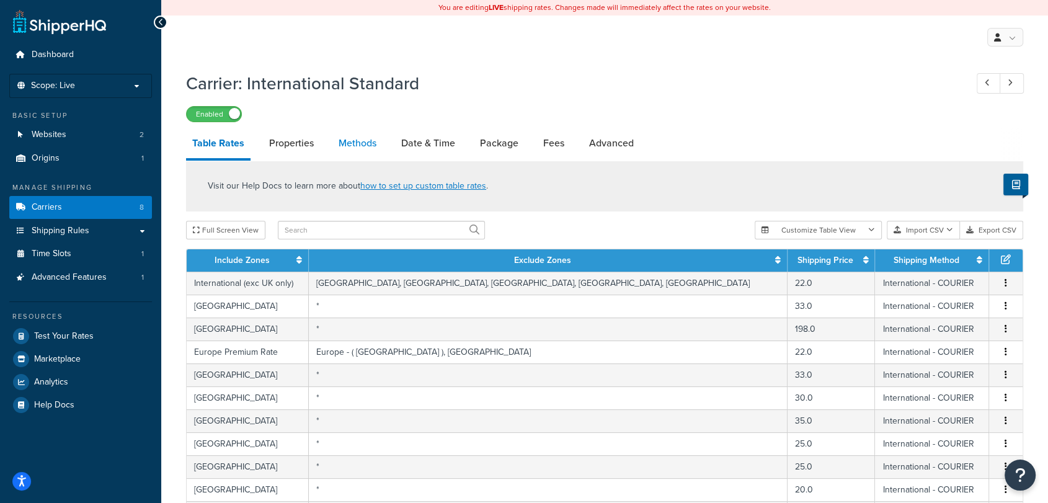
click at [364, 145] on link "Methods" at bounding box center [357, 143] width 50 height 30
select select "25"
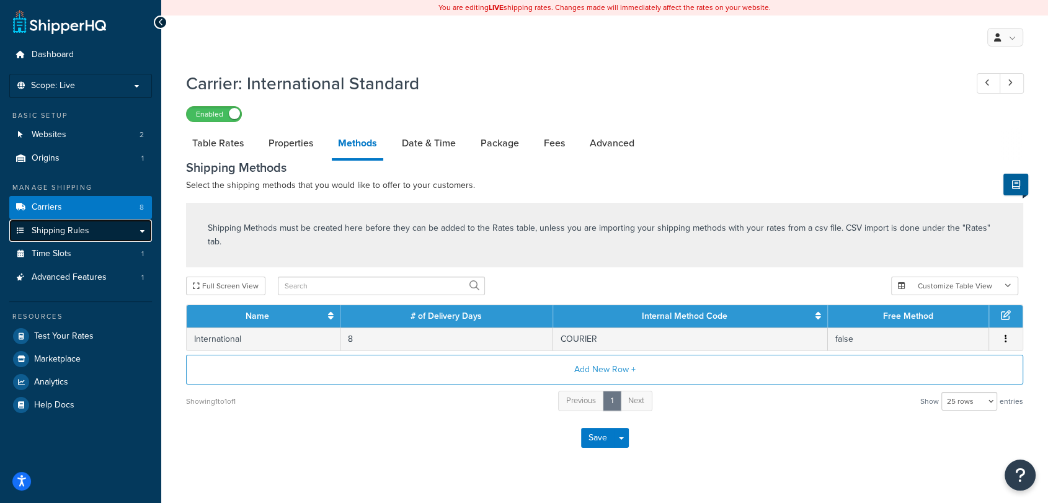
click at [113, 224] on link "Shipping Rules" at bounding box center [80, 230] width 143 height 23
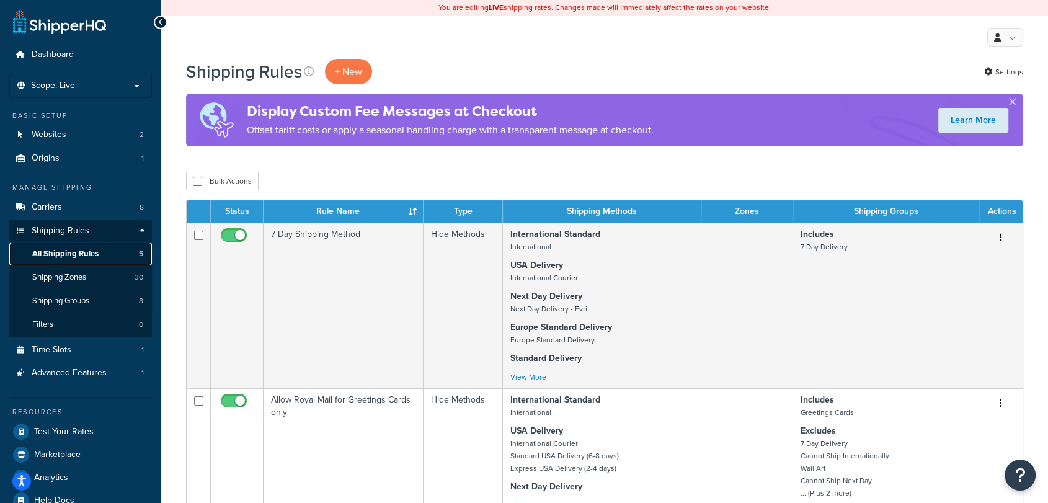
click at [81, 253] on span "All Shipping Rules" at bounding box center [65, 254] width 66 height 11
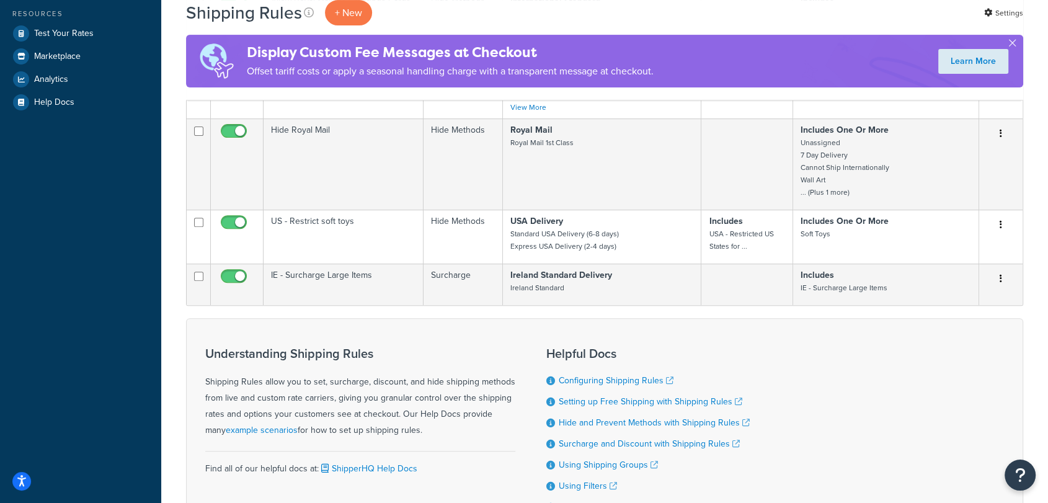
scroll to position [365, 0]
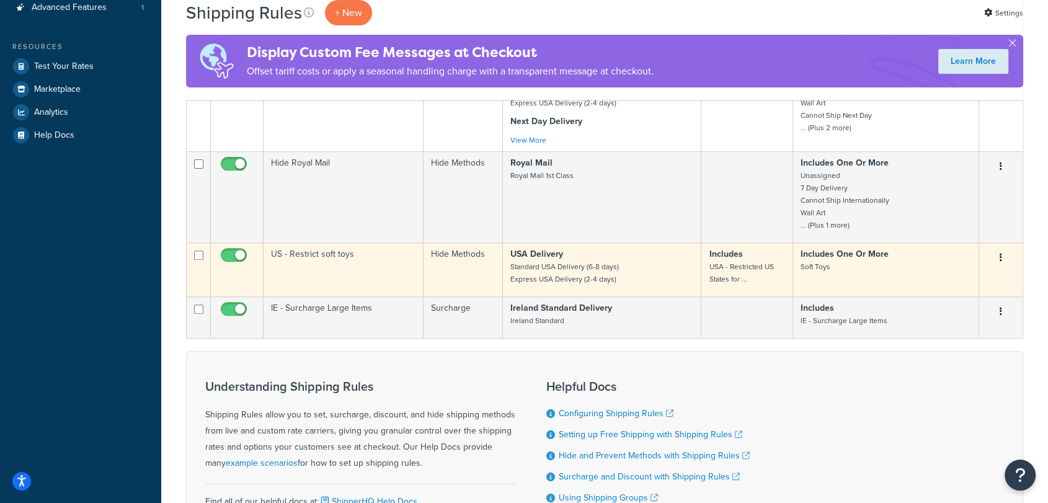
click at [1009, 249] on button "button" at bounding box center [1000, 258] width 17 height 20
click at [957, 283] on link "Edit" at bounding box center [960, 280] width 98 height 25
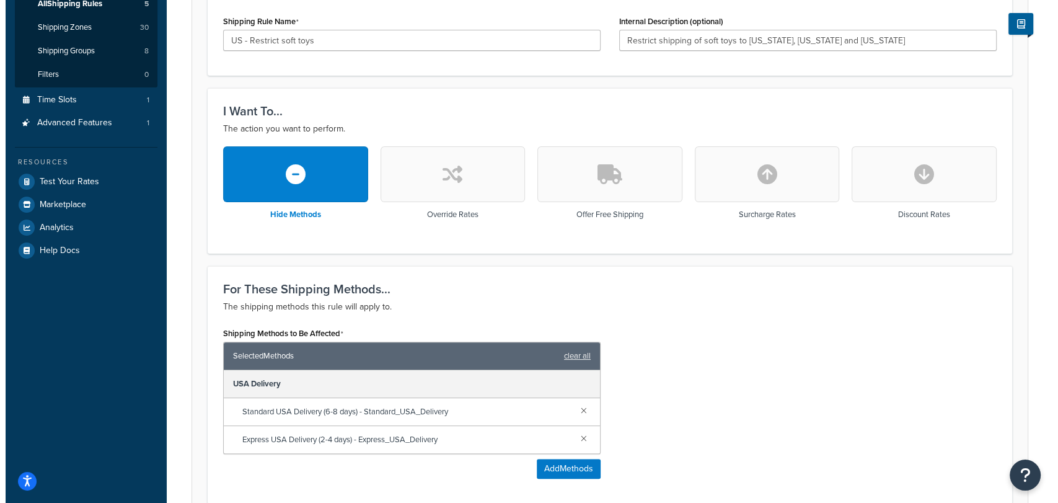
scroll to position [397, 0]
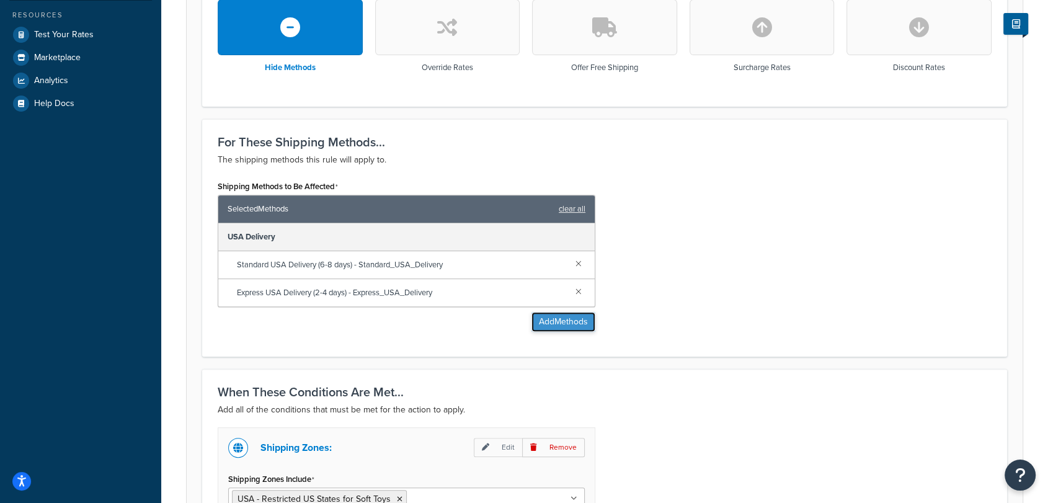
click at [563, 324] on button "Add Methods" at bounding box center [563, 322] width 64 height 20
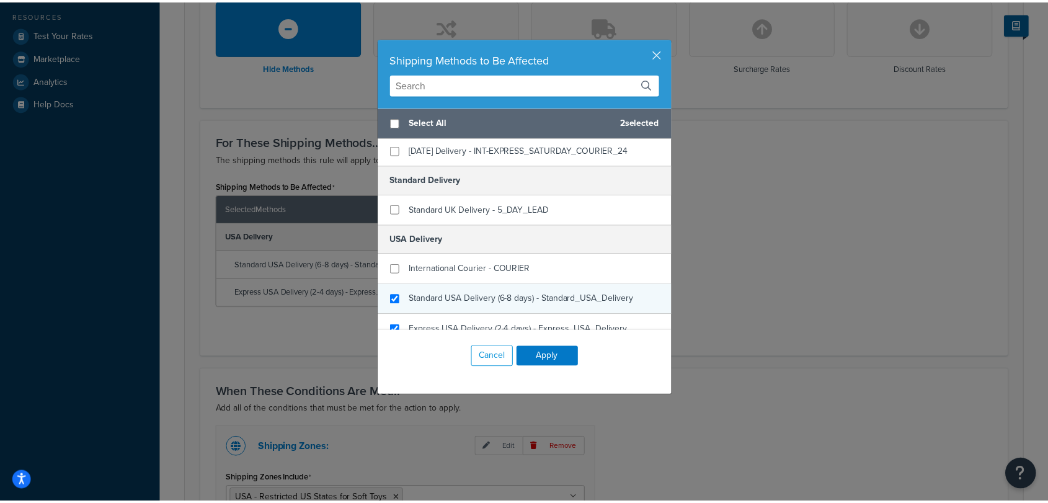
scroll to position [369, 0]
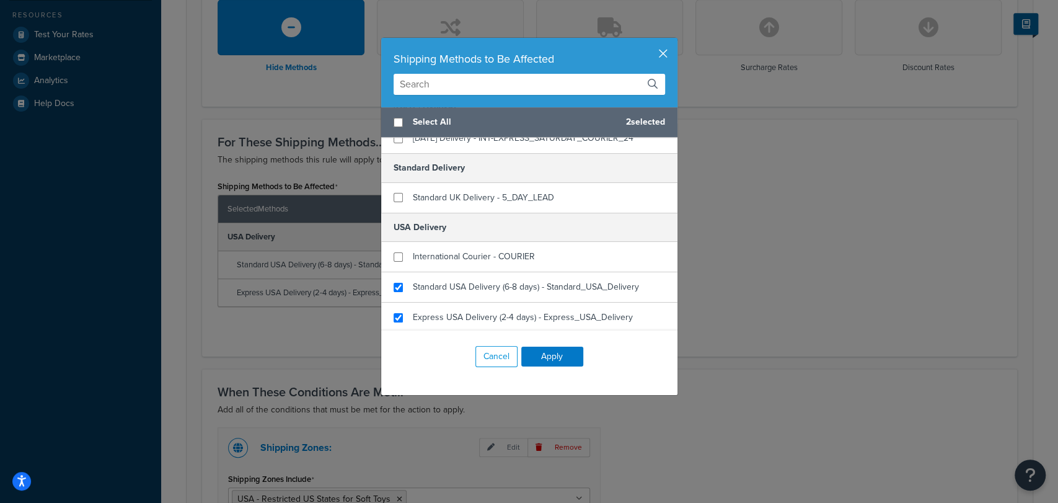
click at [674, 41] on button "button" at bounding box center [675, 39] width 3 height 3
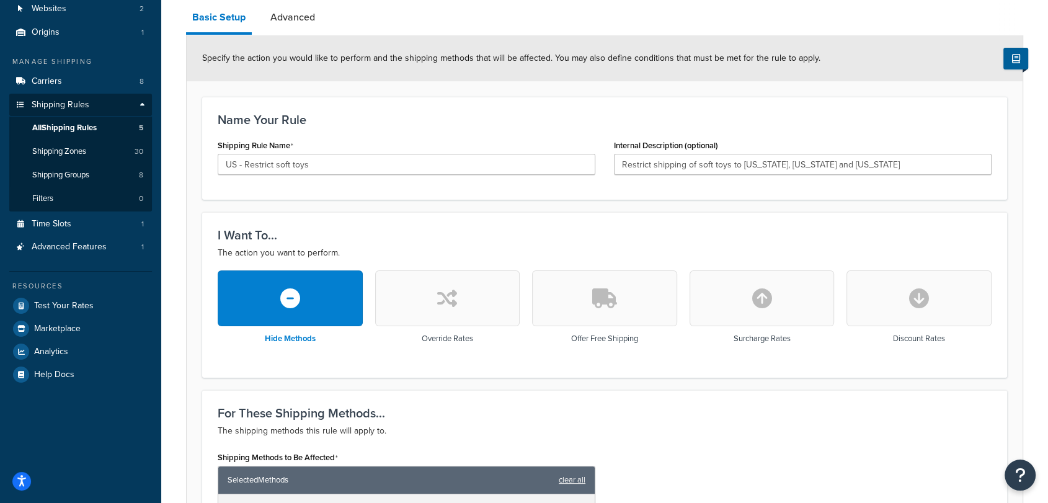
scroll to position [115, 0]
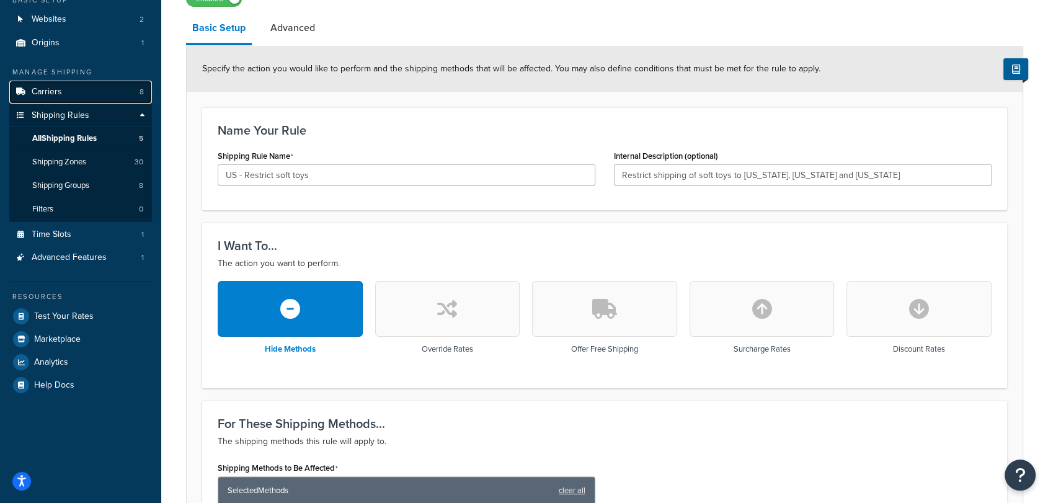
click at [76, 84] on link "Carriers 8" at bounding box center [80, 92] width 143 height 23
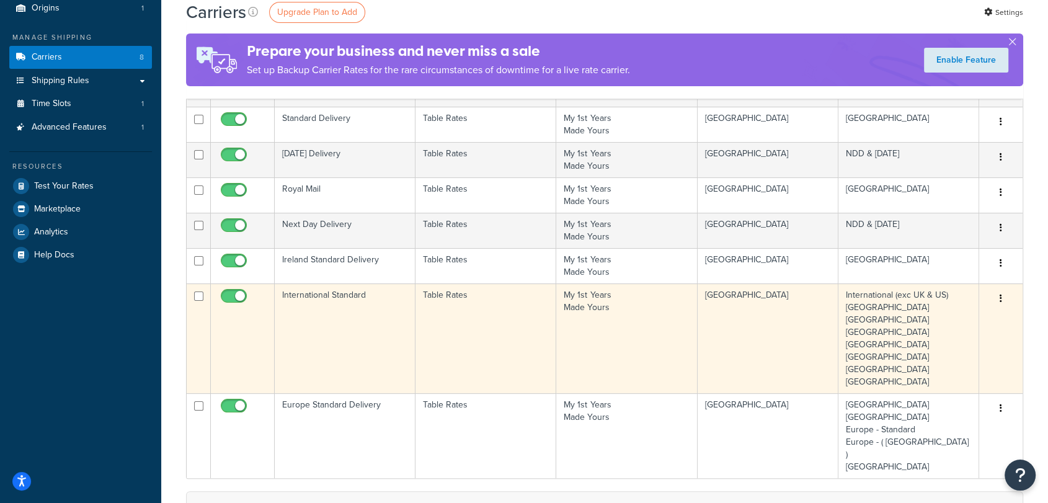
scroll to position [154, 0]
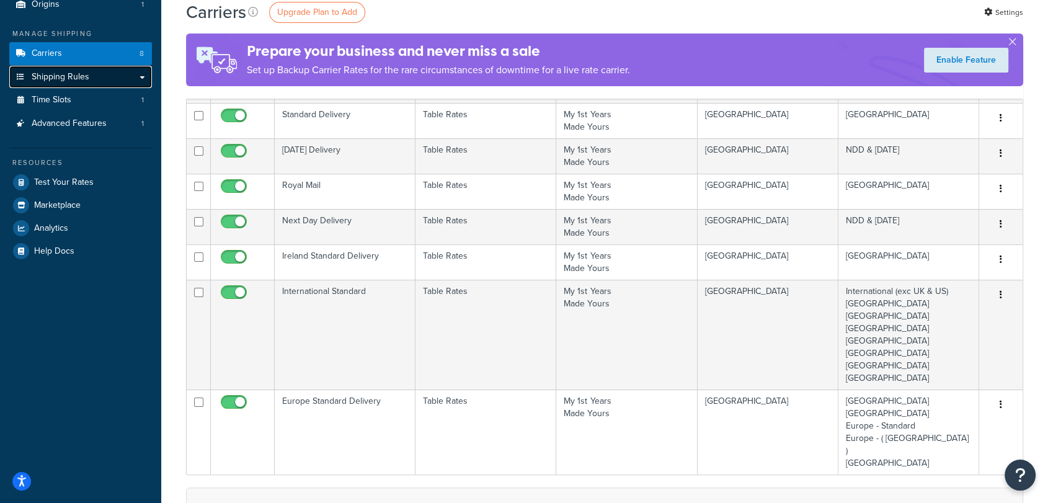
click at [91, 77] on link "Shipping Rules" at bounding box center [80, 77] width 143 height 23
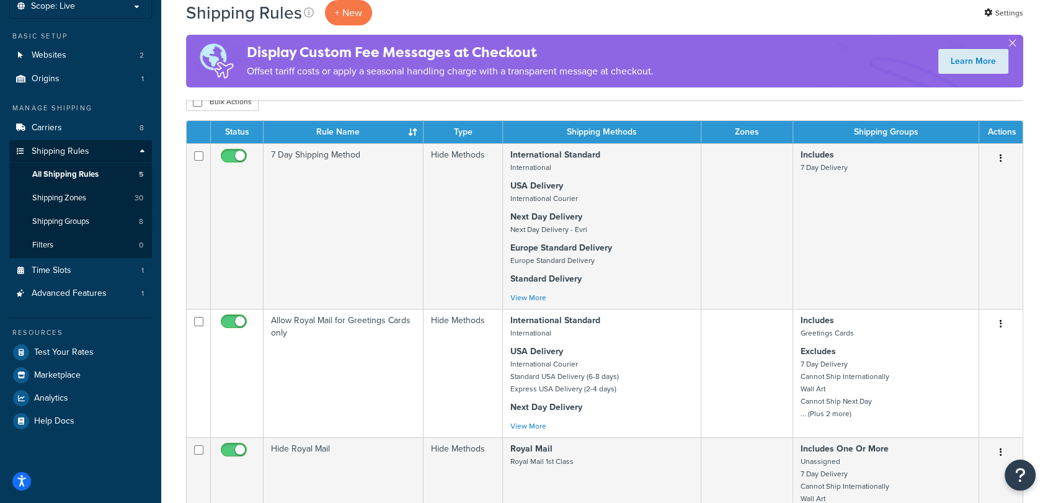
scroll to position [79, 0]
